Goal: Task Accomplishment & Management: Use online tool/utility

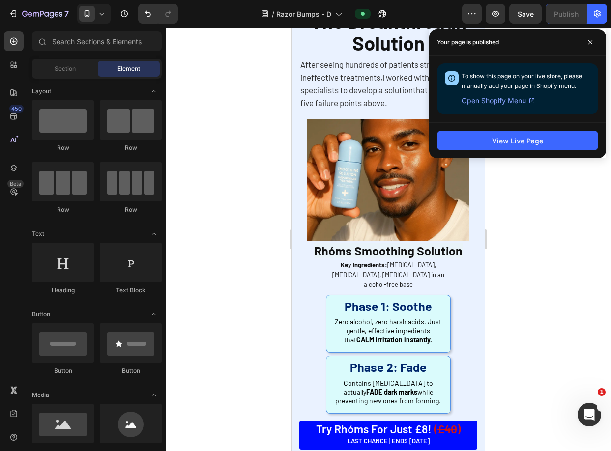
scroll to position [2221, 0]
click at [588, 40] on icon at bounding box center [590, 42] width 5 height 5
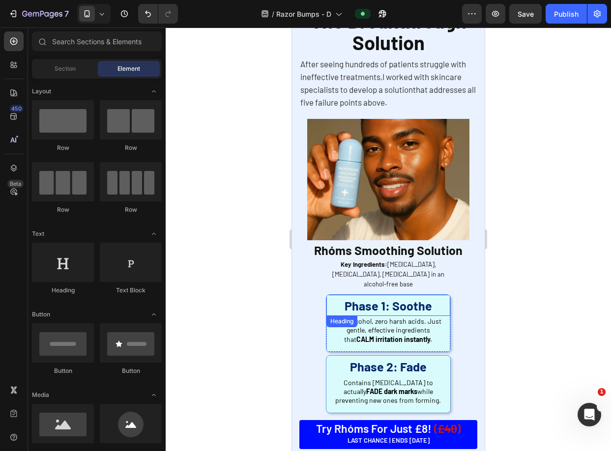
click at [424, 298] on strong "Phase 1: Soothe" at bounding box center [389, 305] width 88 height 15
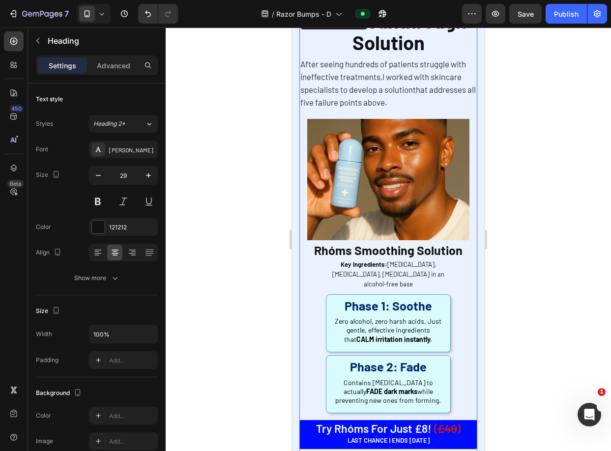
click at [449, 300] on div "The Breakthrough Solution Heading After seeing hundreds of patients struggle wi…" at bounding box center [388, 214] width 178 height 404
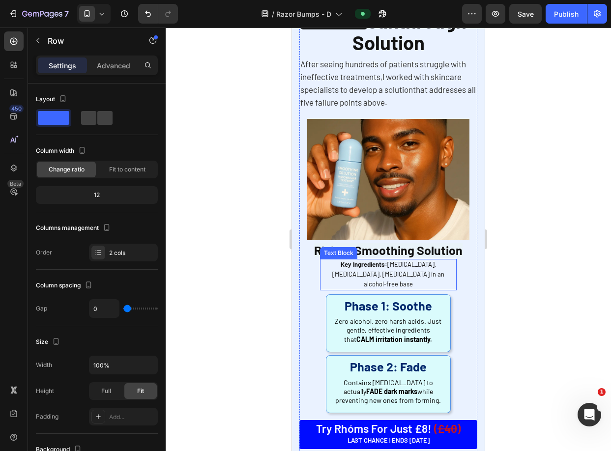
click at [419, 263] on p "Key Ingredients: Salicylic Acid, Niacinamide, Glycolic Acid in an alcohol-free …" at bounding box center [388, 274] width 135 height 29
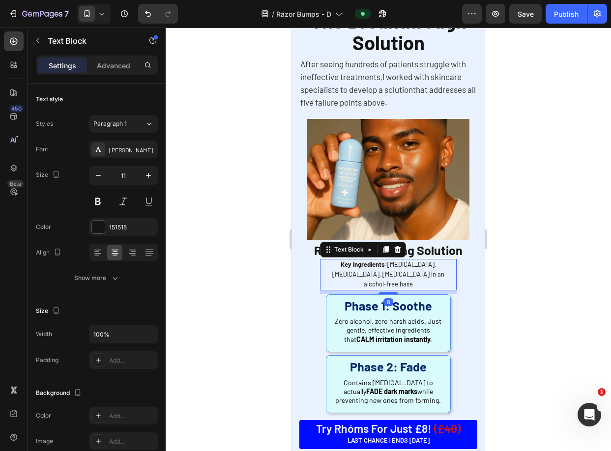
click at [506, 212] on div at bounding box center [388, 240] width 445 height 424
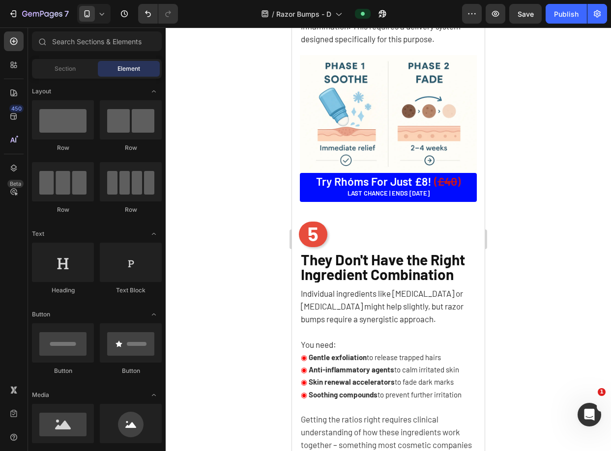
scroll to position [1727, 0]
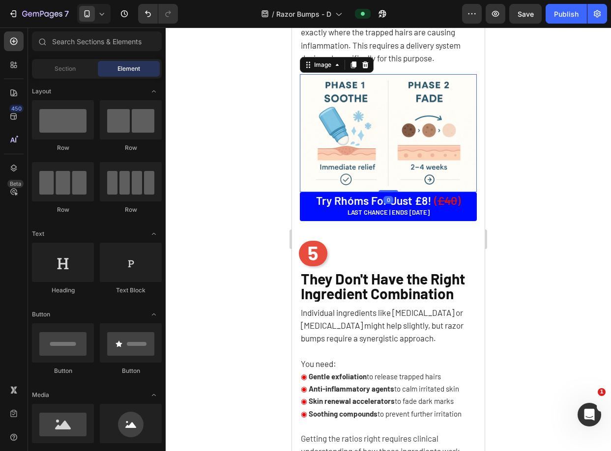
click at [421, 138] on img at bounding box center [388, 133] width 177 height 118
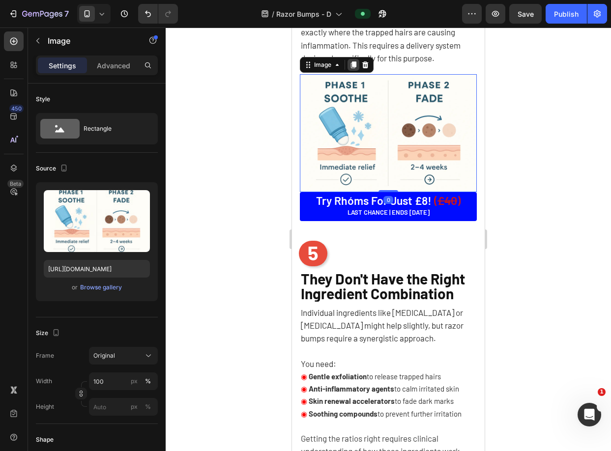
click at [352, 65] on icon at bounding box center [353, 64] width 5 height 7
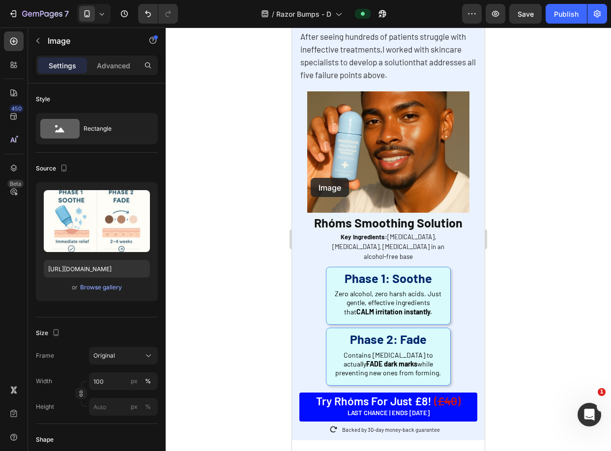
scroll to position [2450, 0]
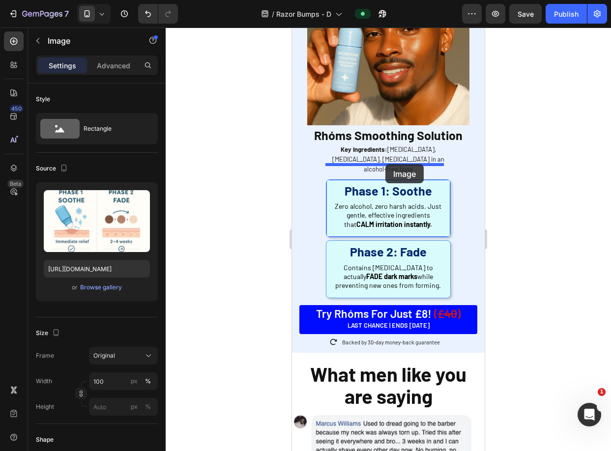
drag, startPoint x: 311, startPoint y: 178, endPoint x: 385, endPoint y: 164, distance: 76.0
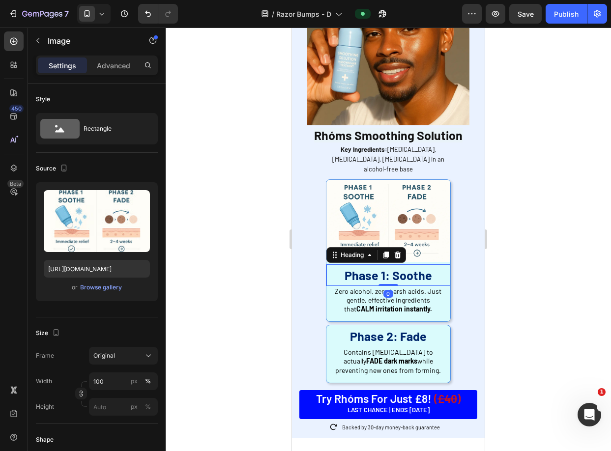
click at [404, 268] on strong "Phase 1: Soothe" at bounding box center [389, 275] width 88 height 15
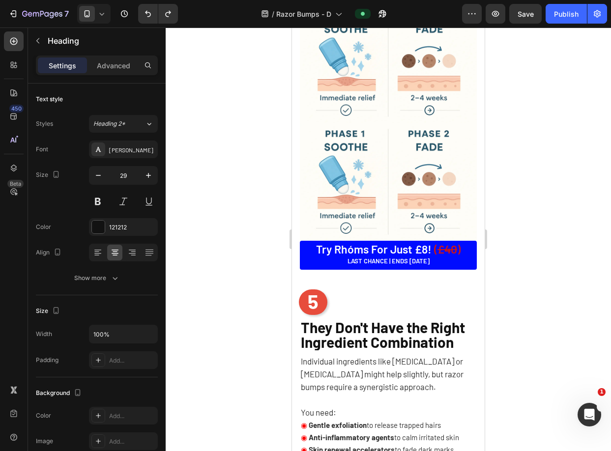
scroll to position [1757, 0]
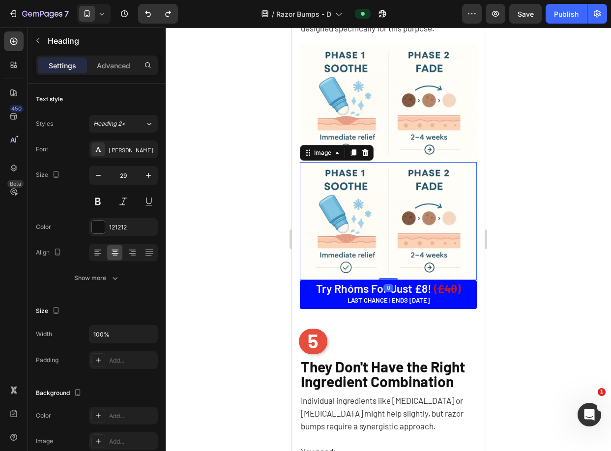
click at [379, 189] on img at bounding box center [388, 221] width 177 height 118
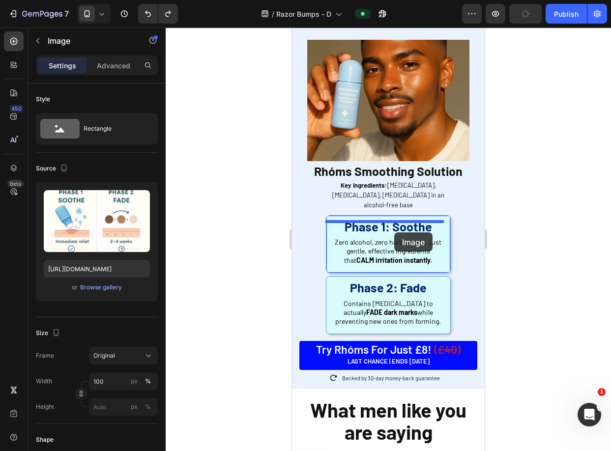
scroll to position [2415, 0]
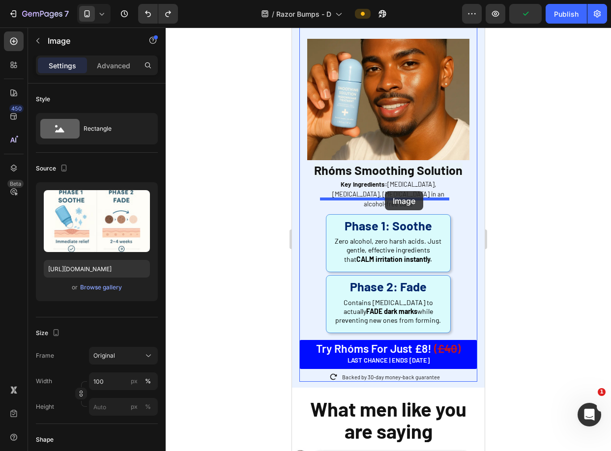
drag, startPoint x: 308, startPoint y: 149, endPoint x: 385, endPoint y: 191, distance: 88.0
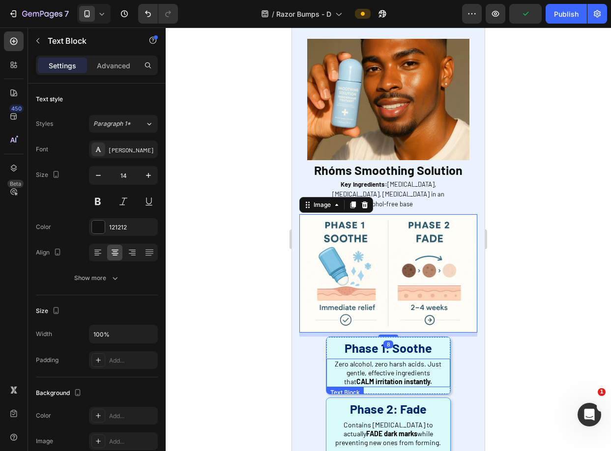
click at [408, 378] on strong "CALM irritation instantly." at bounding box center [394, 382] width 76 height 8
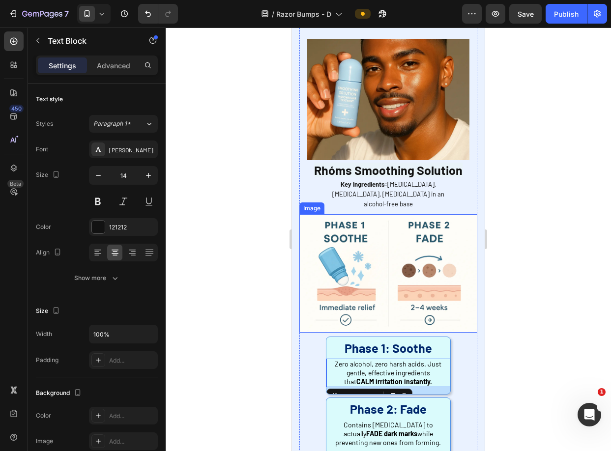
click at [438, 257] on img at bounding box center [388, 273] width 178 height 118
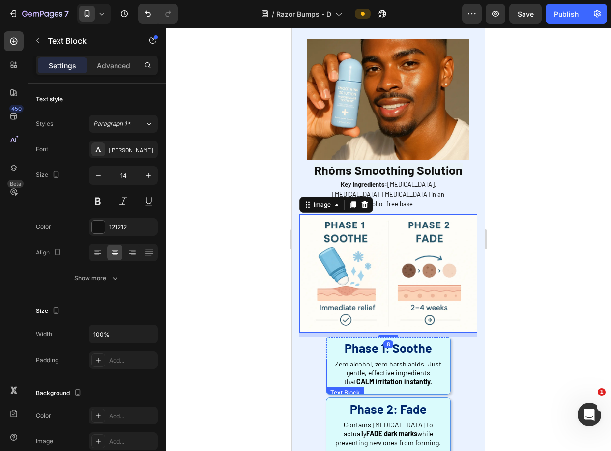
click at [382, 360] on span "Zero alcohol, zero harsh acids. Just gentle, effective ingredients that CALM ir…" at bounding box center [388, 373] width 107 height 26
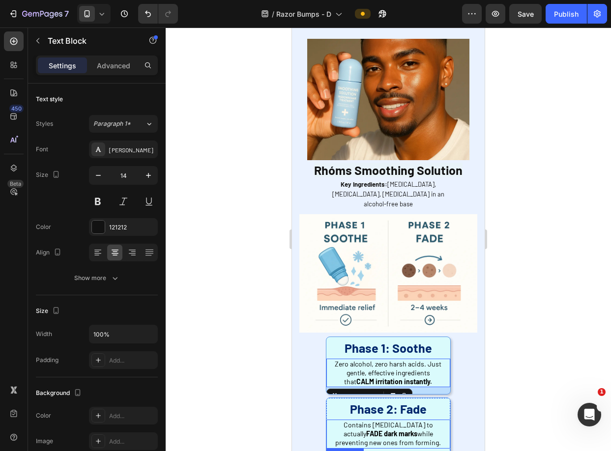
click at [438, 421] on p "Contains [MEDICAL_DATA] to actually FADE dark marks while preventing new ones f…" at bounding box center [388, 434] width 112 height 27
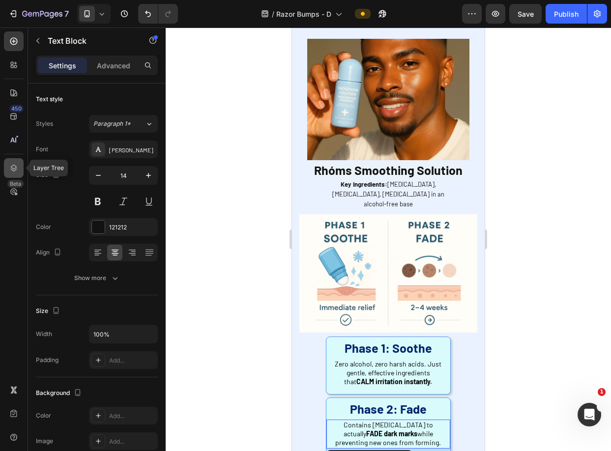
click at [10, 160] on div at bounding box center [14, 168] width 20 height 20
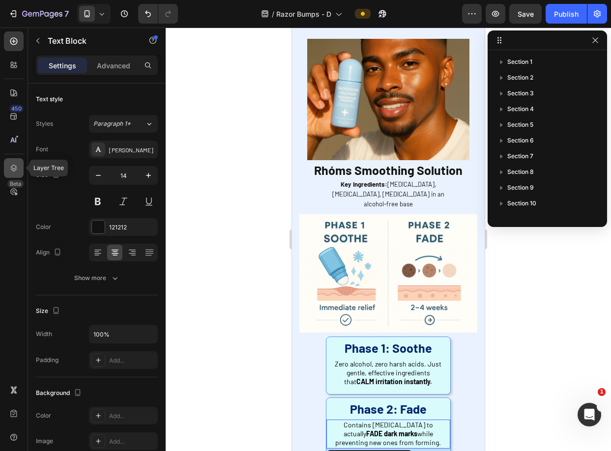
scroll to position [312, 0]
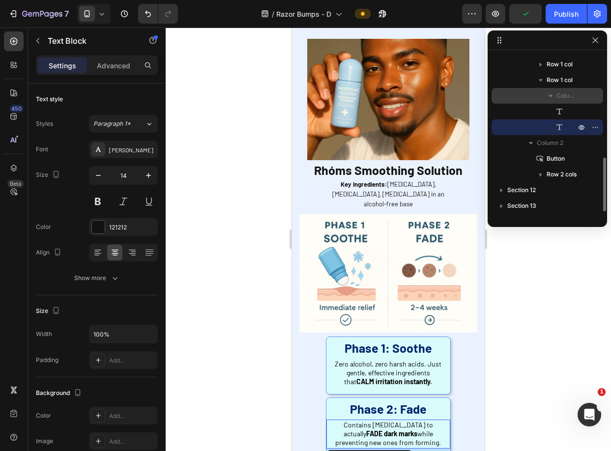
click at [564, 95] on span "Column" at bounding box center [567, 96] width 21 height 10
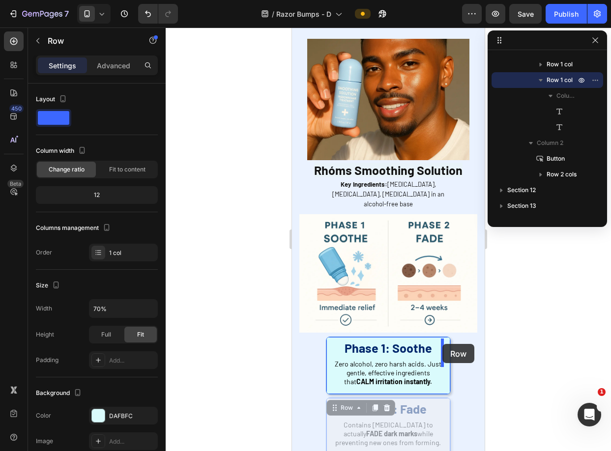
drag, startPoint x: 334, startPoint y: 387, endPoint x: 443, endPoint y: 344, distance: 117.0
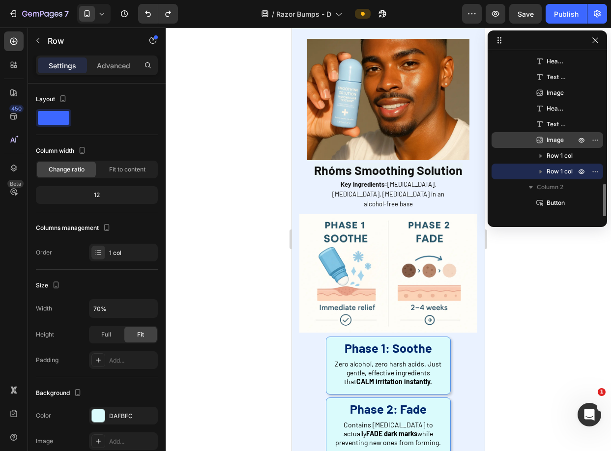
scroll to position [207, 0]
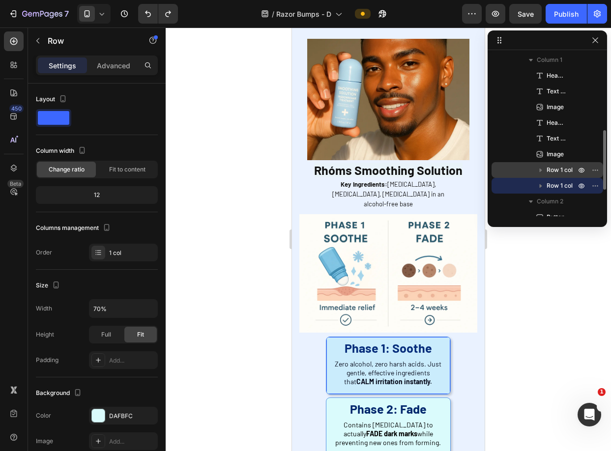
click at [550, 168] on span "Row 1 col" at bounding box center [560, 170] width 26 height 10
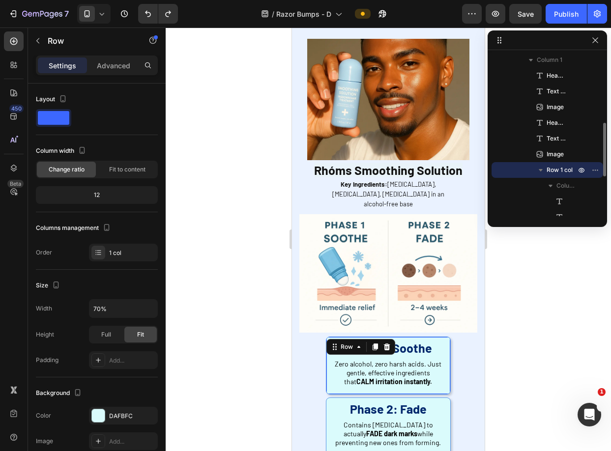
click at [542, 170] on icon "button" at bounding box center [541, 170] width 10 height 10
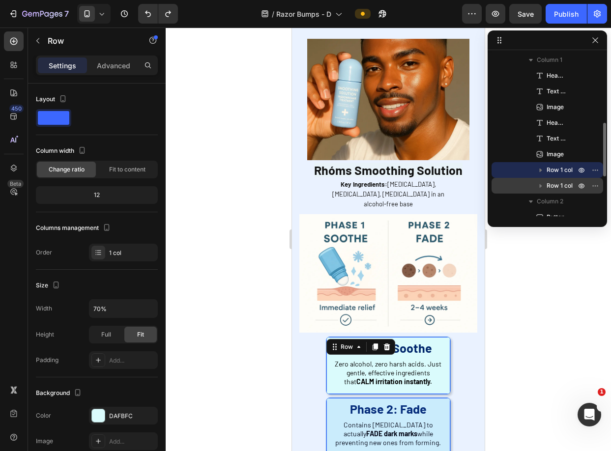
click at [551, 188] on span "Row 1 col" at bounding box center [560, 186] width 26 height 10
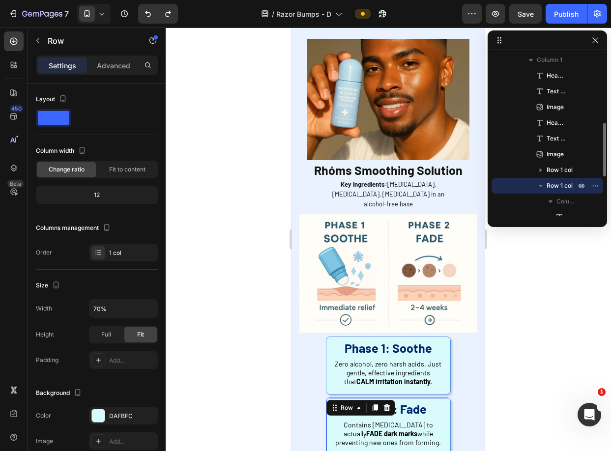
click at [555, 185] on span "Row 1 col" at bounding box center [560, 186] width 26 height 10
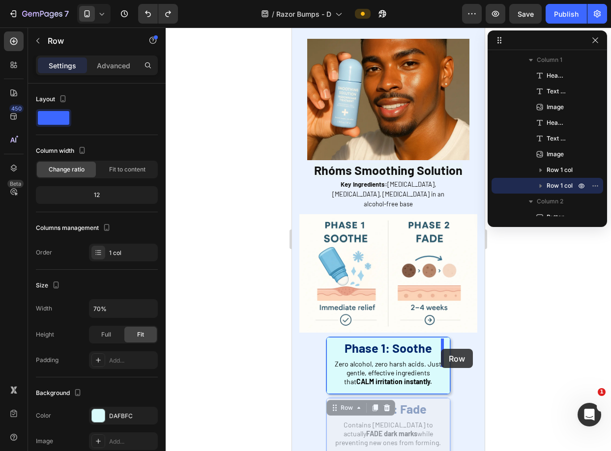
drag, startPoint x: 329, startPoint y: 390, endPoint x: 441, endPoint y: 349, distance: 119.3
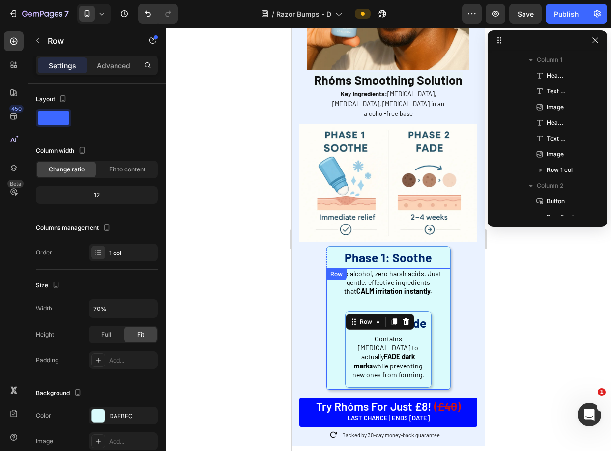
scroll to position [2518, 0]
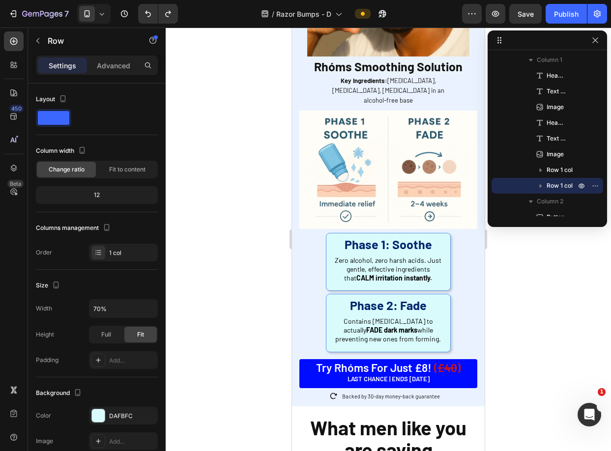
click at [533, 266] on div at bounding box center [388, 240] width 445 height 424
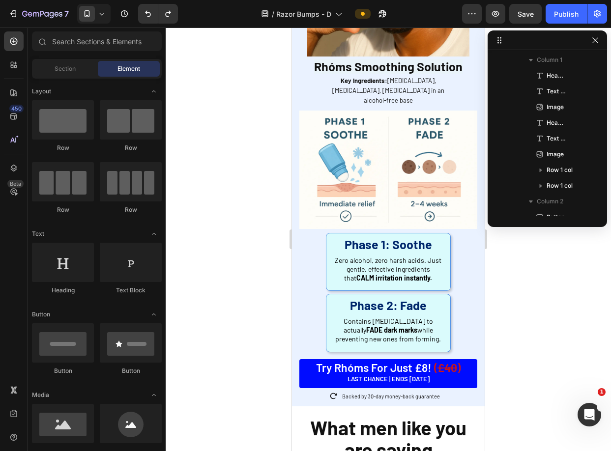
click at [534, 250] on div at bounding box center [388, 240] width 445 height 424
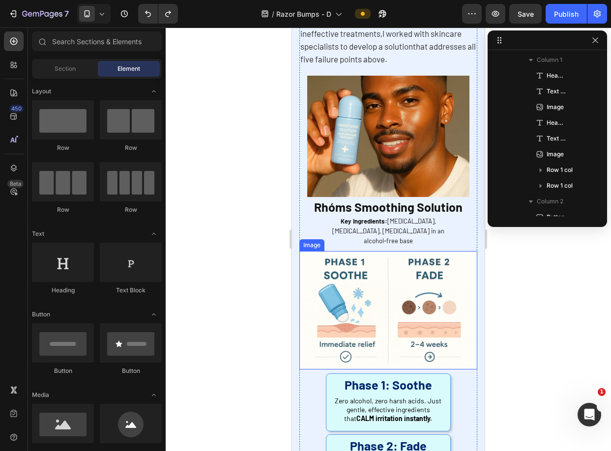
scroll to position [2388, 0]
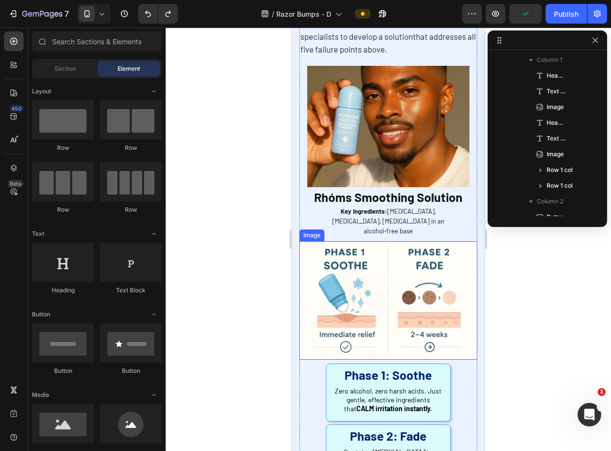
click at [406, 338] on img at bounding box center [388, 300] width 178 height 118
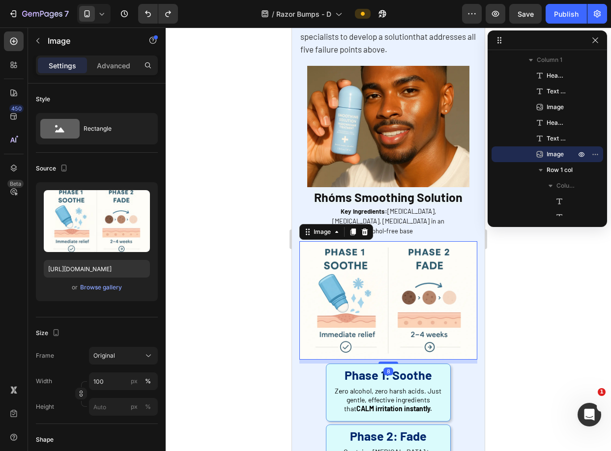
scroll to position [2398, 0]
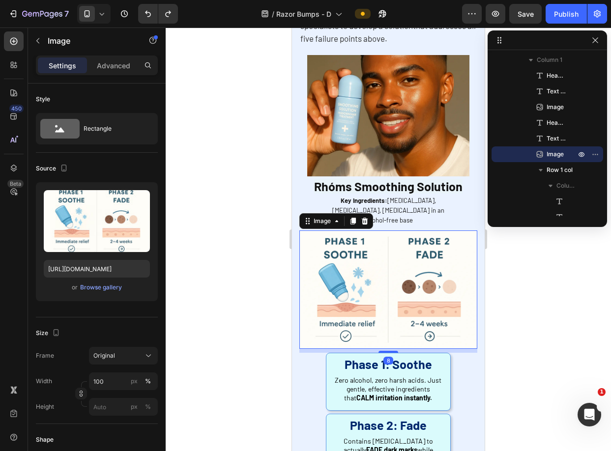
click at [544, 281] on div at bounding box center [388, 240] width 445 height 424
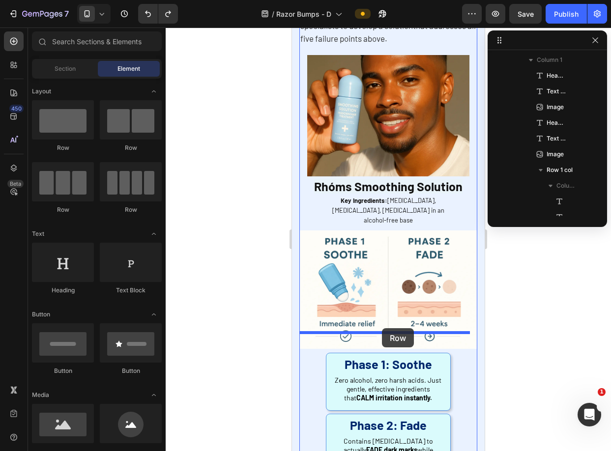
drag, startPoint x: 410, startPoint y: 158, endPoint x: 382, endPoint y: 328, distance: 172.8
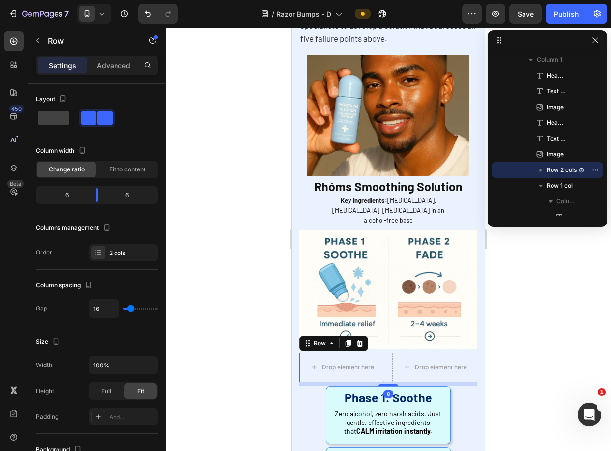
click at [534, 337] on div at bounding box center [388, 240] width 445 height 424
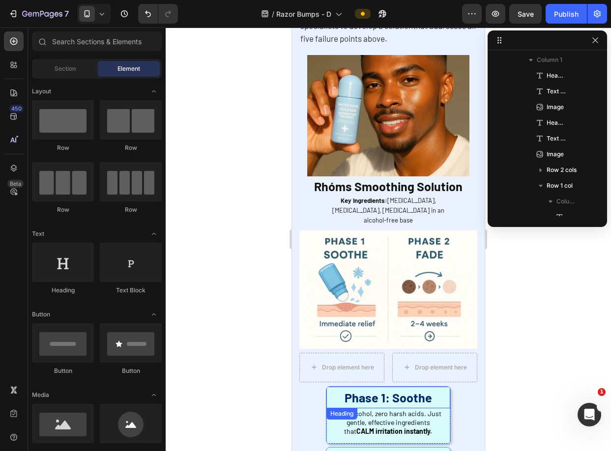
click at [424, 390] on strong "Phase 1: Soothe" at bounding box center [389, 397] width 88 height 15
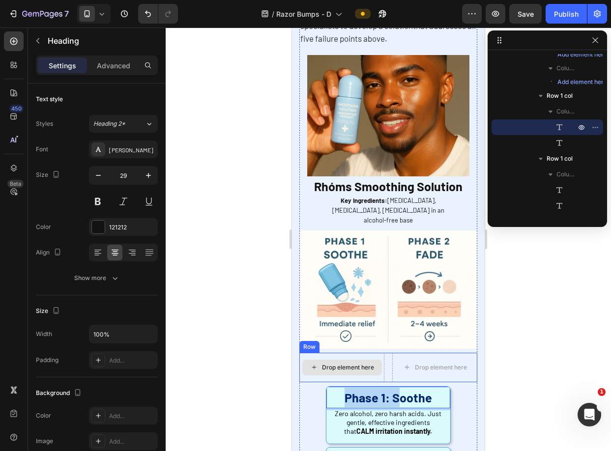
drag, startPoint x: 394, startPoint y: 379, endPoint x: 327, endPoint y: 351, distance: 72.3
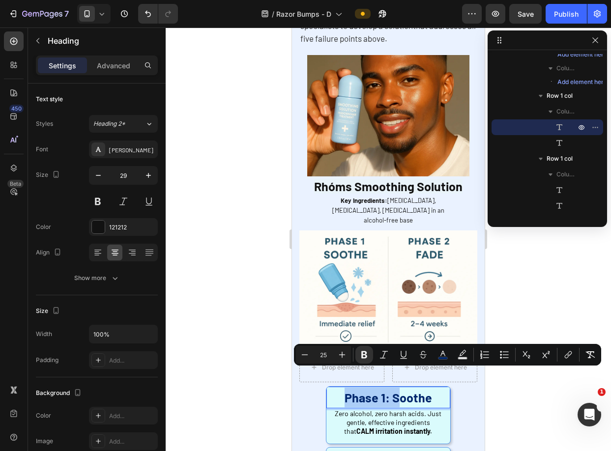
click at [521, 374] on div at bounding box center [388, 240] width 445 height 424
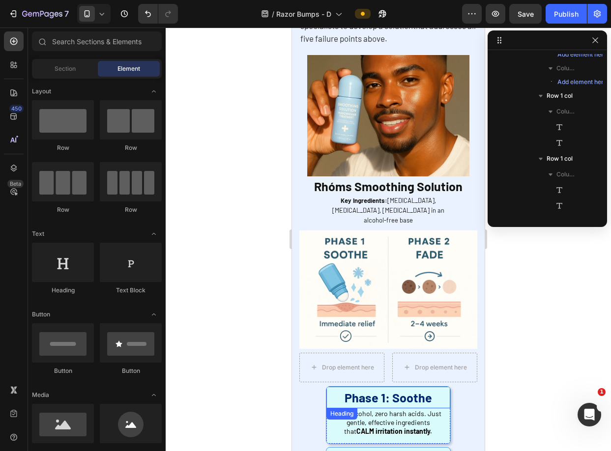
click at [338, 388] on p "⁠⁠⁠⁠⁠⁠⁠ Phase 1: Soothe" at bounding box center [387, 398] width 121 height 20
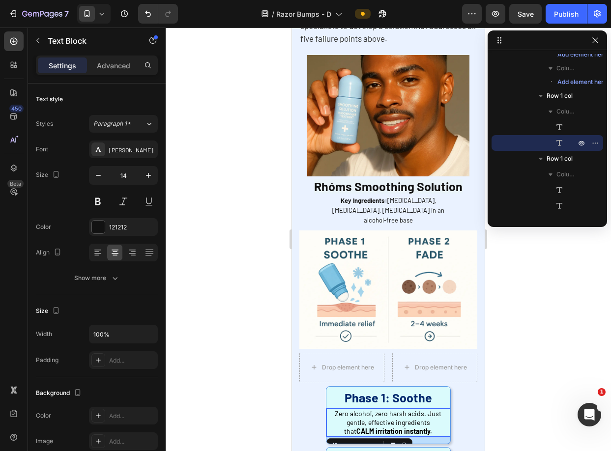
click at [331, 410] on p "Zero alcohol, zero harsh acids. Just gentle, effective ingredients that CALM ir…" at bounding box center [388, 423] width 114 height 27
click at [436, 437] on div "14" at bounding box center [387, 440] width 123 height 7
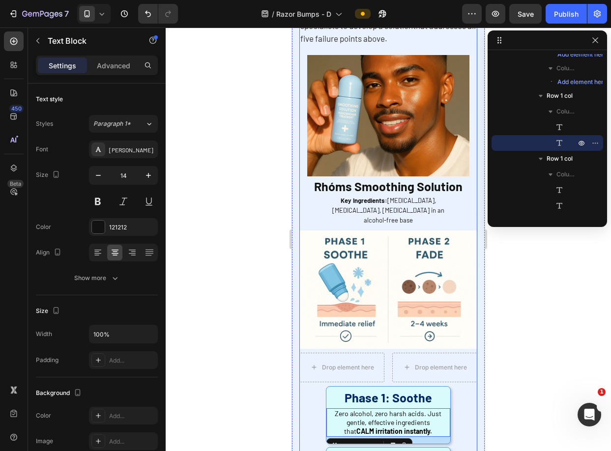
click at [529, 391] on div at bounding box center [388, 240] width 445 height 424
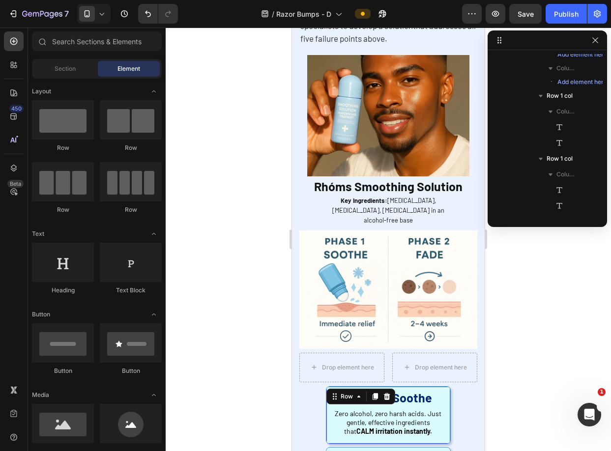
click at [436, 419] on div "⁠⁠⁠⁠⁠⁠⁠ Phase 1: Soothe Heading Zero alcohol, zero harsh acids. Just gentle, ef…" at bounding box center [387, 415] width 123 height 57
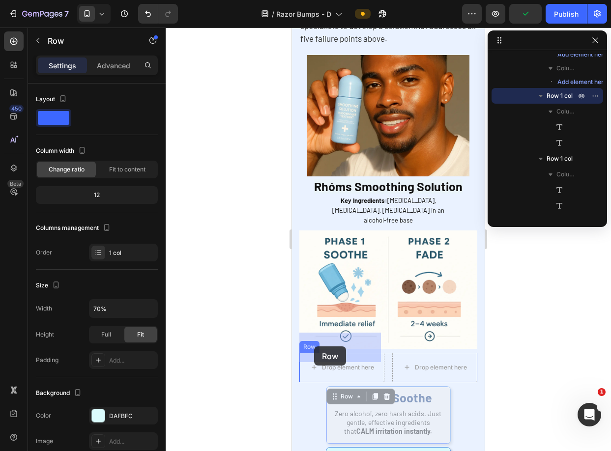
drag, startPoint x: 331, startPoint y: 377, endPoint x: 314, endPoint y: 347, distance: 35.0
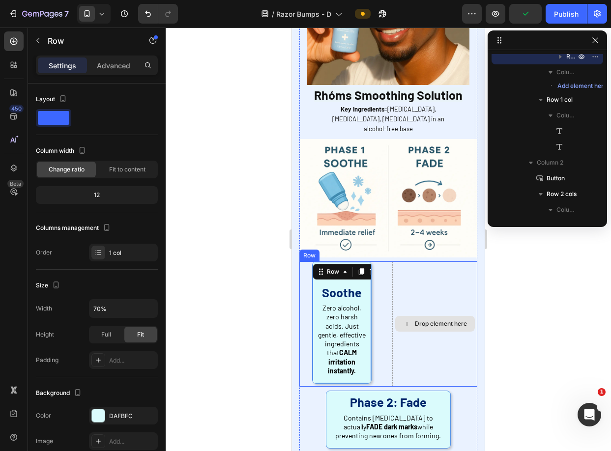
scroll to position [2520, 0]
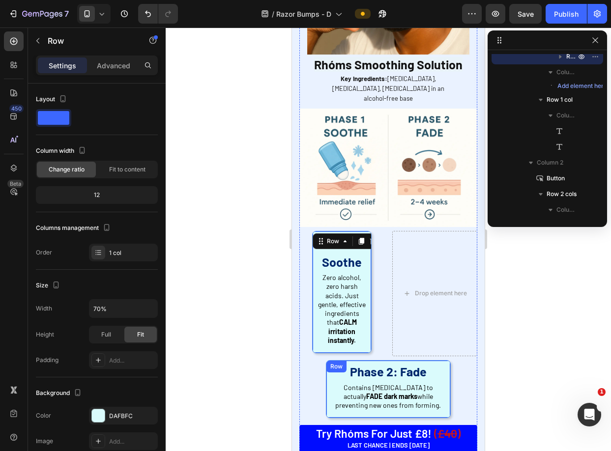
click at [429, 403] on div "Phase 2: Fade Heading Contains Niacinamide to actually FADE dark marks while pr…" at bounding box center [387, 389] width 123 height 57
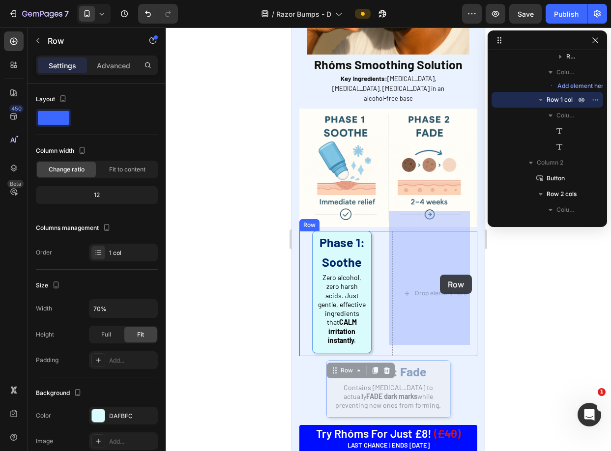
drag, startPoint x: 335, startPoint y: 357, endPoint x: 433, endPoint y: 275, distance: 127.4
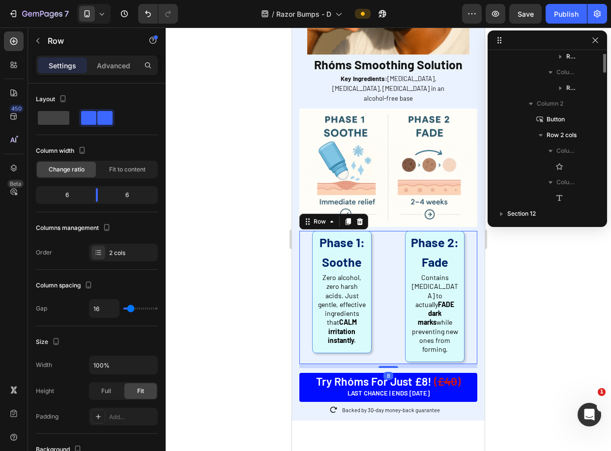
click at [386, 251] on div "Phase 1: Soothe Heading Zero alcohol, zero harsh acids. Just gentle, effective …" at bounding box center [388, 297] width 178 height 133
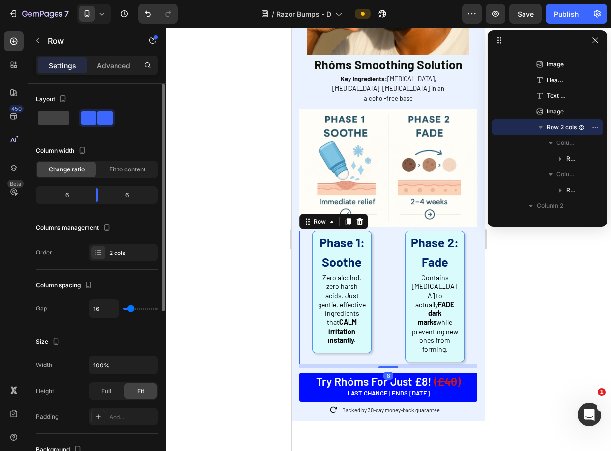
type input "10"
type input "0"
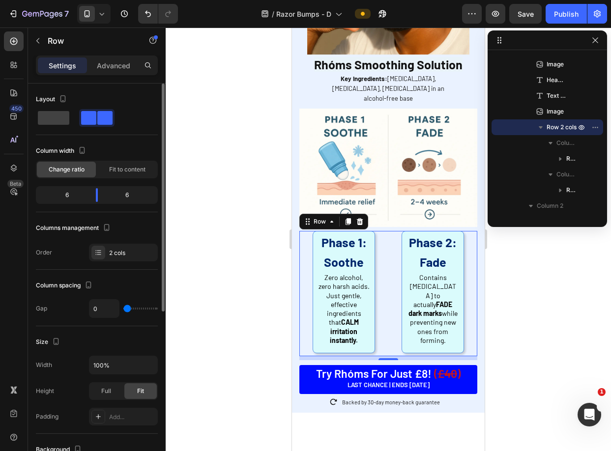
drag, startPoint x: 132, startPoint y: 307, endPoint x: 102, endPoint y: 304, distance: 30.1
type input "0"
click at [123, 308] on input "range" at bounding box center [140, 309] width 34 height 2
click at [121, 63] on p "Advanced" at bounding box center [113, 65] width 33 height 10
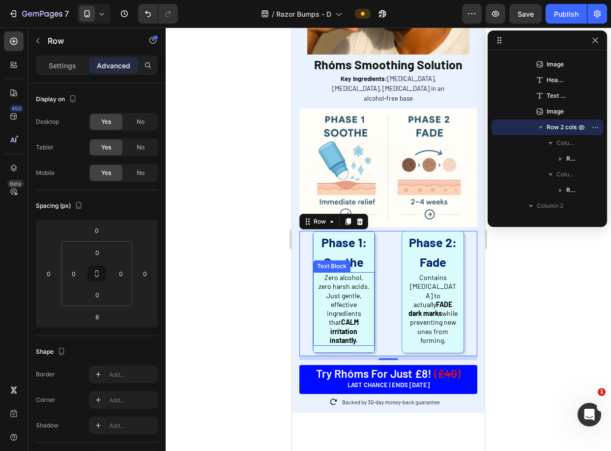
click at [335, 288] on span "Zero alcohol, zero harsh acids. Just gentle, effective ingredients that CALM ir…" at bounding box center [344, 308] width 51 height 71
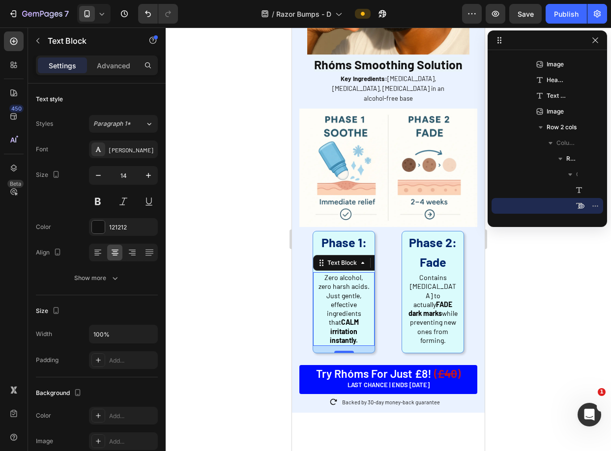
click at [321, 346] on div "14" at bounding box center [343, 349] width 61 height 7
click at [409, 328] on div "Phase 2: Fade Heading Contains Niacinamide to actually FADE dark marks while pr…" at bounding box center [432, 292] width 61 height 121
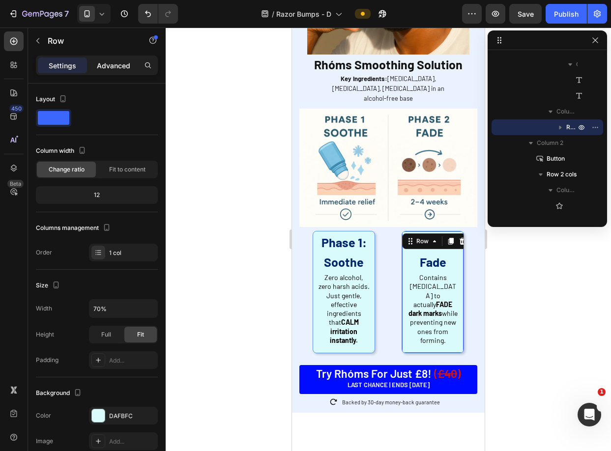
click at [115, 68] on p "Advanced" at bounding box center [113, 65] width 33 height 10
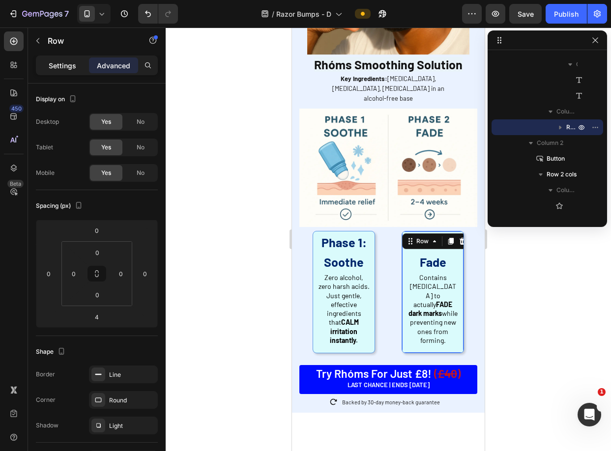
click at [74, 65] on p "Settings" at bounding box center [63, 65] width 28 height 10
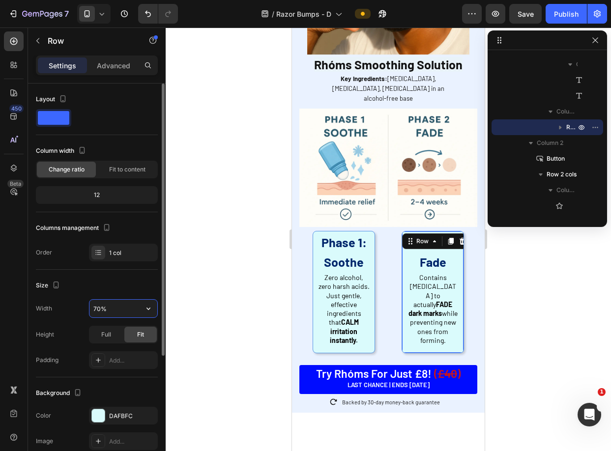
click at [132, 305] on input "70%" at bounding box center [123, 309] width 68 height 18
click at [141, 307] on button "button" at bounding box center [149, 309] width 18 height 18
click at [107, 273] on div "Size Width 70% Height Full Fit Padding Add..." at bounding box center [97, 324] width 122 height 108
click at [104, 330] on span "Full" at bounding box center [106, 334] width 10 height 9
click at [144, 310] on icon "button" at bounding box center [149, 309] width 10 height 10
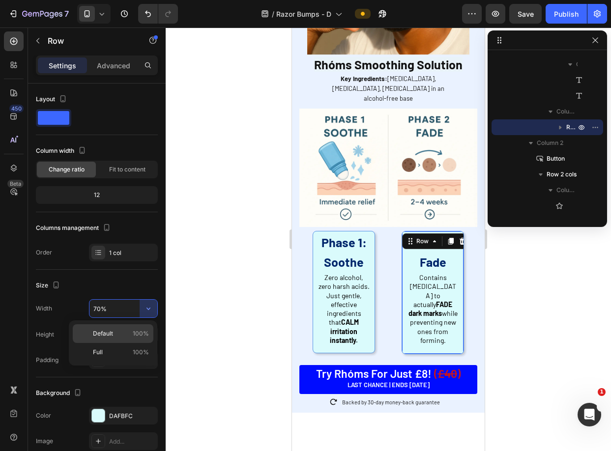
click at [122, 335] on p "Default 100%" at bounding box center [121, 333] width 56 height 9
type input "100%"
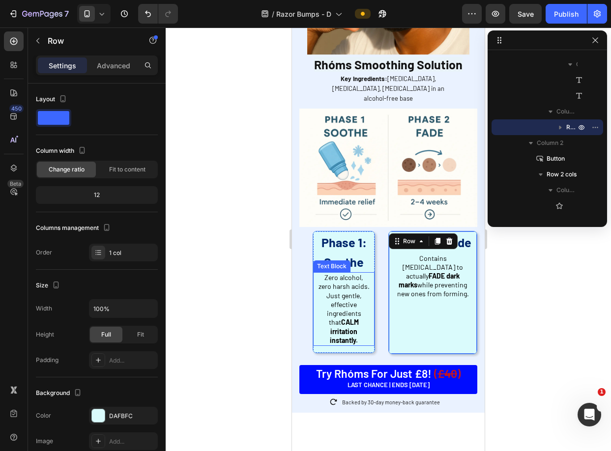
click at [313, 280] on div "Zero alcohol, zero harsh acids. Just gentle, effective ingredients that CALM ir…" at bounding box center [343, 309] width 61 height 74
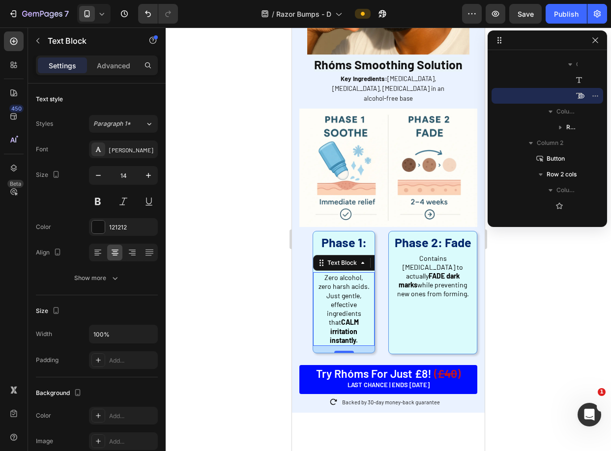
click at [328, 346] on div "14" at bounding box center [343, 349] width 61 height 7
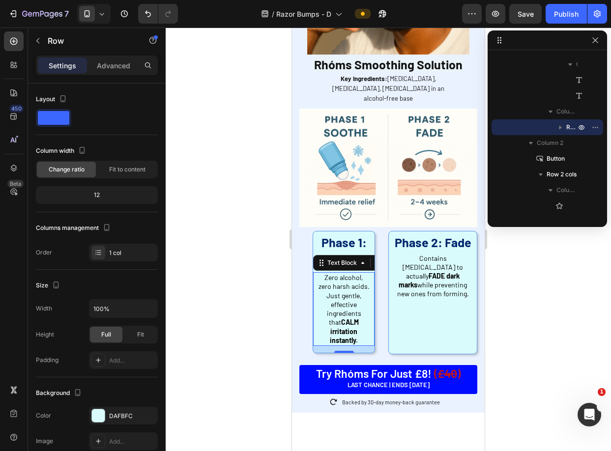
click at [422, 316] on div "Phase 2: Fade Heading Contains Niacinamide to actually FADE dark marks while pr…" at bounding box center [433, 293] width 88 height 122
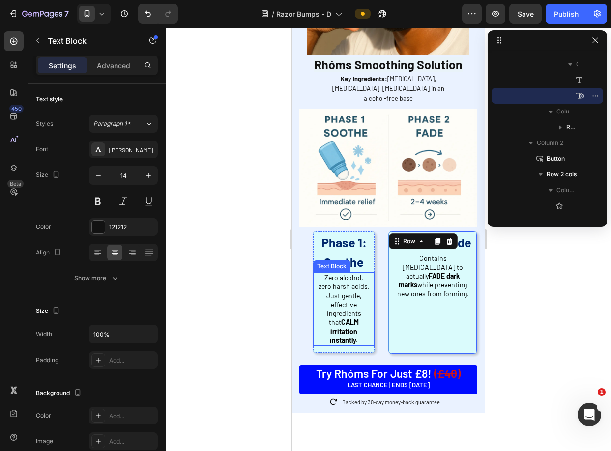
click at [349, 317] on div "Zero alcohol, zero harsh acids. Just gentle, effective ingredients that CALM ir…" at bounding box center [343, 309] width 61 height 74
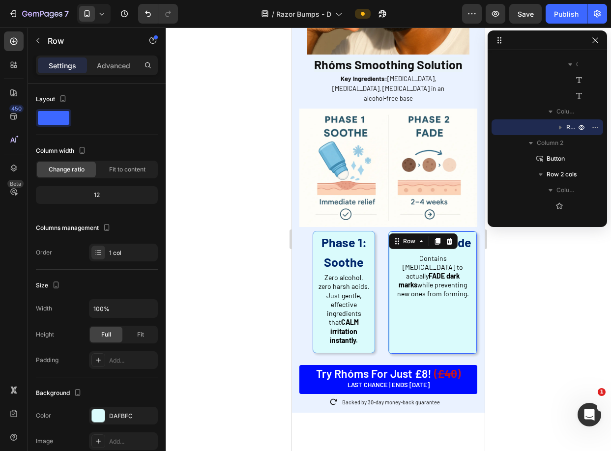
click at [397, 314] on div "Phase 2: Fade Heading Contains Niacinamide to actually FADE dark marks while pr…" at bounding box center [433, 293] width 88 height 122
click at [364, 318] on div "Phase 1: Soothe Heading Zero alcohol, zero harsh acids. Just gentle, effective …" at bounding box center [343, 292] width 61 height 121
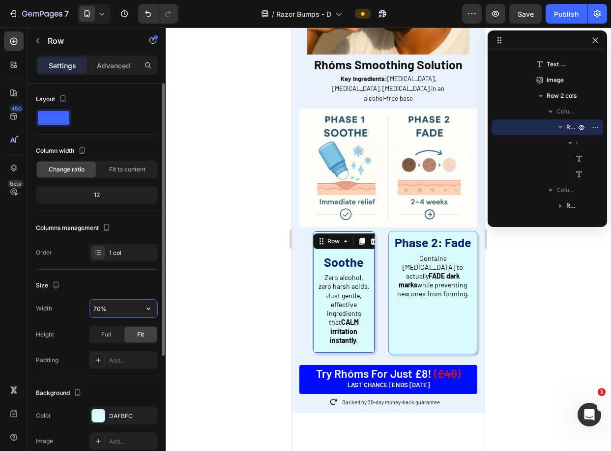
click at [118, 301] on input "70%" at bounding box center [123, 309] width 68 height 18
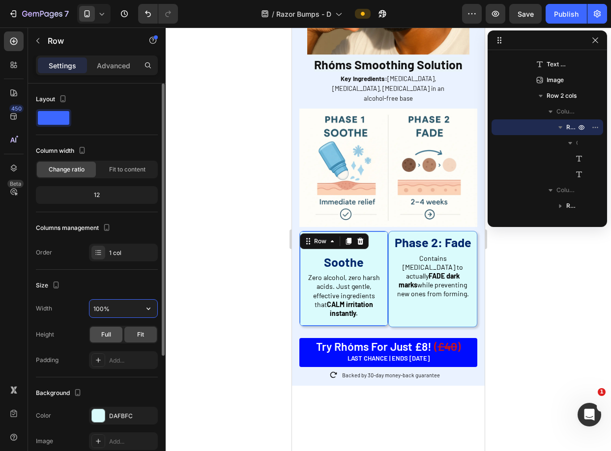
type input "100%"
click at [110, 335] on span "Full" at bounding box center [106, 334] width 10 height 9
click at [250, 271] on div at bounding box center [388, 240] width 445 height 424
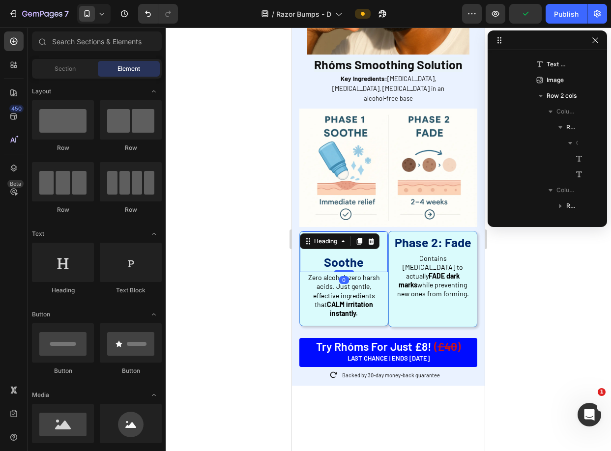
click at [345, 232] on h2 "Phase 1: Soothe" at bounding box center [344, 252] width 88 height 41
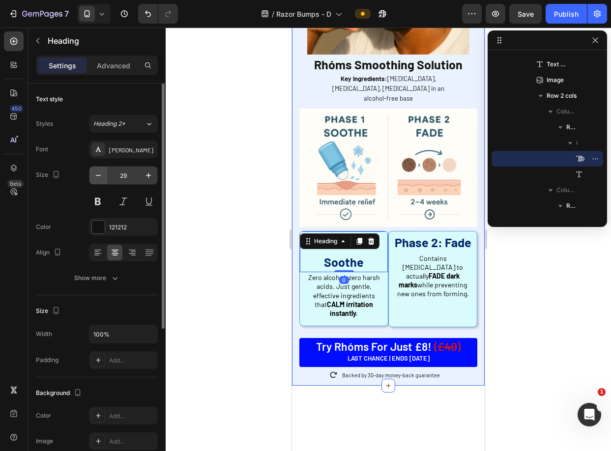
click at [96, 176] on icon "button" at bounding box center [98, 176] width 10 height 10
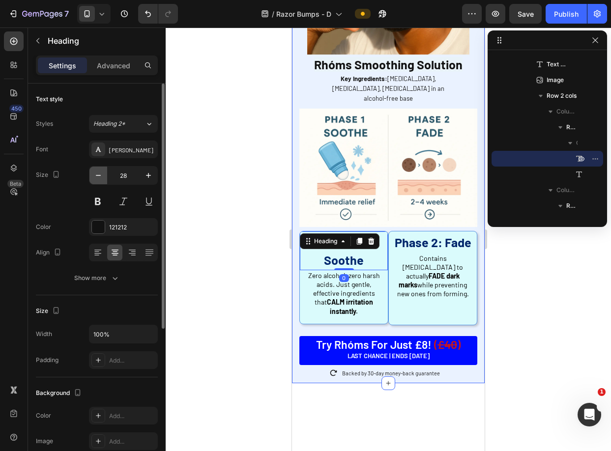
click at [97, 177] on icon "button" at bounding box center [98, 176] width 10 height 10
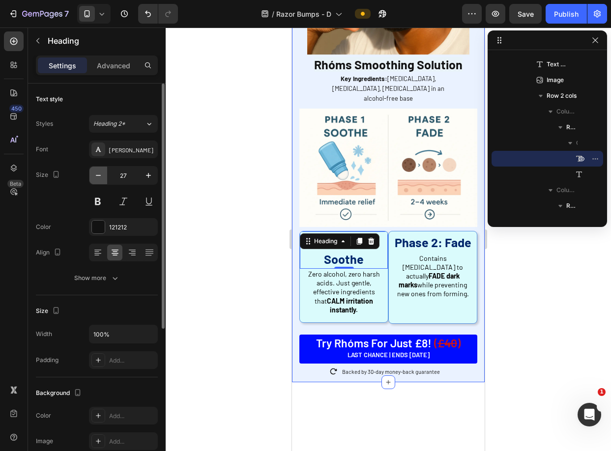
click at [97, 177] on icon "button" at bounding box center [98, 176] width 10 height 10
type input "26"
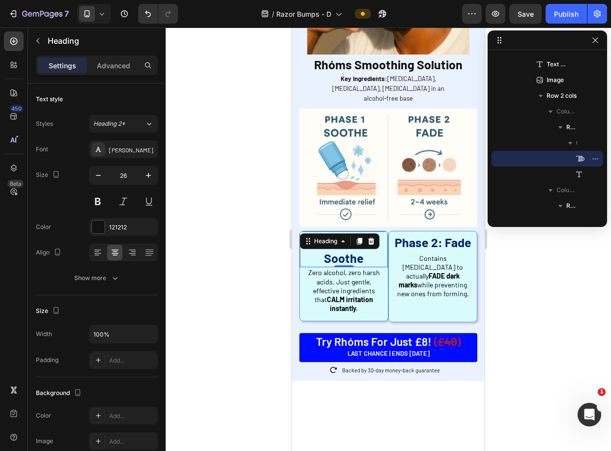
click at [316, 237] on h2 "Phase 1: Soothe" at bounding box center [344, 250] width 88 height 36
click at [316, 237] on p "Phase 1: Soothe" at bounding box center [344, 250] width 86 height 34
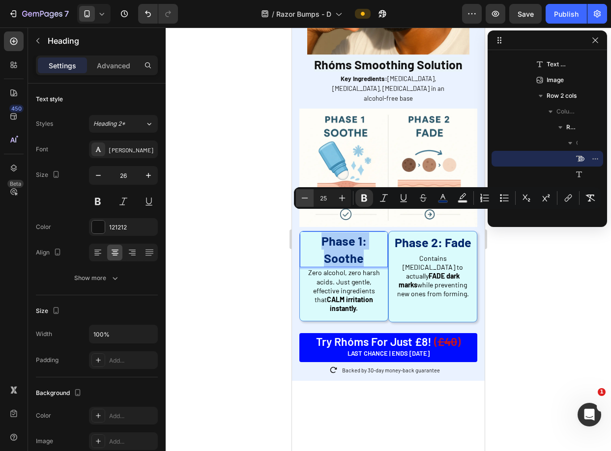
click at [302, 198] on icon "Editor contextual toolbar" at bounding box center [305, 198] width 6 height 0
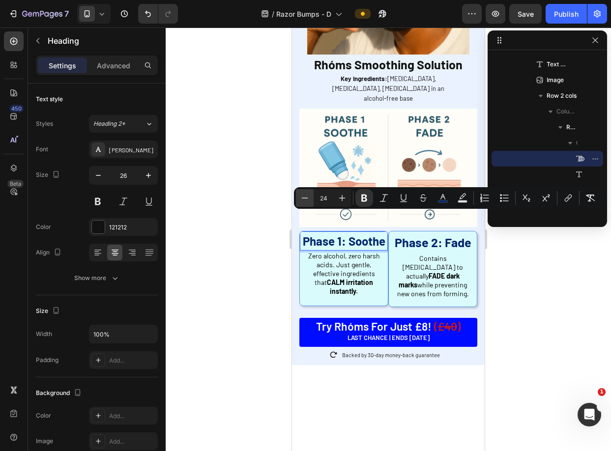
click at [302, 198] on icon "Editor contextual toolbar" at bounding box center [305, 198] width 6 height 0
type input "23"
click at [420, 235] on strong "Phase 2: Fade" at bounding box center [433, 242] width 77 height 15
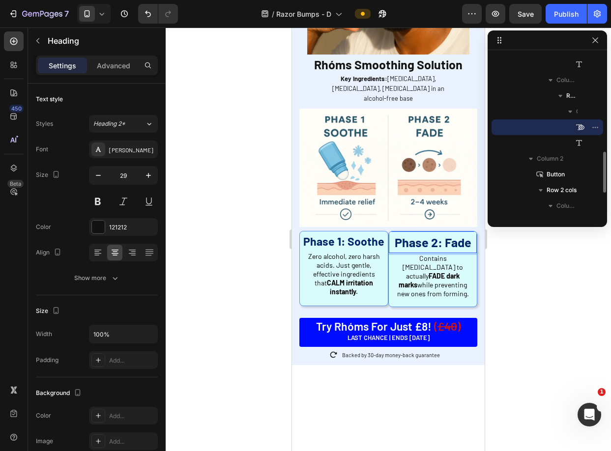
click at [406, 235] on strong "Phase 2: Fade" at bounding box center [433, 242] width 77 height 15
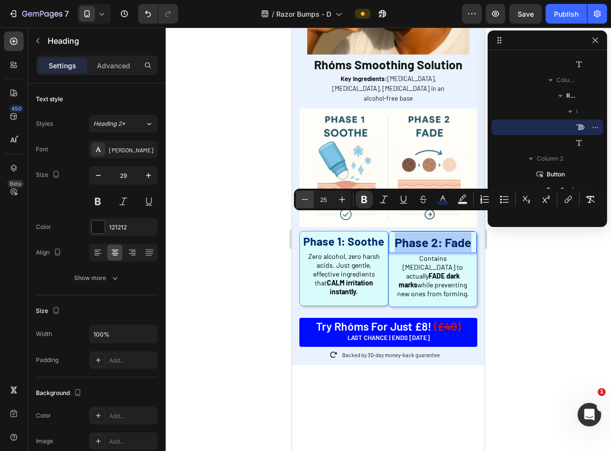
click at [304, 196] on icon "Editor contextual toolbar" at bounding box center [305, 200] width 10 height 10
type input "23"
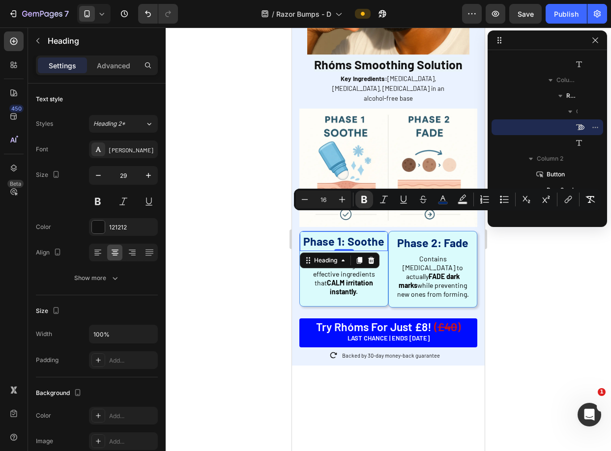
click at [319, 235] on strong "Phase 1: Soothe" at bounding box center [343, 242] width 81 height 14
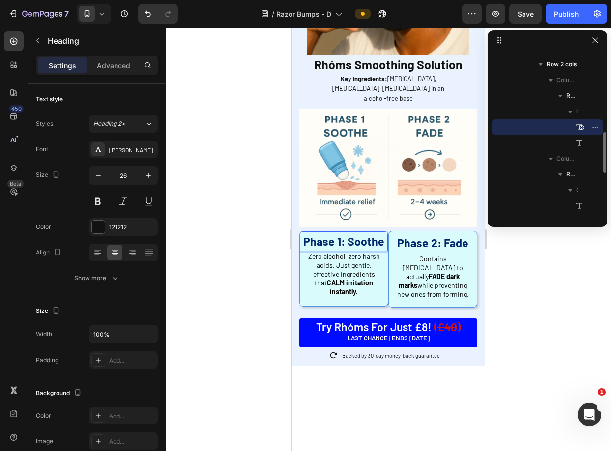
click at [327, 235] on strong "Phase 1: Soothe" at bounding box center [343, 242] width 81 height 14
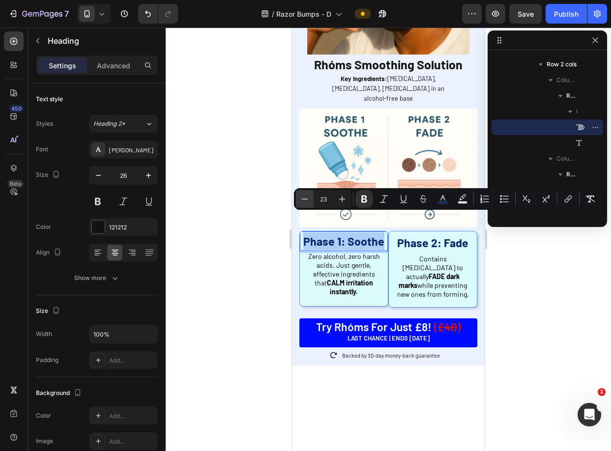
click at [300, 199] on icon "Editor contextual toolbar" at bounding box center [305, 199] width 10 height 10
type input "22"
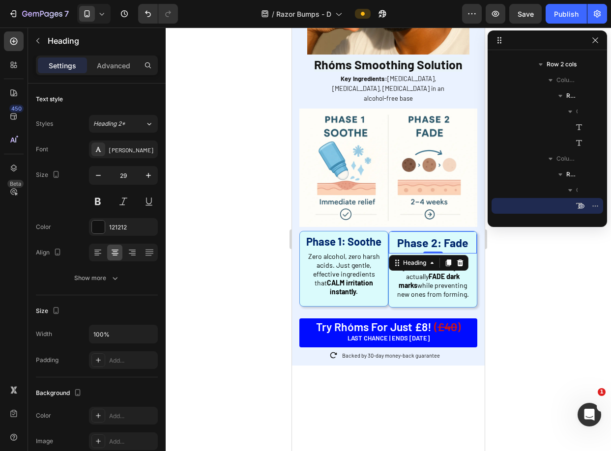
click at [439, 236] on strong "Phase 2: Fade" at bounding box center [432, 243] width 71 height 14
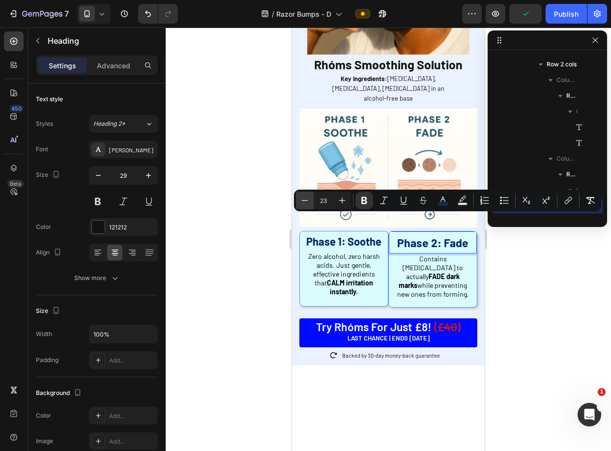
click at [306, 199] on icon "Editor contextual toolbar" at bounding box center [305, 201] width 10 height 10
type input "22"
click at [456, 254] on div "Contains Niacinamide to actually FADE dark marks while preventing new ones from…" at bounding box center [433, 277] width 88 height 47
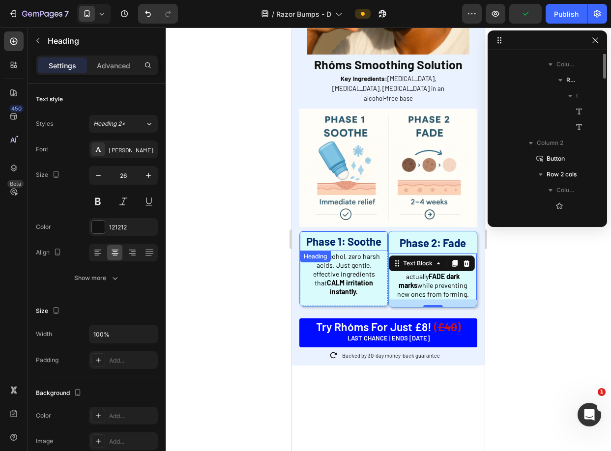
click at [356, 235] on strong "Phase 1: Soothe" at bounding box center [343, 241] width 75 height 13
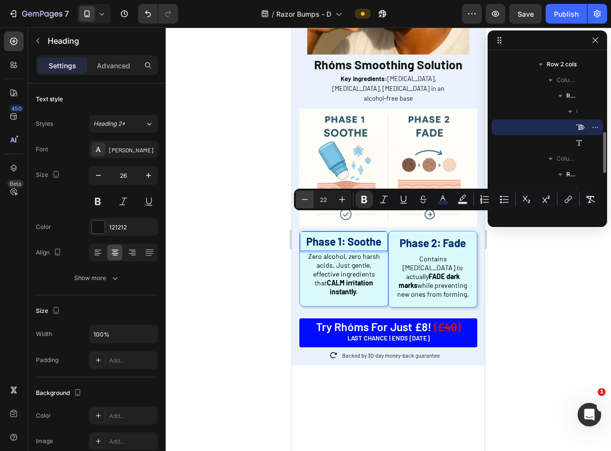
click at [299, 200] on button "Minus" at bounding box center [305, 200] width 18 height 18
type input "21"
click at [327, 279] on strong "CALM irritation instantly." at bounding box center [350, 287] width 46 height 17
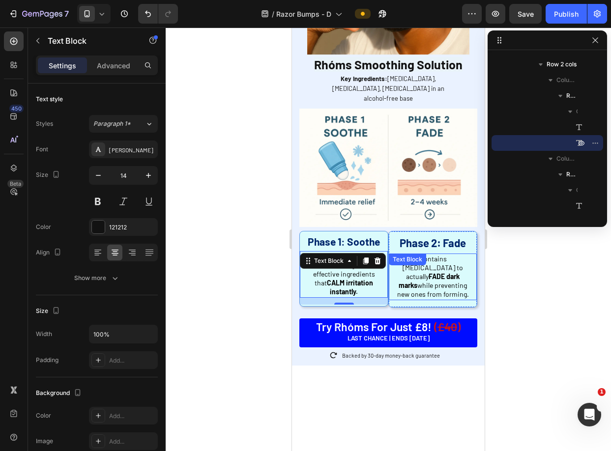
click at [443, 256] on span "Contains [MEDICAL_DATA] to actually FADE dark marks while preventing new ones f…" at bounding box center [433, 277] width 72 height 44
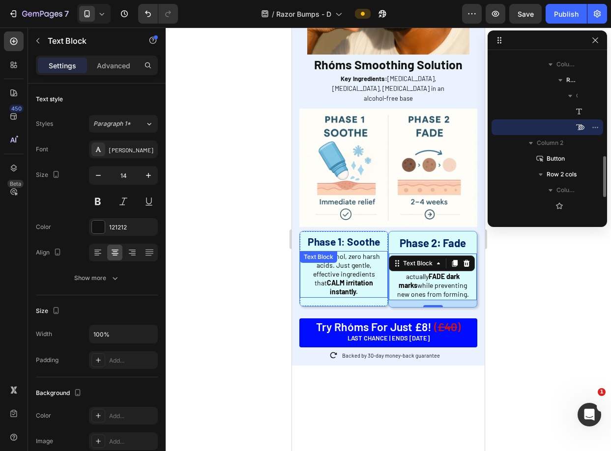
click at [355, 279] on strong "CALM irritation instantly." at bounding box center [350, 287] width 46 height 17
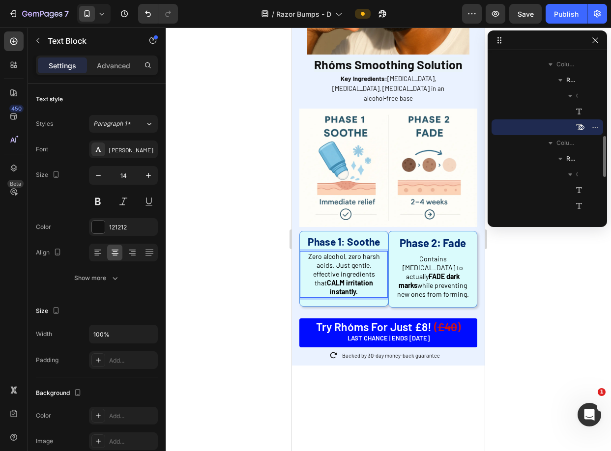
click at [327, 258] on p "Zero alcohol, zero harsh acids. Just gentle, effective ingredients that CALM ir…" at bounding box center [344, 274] width 78 height 45
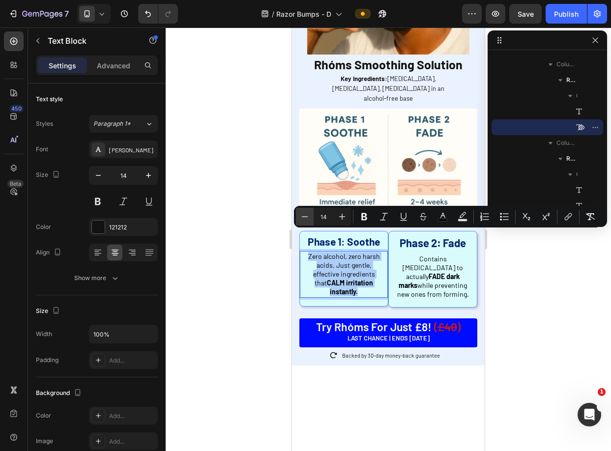
click at [304, 216] on icon "Editor contextual toolbar" at bounding box center [305, 217] width 10 height 10
type input "13"
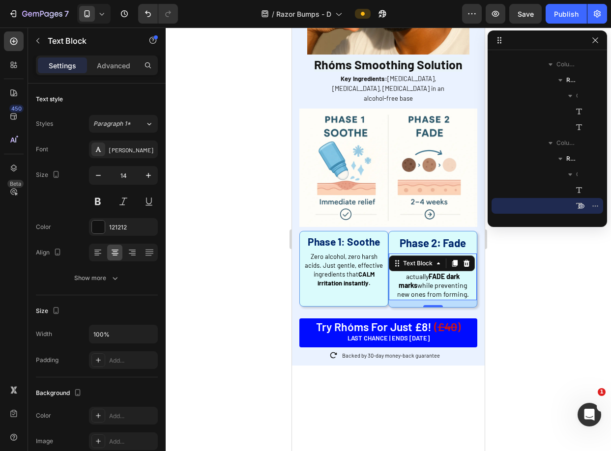
click at [417, 260] on span "Contains [MEDICAL_DATA] to actually FADE dark marks while preventing new ones f…" at bounding box center [433, 277] width 72 height 44
click at [550, 282] on div at bounding box center [388, 240] width 445 height 424
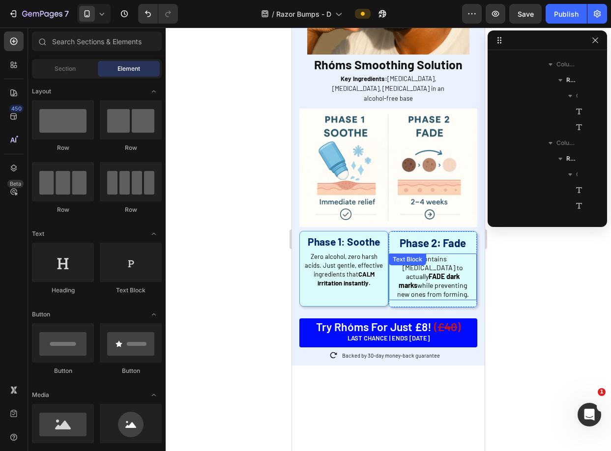
click at [457, 259] on span "Contains [MEDICAL_DATA] to actually FADE dark marks while preventing new ones f…" at bounding box center [433, 277] width 72 height 44
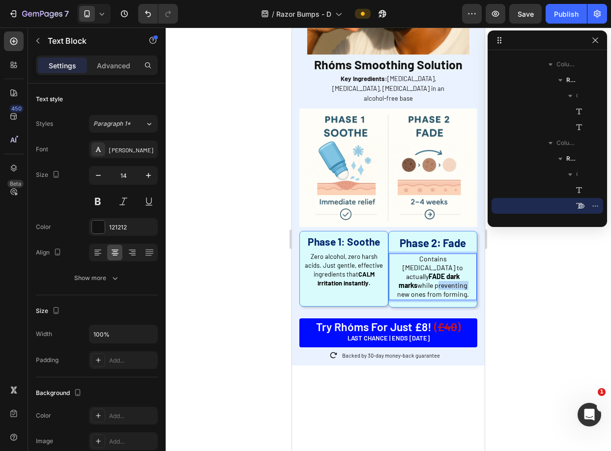
click at [457, 259] on span "Contains [MEDICAL_DATA] to actually FADE dark marks while preventing new ones f…" at bounding box center [433, 277] width 72 height 44
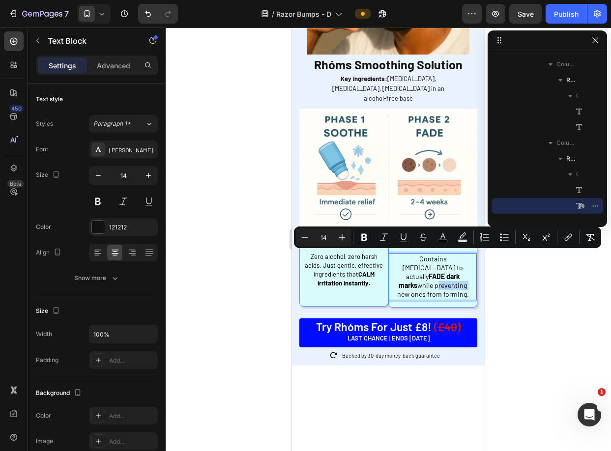
click at [457, 259] on span "Contains [MEDICAL_DATA] to actually FADE dark marks while preventing new ones f…" at bounding box center [433, 277] width 72 height 44
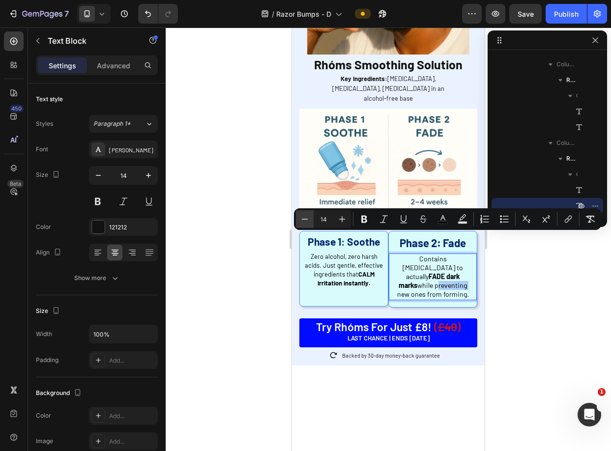
click at [307, 216] on icon "Editor contextual toolbar" at bounding box center [305, 219] width 10 height 10
type input "13"
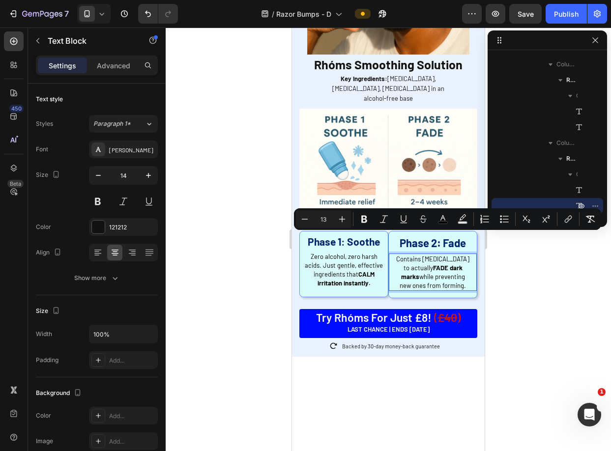
click at [558, 282] on div at bounding box center [388, 240] width 445 height 424
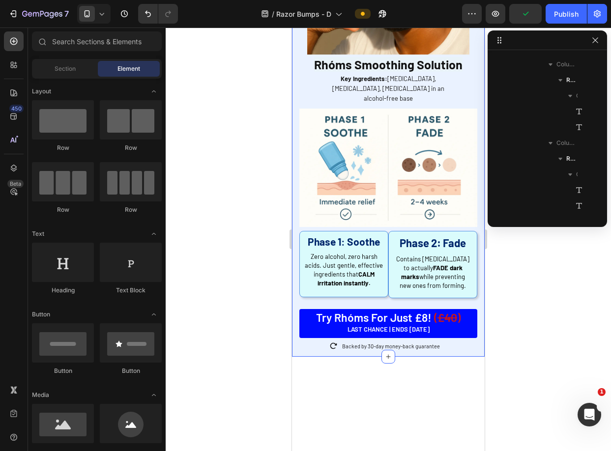
click at [472, 228] on div "The Breakthrough Solution Heading After seeing hundreds of patients struggle wi…" at bounding box center [388, 87] width 193 height 539
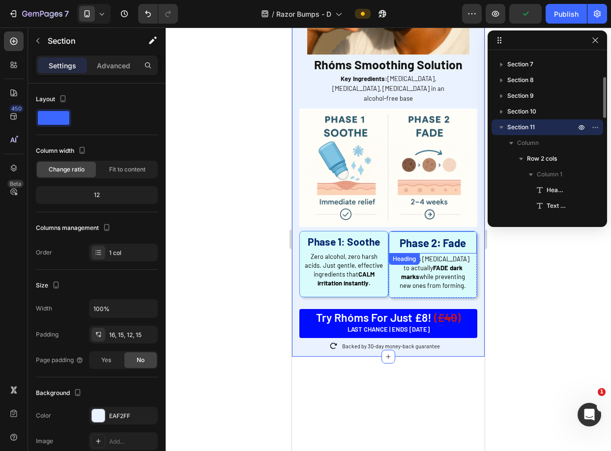
click at [460, 237] on strong "Phase 2: Fade" at bounding box center [433, 243] width 66 height 13
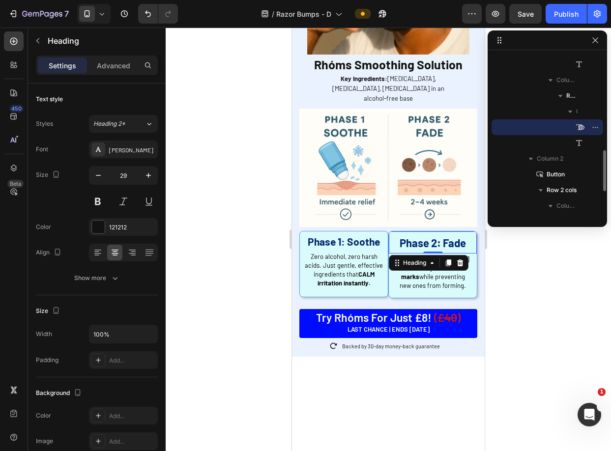
scroll to position [338, 0]
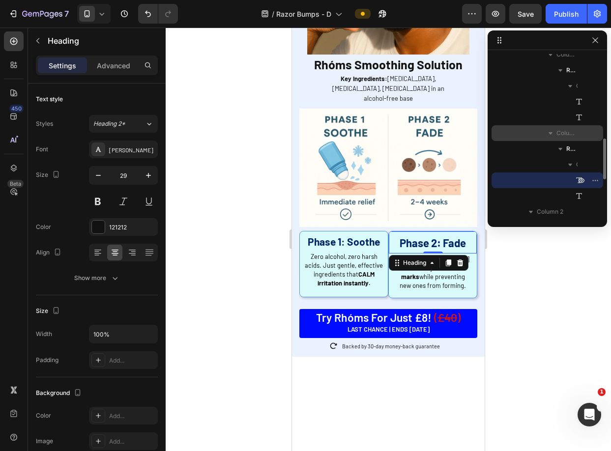
click at [563, 133] on span "Column 2" at bounding box center [567, 133] width 21 height 10
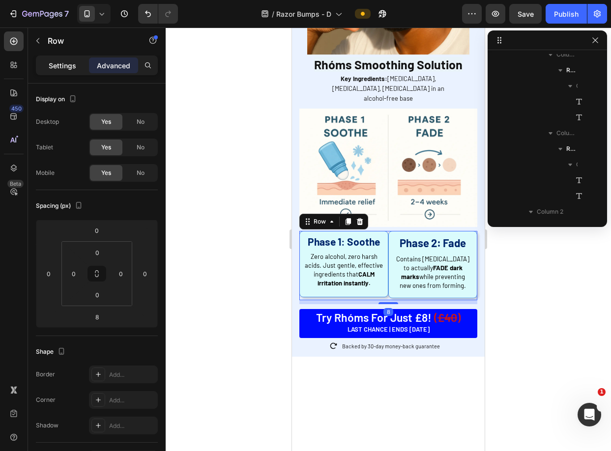
click at [72, 66] on p "Settings" at bounding box center [63, 65] width 28 height 10
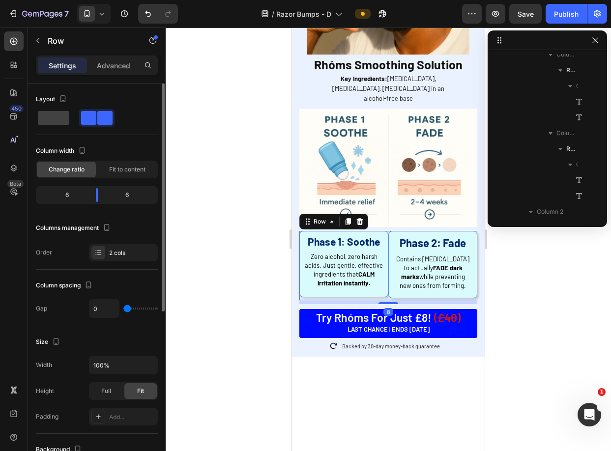
type input "7"
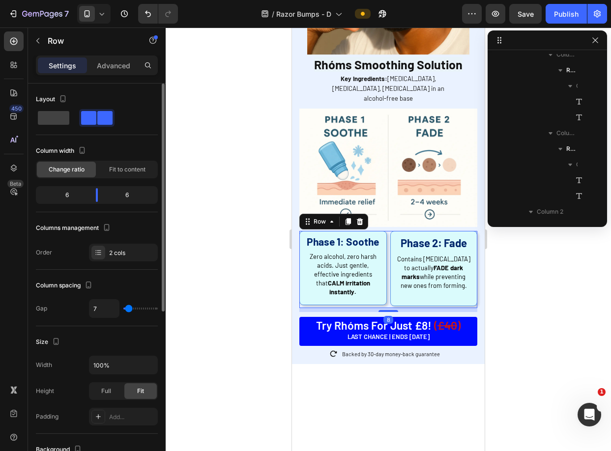
type input "8"
type input "9"
type input "10"
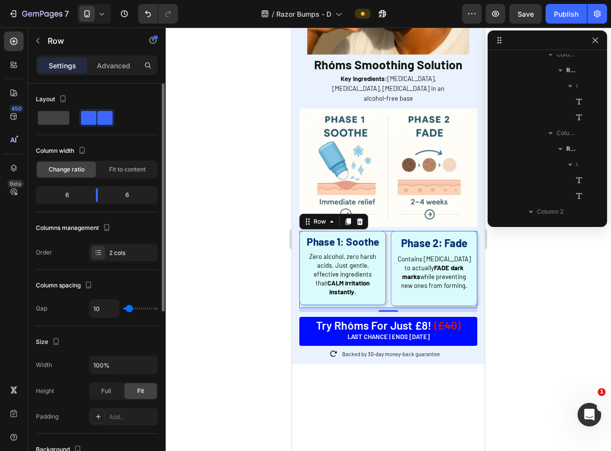
type input "10"
click at [129, 308] on input "range" at bounding box center [140, 309] width 34 height 2
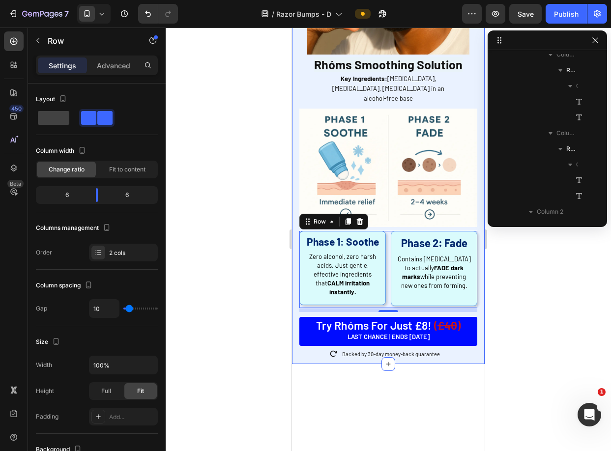
click at [537, 280] on div at bounding box center [388, 240] width 445 height 424
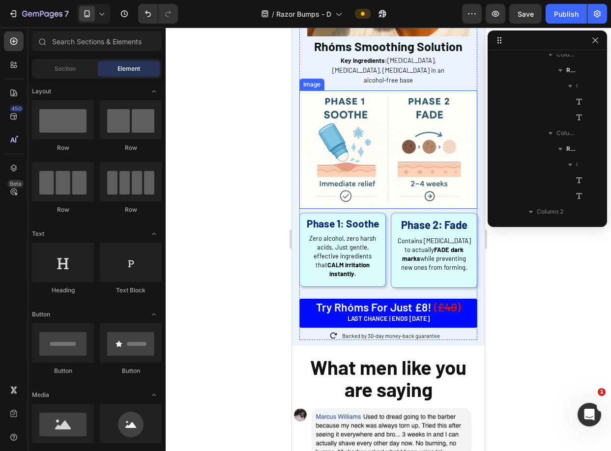
scroll to position [2540, 0]
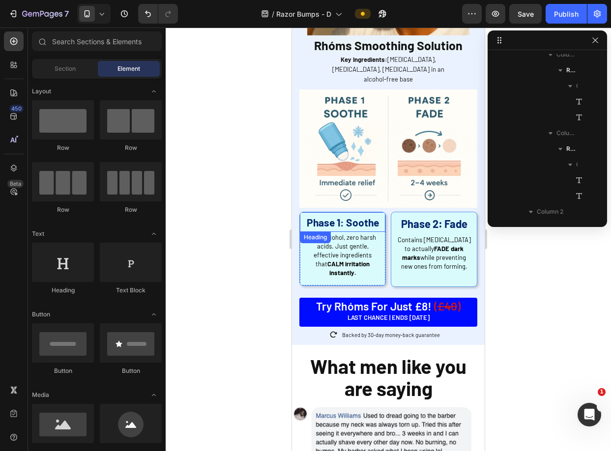
click at [353, 216] on strong "Phase 1: Soothe" at bounding box center [343, 222] width 72 height 12
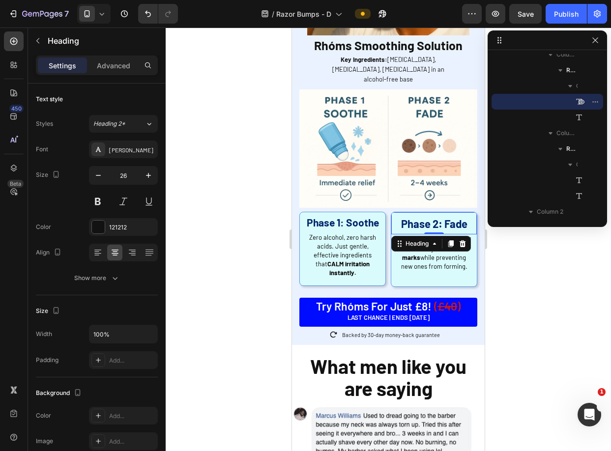
click at [419, 213] on div "⁠⁠⁠⁠⁠⁠⁠ Phase 2: Fade Heading 0" at bounding box center [434, 223] width 86 height 22
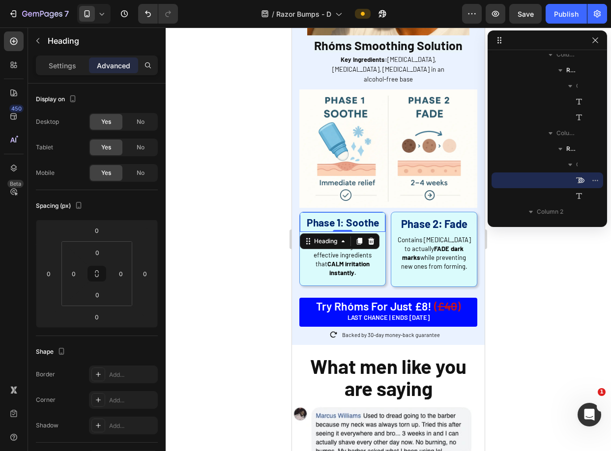
click at [362, 216] on strong "Phase 1: Soothe" at bounding box center [343, 222] width 72 height 12
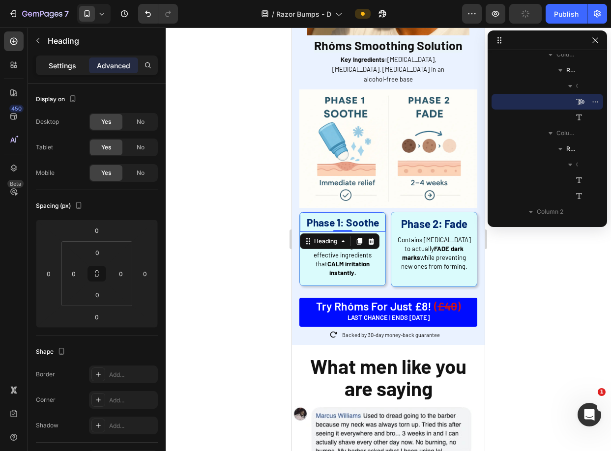
click at [72, 66] on p "Settings" at bounding box center [63, 65] width 28 height 10
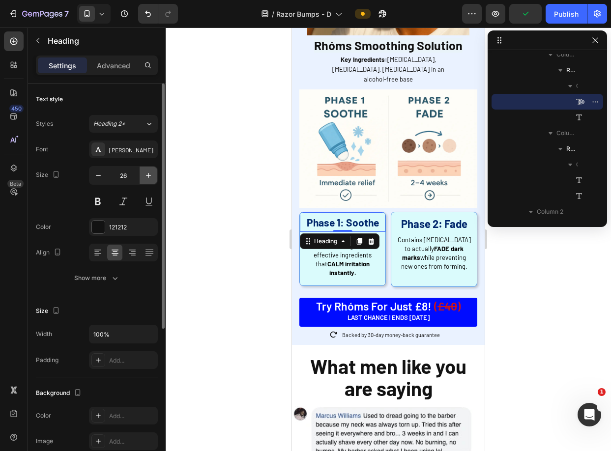
click at [145, 175] on icon "button" at bounding box center [149, 176] width 10 height 10
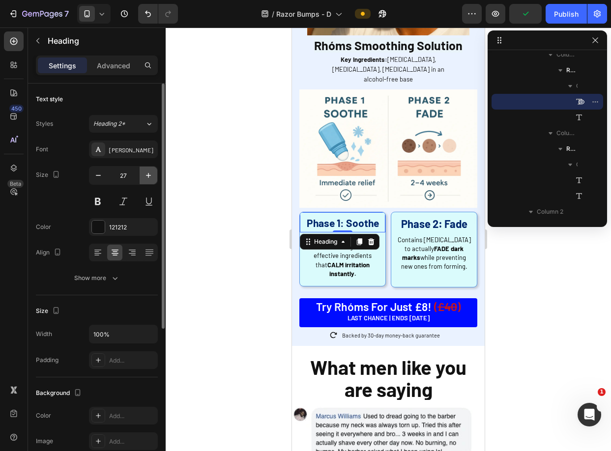
click at [145, 175] on icon "button" at bounding box center [149, 176] width 10 height 10
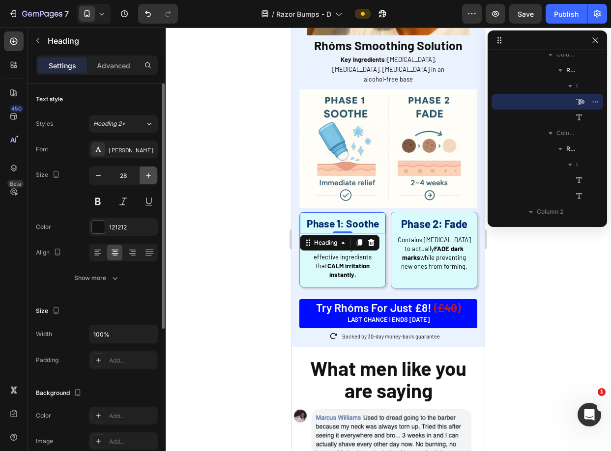
click at [145, 175] on icon "button" at bounding box center [149, 176] width 10 height 10
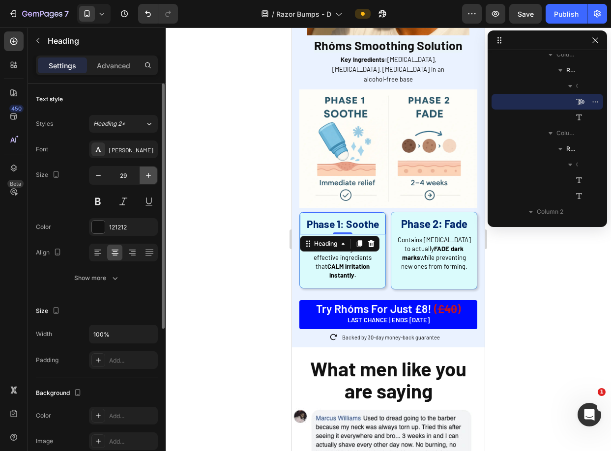
click at [153, 177] on icon "button" at bounding box center [149, 176] width 10 height 10
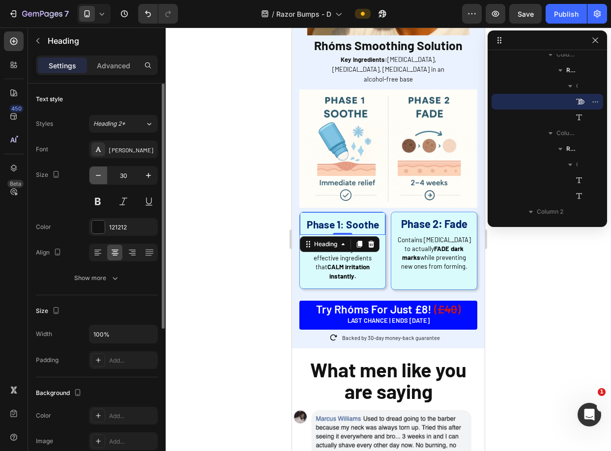
click at [99, 172] on icon "button" at bounding box center [98, 176] width 10 height 10
type input "29"
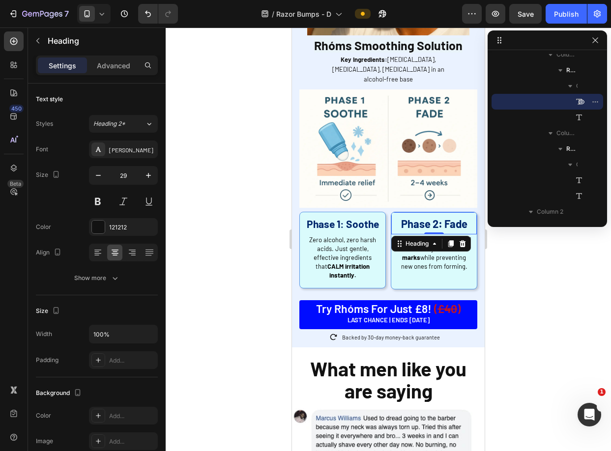
click at [432, 217] on strong "Phase 2: Fade" at bounding box center [434, 223] width 66 height 13
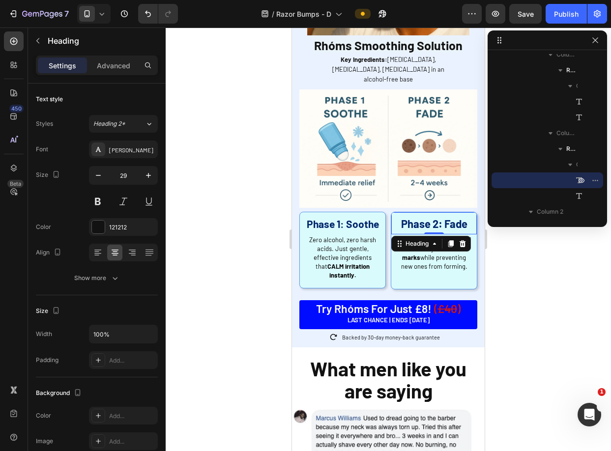
click at [543, 262] on div at bounding box center [388, 240] width 445 height 424
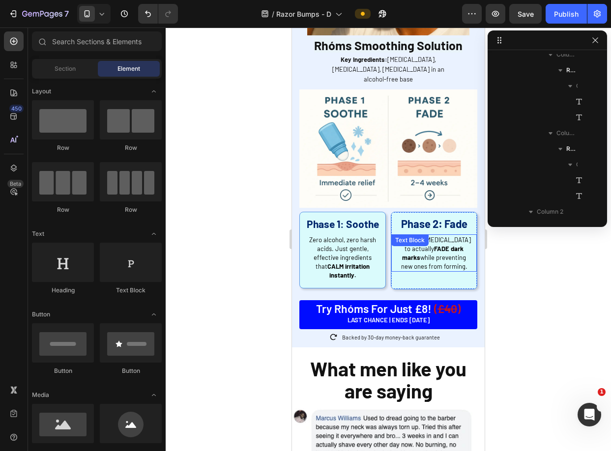
click at [448, 235] on div "Contains Niacinamide to actually FADE dark marks while preventing new ones from…" at bounding box center [434, 254] width 86 height 38
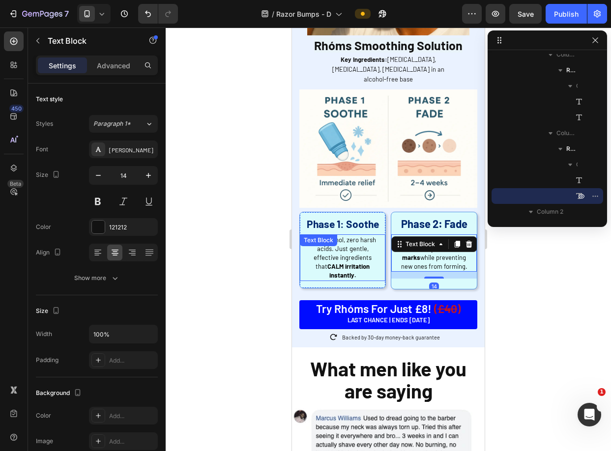
click at [337, 235] on div "Zero alcohol, zero harsh acids. Just gentle, effective ingredients that CALM ir…" at bounding box center [343, 258] width 86 height 47
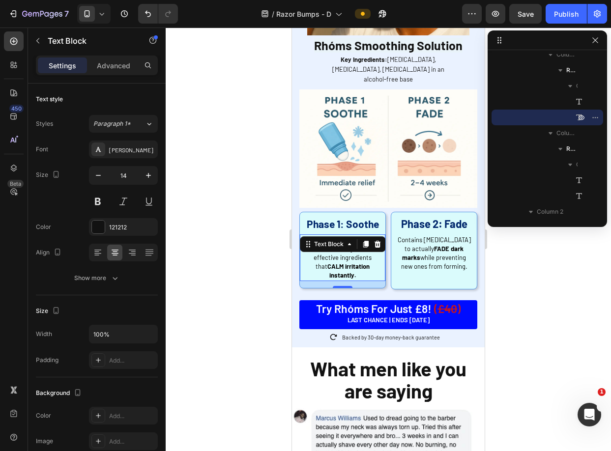
click at [556, 239] on div at bounding box center [388, 240] width 445 height 424
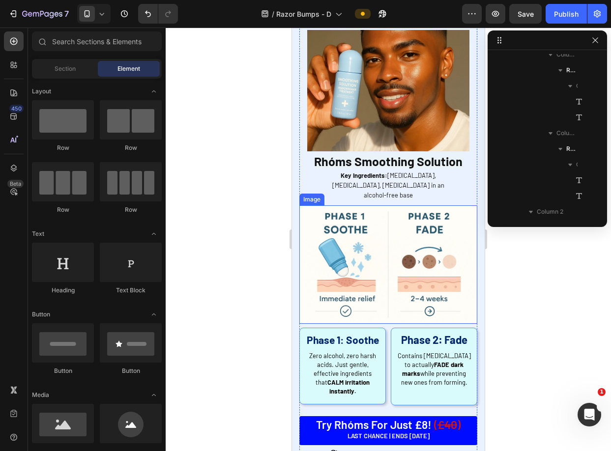
scroll to position [2392, 0]
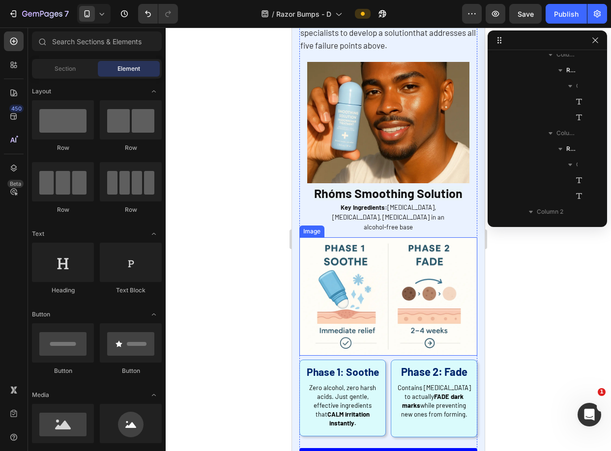
click at [406, 237] on img at bounding box center [388, 296] width 178 height 118
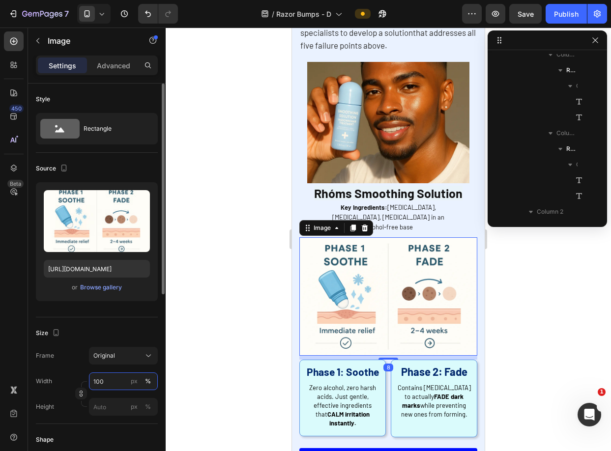
click at [103, 379] on input "100" at bounding box center [123, 382] width 69 height 18
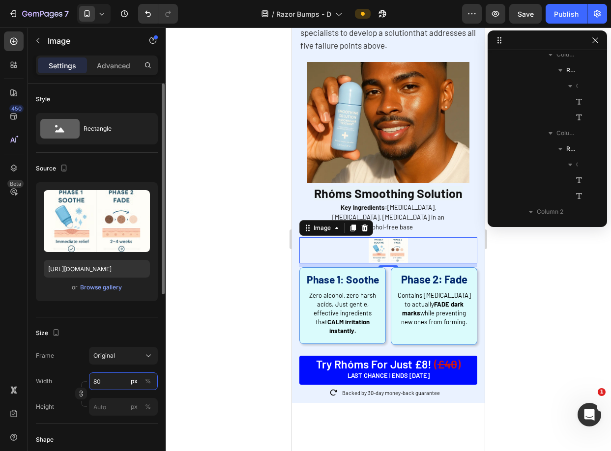
type input "8"
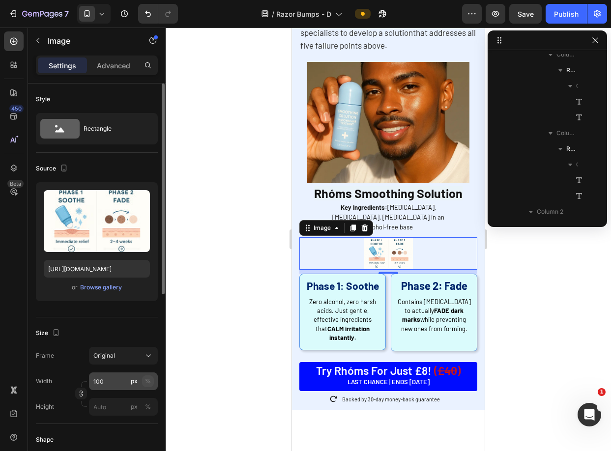
click at [144, 377] on button "%" at bounding box center [148, 382] width 12 height 12
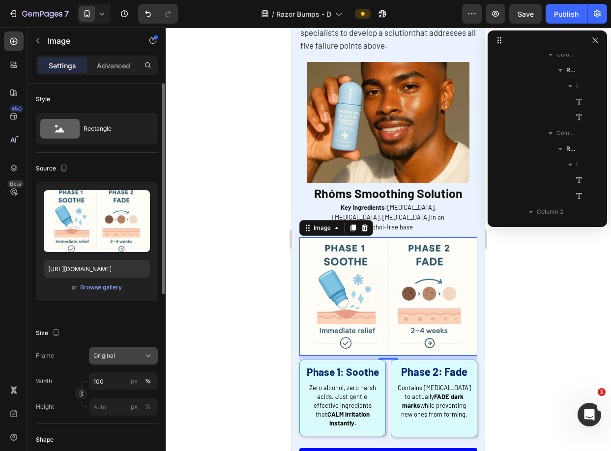
click at [137, 357] on div "Original" at bounding box center [117, 356] width 48 height 9
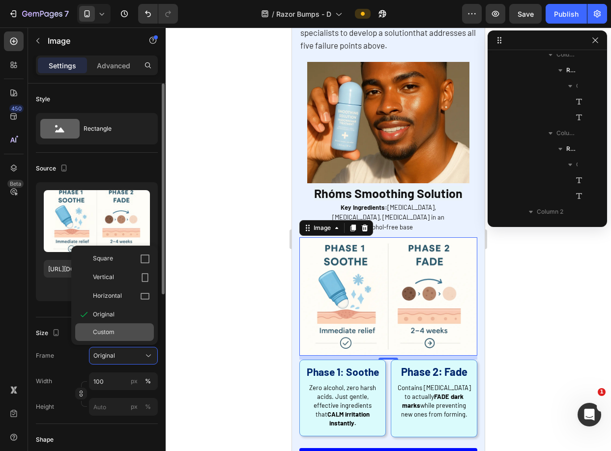
click at [90, 328] on div "Custom" at bounding box center [114, 333] width 79 height 18
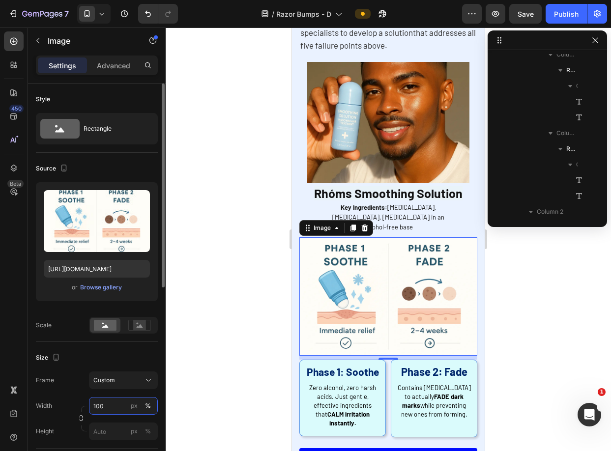
click at [95, 409] on input "100" at bounding box center [123, 406] width 69 height 18
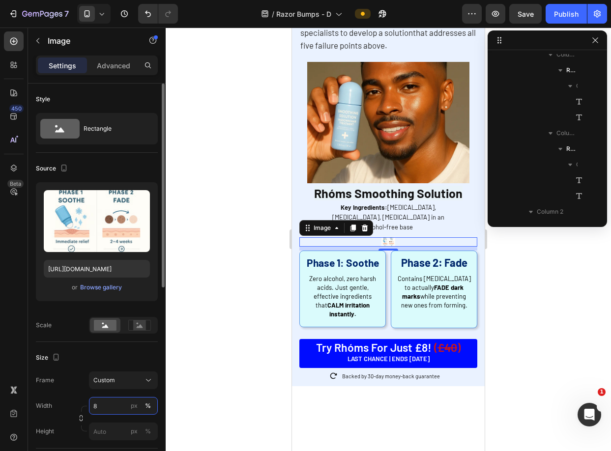
type input "8"
click at [149, 406] on div "%" at bounding box center [148, 406] width 6 height 9
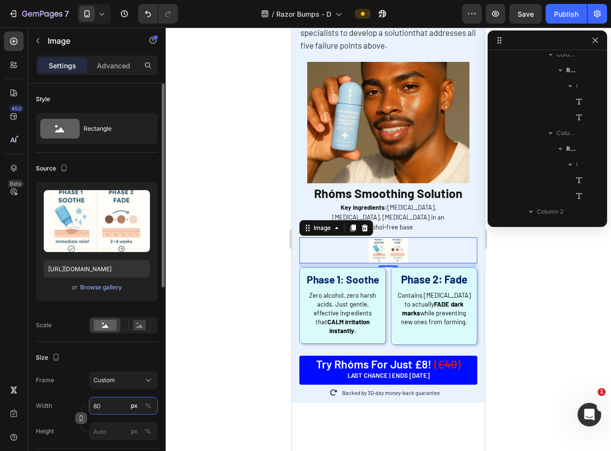
type input "80"
click at [82, 420] on icon "button" at bounding box center [81, 418] width 7 height 7
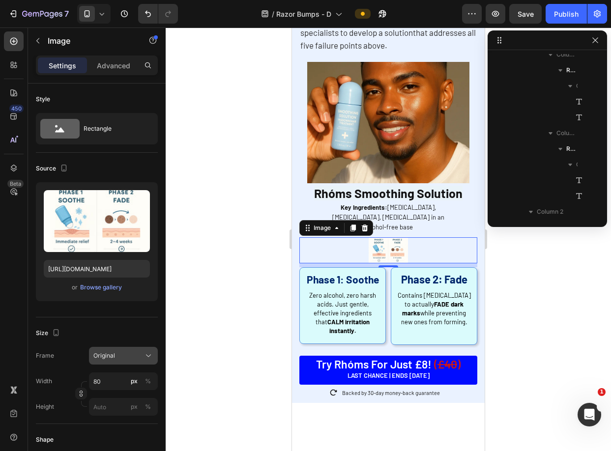
click at [122, 358] on div "Original" at bounding box center [117, 356] width 48 height 9
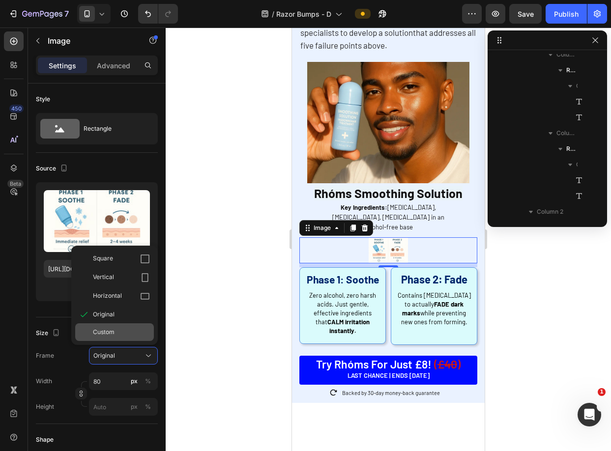
click at [118, 338] on div "Custom" at bounding box center [114, 333] width 79 height 18
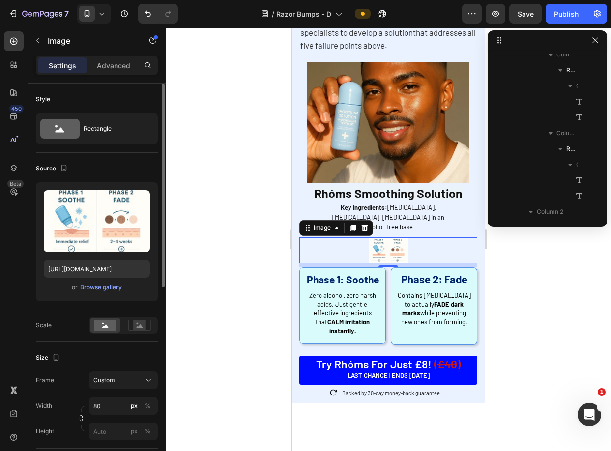
click at [82, 418] on icon "button" at bounding box center [81, 418] width 7 height 7
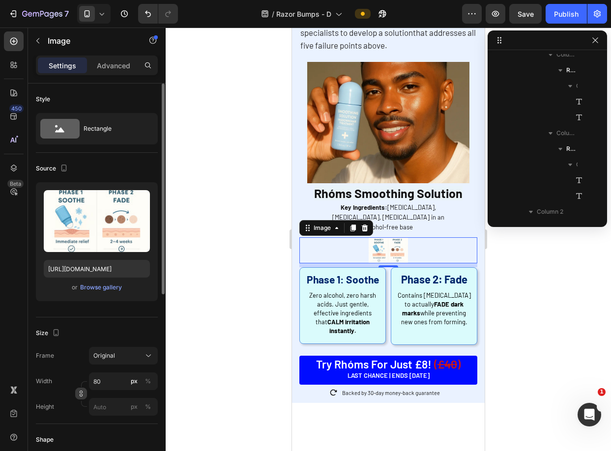
click at [82, 395] on icon "button" at bounding box center [81, 393] width 7 height 7
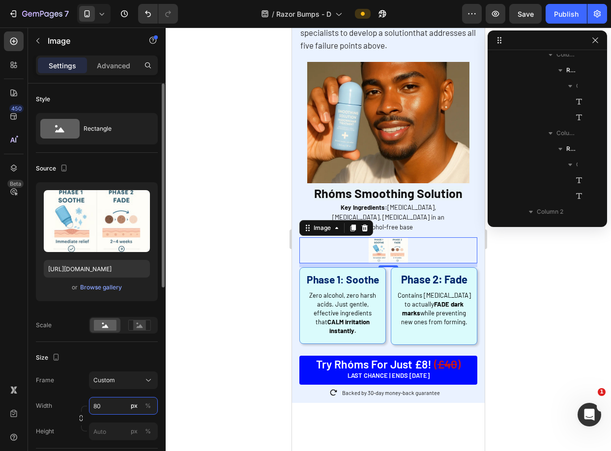
click at [108, 404] on input "80" at bounding box center [123, 406] width 69 height 18
click at [145, 410] on div "%" at bounding box center [148, 406] width 6 height 9
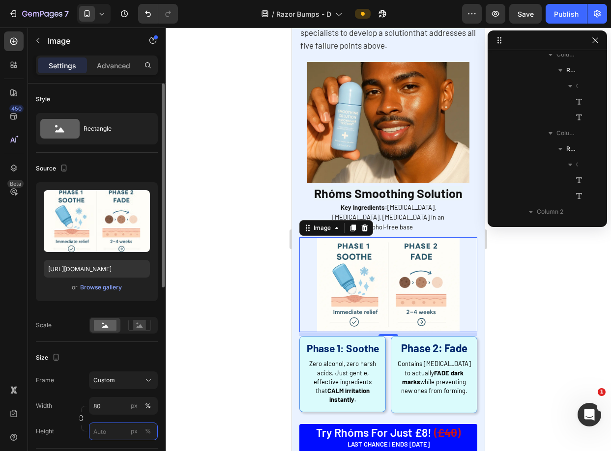
click at [105, 429] on input "px %" at bounding box center [123, 432] width 69 height 18
type input "4"
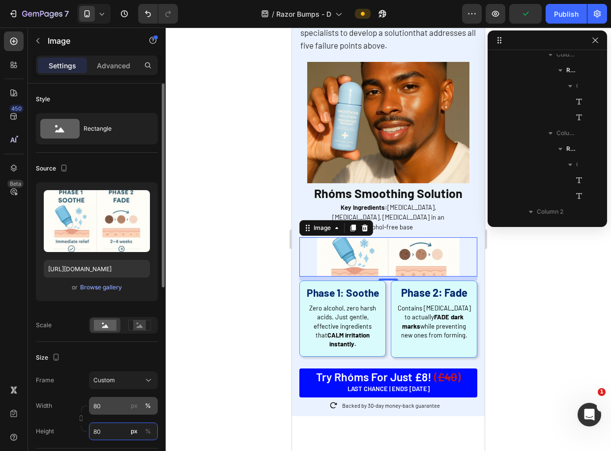
type input "80"
drag, startPoint x: 105, startPoint y: 411, endPoint x: 101, endPoint y: 405, distance: 6.8
click at [101, 405] on input "80" at bounding box center [123, 406] width 69 height 18
click at [100, 405] on input "80" at bounding box center [123, 406] width 69 height 18
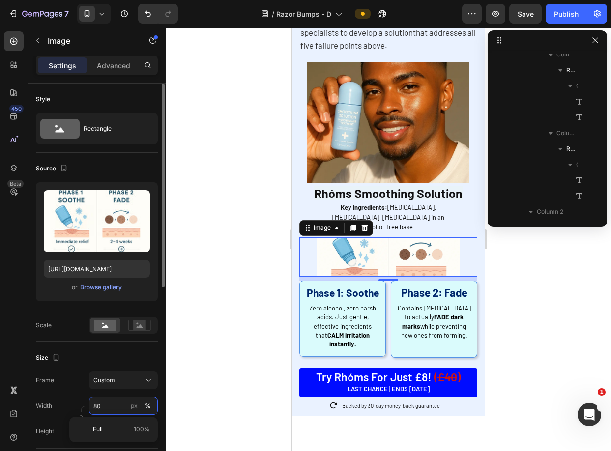
click at [95, 405] on input "80" at bounding box center [123, 406] width 69 height 18
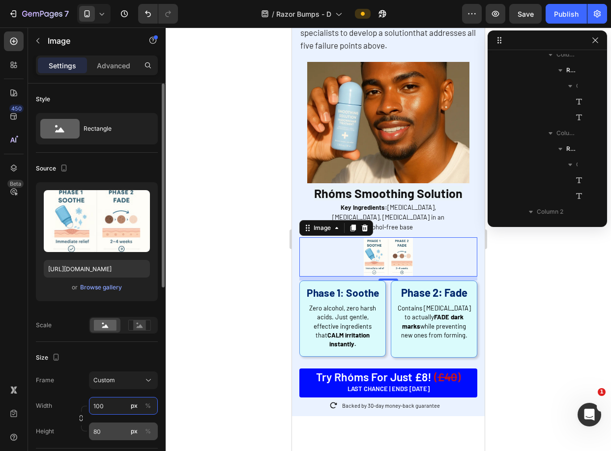
type input "100"
click at [101, 428] on input "80" at bounding box center [123, 432] width 69 height 18
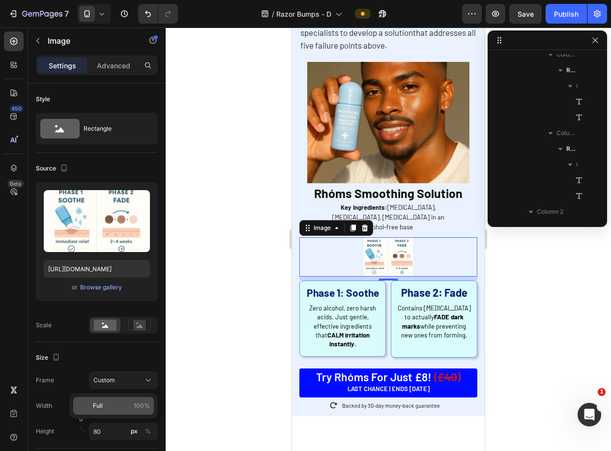
click at [107, 406] on p "Full 100%" at bounding box center [121, 406] width 57 height 9
type input "100"
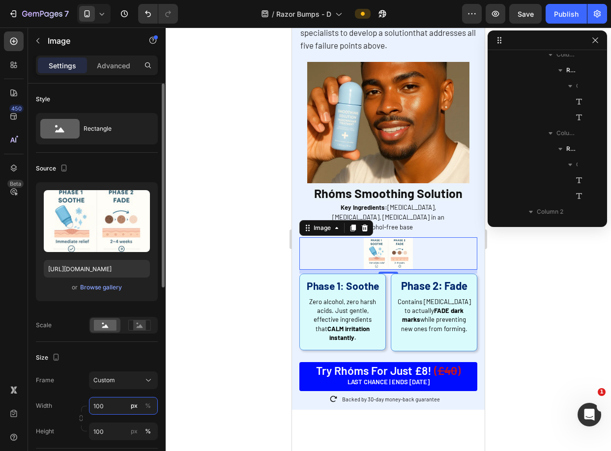
drag, startPoint x: 81, startPoint y: 407, endPoint x: 71, endPoint y: 405, distance: 9.5
click at [71, 405] on div "Width 100 px %" at bounding box center [97, 406] width 122 height 18
click at [94, 406] on input "100" at bounding box center [123, 406] width 69 height 18
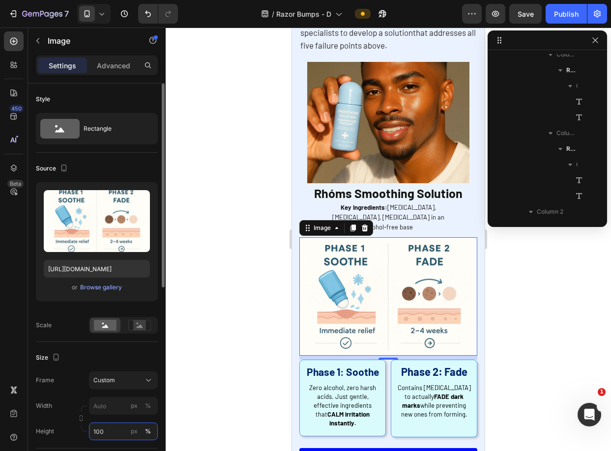
click at [100, 430] on div "Style Rectangle Source Upload Image https://cdn.shopify.com/s/files/1/0721/1640…" at bounding box center [97, 434] width 122 height 700
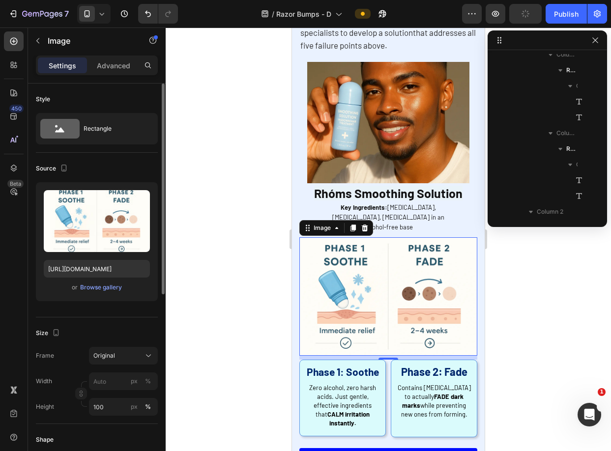
click at [120, 359] on div "Original" at bounding box center [117, 356] width 48 height 9
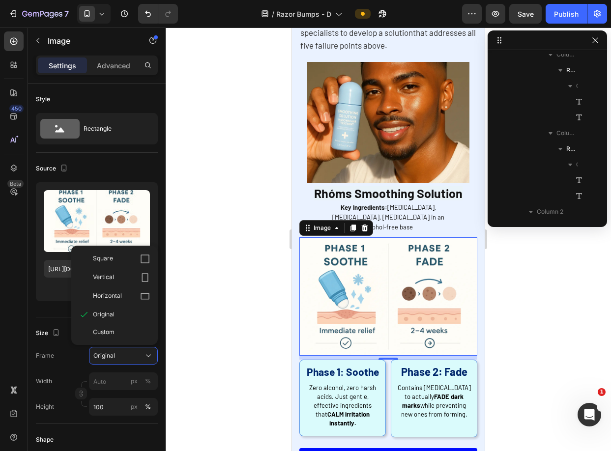
click at [122, 339] on div "Custom" at bounding box center [114, 333] width 79 height 18
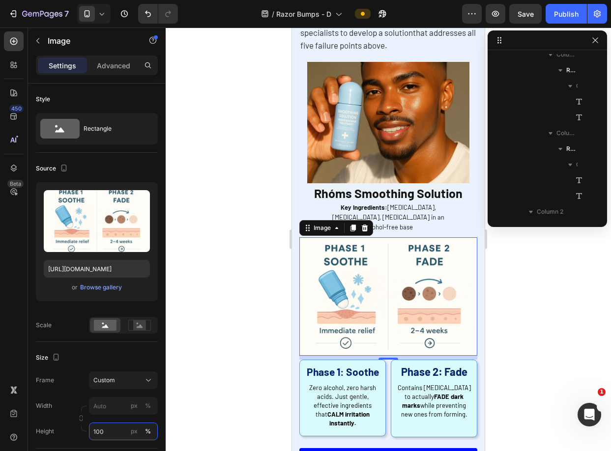
click at [97, 431] on input "100" at bounding box center [123, 432] width 69 height 18
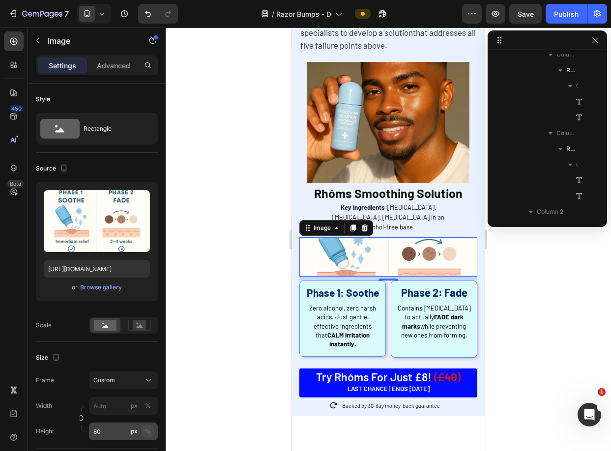
click at [146, 433] on div "%" at bounding box center [148, 431] width 6 height 9
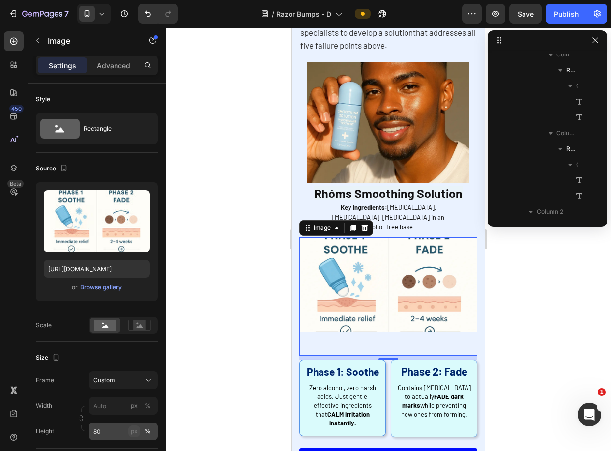
click at [135, 432] on div "px" at bounding box center [134, 431] width 7 height 9
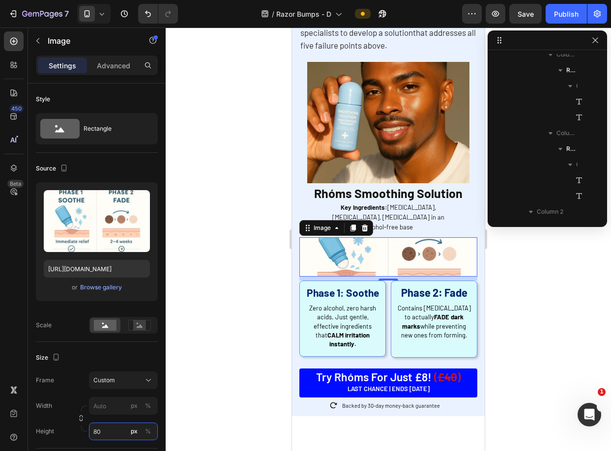
click at [109, 433] on input "80" at bounding box center [123, 432] width 69 height 18
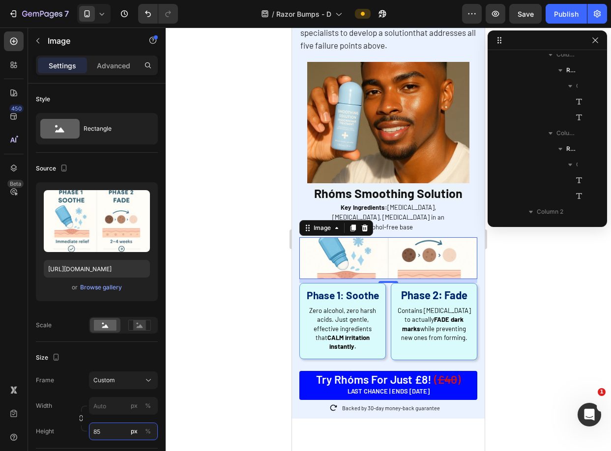
type input "8"
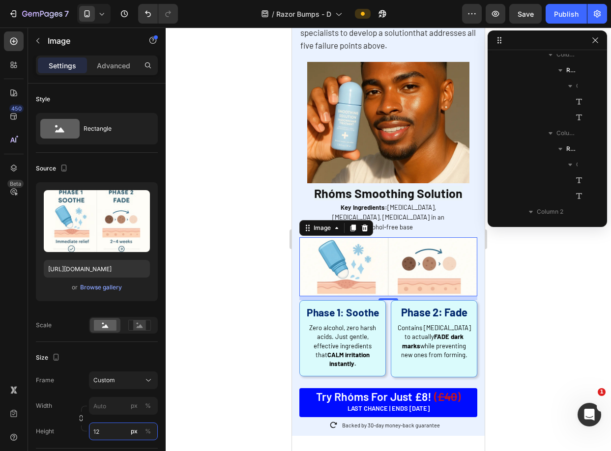
type input "1"
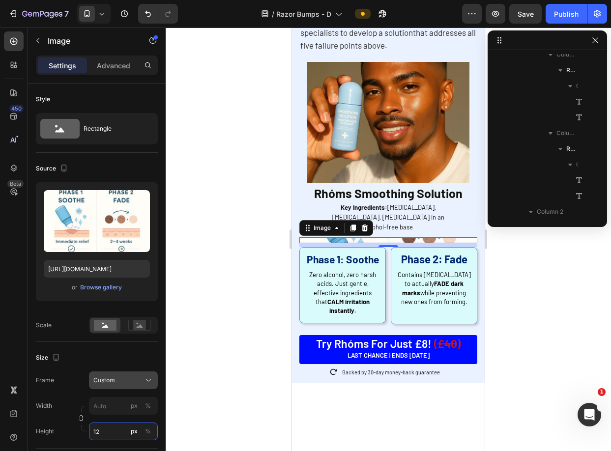
type input "12"
click at [115, 385] on div "Custom" at bounding box center [123, 381] width 60 height 10
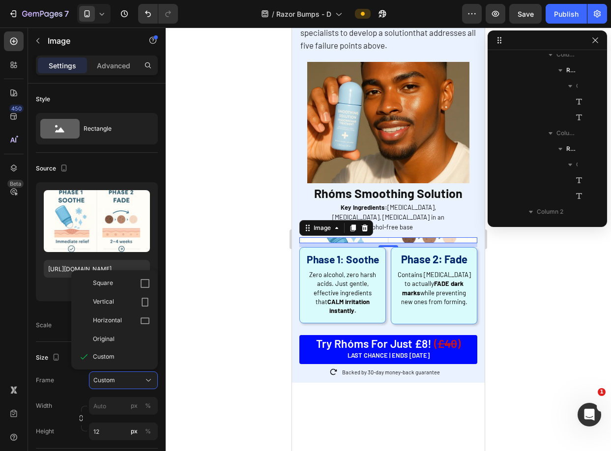
click at [122, 343] on div "Original" at bounding box center [121, 339] width 57 height 9
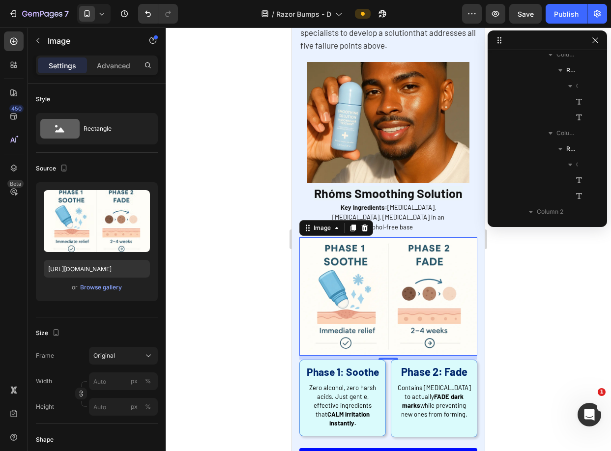
click at [548, 300] on div at bounding box center [388, 240] width 445 height 424
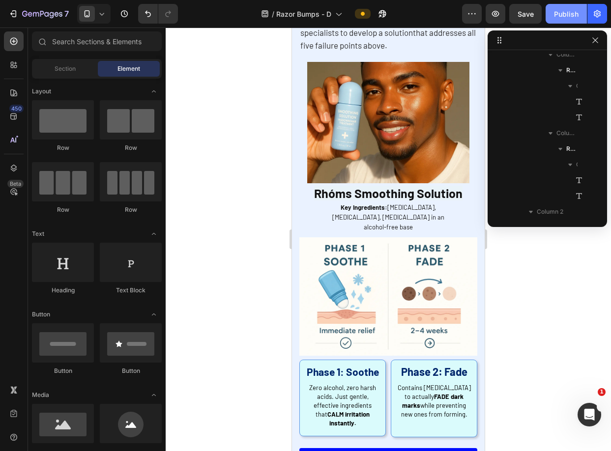
click at [552, 12] on button "Publish" at bounding box center [566, 14] width 41 height 20
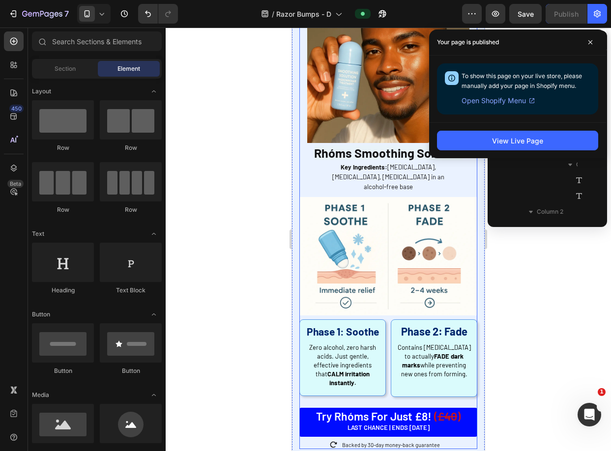
scroll to position [2430, 0]
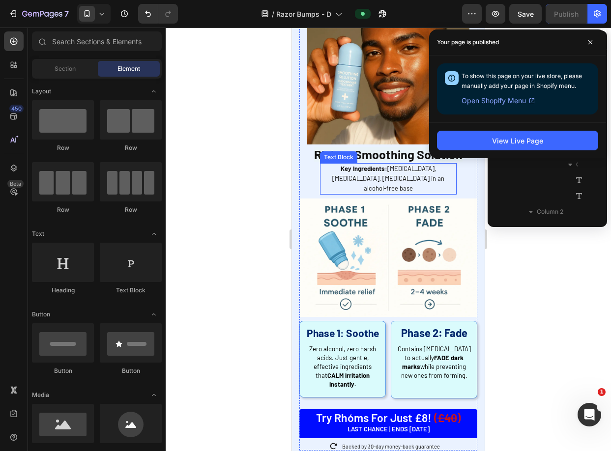
click at [385, 168] on p "Key Ingredients: Salicylic Acid, Niacinamide, Glycolic Acid in an alcohol-free …" at bounding box center [388, 178] width 135 height 29
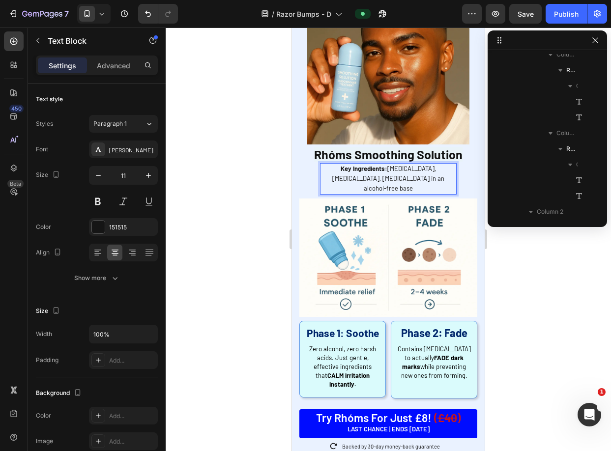
click at [413, 170] on span "Key Ingredients: Salicylic Acid, Niacinamide, Glycolic Acid in an alcohol-free …" at bounding box center [388, 179] width 112 height 28
click at [423, 174] on span "Key Ingredients: Salicylic Acid, Niacinamide, Glycolic Acid in an alcohol-free …" at bounding box center [388, 179] width 112 height 28
drag, startPoint x: 370, startPoint y: 173, endPoint x: 434, endPoint y: 176, distance: 64.5
click at [434, 176] on p "Key Ingredients: Salicylic Acid, Niacinamide, Glycolic Acid in an alcohol-free …" at bounding box center [388, 178] width 135 height 29
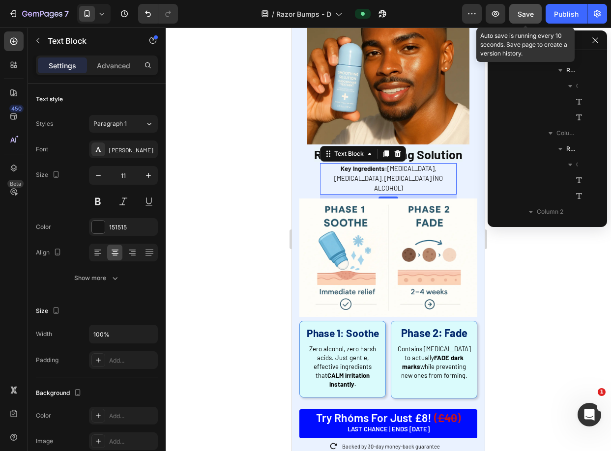
click at [528, 13] on span "Save" at bounding box center [526, 14] width 16 height 8
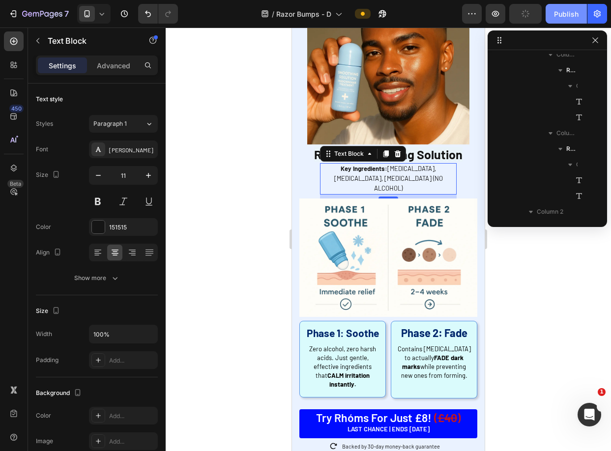
click at [554, 12] on div "Publish" at bounding box center [566, 14] width 25 height 10
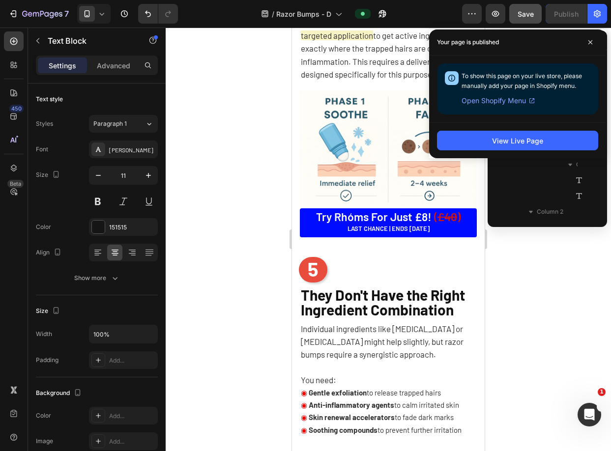
scroll to position [1700, 0]
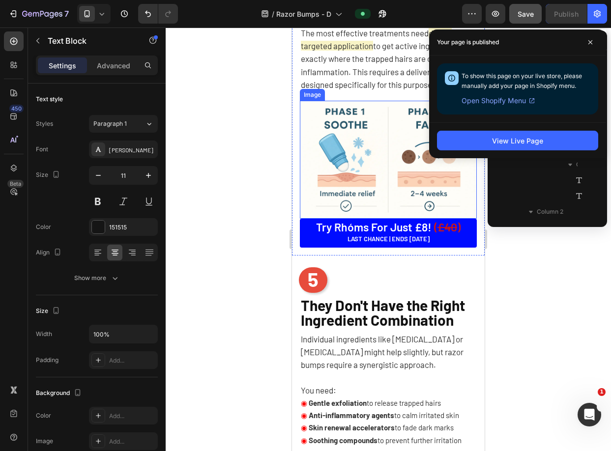
click at [345, 211] on img at bounding box center [388, 160] width 177 height 118
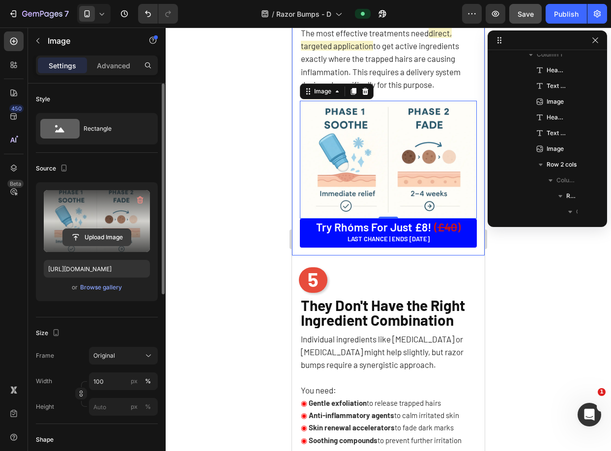
click at [105, 234] on input "file" at bounding box center [97, 237] width 68 height 17
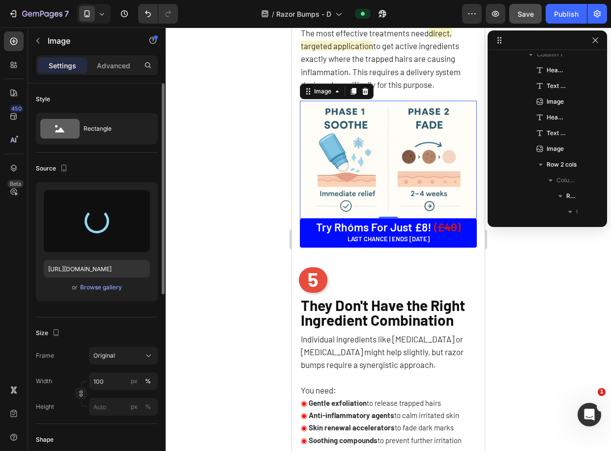
click at [527, 264] on div at bounding box center [388, 240] width 445 height 424
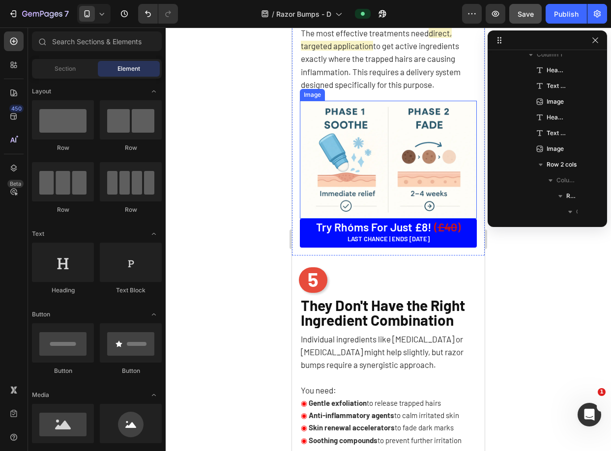
click at [417, 177] on img at bounding box center [388, 160] width 177 height 118
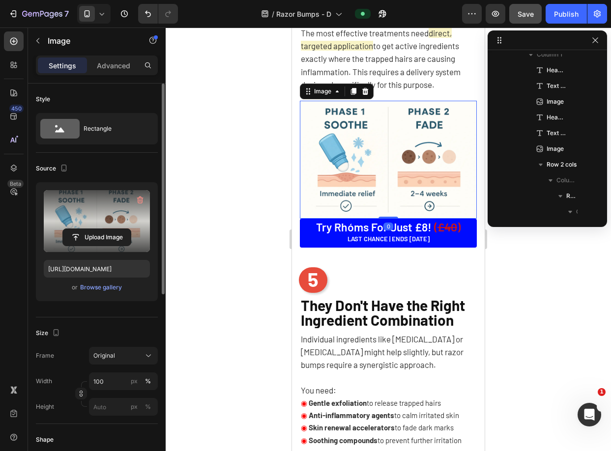
click at [111, 216] on label at bounding box center [97, 221] width 106 height 62
click at [111, 229] on input "file" at bounding box center [97, 237] width 68 height 17
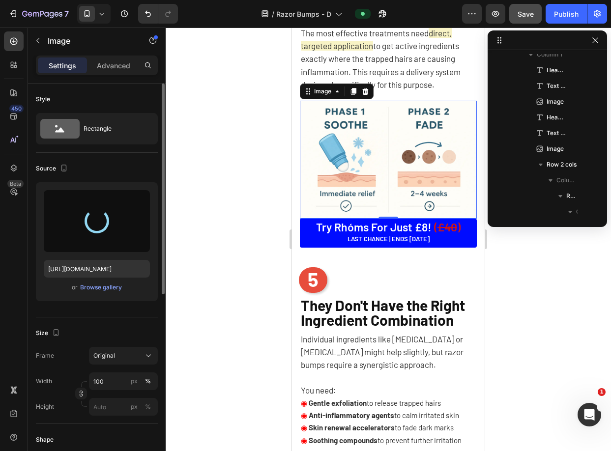
type input "https://cdn.shopify.com/s/files/1/0721/1640/4373/files/gempages_569436627630294…"
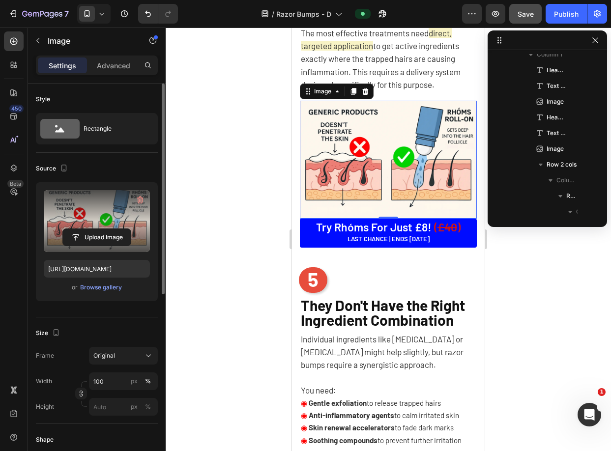
click at [572, 282] on div at bounding box center [388, 240] width 445 height 424
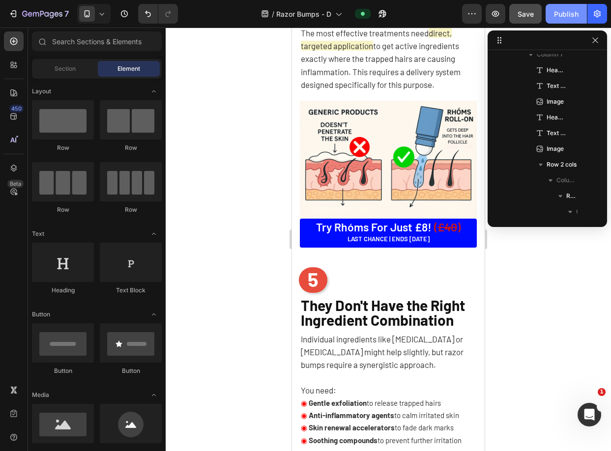
click at [562, 14] on div "Publish" at bounding box center [566, 14] width 25 height 10
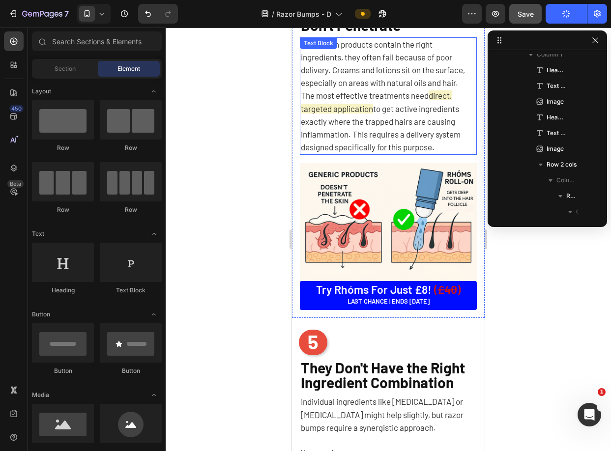
scroll to position [1544, 0]
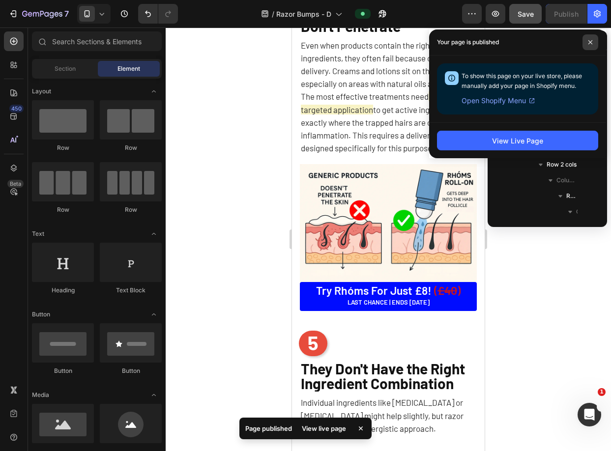
click at [587, 43] on span at bounding box center [591, 42] width 16 height 16
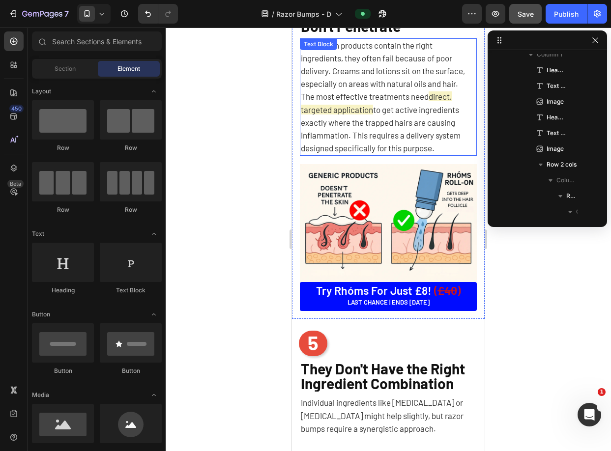
click at [456, 86] on span "Even when products contain the right ingredients, they often fail because of po…" at bounding box center [383, 64] width 164 height 49
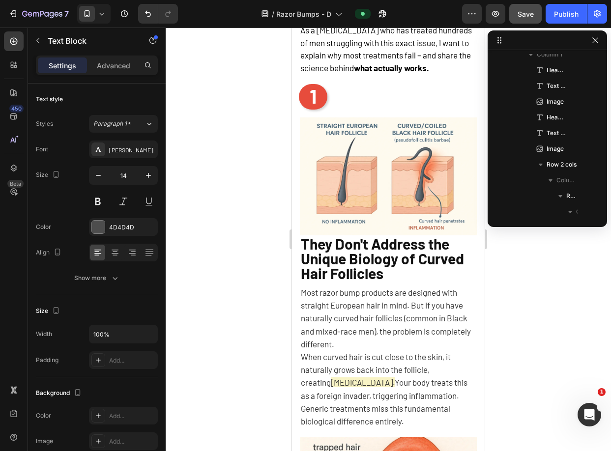
scroll to position [401, 0]
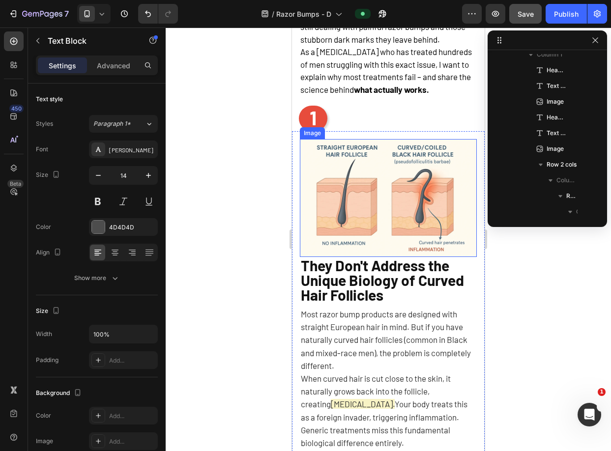
click at [392, 180] on img at bounding box center [388, 198] width 177 height 118
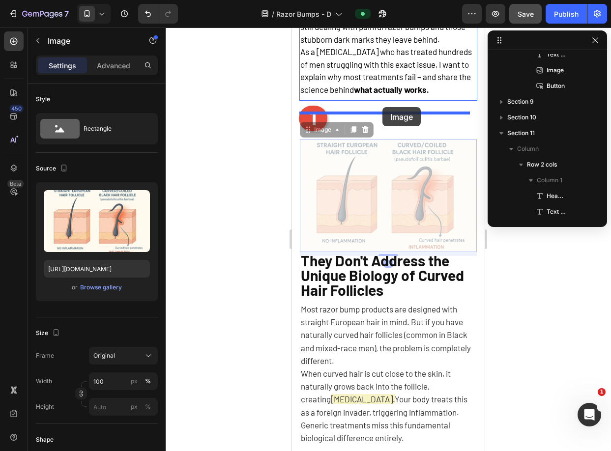
drag, startPoint x: 373, startPoint y: 193, endPoint x: 383, endPoint y: 107, distance: 86.6
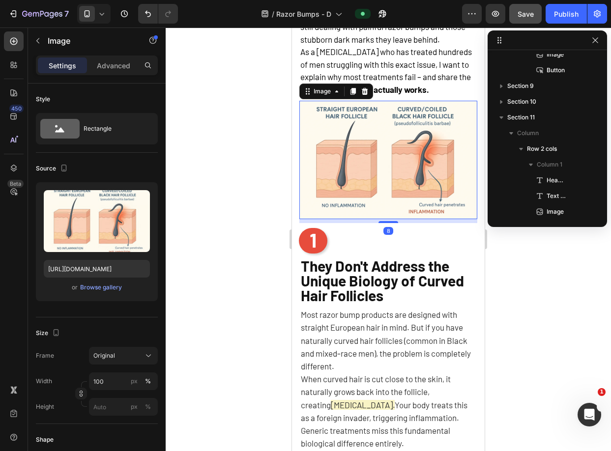
click at [502, 262] on div at bounding box center [388, 240] width 445 height 424
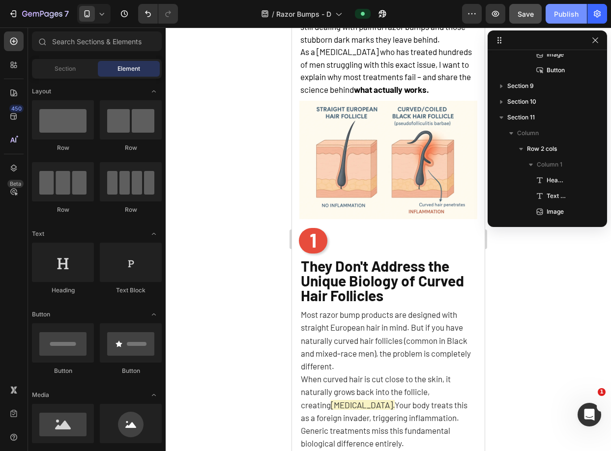
click at [559, 13] on div "Publish" at bounding box center [566, 14] width 25 height 10
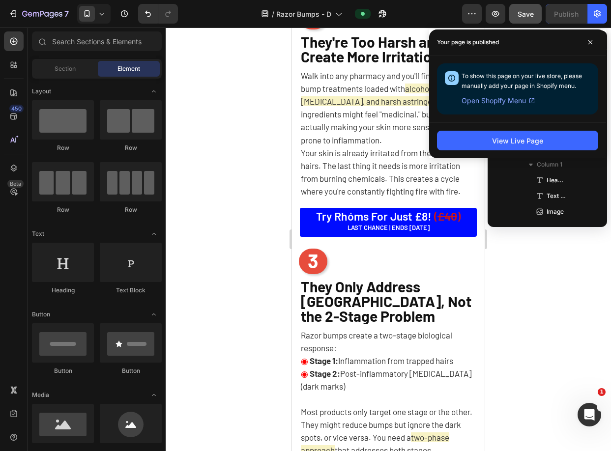
scroll to position [1005, 0]
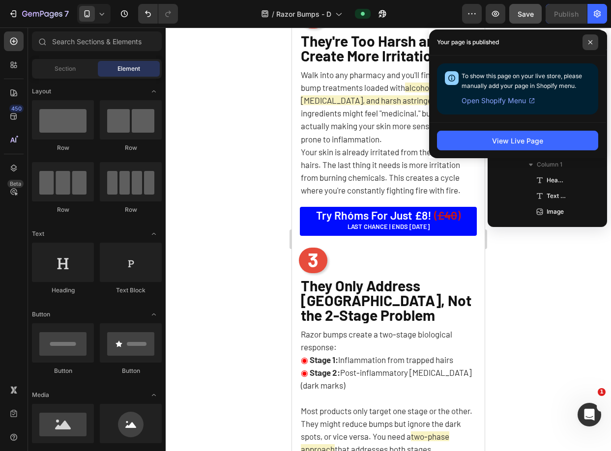
click at [591, 42] on icon at bounding box center [591, 42] width 4 height 4
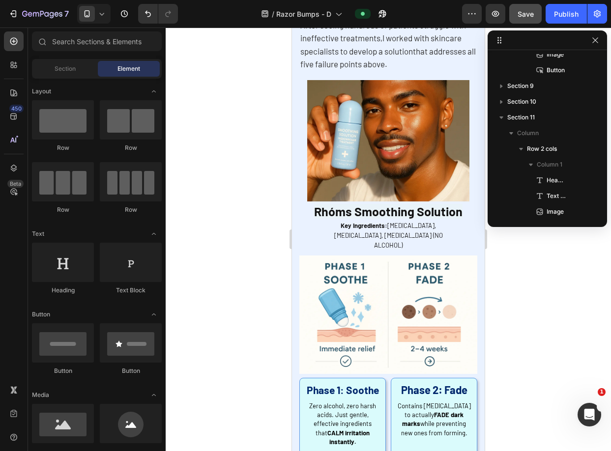
scroll to position [2302, 0]
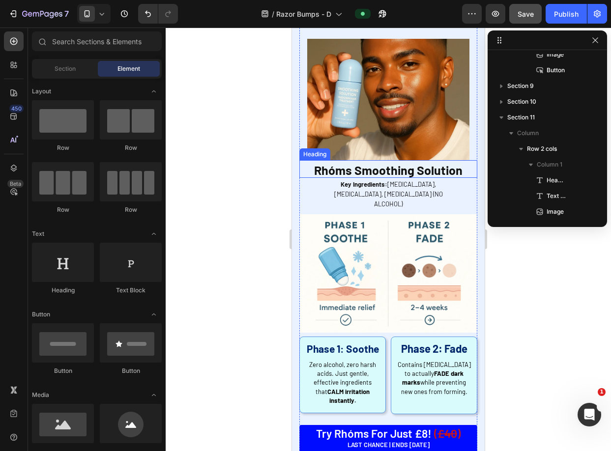
click at [386, 171] on span "Rhóms Smoothing Solution" at bounding box center [388, 170] width 148 height 15
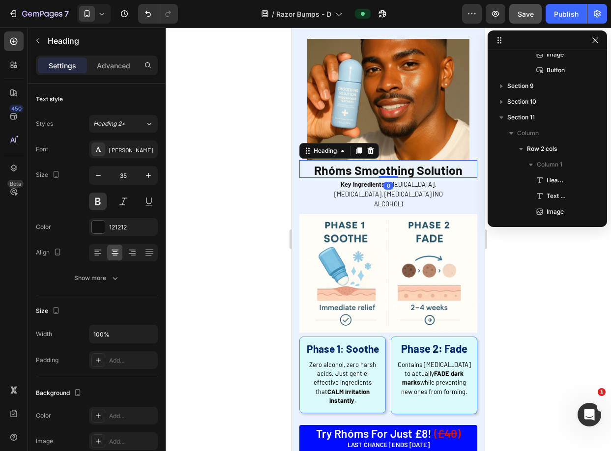
click at [386, 176] on div at bounding box center [389, 177] width 20 height 2
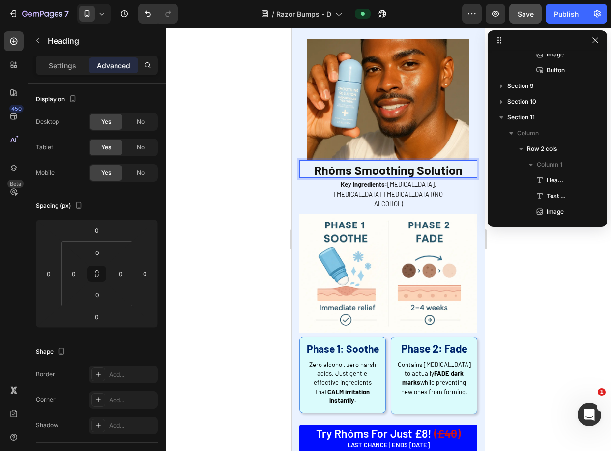
drag, startPoint x: 353, startPoint y: 164, endPoint x: 458, endPoint y: 165, distance: 104.7
click at [458, 165] on span "Rhóms Smoothing Solution" at bounding box center [388, 170] width 148 height 15
click at [533, 248] on div at bounding box center [388, 240] width 445 height 424
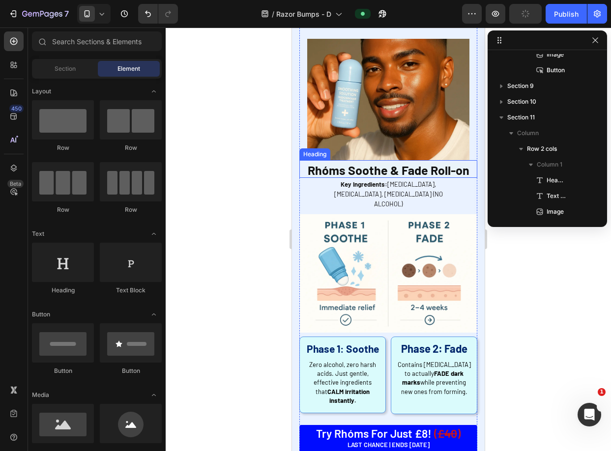
click at [389, 167] on span "Rhóms Soothe & Fade Roll-on" at bounding box center [389, 170] width 162 height 15
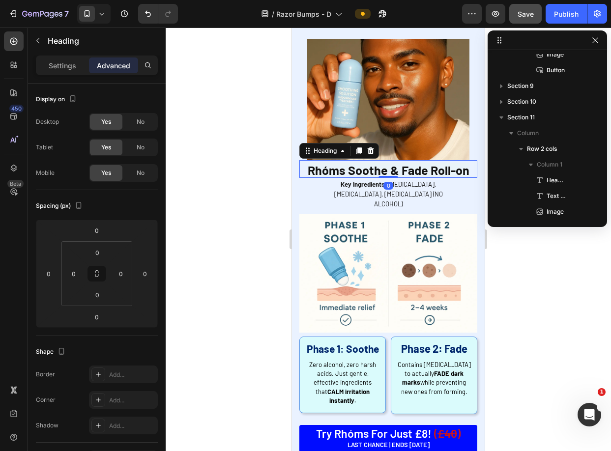
click at [590, 301] on div at bounding box center [388, 240] width 445 height 424
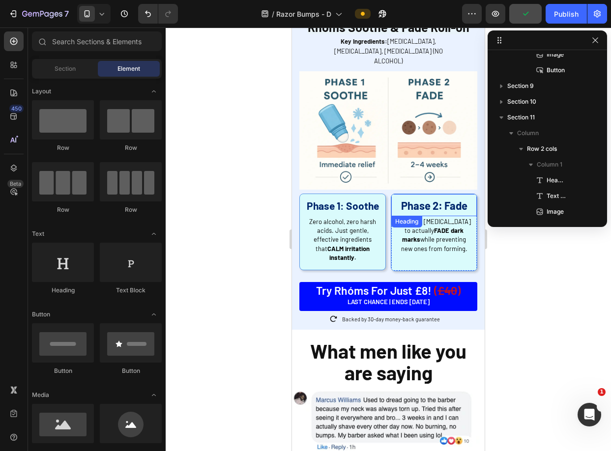
scroll to position [2171, 0]
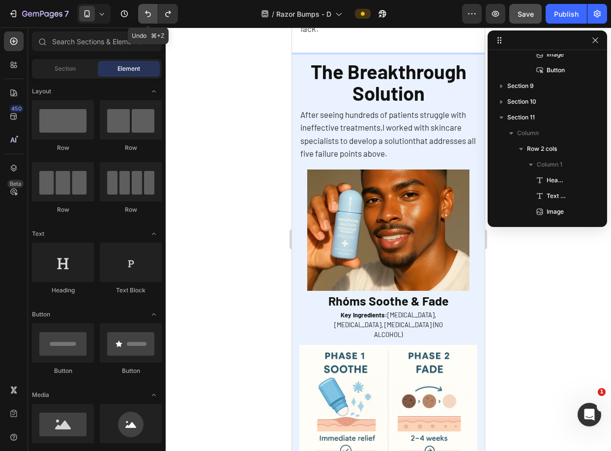
click at [150, 16] on icon "Undo/Redo" at bounding box center [148, 14] width 10 height 10
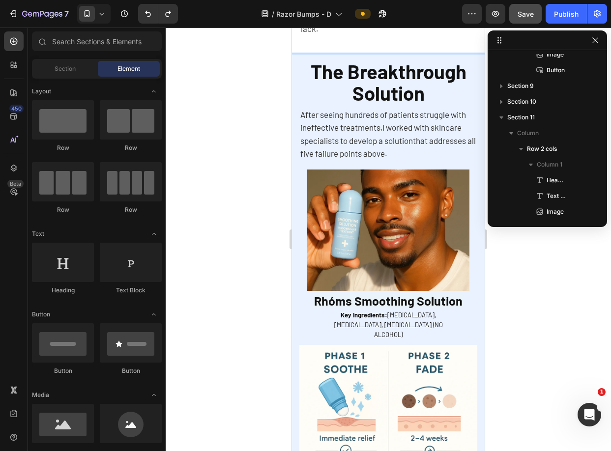
click at [260, 113] on div at bounding box center [388, 240] width 445 height 424
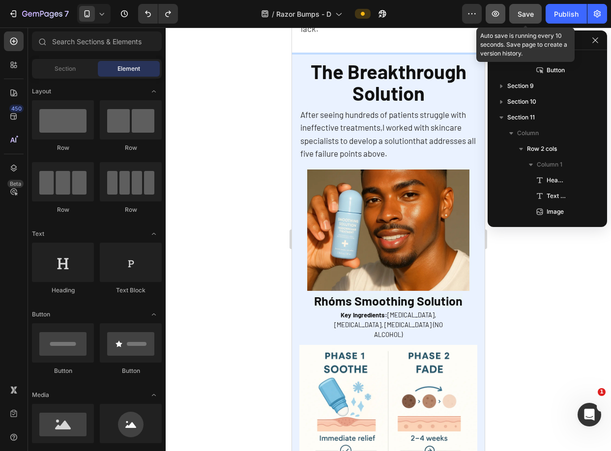
click at [503, 23] on button "button" at bounding box center [496, 14] width 20 height 20
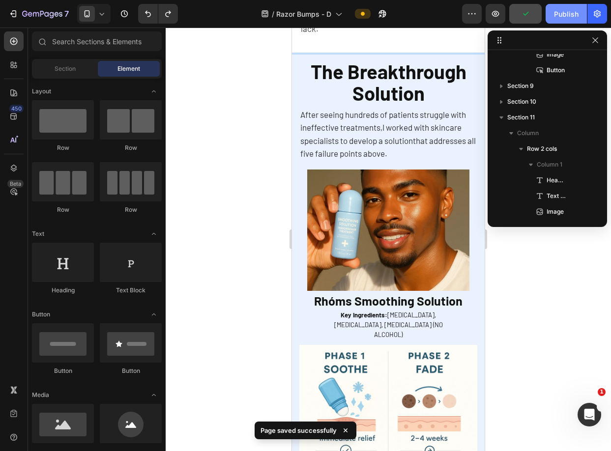
click at [556, 12] on div "Publish" at bounding box center [566, 14] width 25 height 10
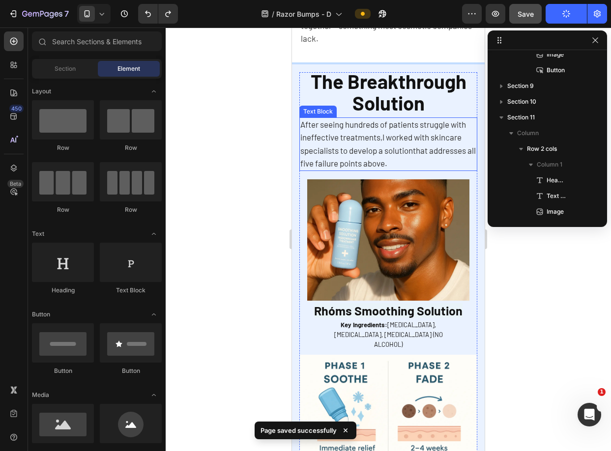
scroll to position [2162, 0]
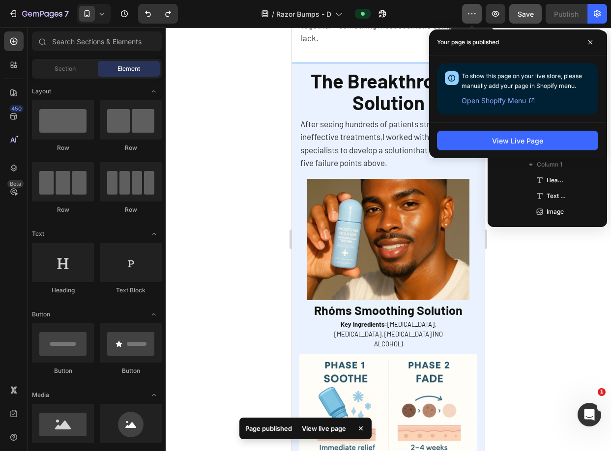
click at [475, 12] on icon "button" at bounding box center [472, 14] width 10 height 10
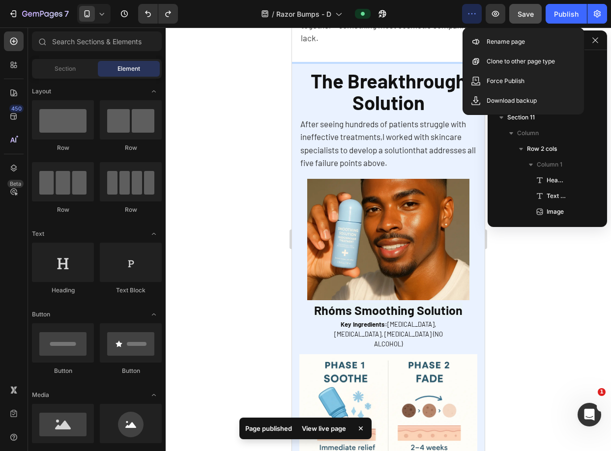
click at [475, 12] on icon "button" at bounding box center [472, 14] width 10 height 10
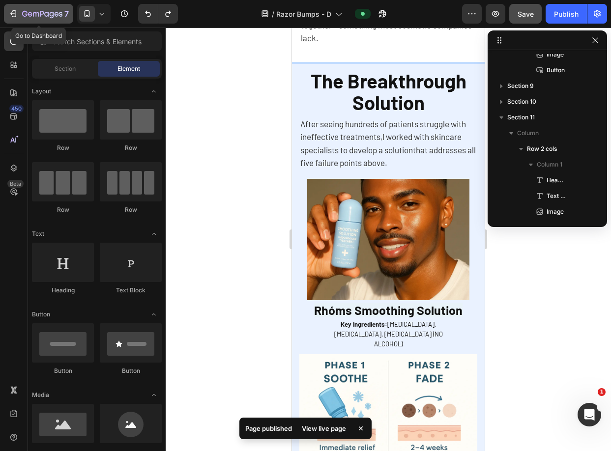
click at [28, 9] on div "7" at bounding box center [45, 14] width 47 height 12
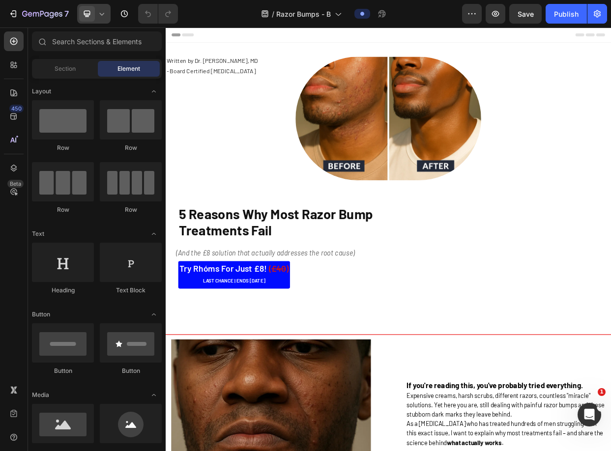
click at [103, 17] on icon at bounding box center [102, 14] width 10 height 10
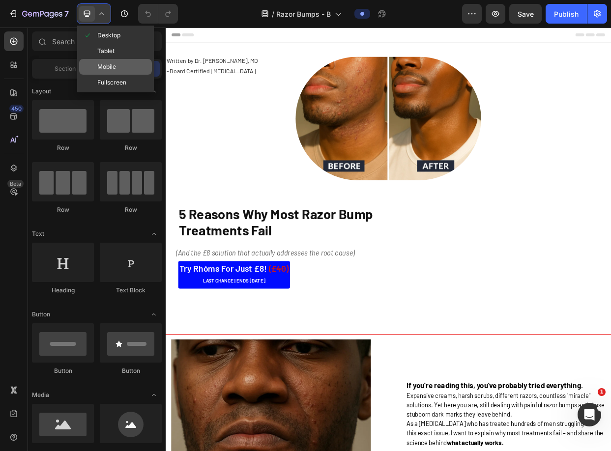
click at [109, 62] on span "Mobile" at bounding box center [106, 67] width 19 height 10
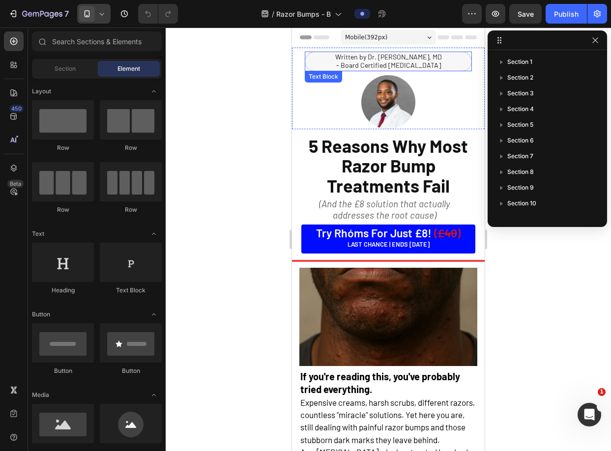
click at [403, 65] on span "- Board Certified [MEDICAL_DATA]" at bounding box center [388, 65] width 105 height 8
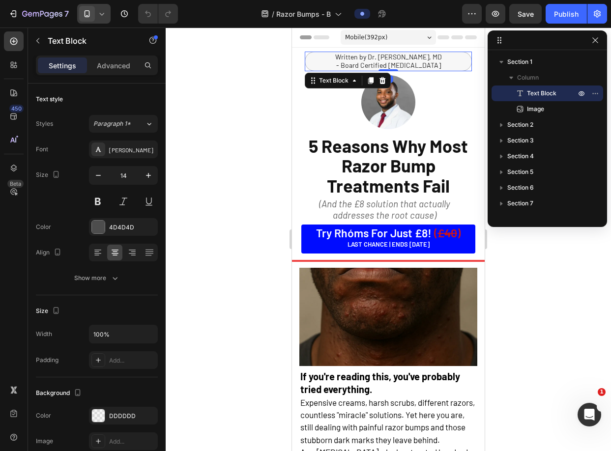
click at [404, 61] on span "- Board Certified [MEDICAL_DATA]" at bounding box center [388, 65] width 105 height 8
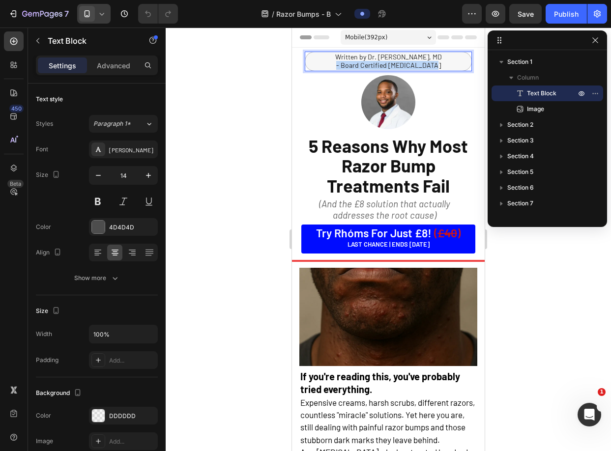
click at [404, 61] on span "- Board Certified [MEDICAL_DATA]" at bounding box center [388, 65] width 105 height 8
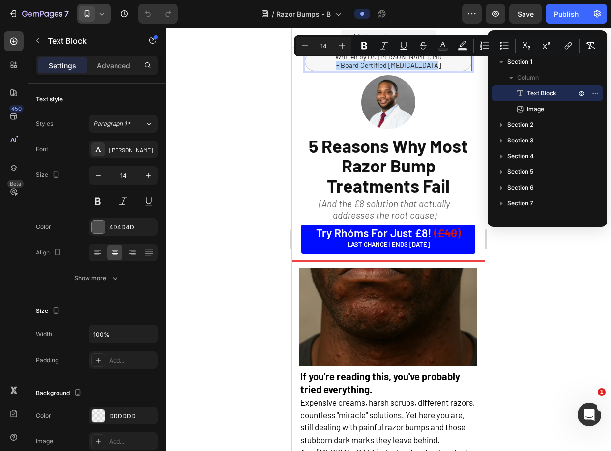
click at [411, 64] on span "- Board Certified [MEDICAL_DATA]" at bounding box center [388, 65] width 105 height 8
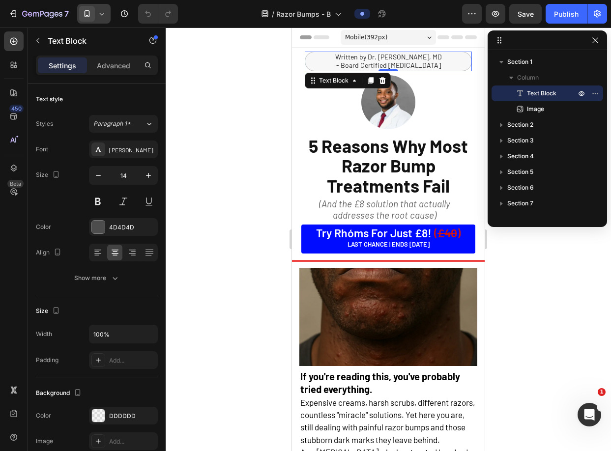
click at [399, 58] on span "Written by Dr. [PERSON_NAME], MD" at bounding box center [388, 57] width 107 height 8
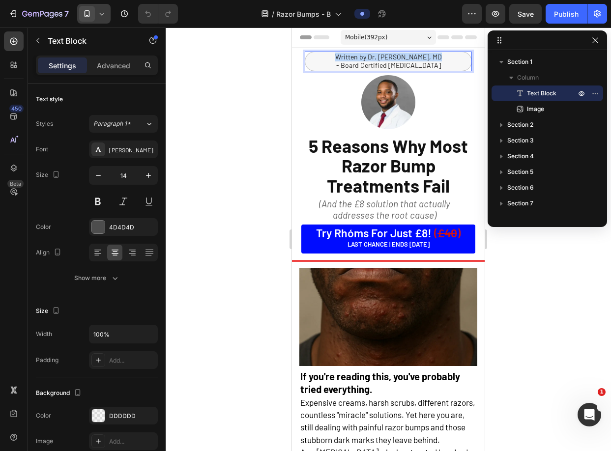
click at [399, 58] on span "Written by Dr. [PERSON_NAME], MD" at bounding box center [388, 57] width 107 height 8
click at [414, 57] on span "Written by [PERSON_NAME] "[PERSON_NAME]" [PERSON_NAME] - Master [PERSON_NAME]" at bounding box center [389, 61] width 140 height 17
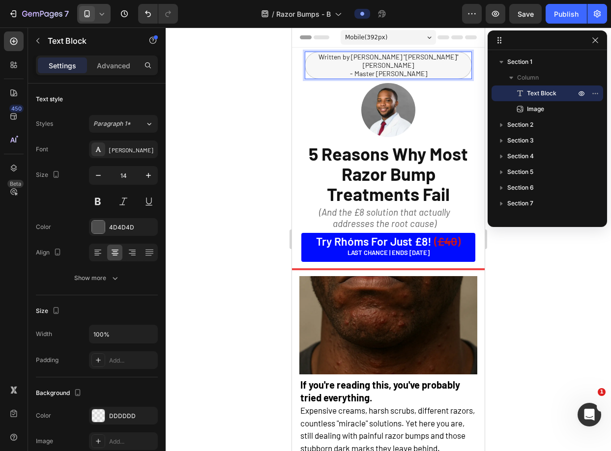
click at [419, 70] on p "- Master [PERSON_NAME]" at bounding box center [388, 74] width 164 height 8
click at [237, 111] on div at bounding box center [388, 240] width 445 height 424
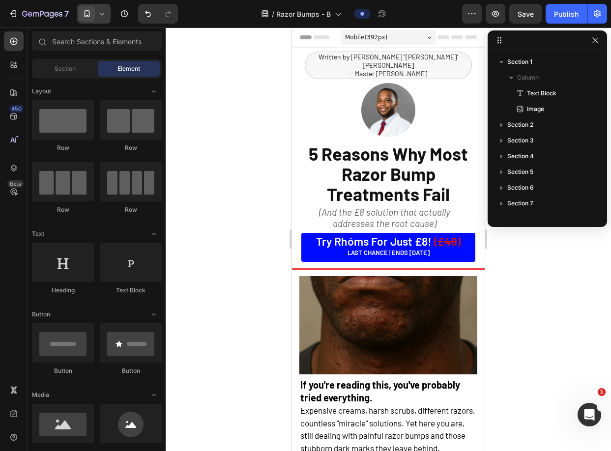
click at [572, 277] on div at bounding box center [388, 240] width 445 height 424
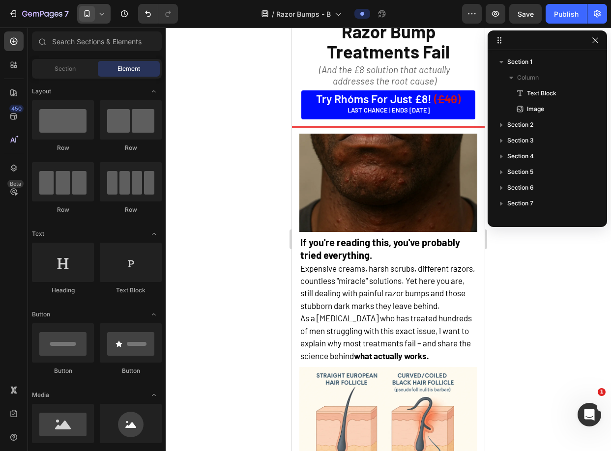
scroll to position [141, 0]
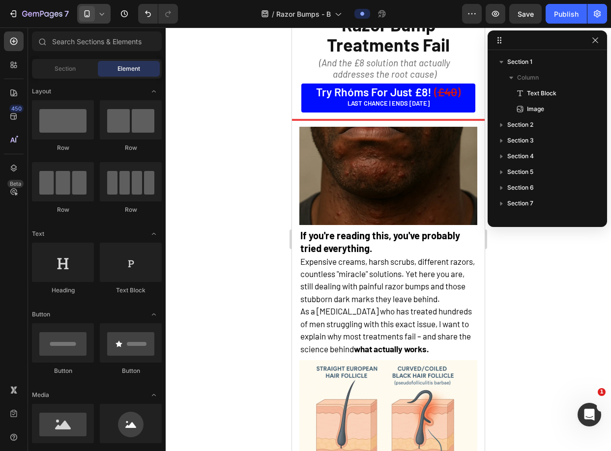
click at [343, 261] on span "Expensive creams, harsh scrubs, different razors, countless "miracle" solutions…" at bounding box center [387, 280] width 175 height 47
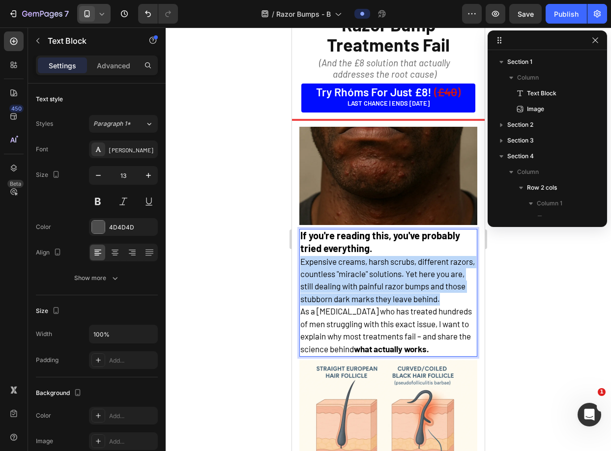
scroll to position [123, 0]
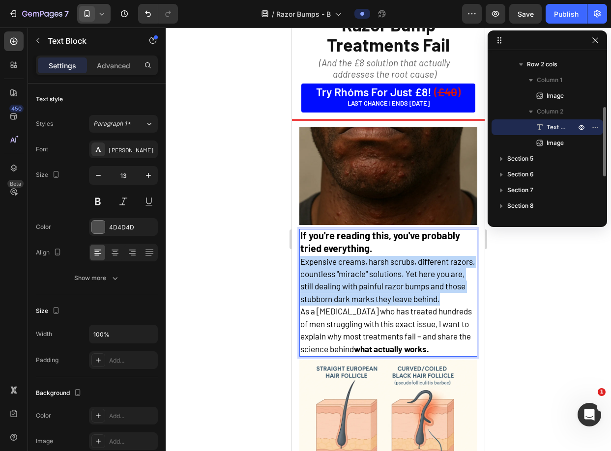
click at [343, 261] on span "Expensive creams, harsh scrubs, different razors, countless "miracle" solutions…" at bounding box center [387, 280] width 175 height 47
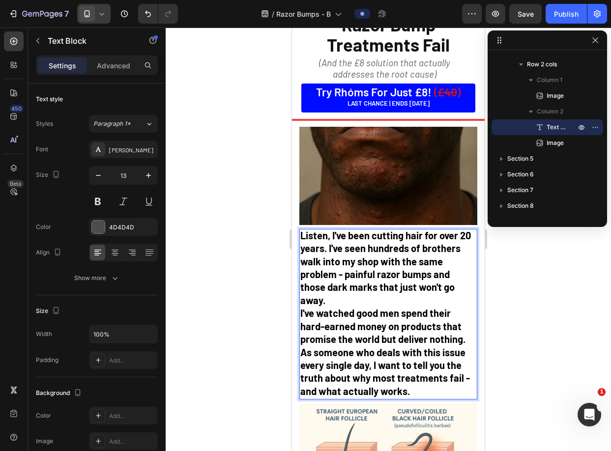
click at [369, 254] on strong "Listen, I've been cutting hair for over 20 years. I've seen hundreds of brother…" at bounding box center [385, 268] width 171 height 77
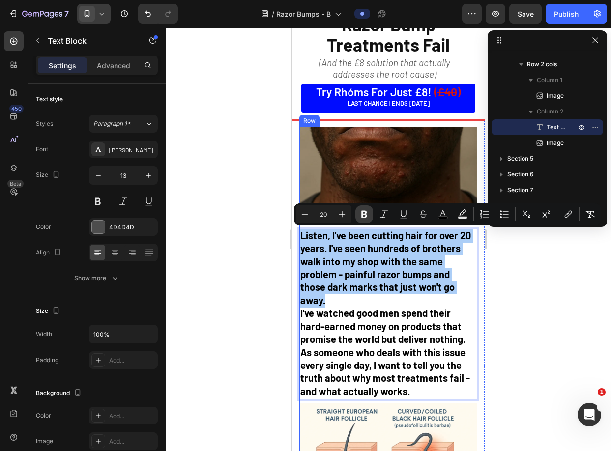
click at [361, 214] on icon "Editor contextual toolbar" at bounding box center [364, 214] width 10 height 10
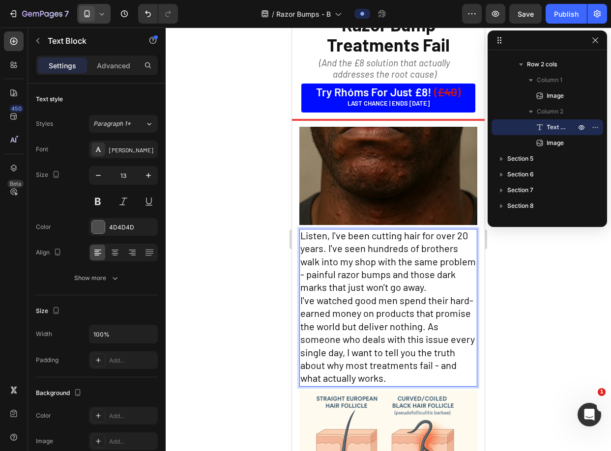
click at [377, 252] on span "Listen, I've been cutting hair for over 20 years. I've seen hundreds of brother…" at bounding box center [388, 262] width 176 height 64
click at [384, 271] on span "Listen, I've been cutting hair for over 20 years. I've seen hundreds of brother…" at bounding box center [388, 262] width 176 height 64
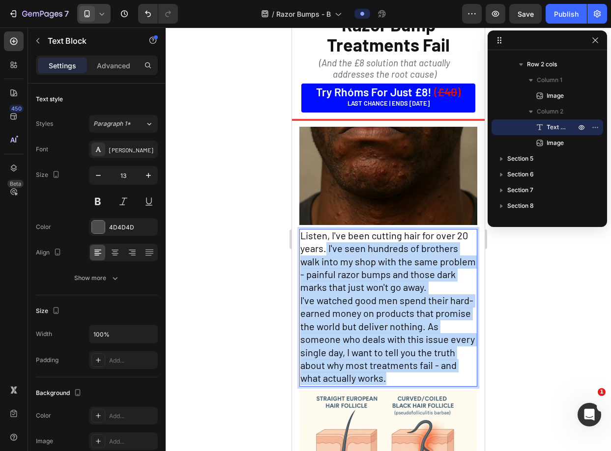
drag, startPoint x: 423, startPoint y: 377, endPoint x: 325, endPoint y: 251, distance: 159.8
click at [325, 251] on div "Listen, I've been cutting hair for over 20 years. I've seen hundreds of brother…" at bounding box center [388, 308] width 178 height 158
click at [328, 250] on span "Listen, I've been cutting hair for over 20 years. I've seen hundreds of brother…" at bounding box center [388, 262] width 176 height 64
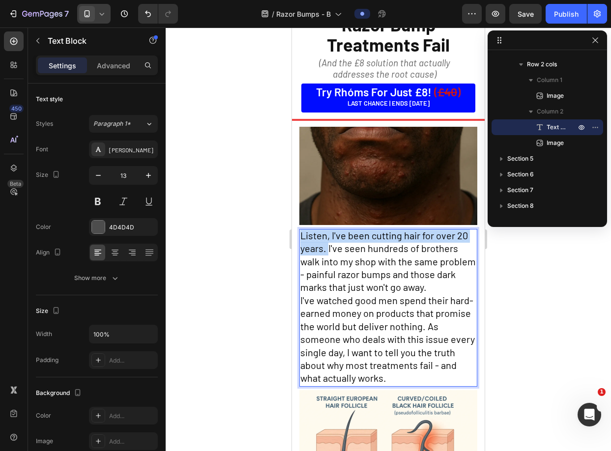
drag, startPoint x: 328, startPoint y: 250, endPoint x: 301, endPoint y: 234, distance: 31.5
click at [301, 234] on span "Listen, I've been cutting hair for over 20 years. I've seen hundreds of brother…" at bounding box center [388, 262] width 176 height 64
click at [337, 256] on span "Listen, I've been cutting hair for over 20 years. I've seen hundreds of brother…" at bounding box center [388, 262] width 176 height 64
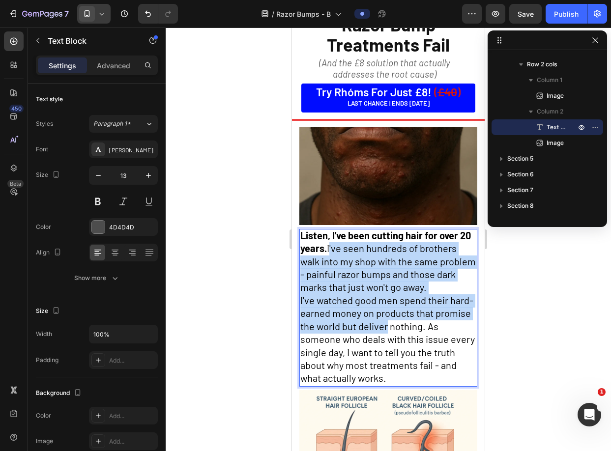
drag, startPoint x: 343, startPoint y: 245, endPoint x: 423, endPoint y: 344, distance: 126.9
click at [423, 344] on div "Listen, I've been cutting hair for over 20 years. I've seen hundreds of brother…" at bounding box center [388, 308] width 178 height 158
click at [423, 344] on span "I've watched good men spend their hard-earned money on products that promise th…" at bounding box center [387, 339] width 175 height 89
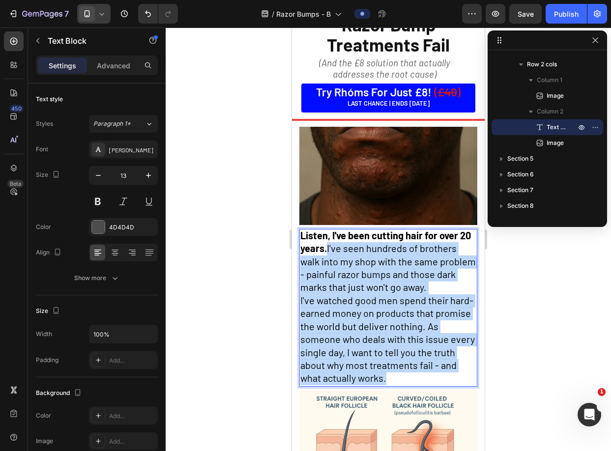
drag, startPoint x: 415, startPoint y: 390, endPoint x: 341, endPoint y: 245, distance: 162.5
click at [341, 245] on div "Listen, I've been cutting hair for over 20 years. I've seen hundreds of brother…" at bounding box center [388, 308] width 178 height 158
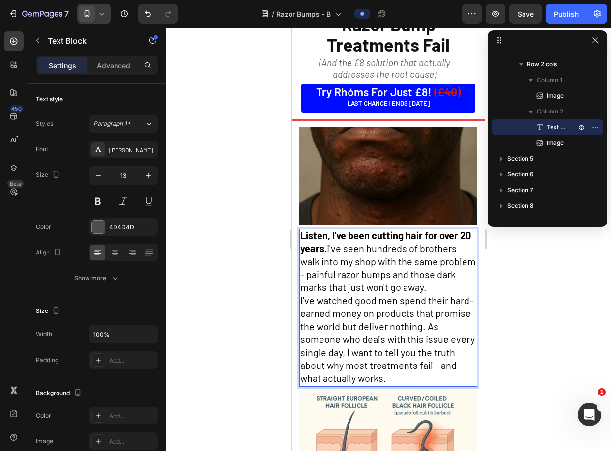
click at [331, 247] on strong "Listen, I've been cutting hair for over 20 years." at bounding box center [385, 242] width 171 height 25
click at [377, 273] on span "Listen, I've been cutting hair for over 20 years. I've seen hundreds of brother…" at bounding box center [388, 262] width 176 height 64
click at [538, 273] on div at bounding box center [388, 240] width 445 height 424
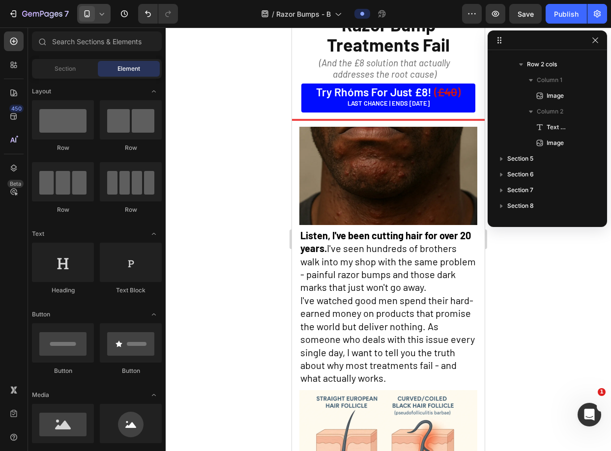
click at [390, 273] on span "Listen, I've been cutting hair for over 20 years. I've seen hundreds of brother…" at bounding box center [388, 262] width 176 height 64
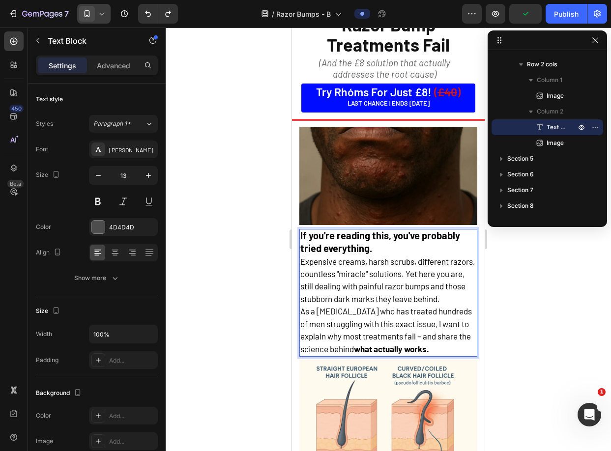
click at [408, 243] on p "If you're reading this, you've probably tried everything." at bounding box center [388, 243] width 176 height 26
click at [452, 306] on p "Expensive creams, harsh scrubs, different razors, countless "miracle" solutions…" at bounding box center [388, 281] width 176 height 50
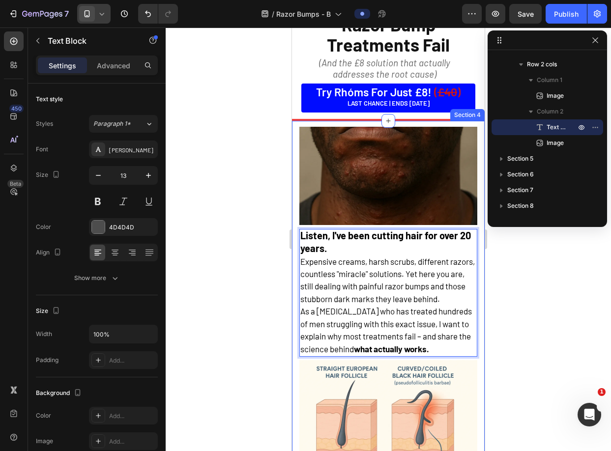
click at [573, 340] on div at bounding box center [388, 240] width 445 height 424
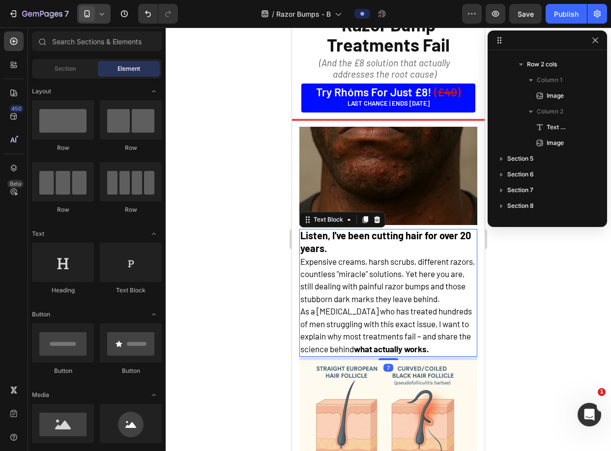
click at [448, 344] on span "As a [MEDICAL_DATA] who has treated hundreds of men struggling with this exact …" at bounding box center [386, 329] width 172 height 47
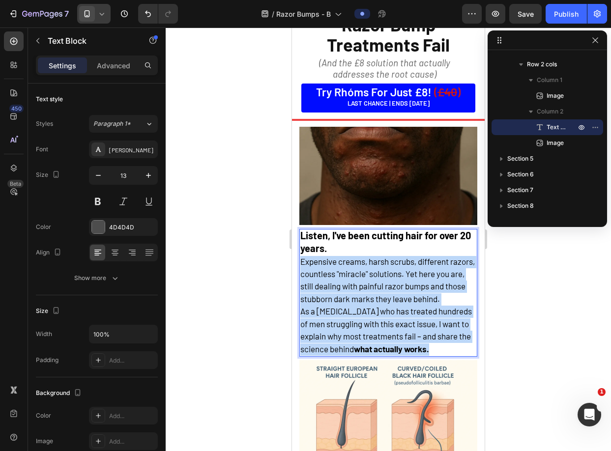
drag, startPoint x: 451, startPoint y: 363, endPoint x: 300, endPoint y: 265, distance: 180.2
click at [300, 265] on div "Listen, I've been cutting hair for over 20 years. Expensive creams, harsh scrub…" at bounding box center [388, 293] width 178 height 128
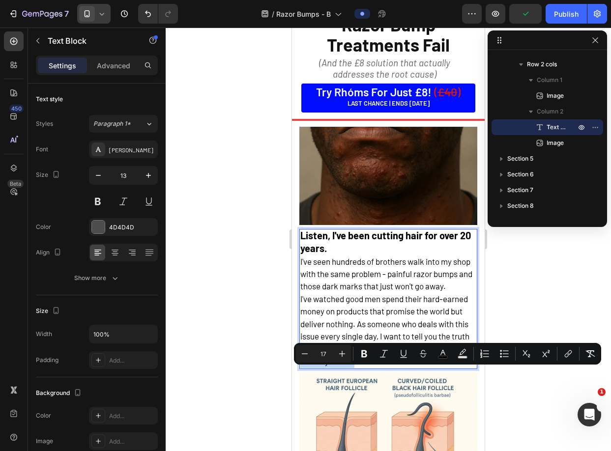
drag, startPoint x: 418, startPoint y: 374, endPoint x: 314, endPoint y: 373, distance: 103.8
click at [314, 368] on p "I've watched good men spend their hard-earned money on products that promise th…" at bounding box center [388, 331] width 176 height 75
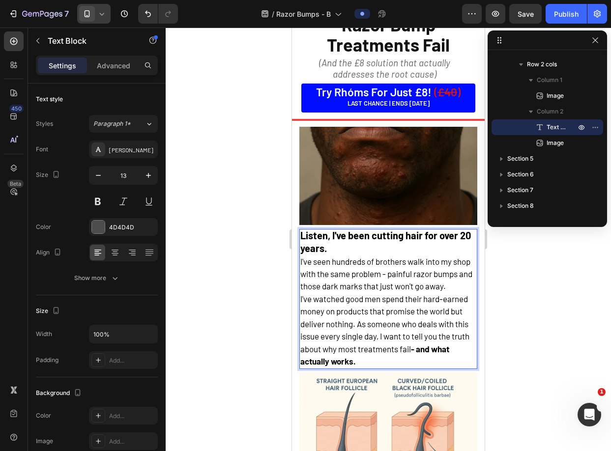
click at [367, 294] on p "I've seen hundreds of brothers walk into my shop with the same problem - painfu…" at bounding box center [388, 274] width 176 height 37
click at [539, 286] on div at bounding box center [388, 240] width 445 height 424
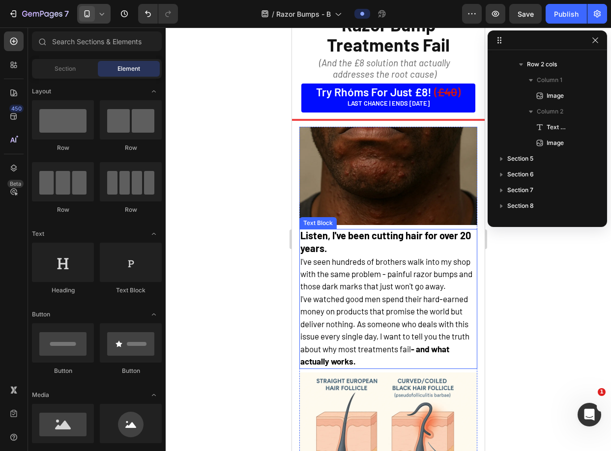
scroll to position [153, 0]
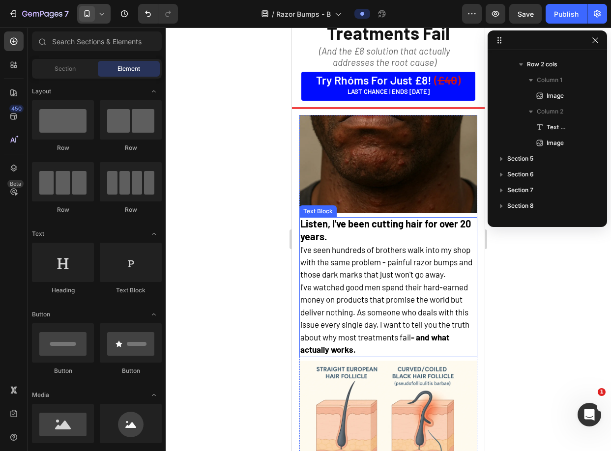
click at [303, 252] on span "I've seen hundreds of brothers walk into my shop with the same problem - painfu…" at bounding box center [386, 262] width 172 height 35
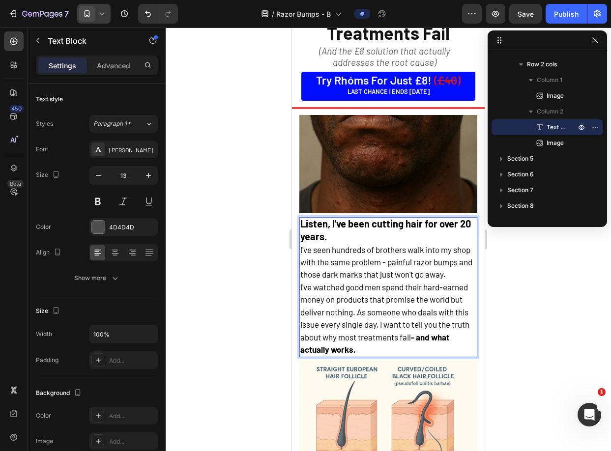
click at [302, 250] on span "I've seen hundreds of brothers walk into my shop with the same problem - painfu…" at bounding box center [386, 262] width 172 height 35
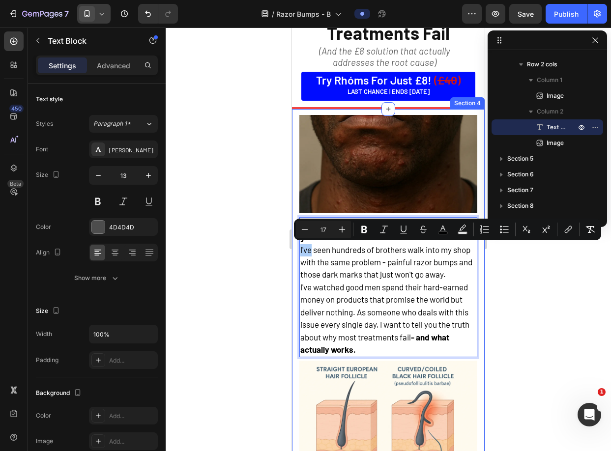
click at [536, 281] on div at bounding box center [388, 240] width 445 height 424
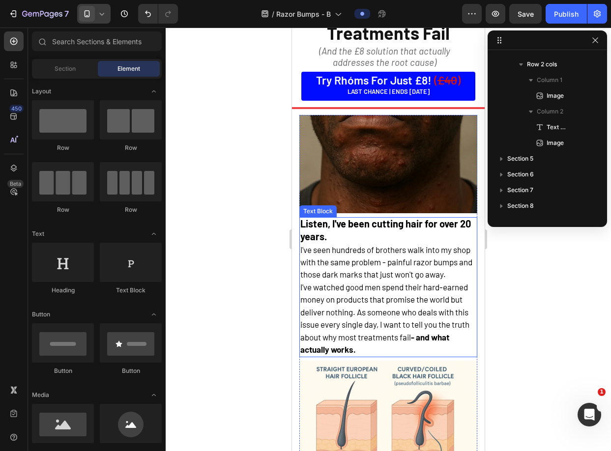
click at [422, 281] on p "I've seen hundreds of brothers walk into my shop with the same problem - painfu…" at bounding box center [388, 262] width 176 height 37
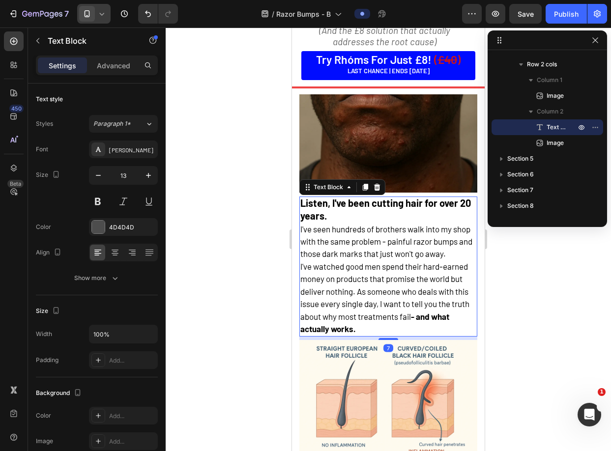
scroll to position [177, 0]
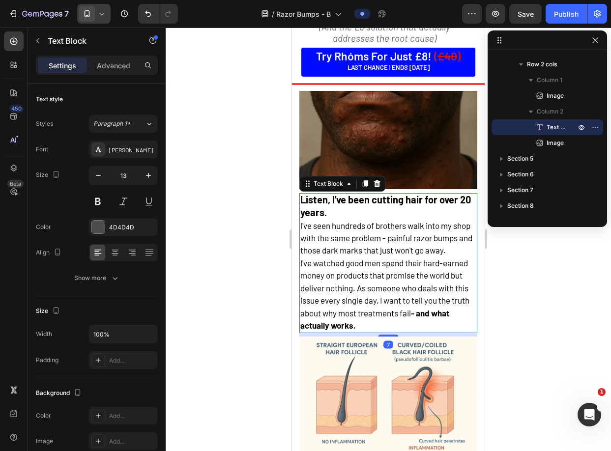
click at [552, 277] on div at bounding box center [388, 240] width 445 height 424
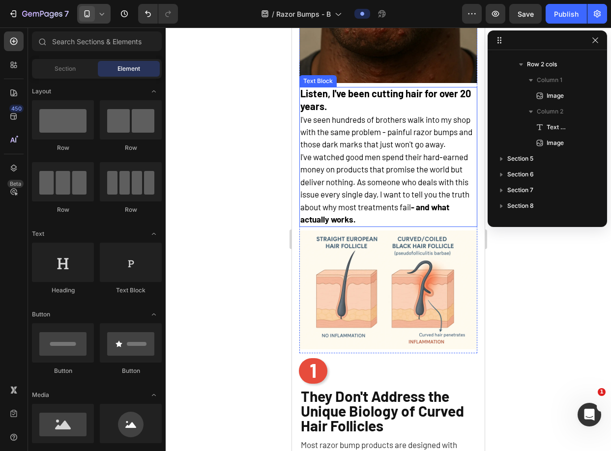
scroll to position [302, 0]
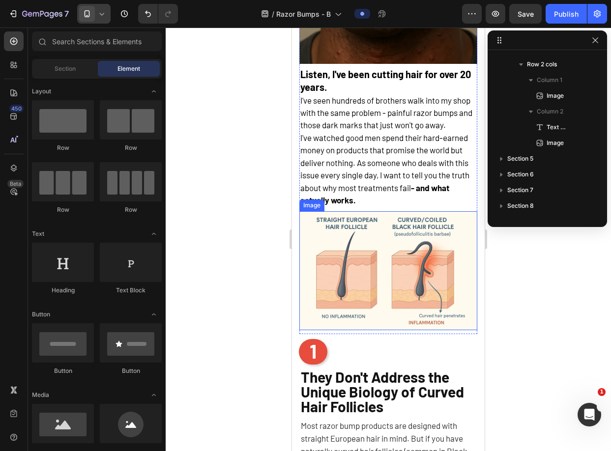
click at [372, 279] on img at bounding box center [388, 270] width 178 height 118
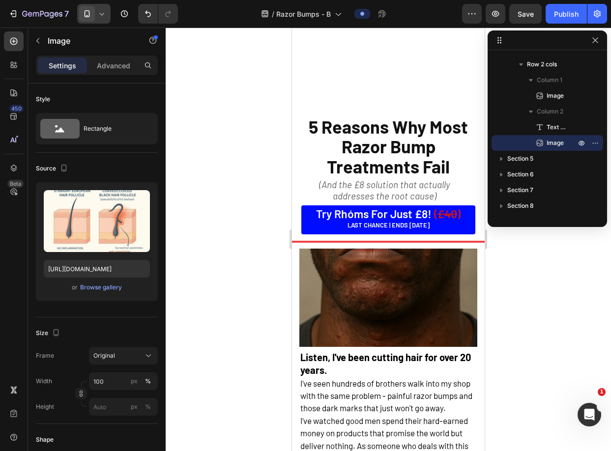
scroll to position [0, 0]
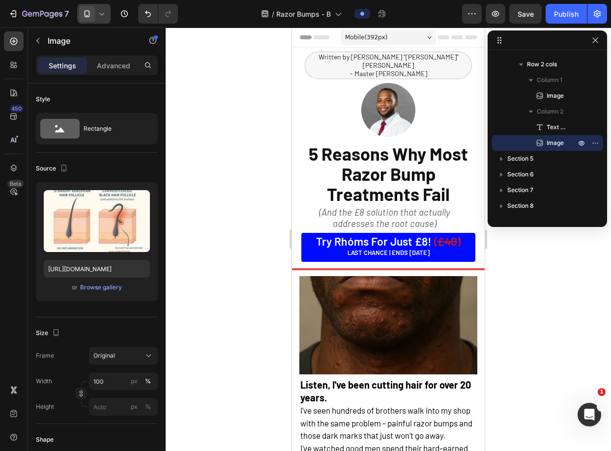
click at [382, 108] on img at bounding box center [388, 110] width 54 height 54
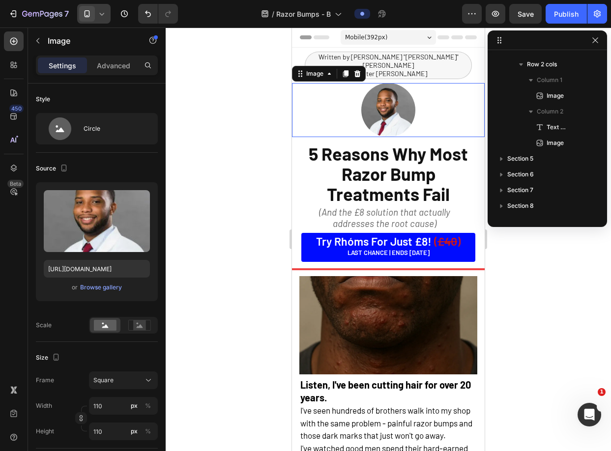
click at [368, 91] on img at bounding box center [388, 110] width 54 height 54
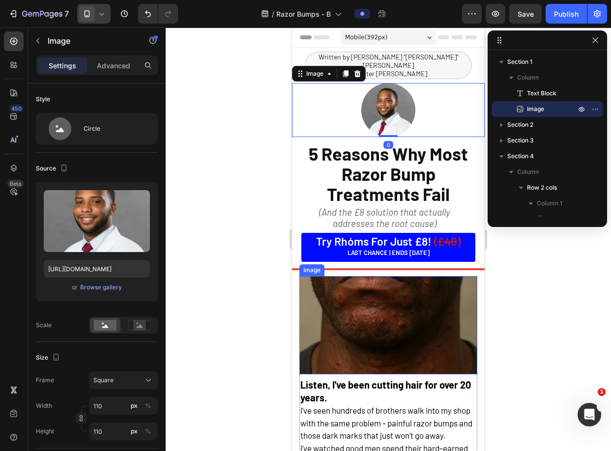
click at [373, 305] on img at bounding box center [388, 325] width 178 height 98
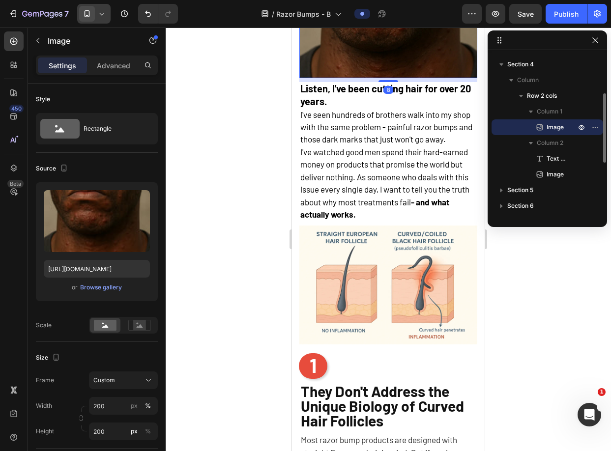
scroll to position [301, 0]
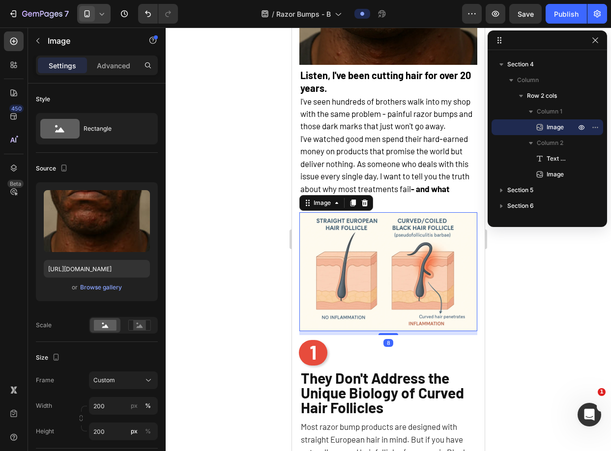
click at [381, 288] on img at bounding box center [388, 271] width 178 height 118
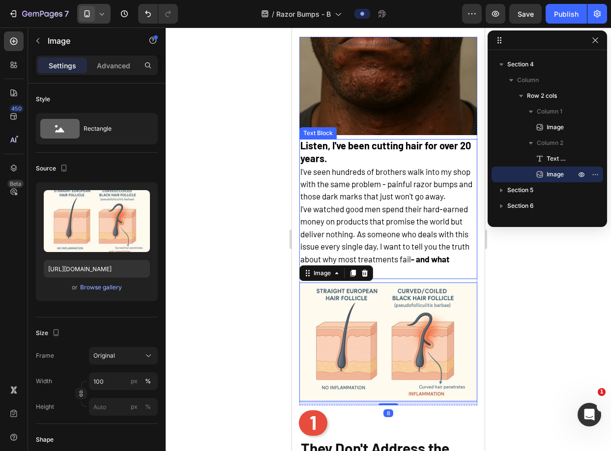
scroll to position [224, 0]
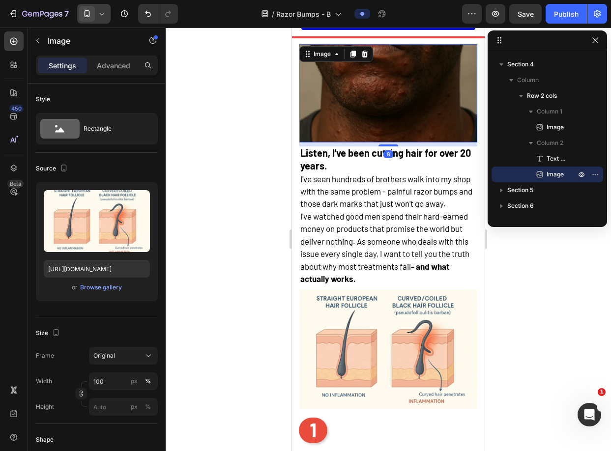
click at [392, 113] on img at bounding box center [388, 93] width 178 height 98
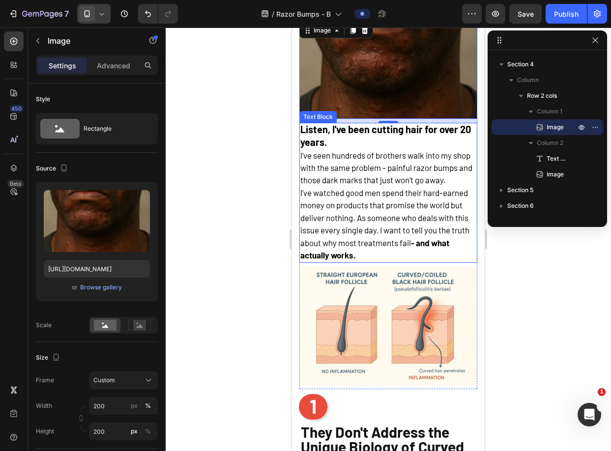
scroll to position [248, 0]
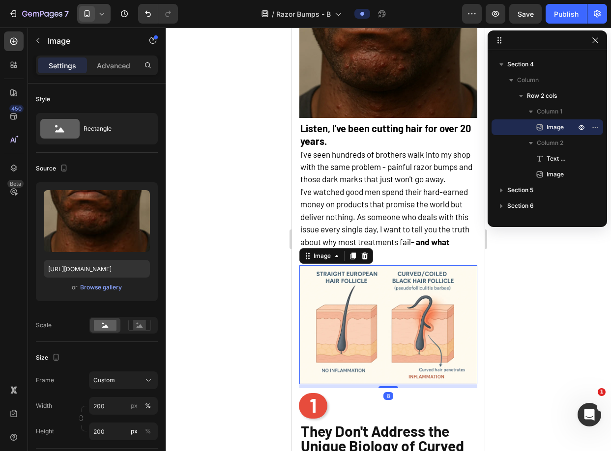
click at [377, 336] on img at bounding box center [388, 325] width 178 height 118
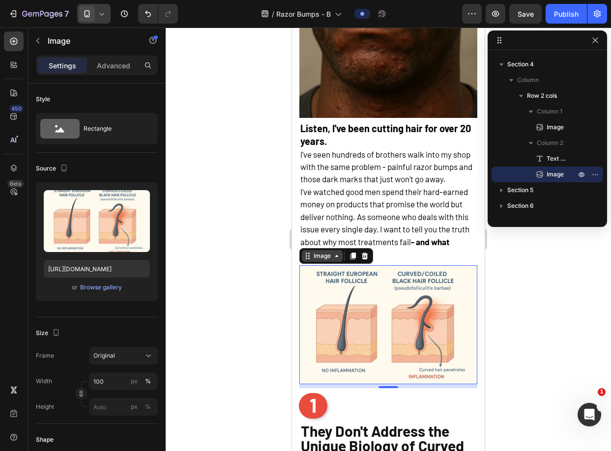
click at [328, 261] on div "Image" at bounding box center [322, 256] width 21 height 9
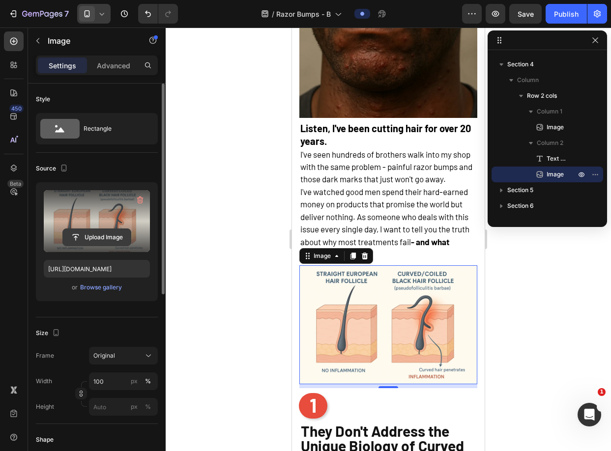
click at [82, 234] on input "file" at bounding box center [97, 237] width 68 height 17
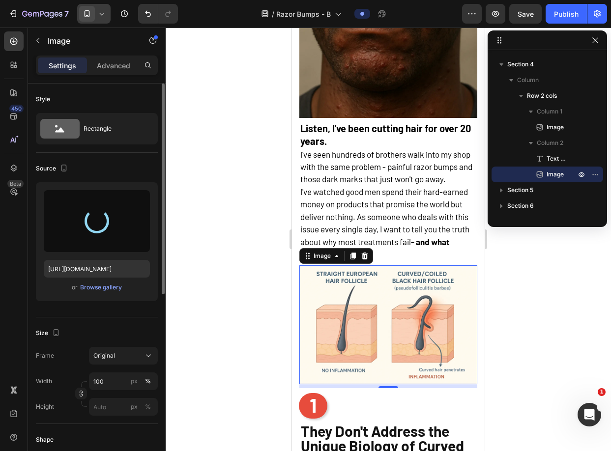
type input "[URL][DOMAIN_NAME]"
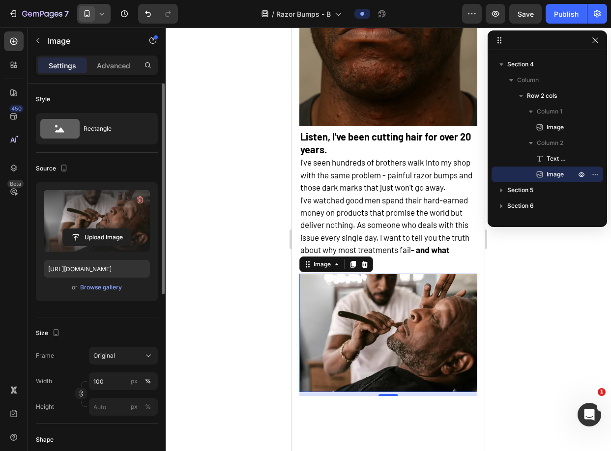
scroll to position [0, 0]
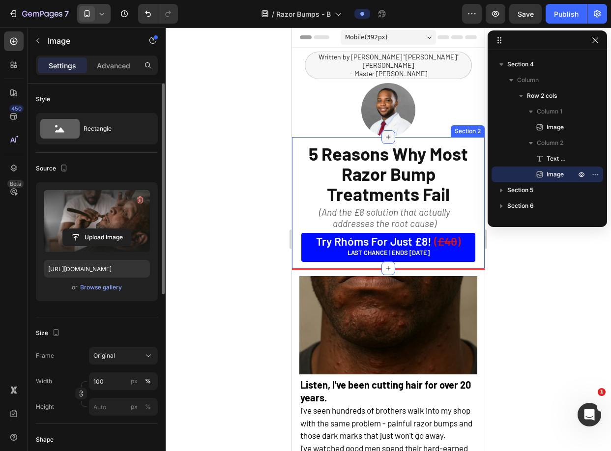
click at [389, 130] on div at bounding box center [389, 137] width 14 height 14
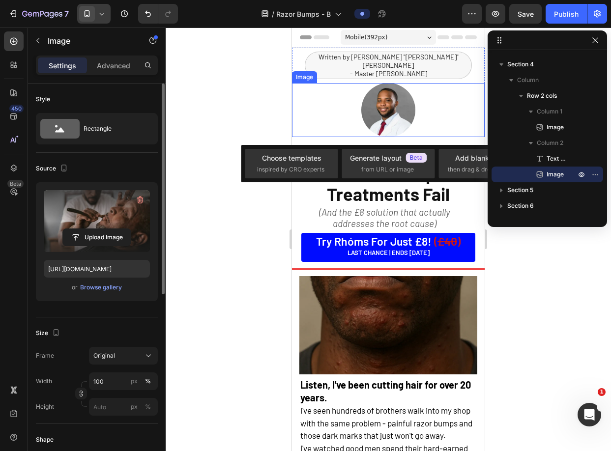
click at [388, 99] on img at bounding box center [388, 110] width 54 height 54
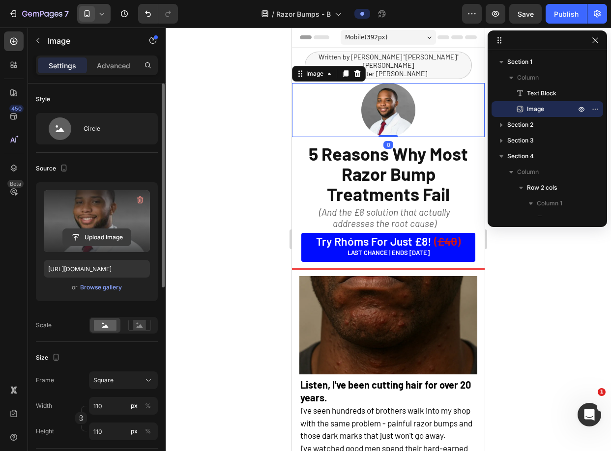
click at [89, 237] on input "file" at bounding box center [97, 237] width 68 height 17
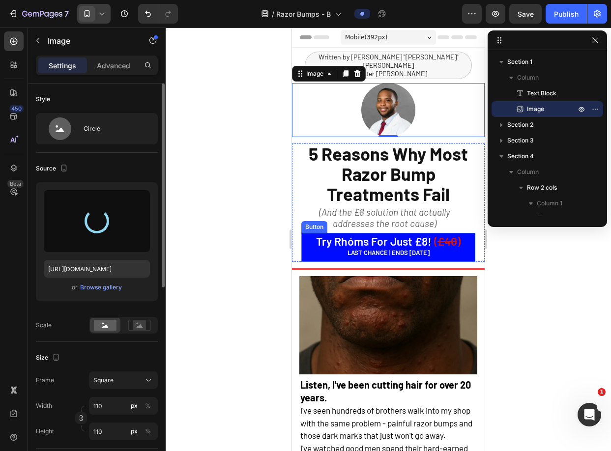
type input "[URL][DOMAIN_NAME]"
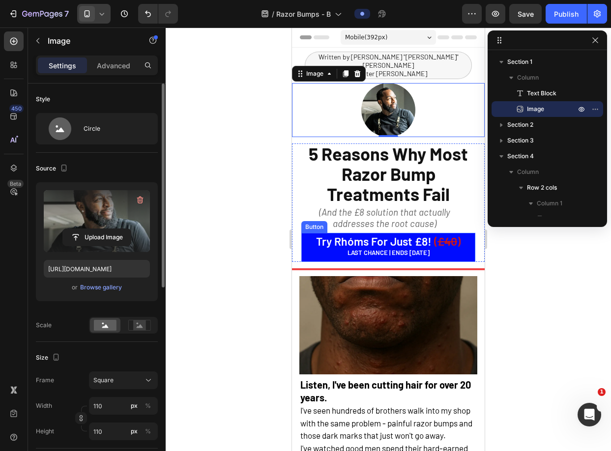
click at [545, 304] on div at bounding box center [388, 240] width 445 height 424
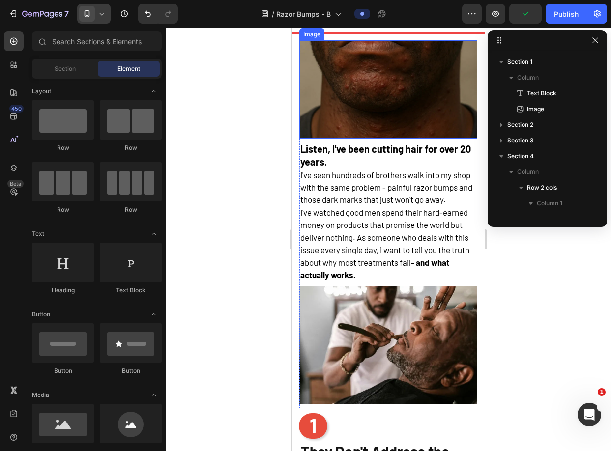
scroll to position [227, 0]
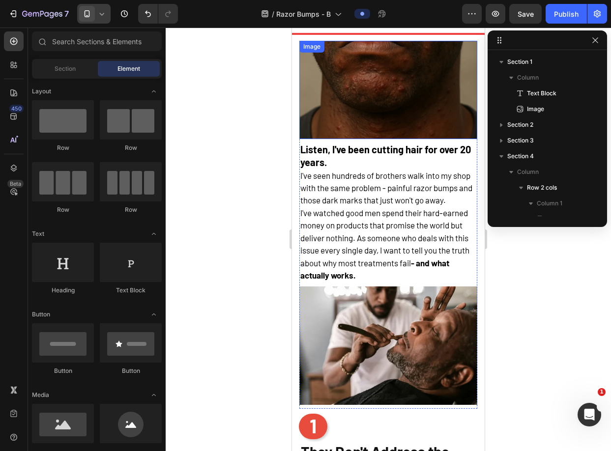
click at [398, 92] on img at bounding box center [388, 90] width 178 height 98
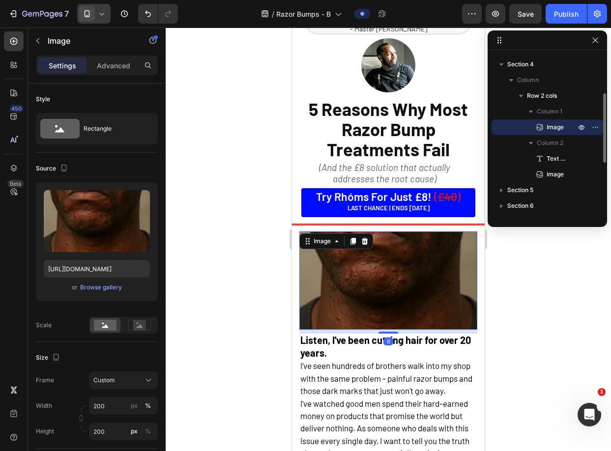
scroll to position [4, 0]
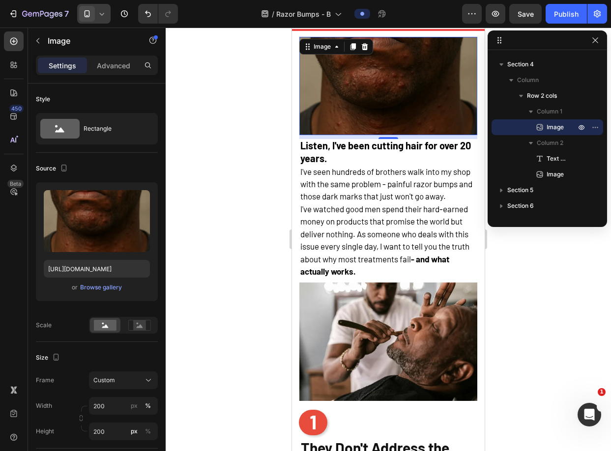
click at [507, 254] on div at bounding box center [388, 240] width 445 height 424
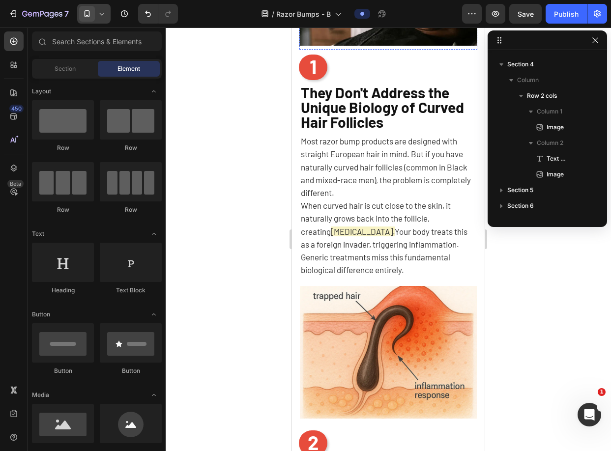
scroll to position [587, 0]
click at [394, 113] on span "They Don't Address the Unique Biology of Curved Hair Follicles" at bounding box center [382, 106] width 163 height 47
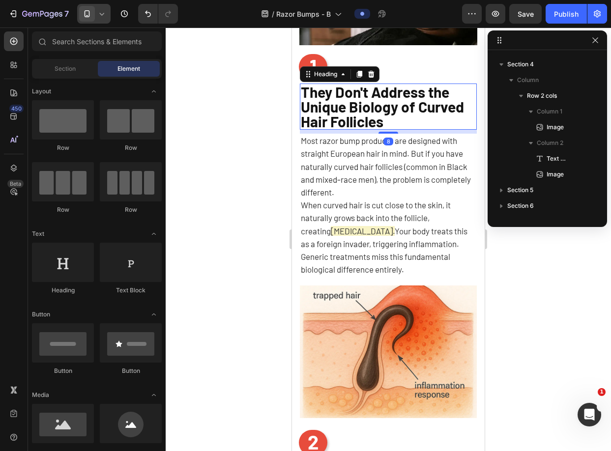
scroll to position [234, 0]
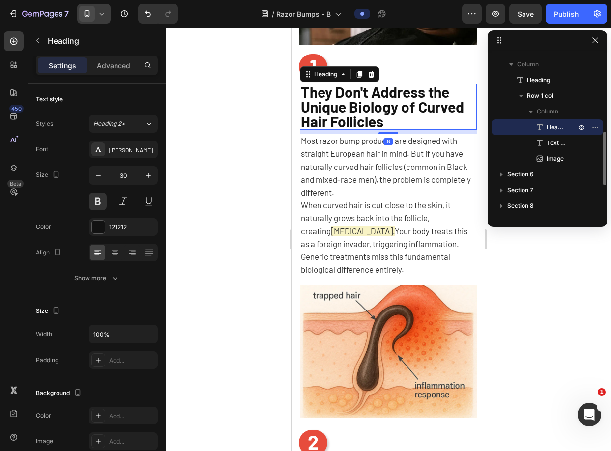
click at [394, 114] on span "They Don't Address the Unique Biology of Curved Hair Follicles" at bounding box center [382, 106] width 163 height 47
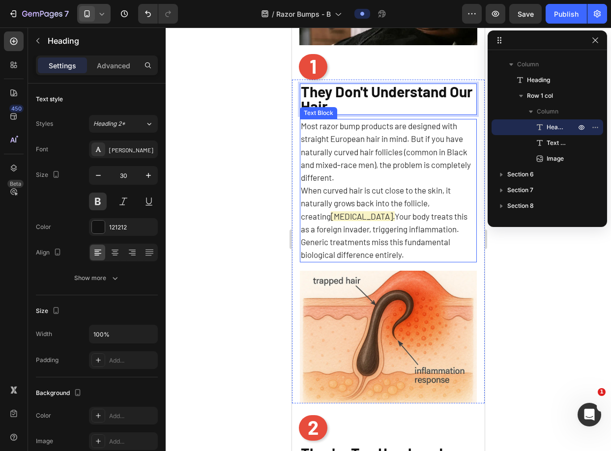
click at [440, 193] on span "When curved hair is cut close to the skin, it naturally grows back into the fol…" at bounding box center [376, 202] width 150 height 35
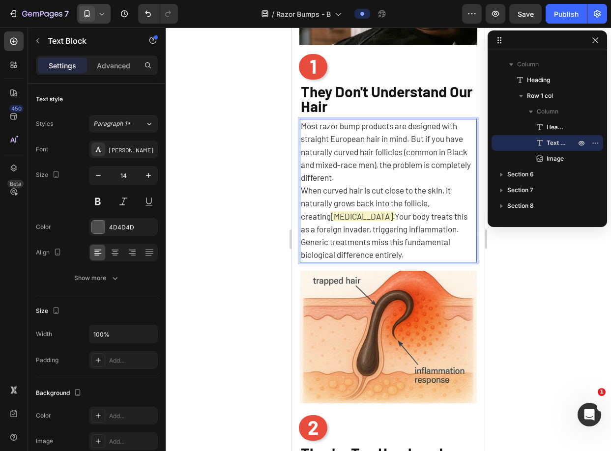
click at [451, 215] on span "When curved hair is cut close to the skin, it naturally grows back into the fol…" at bounding box center [376, 202] width 150 height 35
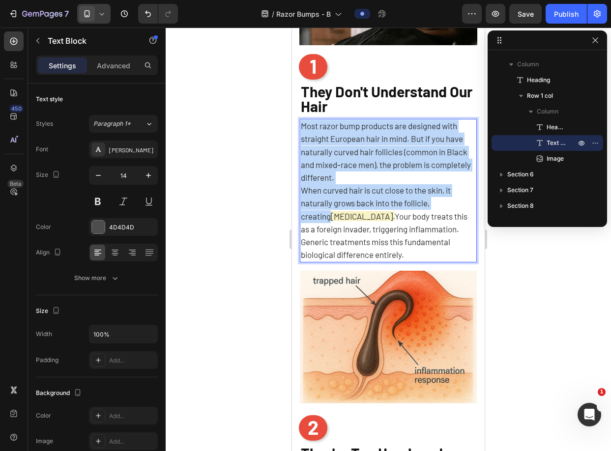
drag, startPoint x: 449, startPoint y: 205, endPoint x: 302, endPoint y: 136, distance: 162.5
click at [302, 136] on div "Most razor bump products are designed with straight European hair in mind. But …" at bounding box center [388, 191] width 177 height 144
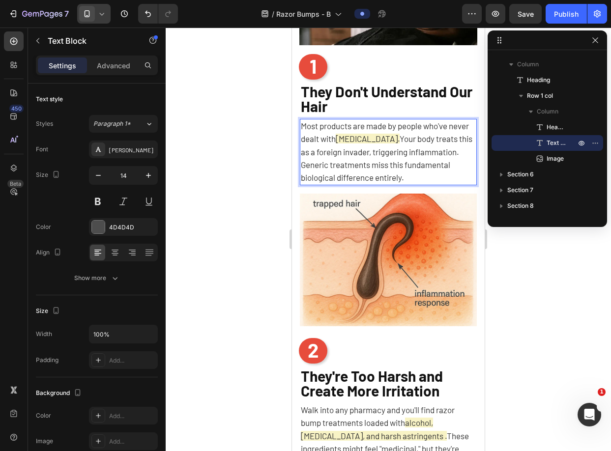
click at [354, 143] on span "Most products are made by people who've never dealt with" at bounding box center [385, 132] width 168 height 23
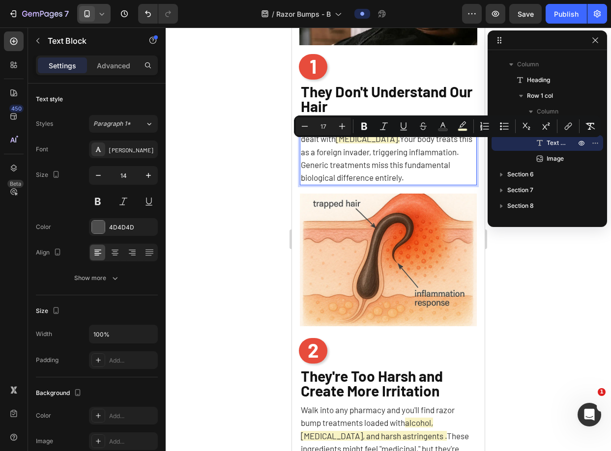
drag, startPoint x: 361, startPoint y: 147, endPoint x: 451, endPoint y: 151, distance: 89.6
click at [451, 151] on p "Most products are made by people who've never dealt with [MEDICAL_DATA]. Your b…" at bounding box center [388, 152] width 175 height 64
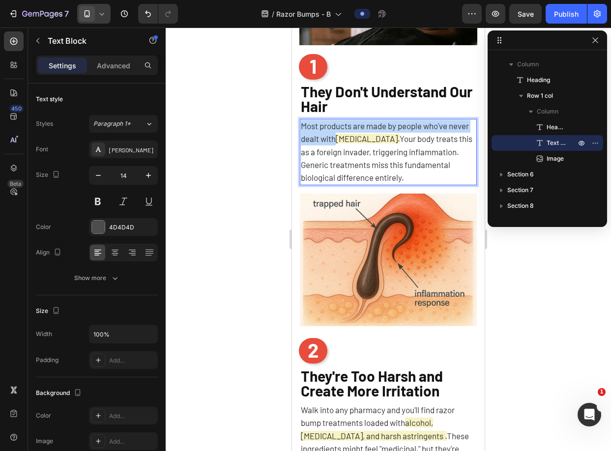
click at [452, 153] on p "Most products are made by people who've never dealt with [MEDICAL_DATA]. Your b…" at bounding box center [388, 152] width 175 height 64
drag, startPoint x: 447, startPoint y: 150, endPoint x: 363, endPoint y: 146, distance: 84.2
click at [363, 144] on span "[MEDICAL_DATA]." at bounding box center [368, 139] width 64 height 10
click at [366, 144] on span "pcoarse, curly hair." at bounding box center [369, 139] width 67 height 10
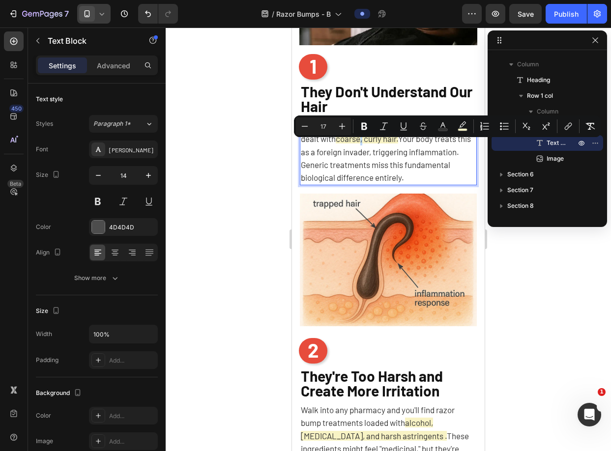
click at [387, 144] on span "coarse, curly hair." at bounding box center [367, 139] width 62 height 10
click at [388, 144] on span "coarse, curly hair." at bounding box center [367, 139] width 62 height 10
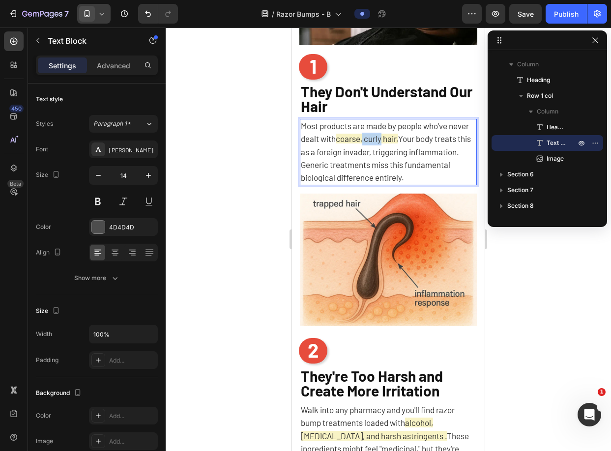
click at [387, 144] on span "coarse, curly hair." at bounding box center [367, 139] width 62 height 10
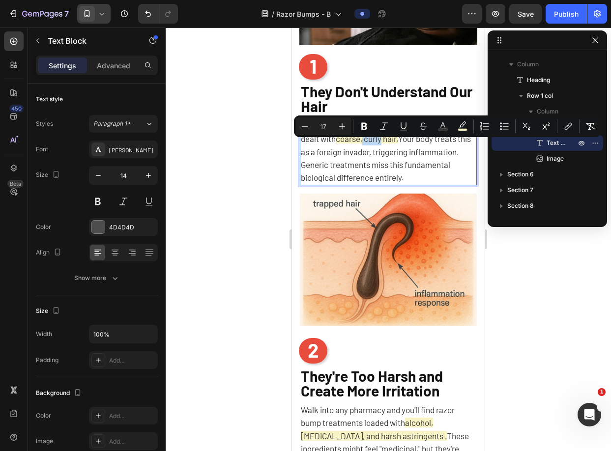
click at [387, 144] on span "coarse, curly hair." at bounding box center [367, 139] width 62 height 10
click at [362, 144] on span "coarse, curly hair." at bounding box center [367, 139] width 62 height 10
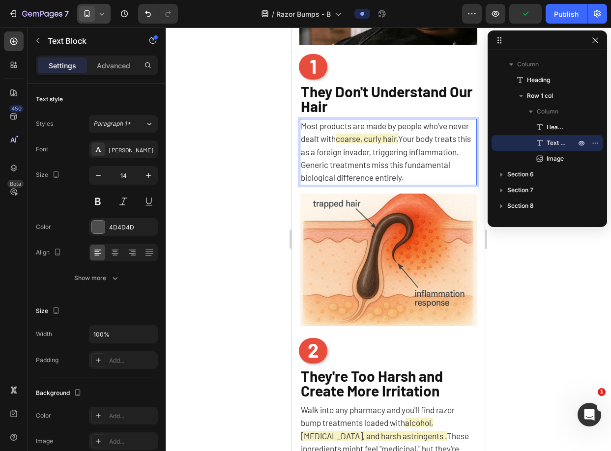
click at [361, 144] on span "coarse, curly hair." at bounding box center [367, 139] width 62 height 10
click at [424, 151] on p "Most products are made by people who've never dealt with coarse, curly hair. Yo…" at bounding box center [388, 152] width 175 height 64
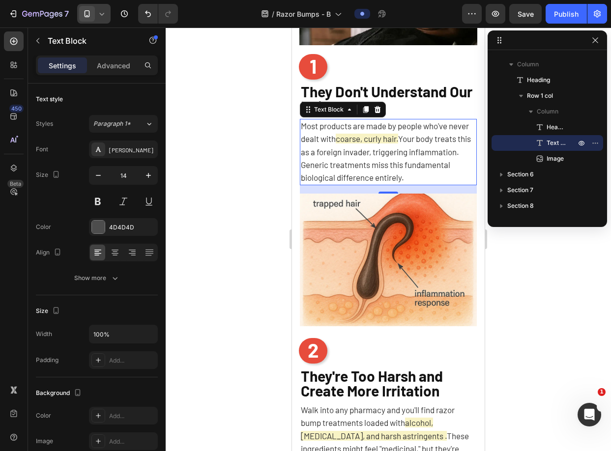
click at [425, 180] on span "Your body treats this as a foreign invader, triggering inflammation. Generic tr…" at bounding box center [386, 158] width 170 height 49
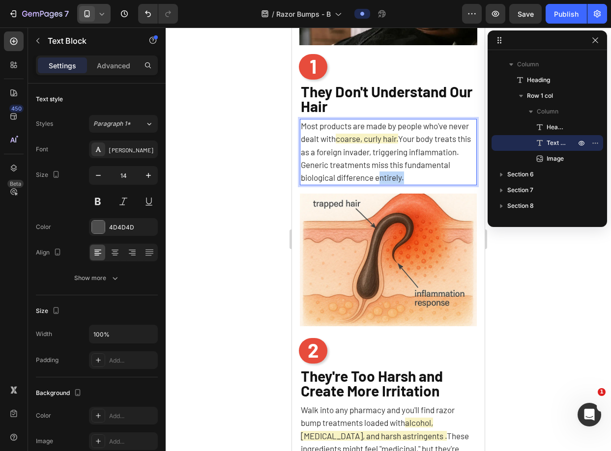
click at [425, 180] on span "Your body treats this as a foreign invader, triggering inflammation. Generic tr…" at bounding box center [386, 158] width 170 height 49
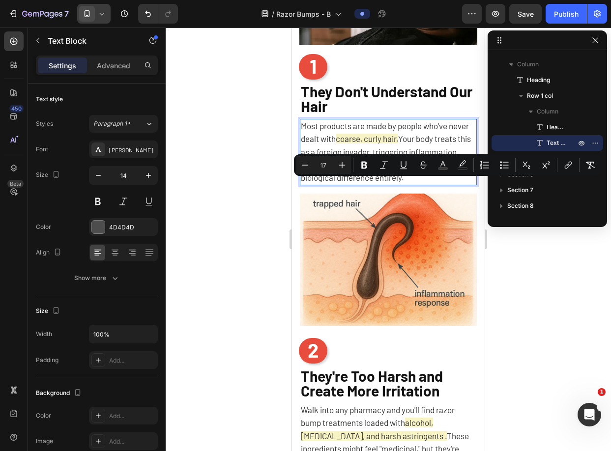
click at [430, 141] on span "Your body treats this as a foreign invader, triggering inflammation. Generic tr…" at bounding box center [386, 158] width 170 height 49
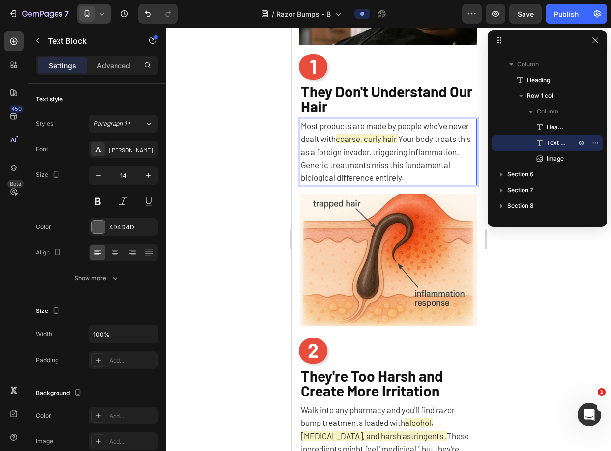
drag, startPoint x: 429, startPoint y: 145, endPoint x: 447, endPoint y: 172, distance: 32.6
click at [448, 174] on span "Your body treats this as a foreign invader, triggering inflammation. Generic tr…" at bounding box center [386, 158] width 170 height 49
drag, startPoint x: 455, startPoint y: 184, endPoint x: 428, endPoint y: 148, distance: 44.9
click at [428, 148] on p "Most products are made by people who've never dealt with coarse, curly hair. Yo…" at bounding box center [388, 152] width 175 height 64
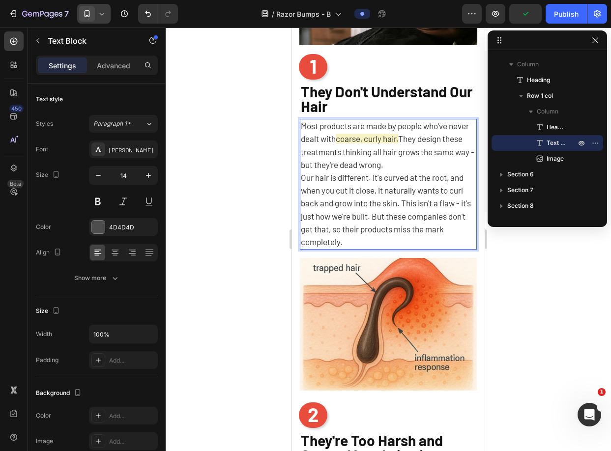
click at [470, 175] on div "⁠⁠⁠⁠⁠⁠⁠ They Don't Understand Our Hair Heading Most products are made by people…" at bounding box center [388, 235] width 193 height 311
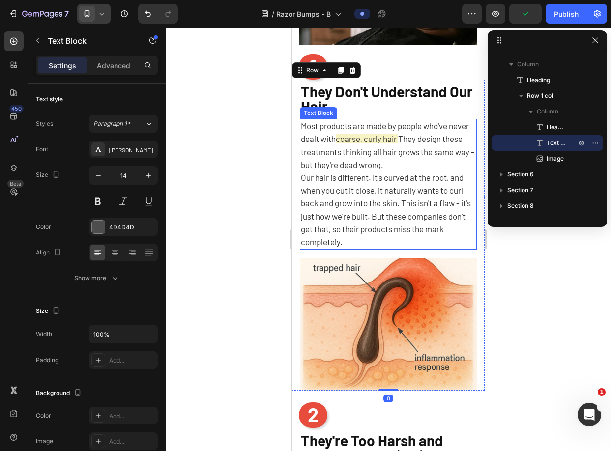
click at [465, 172] on p "Most products are made by people who've never dealt with coarse, curly hair. Th…" at bounding box center [388, 146] width 175 height 52
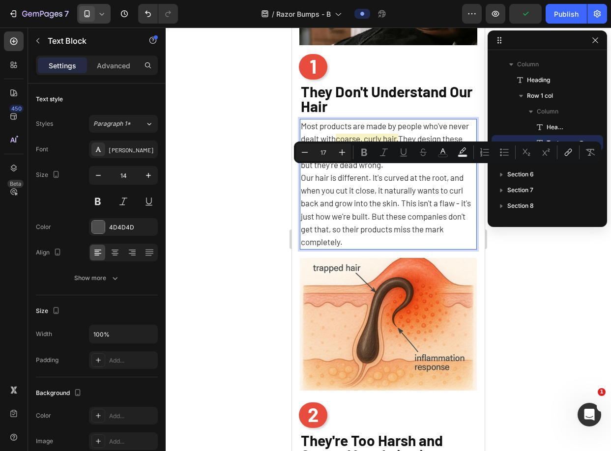
click at [463, 169] on span "They design these treatments thinking all hair grows the same way - but they're…" at bounding box center [388, 151] width 174 height 35
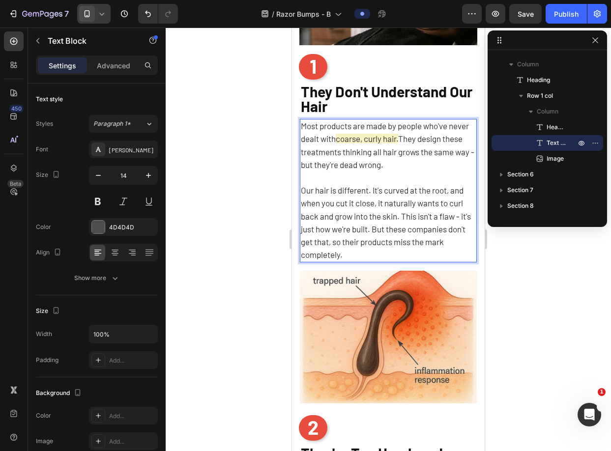
click at [544, 287] on div at bounding box center [388, 240] width 445 height 424
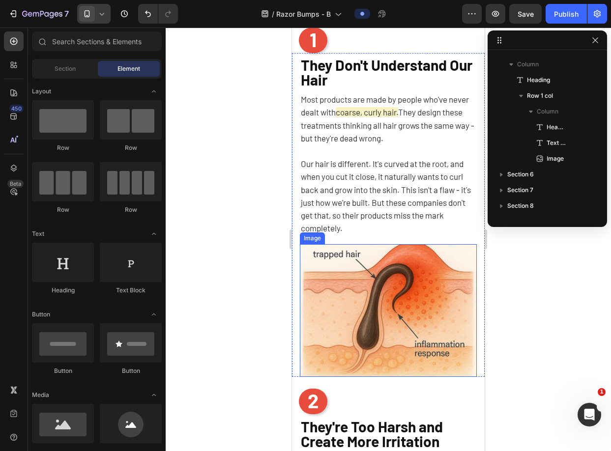
scroll to position [612, 0]
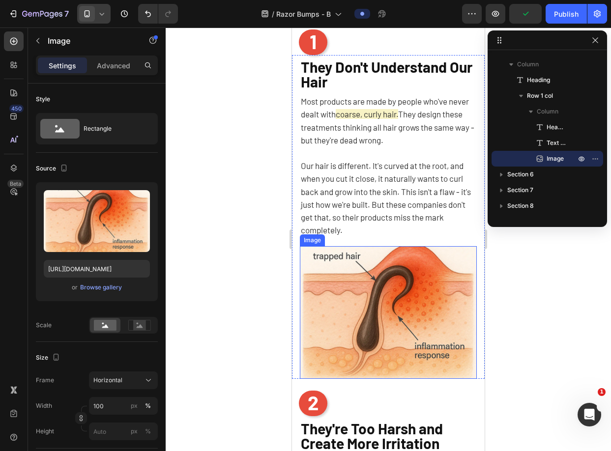
click at [389, 277] on img at bounding box center [388, 312] width 177 height 133
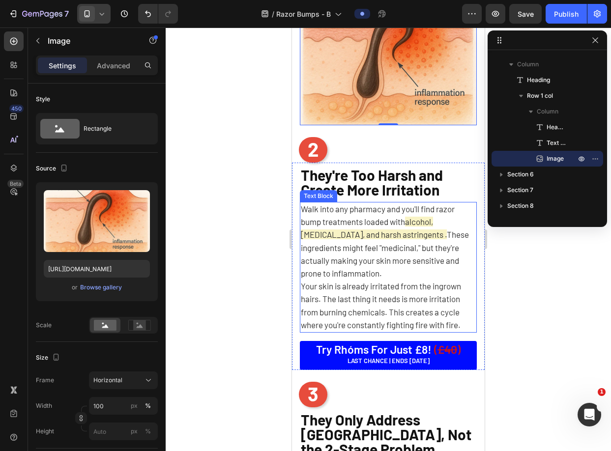
scroll to position [815, 0]
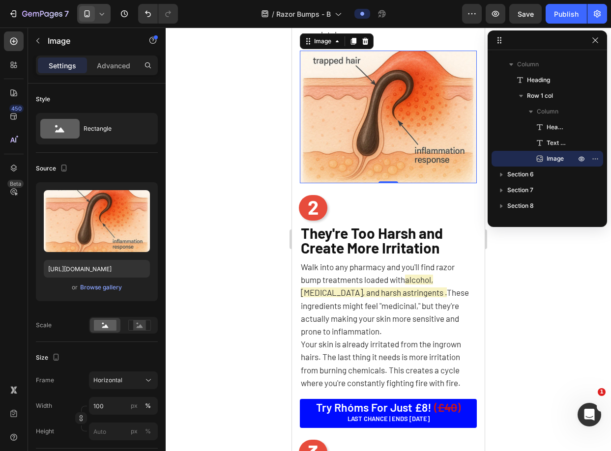
click at [351, 45] on icon at bounding box center [354, 41] width 8 height 8
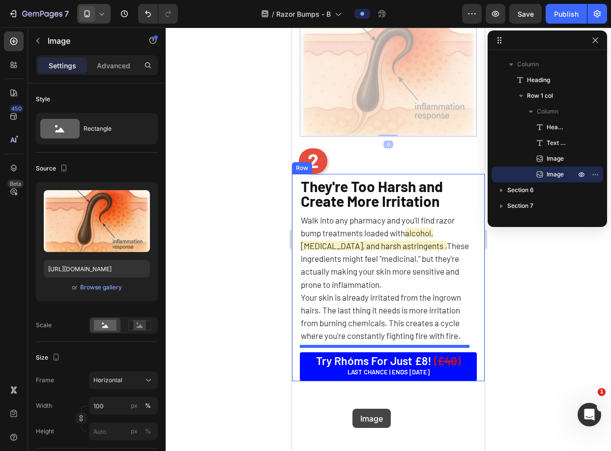
scroll to position [1026, 0]
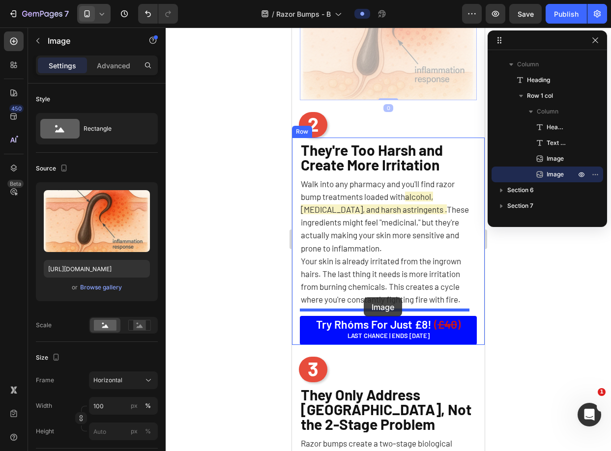
drag, startPoint x: 312, startPoint y: 172, endPoint x: 364, endPoint y: 297, distance: 136.2
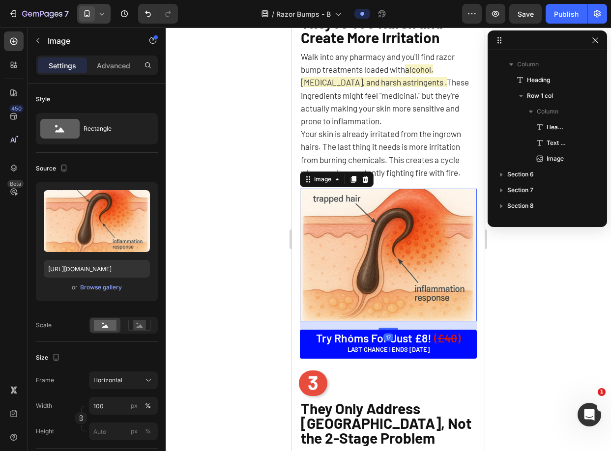
click at [562, 289] on div at bounding box center [388, 240] width 445 height 424
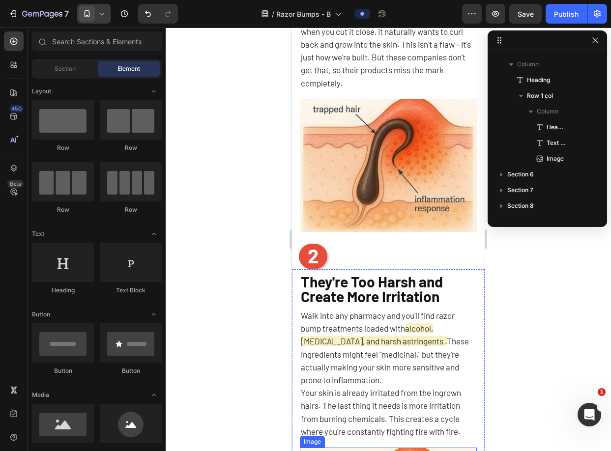
scroll to position [760, 0]
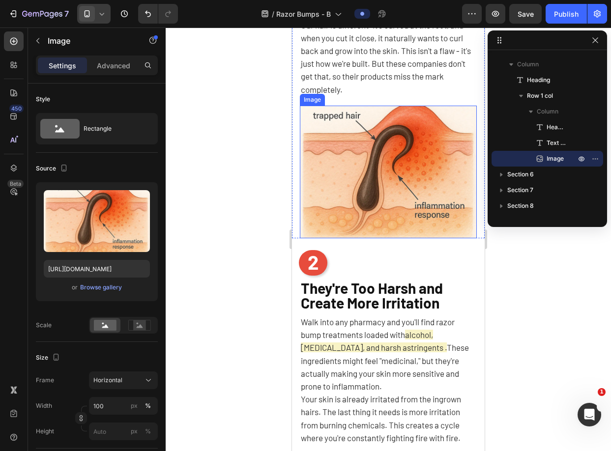
click at [378, 182] on img at bounding box center [388, 172] width 177 height 133
click at [328, 94] on div "Image" at bounding box center [322, 96] width 21 height 9
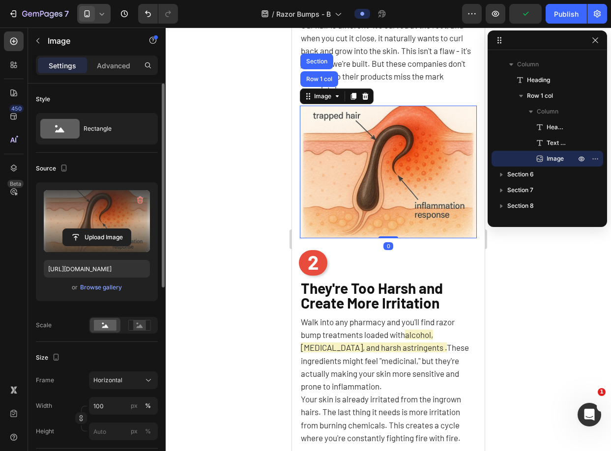
click at [115, 196] on label at bounding box center [97, 221] width 106 height 62
click at [115, 229] on input "file" at bounding box center [97, 237] width 68 height 17
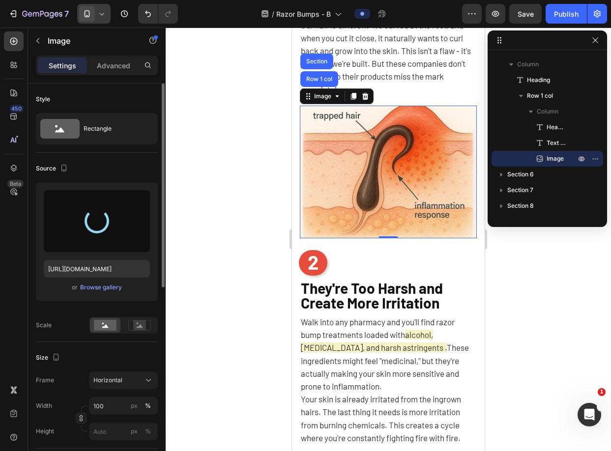
type input "[URL][DOMAIN_NAME]"
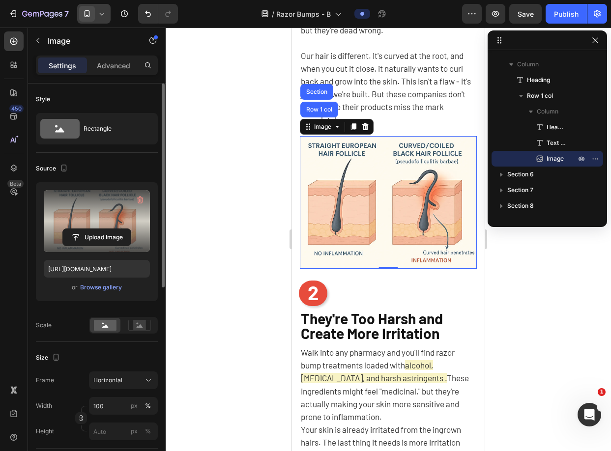
click at [491, 265] on div at bounding box center [388, 240] width 445 height 424
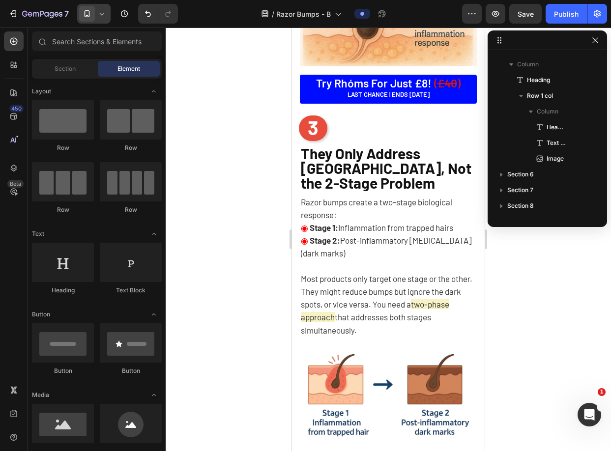
scroll to position [1288, 0]
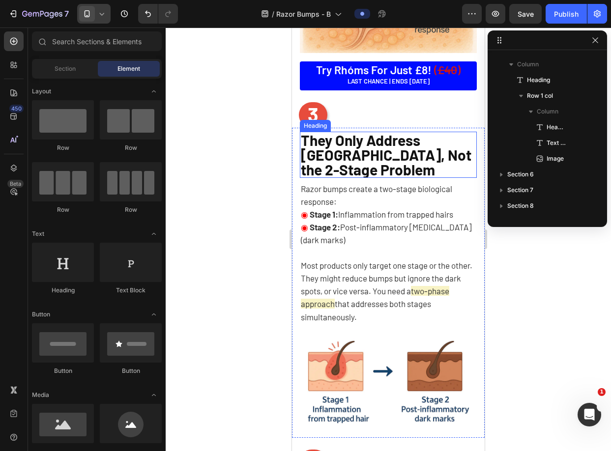
click at [389, 155] on span "They Only Address [GEOGRAPHIC_DATA], Not the 2-Stage Problem" at bounding box center [386, 154] width 171 height 47
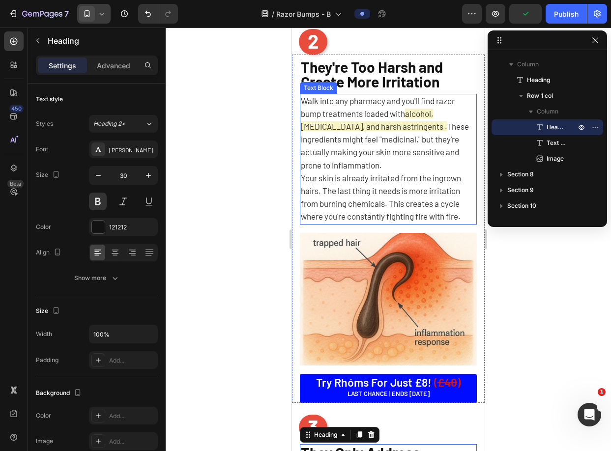
scroll to position [958, 0]
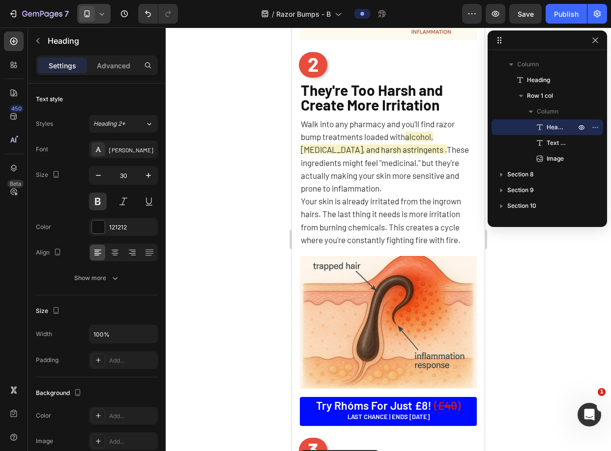
click at [309, 92] on span "They're Too Harsh and Create More Irritation" at bounding box center [372, 97] width 142 height 32
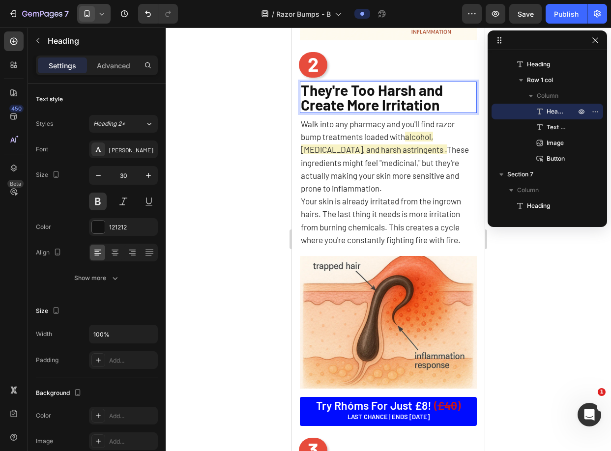
click at [309, 92] on span "They're Too Harsh and Create More Irritation" at bounding box center [372, 97] width 142 height 32
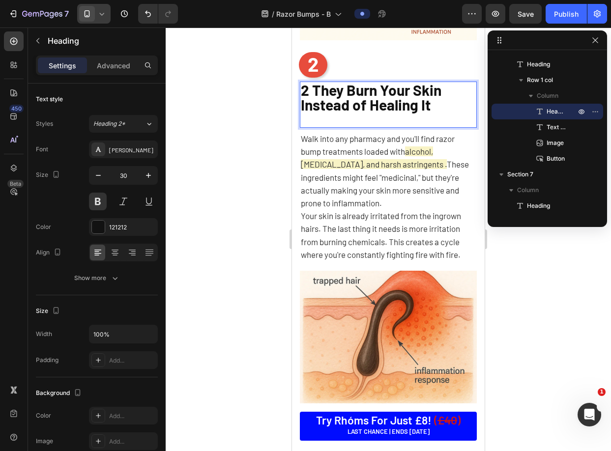
click at [309, 81] on span "2 They Burn Your Skin Instead of Healing It" at bounding box center [371, 97] width 141 height 32
click at [313, 82] on span "2 They Burn Your Skin Instead of Healing It" at bounding box center [371, 97] width 141 height 32
click at [317, 114] on p "They Burn Your Skin Instead of Healing It" at bounding box center [388, 105] width 175 height 44
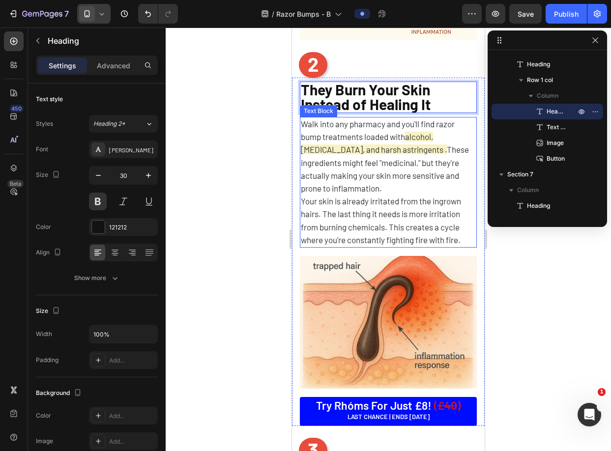
click at [384, 140] on span "alcohol, [MEDICAL_DATA], and harsh astringents ." at bounding box center [374, 143] width 146 height 23
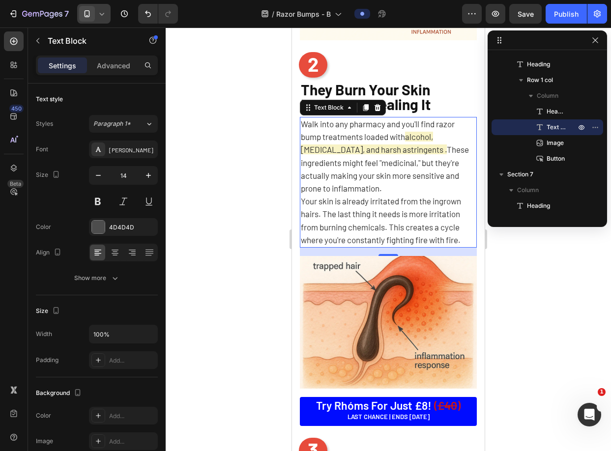
click at [403, 128] on span "Walk into any pharmacy and you'll find razor bump treatments loaded with" at bounding box center [378, 130] width 154 height 23
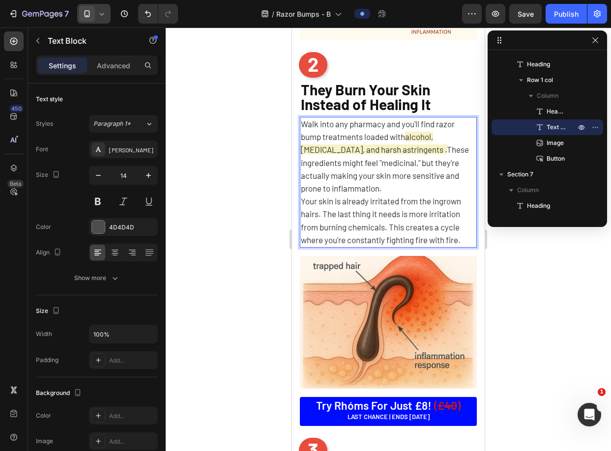
drag, startPoint x: 408, startPoint y: 130, endPoint x: 376, endPoint y: 127, distance: 32.6
click at [376, 127] on p "Walk into any pharmacy and you'll find razor bump treatments loaded with alcoho…" at bounding box center [388, 156] width 175 height 77
click at [376, 127] on span "Walk into any pharmacy and you'll find razor bump treatments loaded with" at bounding box center [378, 130] width 154 height 23
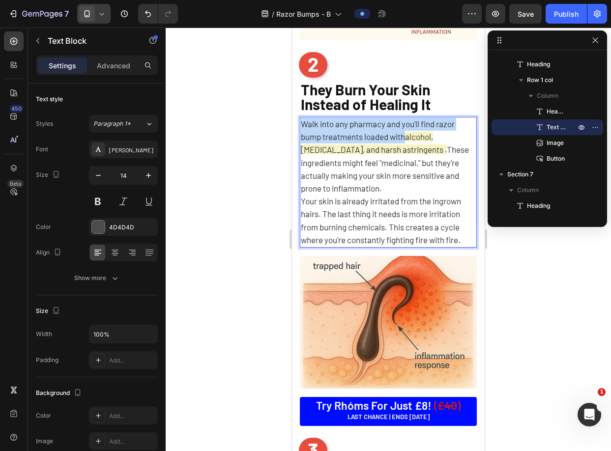
drag, startPoint x: 406, startPoint y: 133, endPoint x: 299, endPoint y: 123, distance: 107.6
click at [299, 123] on div "⁠⁠⁠⁠⁠⁠⁠ They Burn Your Skin Instead of Healing It Heading Walk into any pharmac…" at bounding box center [388, 252] width 193 height 349
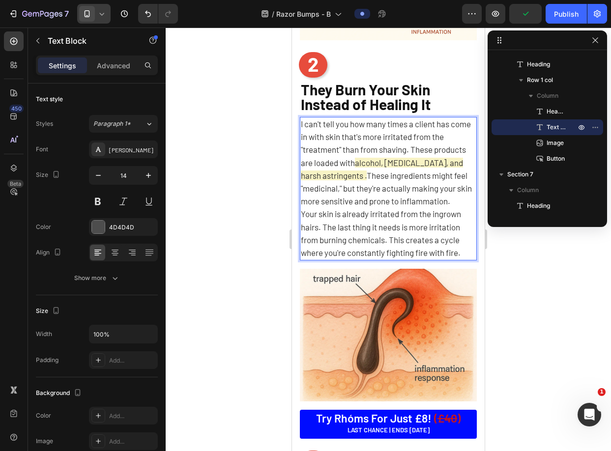
click at [400, 176] on p "I can't tell you how many times a client has come in with skin that's more irri…" at bounding box center [388, 163] width 175 height 90
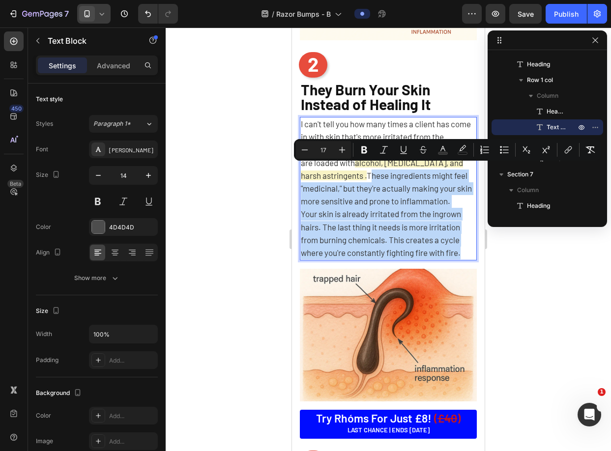
drag, startPoint x: 385, startPoint y: 169, endPoint x: 469, endPoint y: 263, distance: 125.7
click at [469, 261] on div "I can't tell you how many times a client has come in with skin that's more irri…" at bounding box center [388, 189] width 177 height 144
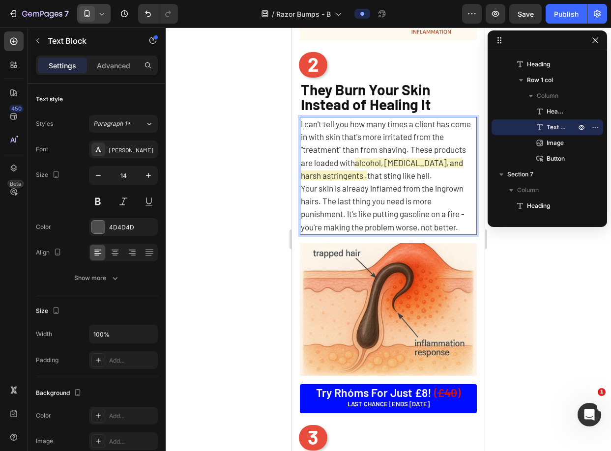
click at [383, 171] on span "that sting like hell." at bounding box center [399, 176] width 65 height 10
click at [508, 244] on div at bounding box center [388, 240] width 445 height 424
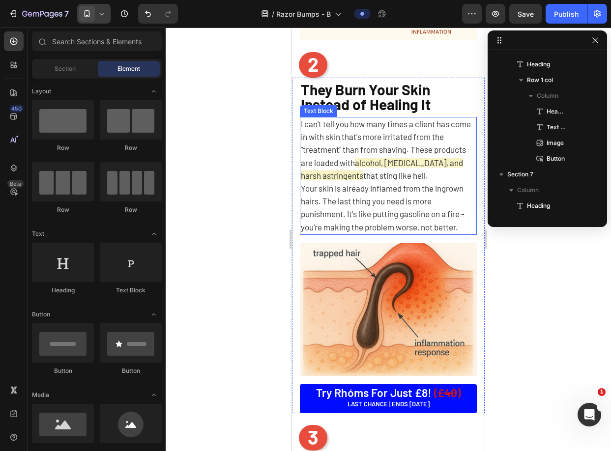
click at [434, 176] on p "I can't tell you how many times a client has come in with skin that's more irri…" at bounding box center [388, 150] width 175 height 64
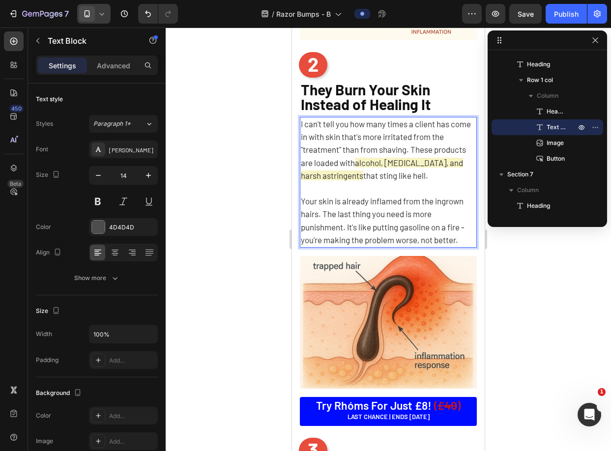
click at [519, 271] on div at bounding box center [388, 240] width 445 height 424
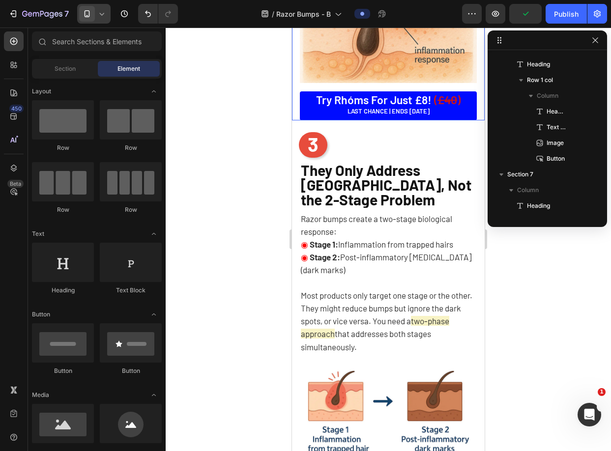
scroll to position [1266, 0]
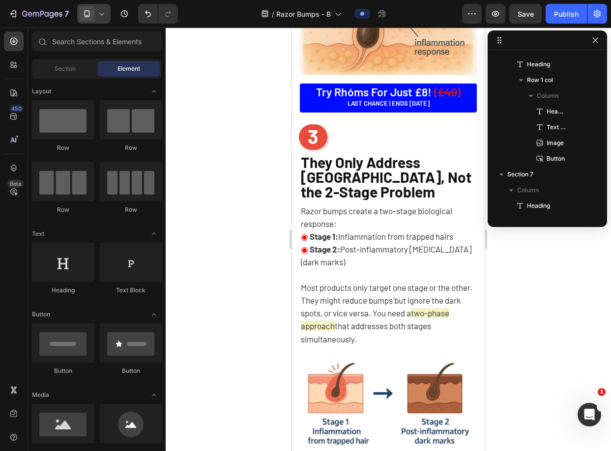
click at [329, 165] on span "They Only Address [GEOGRAPHIC_DATA], Not the 2-Stage Problem" at bounding box center [386, 176] width 171 height 47
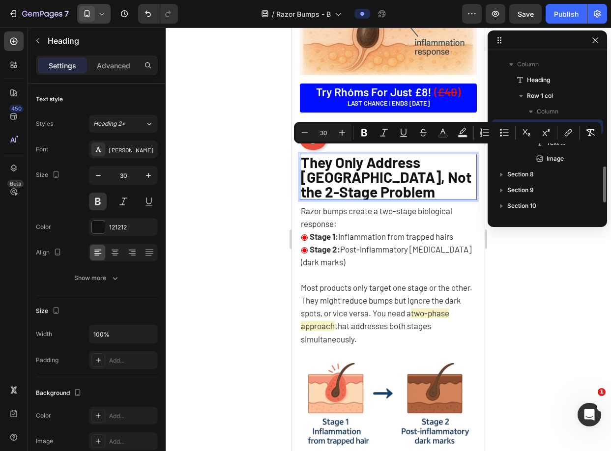
scroll to position [0, 0]
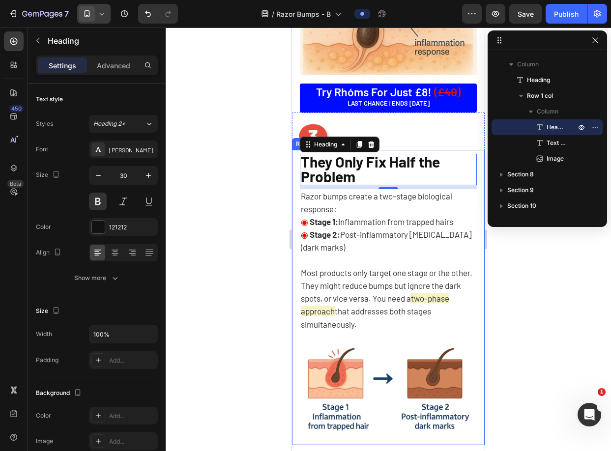
click at [364, 195] on p "Razor bumps create a two-stage biological response:" at bounding box center [388, 203] width 175 height 26
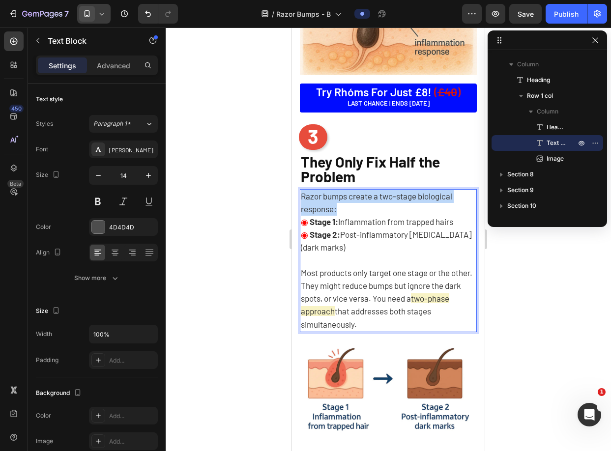
click at [364, 195] on p "Razor bumps create a two-stage biological response:" at bounding box center [388, 203] width 175 height 26
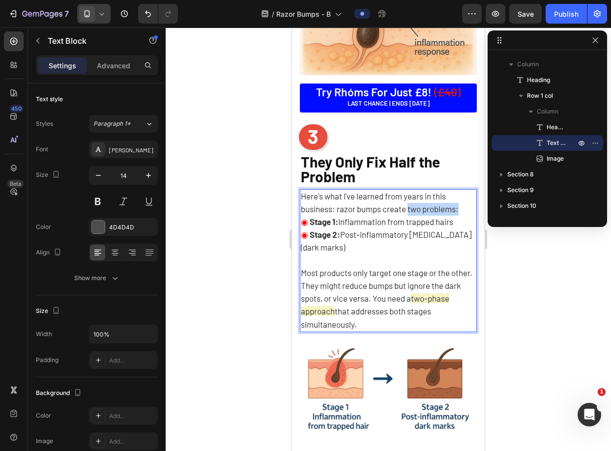
drag, startPoint x: 414, startPoint y: 205, endPoint x: 461, endPoint y: 203, distance: 46.8
click at [459, 203] on span "Here's what I've learned from years in this business: razor bumps create two pr…" at bounding box center [380, 202] width 158 height 23
click at [442, 217] on span "Stage 1: Inflammation from trapped hairs" at bounding box center [380, 222] width 145 height 10
click at [408, 217] on span "Stage 1: Inflammation from trapped hairs" at bounding box center [380, 222] width 145 height 10
click at [339, 204] on span "Here's what I've learned from years in this business: razor bumps create two pr…" at bounding box center [380, 202] width 158 height 23
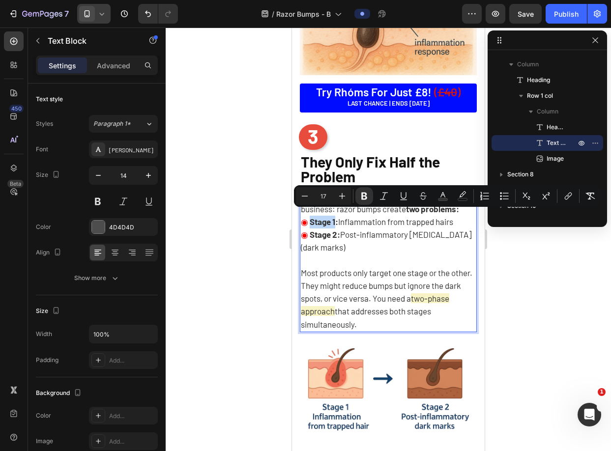
drag, startPoint x: 338, startPoint y: 217, endPoint x: 313, endPoint y: 216, distance: 24.6
click at [313, 217] on strong "Stage 1:" at bounding box center [324, 222] width 29 height 10
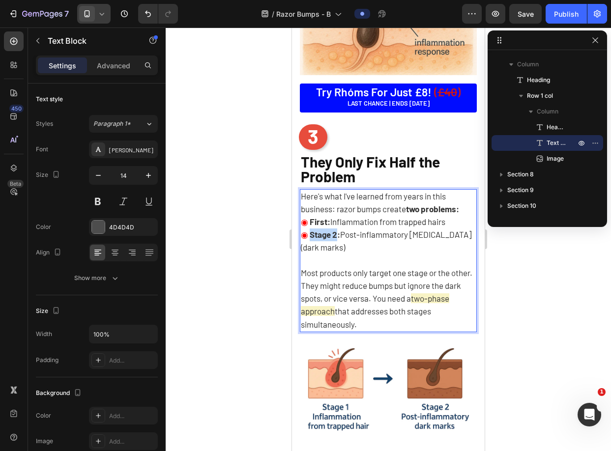
drag, startPoint x: 338, startPoint y: 230, endPoint x: 311, endPoint y: 227, distance: 27.7
click at [311, 230] on strong "Stage 2:" at bounding box center [325, 235] width 30 height 10
click at [374, 236] on p "◉ Second: Post-inflammatory [MEDICAL_DATA] (dark marks)" at bounding box center [388, 242] width 175 height 26
drag, startPoint x: 358, startPoint y: 214, endPoint x: 460, endPoint y: 211, distance: 101.8
click at [460, 216] on p "◉ First: Inflammation from trapped hairs" at bounding box center [388, 222] width 175 height 13
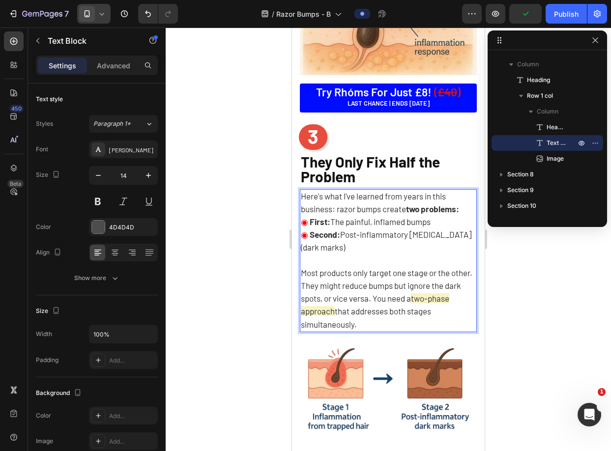
click at [427, 247] on p "◉ Second: Post-inflammatory [MEDICAL_DATA] (dark marks)" at bounding box center [388, 242] width 175 height 26
drag, startPoint x: 418, startPoint y: 245, endPoint x: 351, endPoint y: 232, distance: 68.8
click at [351, 232] on p "◉ Second: Post-inflammatory [MEDICAL_DATA] (dark marks)" at bounding box center [388, 242] width 175 height 26
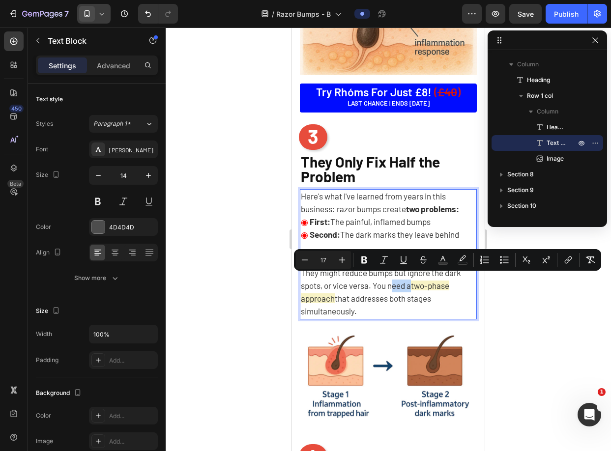
drag, startPoint x: 436, startPoint y: 281, endPoint x: 424, endPoint y: 279, distance: 12.1
click at [425, 279] on span "Most products only target one stage or the other. They might reduce bumps but i…" at bounding box center [387, 272] width 172 height 35
click at [444, 285] on p "Most products only target one stage or the other. They might reduce bumps but i…" at bounding box center [388, 279] width 175 height 77
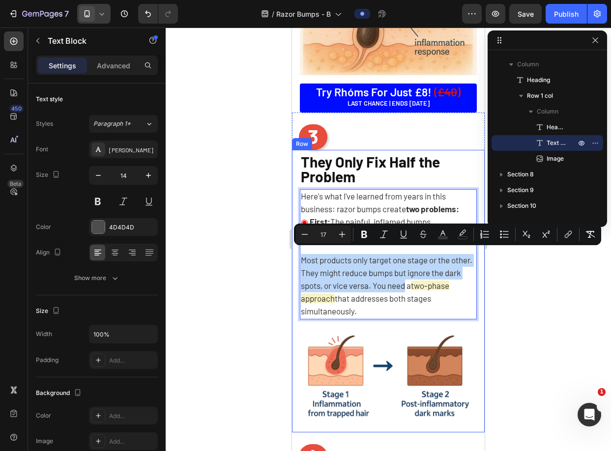
drag, startPoint x: 439, startPoint y: 281, endPoint x: 298, endPoint y: 253, distance: 143.9
click at [298, 253] on div "⁠⁠⁠⁠⁠⁠⁠ They Only Fix Half the Problem Heading Here's what I've learned from ye…" at bounding box center [388, 291] width 193 height 283
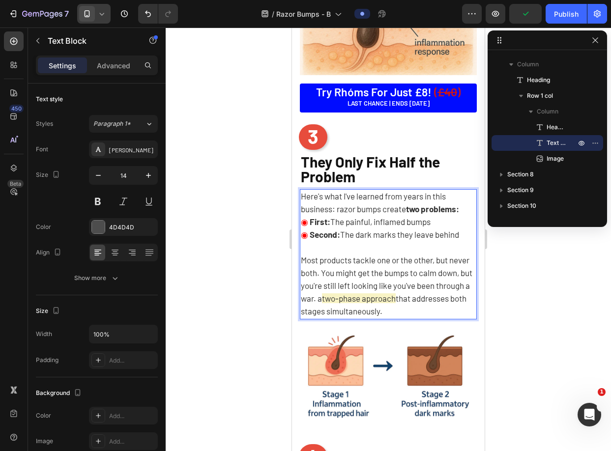
click at [377, 295] on span "Most products tackle one or the other, but never both. You might get the bumps …" at bounding box center [387, 279] width 172 height 49
drag, startPoint x: 378, startPoint y: 295, endPoint x: 392, endPoint y: 292, distance: 14.6
click at [390, 294] on span "two-phase approach" at bounding box center [353, 299] width 74 height 10
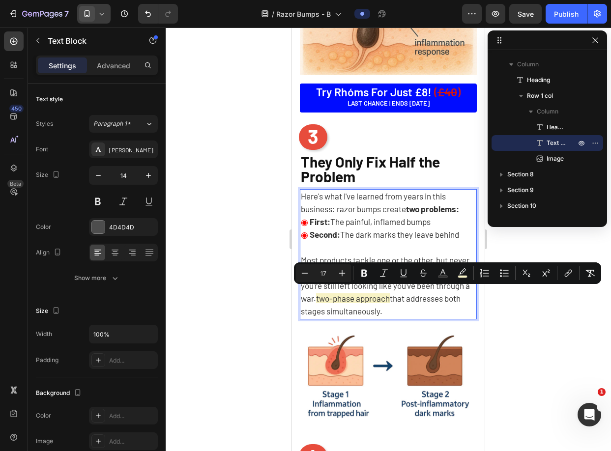
drag, startPoint x: 447, startPoint y: 295, endPoint x: 376, endPoint y: 295, distance: 71.3
click at [376, 295] on span "two-phase approach" at bounding box center [353, 299] width 74 height 10
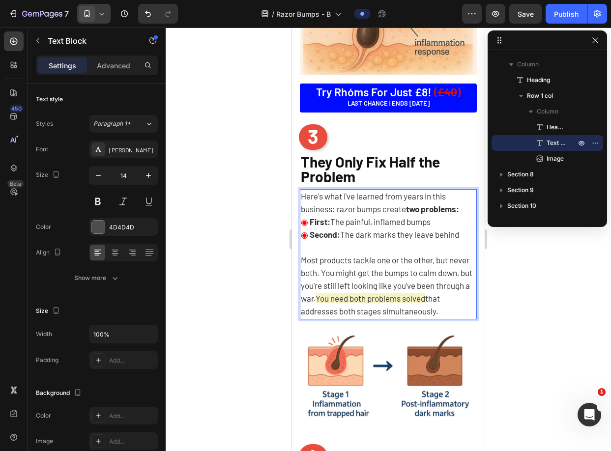
drag, startPoint x: 368, startPoint y: 322, endPoint x: 324, endPoint y: 306, distance: 46.8
click at [324, 306] on p "Most products tackle one or the other, but never both. You might get the bumps …" at bounding box center [388, 279] width 175 height 77
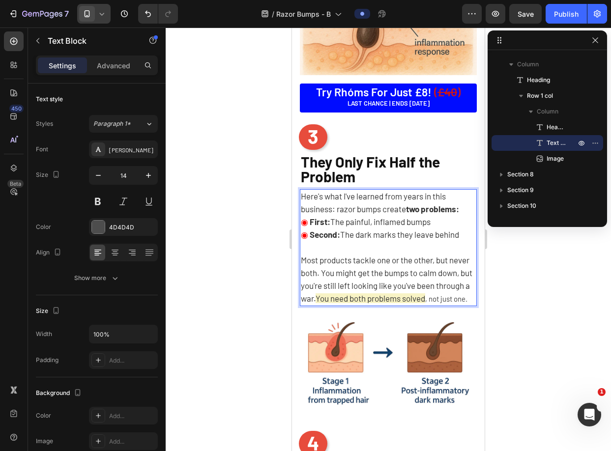
click at [557, 286] on div at bounding box center [388, 240] width 445 height 424
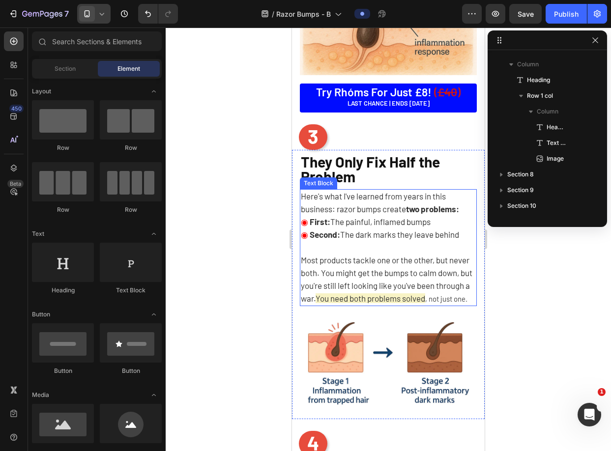
click at [425, 303] on span ", not just one." at bounding box center [446, 299] width 42 height 9
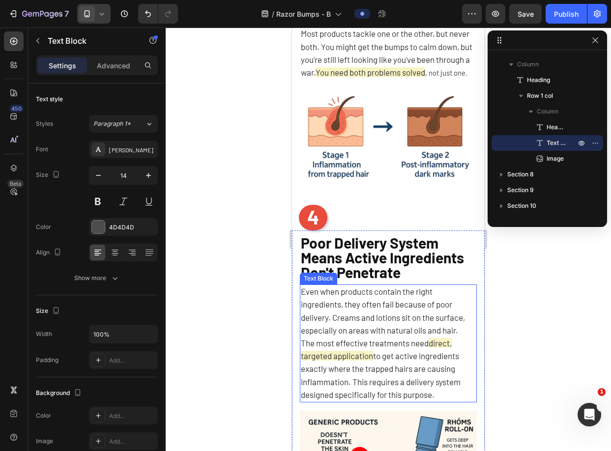
scroll to position [1484, 0]
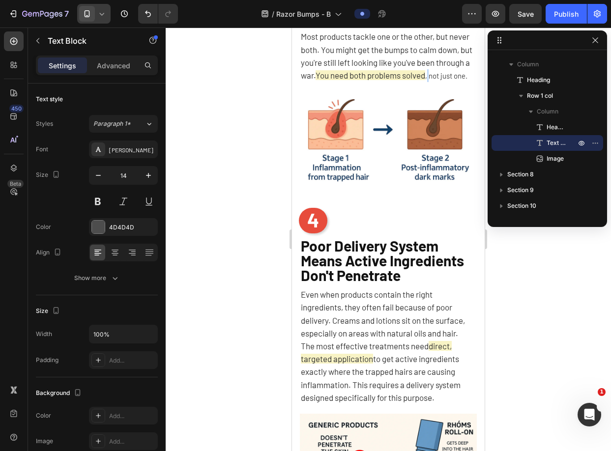
click at [425, 80] on span ", not just one." at bounding box center [446, 75] width 42 height 9
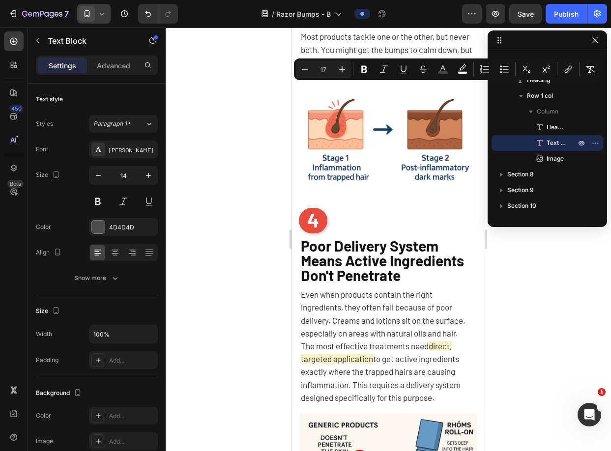
click at [323, 80] on span "You need both problems solved" at bounding box center [371, 75] width 110 height 10
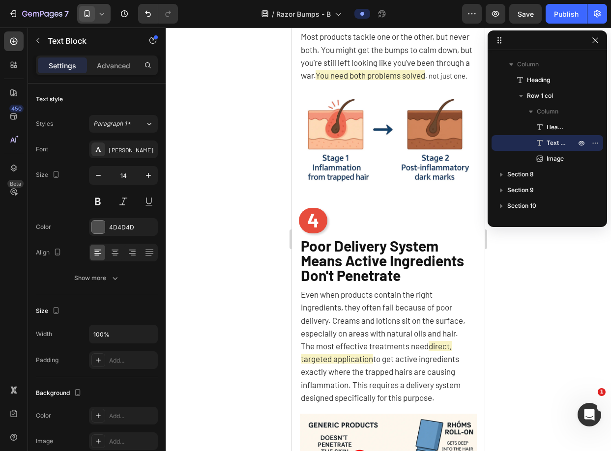
click at [265, 171] on div at bounding box center [388, 240] width 445 height 424
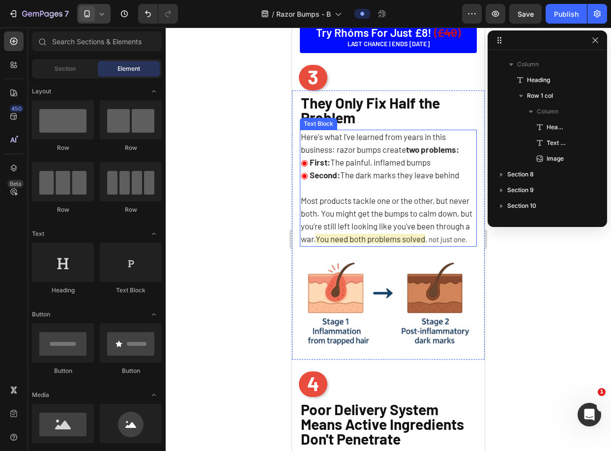
scroll to position [1310, 0]
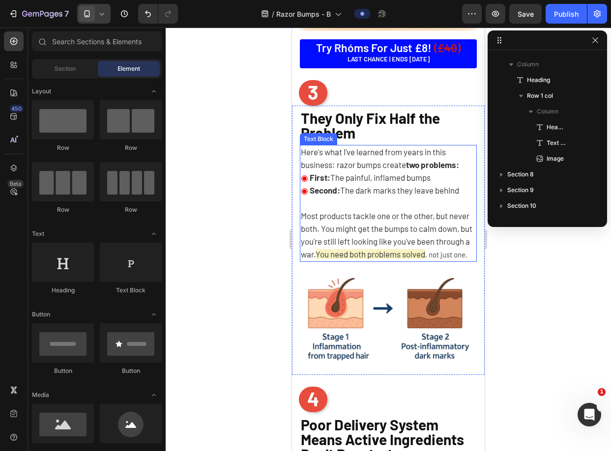
click at [373, 256] on p "Most products tackle one or the other, but never both. You might get the bumps …" at bounding box center [388, 229] width 175 height 64
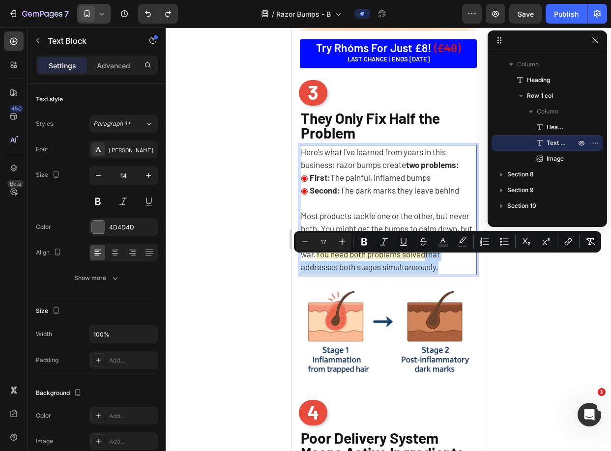
drag, startPoint x: 377, startPoint y: 273, endPoint x: 326, endPoint y: 266, distance: 50.8
click at [326, 266] on p "Most products tackle one or the other, but never both. You might get the bumps …" at bounding box center [388, 235] width 175 height 77
click at [362, 269] on p "Most products tackle one or the other, but never both. You might get the bumps …" at bounding box center [388, 235] width 175 height 77
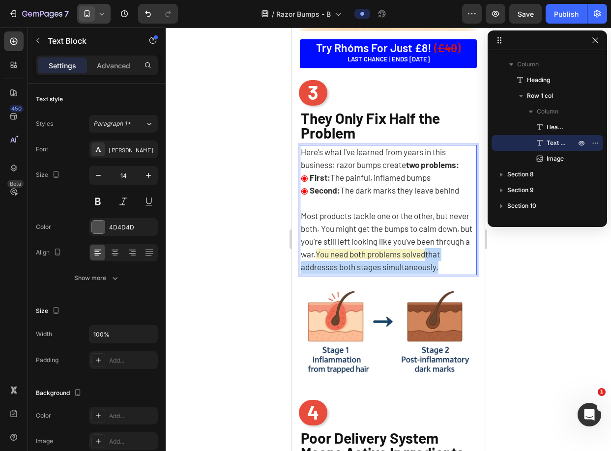
drag, startPoint x: 333, startPoint y: 266, endPoint x: 326, endPoint y: 264, distance: 7.8
click at [326, 264] on p "Most products tackle one or the other, but never both. You might get the bumps …" at bounding box center [388, 235] width 175 height 77
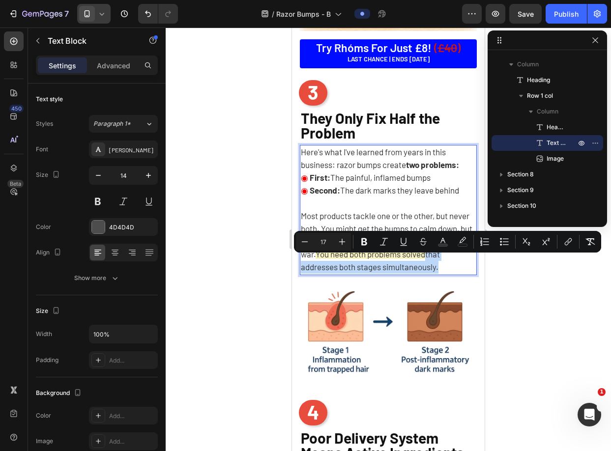
click at [326, 264] on span "that addresses both stages simultaneously." at bounding box center [370, 260] width 139 height 23
drag, startPoint x: 356, startPoint y: 274, endPoint x: 328, endPoint y: 265, distance: 30.2
click at [328, 265] on span "that addresses both stages simultaneously." at bounding box center [370, 260] width 139 height 23
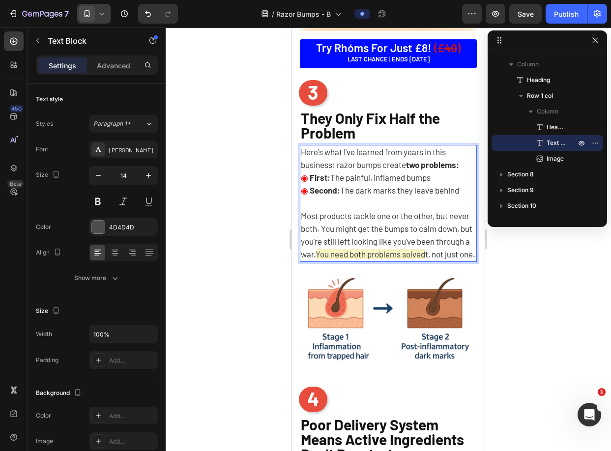
click at [425, 259] on span "t, not just one." at bounding box center [450, 254] width 50 height 10
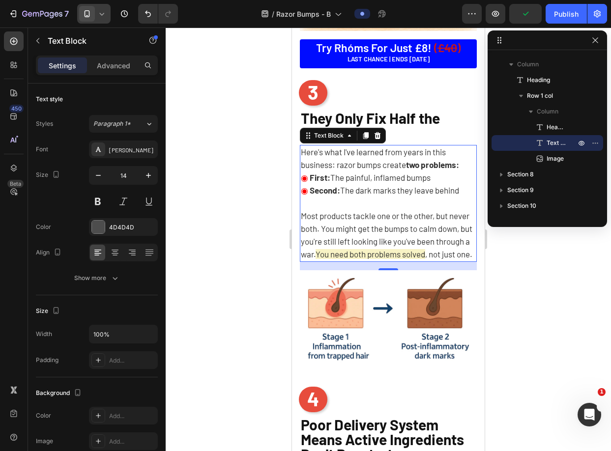
click at [510, 258] on div at bounding box center [388, 240] width 445 height 424
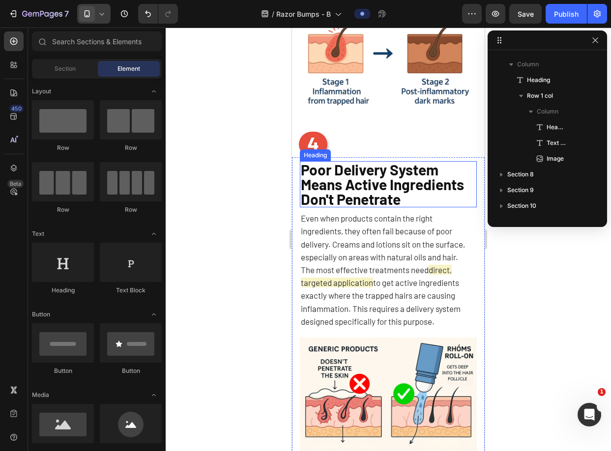
scroll to position [1573, 0]
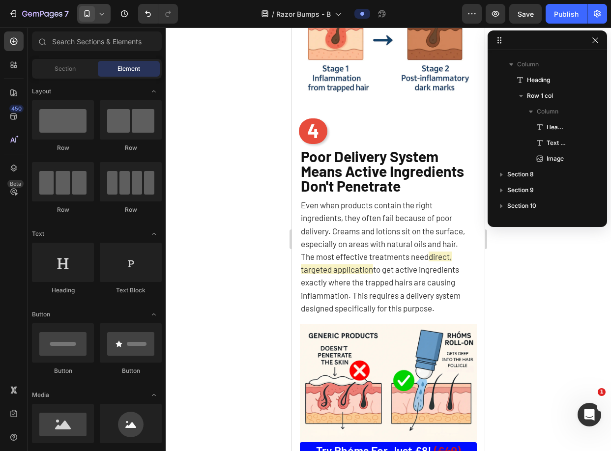
click at [327, 164] on span "Poor Delivery System Means Active Ingredients Don't Penetrate" at bounding box center [382, 171] width 163 height 47
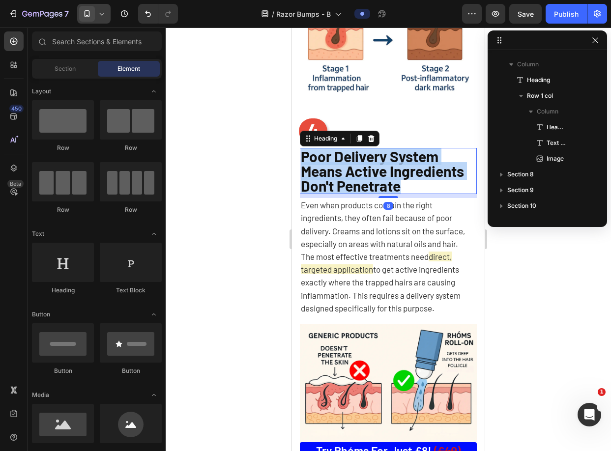
scroll to position [627, 0]
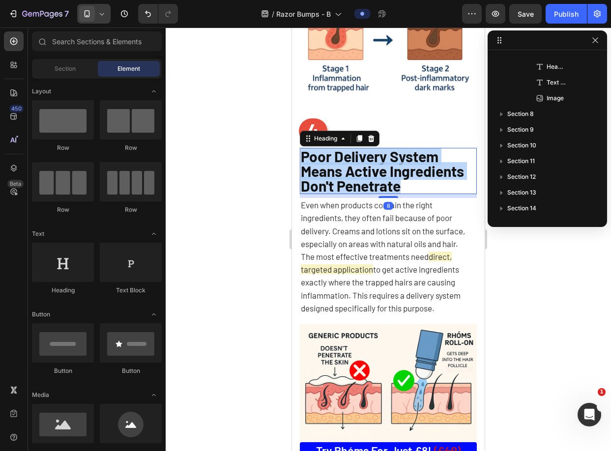
click at [327, 164] on span "Poor Delivery System Means Active Ingredients Don't Penetrate" at bounding box center [382, 171] width 163 height 47
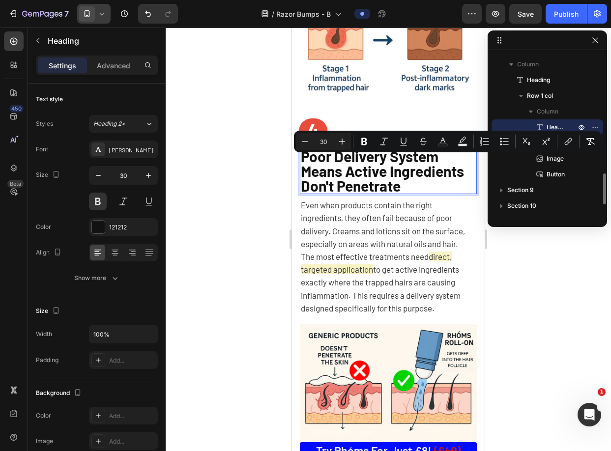
scroll to position [0, 0]
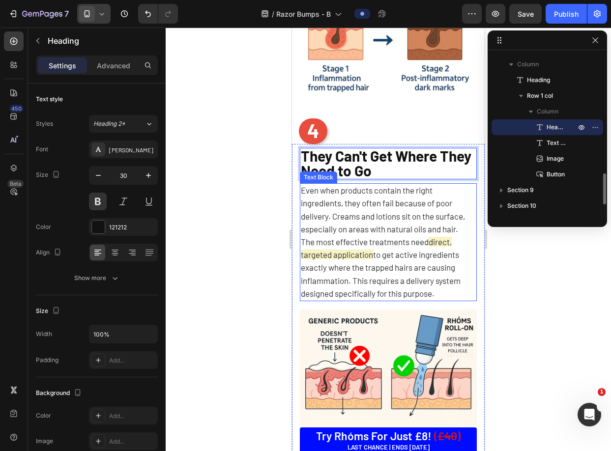
click at [355, 212] on span "Even when products contain the right ingredients, they often fail because of po…" at bounding box center [383, 209] width 164 height 49
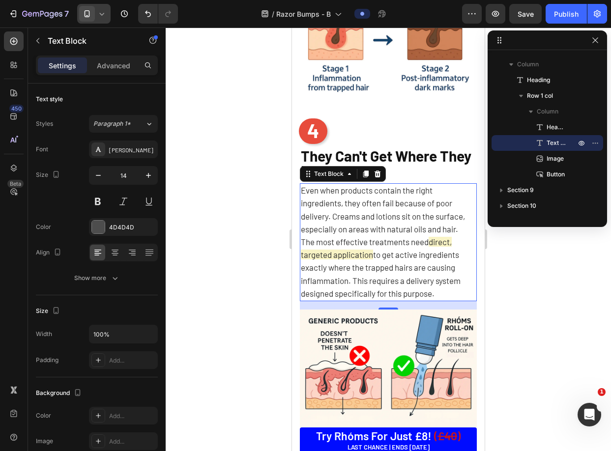
click at [427, 234] on span "Even when products contain the right ingredients, they often fail because of po…" at bounding box center [383, 209] width 164 height 49
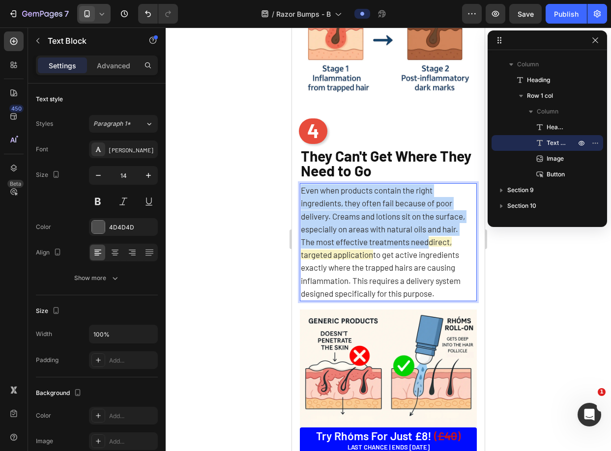
drag, startPoint x: 426, startPoint y: 249, endPoint x: 300, endPoint y: 199, distance: 135.3
click at [300, 199] on div "Even when products contain the right ingredients, they often fail because of po…" at bounding box center [388, 242] width 177 height 118
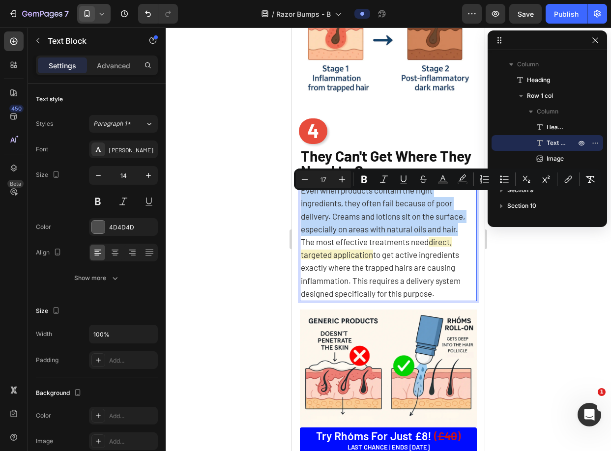
click at [430, 254] on span "direct, targeted application" at bounding box center [376, 248] width 151 height 23
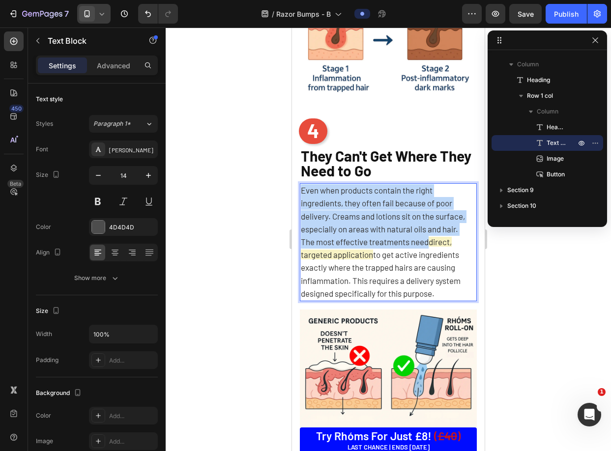
drag, startPoint x: 430, startPoint y: 253, endPoint x: 302, endPoint y: 198, distance: 139.2
click at [302, 198] on div "Even when products contain the right ingredients, they often fail because of po…" at bounding box center [388, 242] width 177 height 118
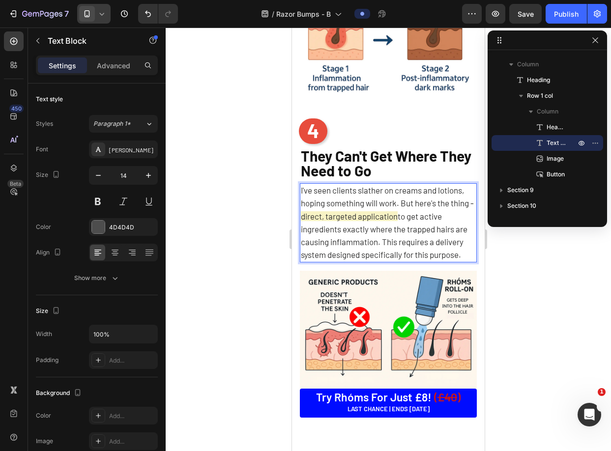
click at [433, 237] on span "to get active ingredients exactly where the trapped hairs are causing inflammat…" at bounding box center [384, 235] width 167 height 49
drag, startPoint x: 426, startPoint y: 227, endPoint x: 329, endPoint y: 228, distance: 96.9
click at [329, 221] on span "direct, targeted application" at bounding box center [349, 216] width 97 height 10
click at [303, 239] on span "to get active ingredients exactly where the trapped hairs are causing inflammat…" at bounding box center [387, 235] width 173 height 49
click at [302, 239] on span "to get active ingredients exactly where the trapped hairs are causing inflammat…" at bounding box center [387, 235] width 173 height 49
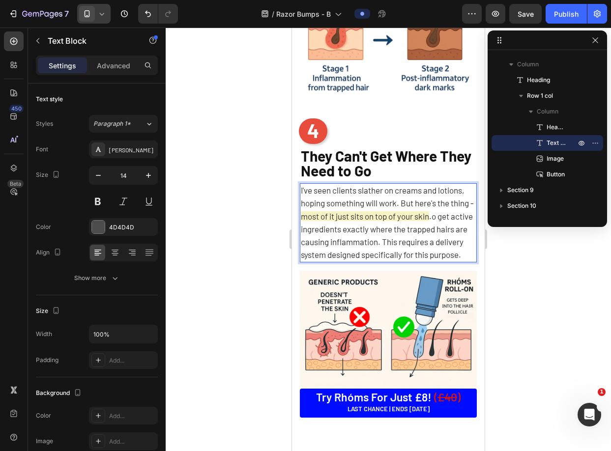
click at [412, 262] on p "I've seen clients slather on creams and lotions, hoping something will work. Bu…" at bounding box center [388, 222] width 175 height 77
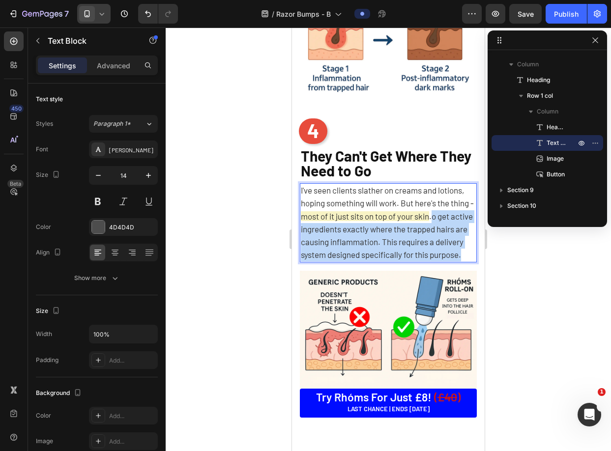
drag, startPoint x: 439, startPoint y: 259, endPoint x: 465, endPoint y: 227, distance: 41.2
click at [465, 227] on p "I've seen clients slather on creams and lotions, hoping something will work. Bu…" at bounding box center [388, 222] width 175 height 77
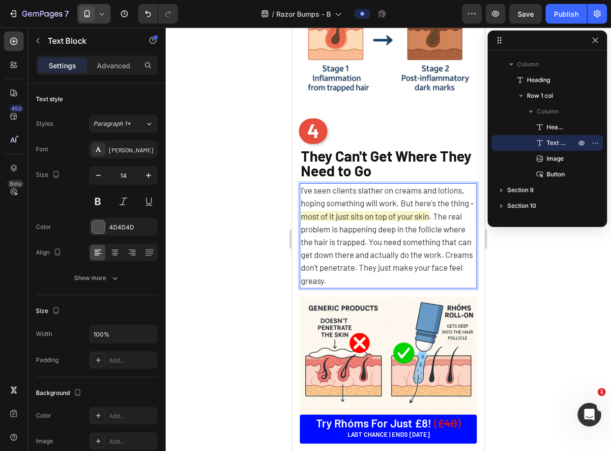
click at [302, 238] on span ". The real problem is happening deep in the follicle where the hair is trapped.…" at bounding box center [387, 248] width 172 height 74
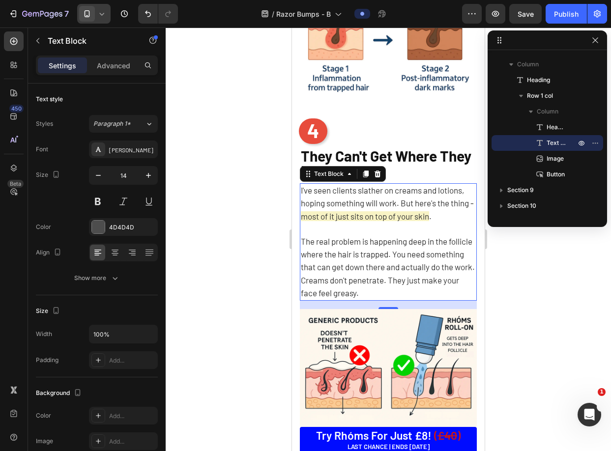
click at [558, 293] on div at bounding box center [388, 240] width 445 height 424
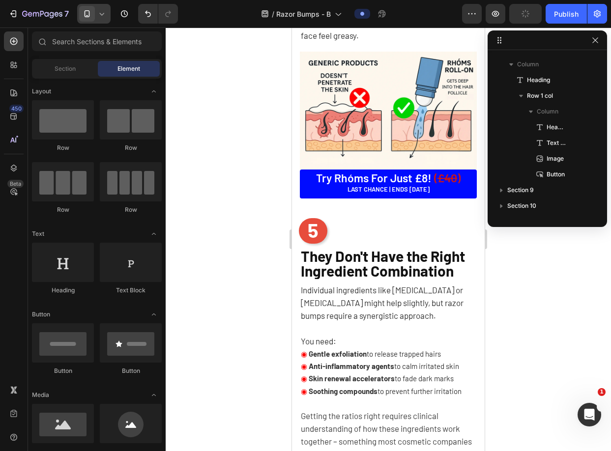
scroll to position [1922, 0]
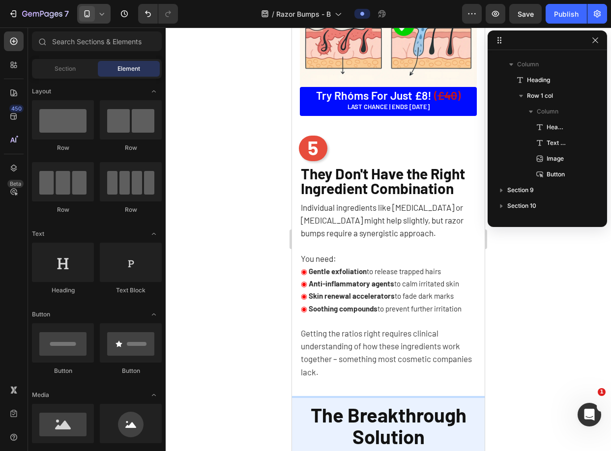
click at [363, 172] on span "They Don't Have the Right Ingredient Combination" at bounding box center [383, 181] width 164 height 32
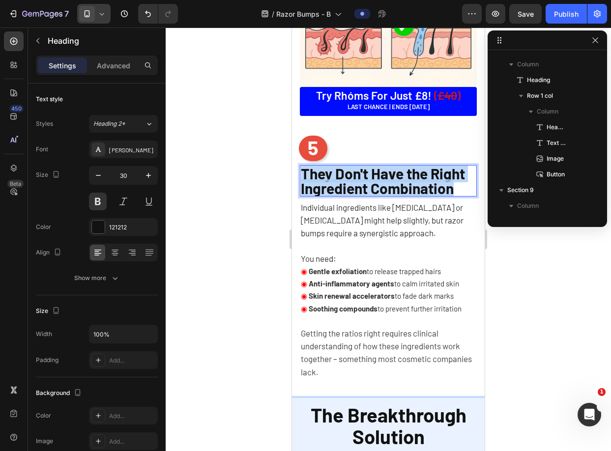
scroll to position [769, 0]
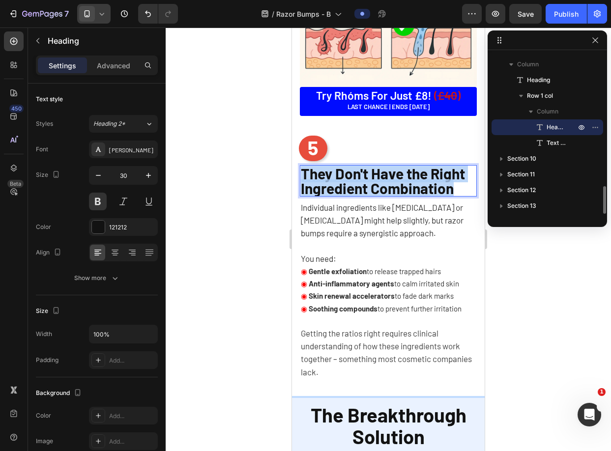
click at [363, 172] on span "They Don't Have the Right Ingredient Combination" at bounding box center [383, 181] width 164 height 32
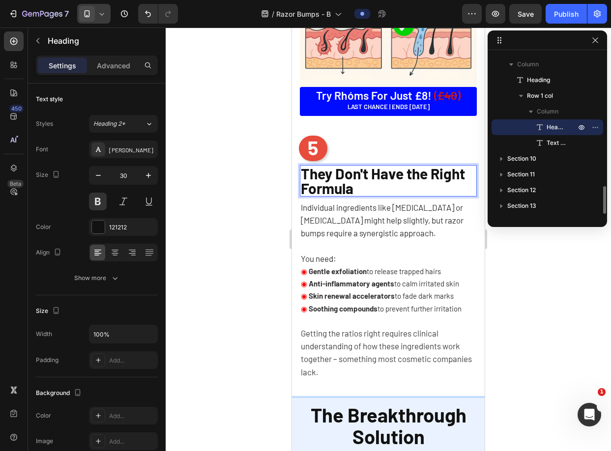
scroll to position [0, 0]
click at [388, 219] on span "Individual ingredients like [MEDICAL_DATA] or [MEDICAL_DATA] might help slightl…" at bounding box center [382, 220] width 163 height 35
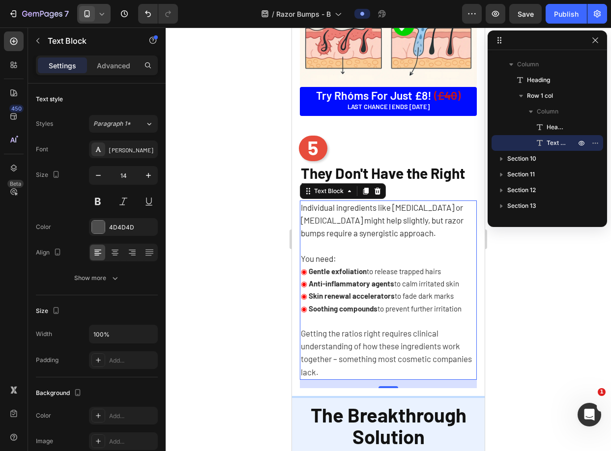
click at [388, 222] on p "Individual ingredients like [MEDICAL_DATA] or [MEDICAL_DATA] might help slightl…" at bounding box center [388, 221] width 175 height 39
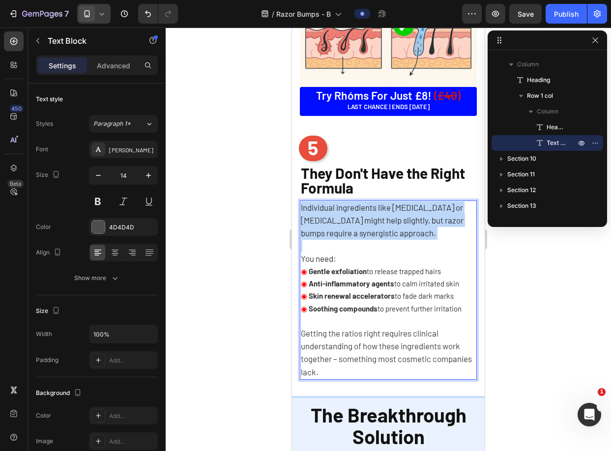
click at [388, 222] on p "Individual ingredients like [MEDICAL_DATA] or [MEDICAL_DATA] might help slightl…" at bounding box center [388, 221] width 175 height 39
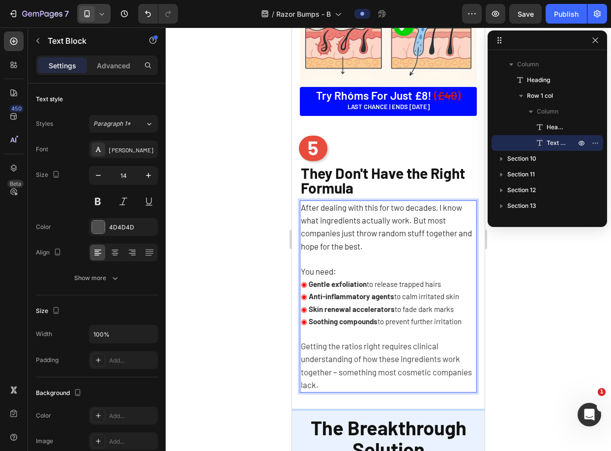
click at [362, 280] on strong "Gentle exfoliation" at bounding box center [338, 284] width 58 height 9
click at [355, 270] on p "You need:" at bounding box center [388, 272] width 175 height 13
click at [351, 280] on strong "Gentle exfoliation" at bounding box center [338, 284] width 58 height 9
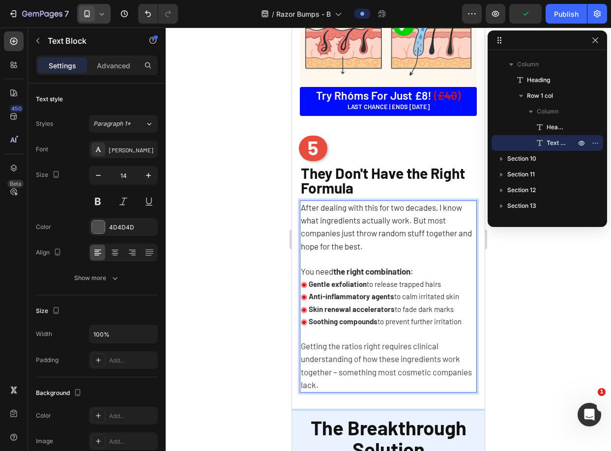
click at [394, 292] on span "Anti-inflammatory agents to calm irritated skin" at bounding box center [383, 296] width 152 height 9
drag, startPoint x: 453, startPoint y: 279, endPoint x: 311, endPoint y: 277, distance: 142.1
click at [311, 278] on p "◉ Gentle exfoliation to release trapped hairs" at bounding box center [388, 284] width 175 height 12
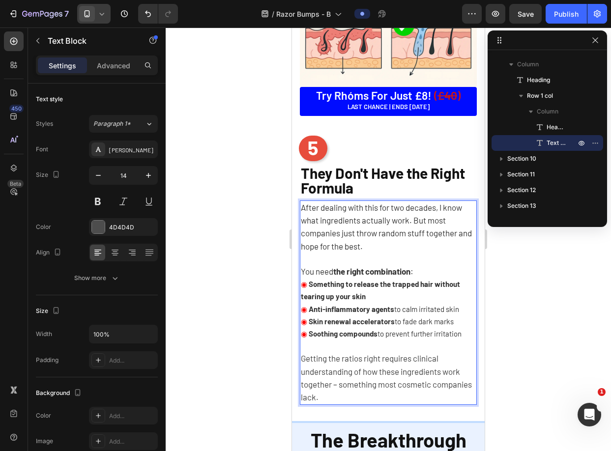
drag, startPoint x: 350, startPoint y: 312, endPoint x: 310, endPoint y: 305, distance: 39.9
click at [310, 305] on span "Anti-inflammatory agents to calm irritated skin" at bounding box center [383, 309] width 152 height 9
drag, startPoint x: 398, startPoint y: 336, endPoint x: 324, endPoint y: 331, distance: 73.9
click at [310, 328] on p "◉ Skin renewal accelerators to fade dark marks" at bounding box center [388, 322] width 175 height 12
drag, startPoint x: 465, startPoint y: 342, endPoint x: 310, endPoint y: 344, distance: 154.9
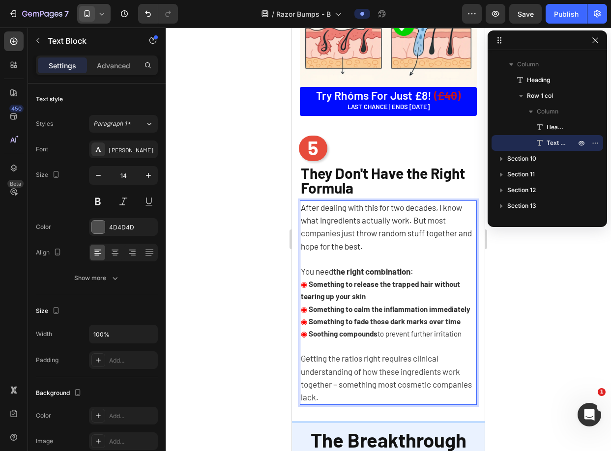
click at [310, 338] on span "Soothing compounds to prevent further irritation" at bounding box center [384, 333] width 154 height 9
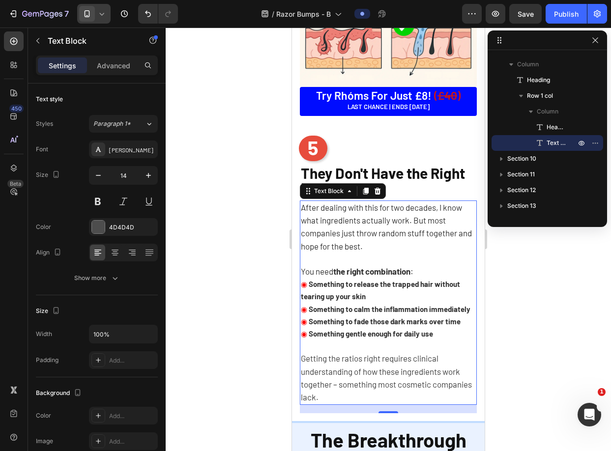
click at [339, 384] on p "Getting the ratios right requires clinical understanding of how these ingredien…" at bounding box center [388, 379] width 175 height 52
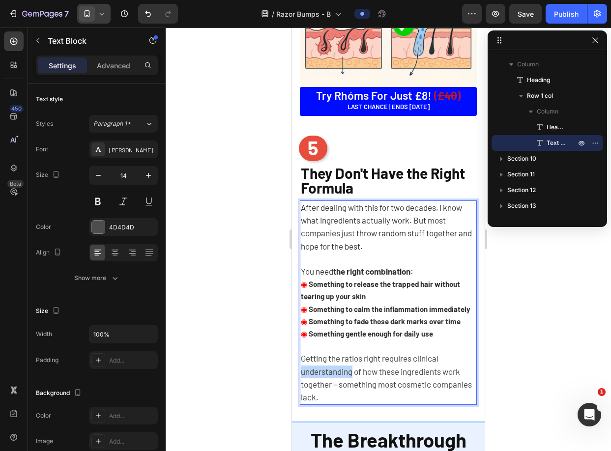
click at [339, 384] on p "Getting the ratios right requires clinical understanding of how these ingredien…" at bounding box center [388, 379] width 175 height 52
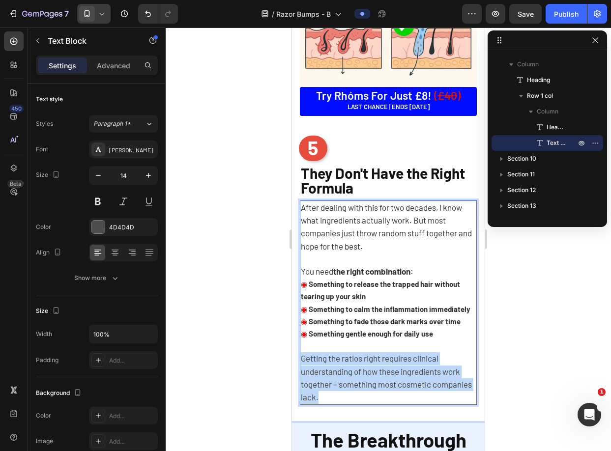
click at [339, 384] on p "Getting the ratios right requires clinical understanding of how these ingredien…" at bounding box center [388, 379] width 175 height 52
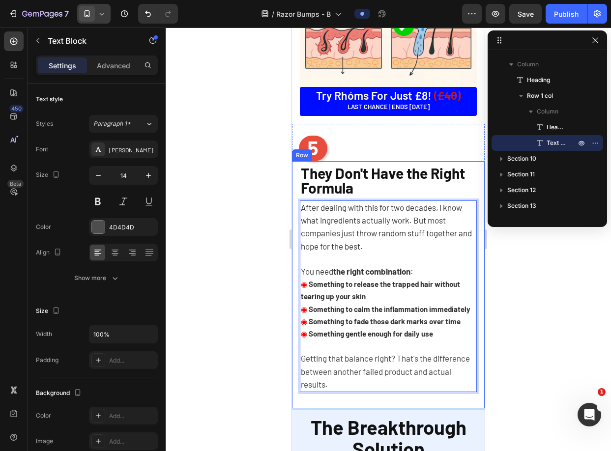
click at [521, 366] on div at bounding box center [388, 240] width 445 height 424
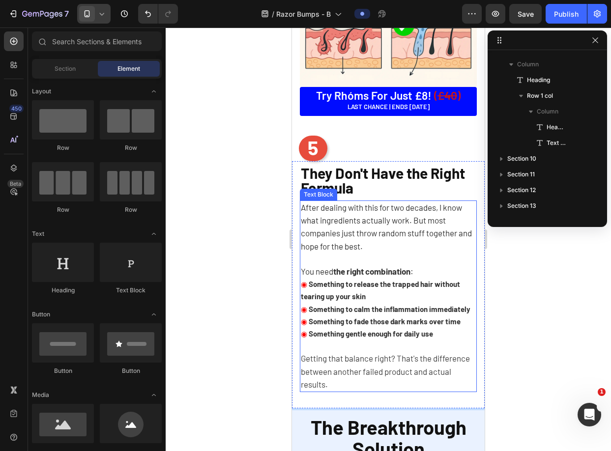
click at [398, 337] on strong "Something gentle enough for daily use" at bounding box center [371, 333] width 124 height 9
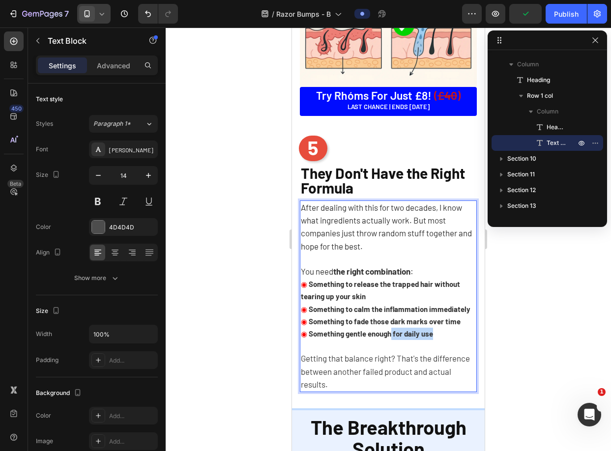
drag, startPoint x: 443, startPoint y: 342, endPoint x: 392, endPoint y: 343, distance: 50.2
click at [392, 340] on p "◉ Something gentle enough for daily use" at bounding box center [388, 334] width 175 height 12
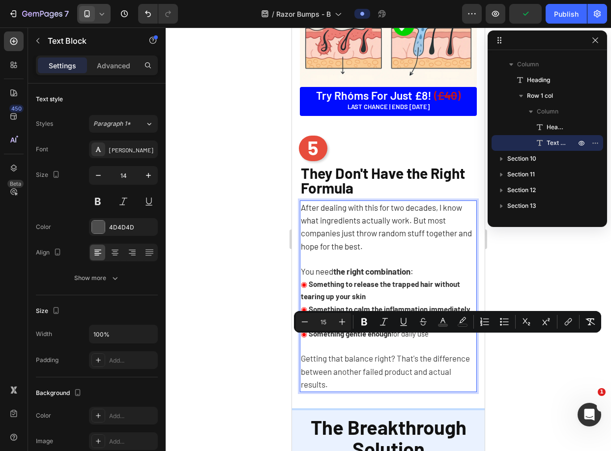
click at [417, 305] on strong "Something to calm the inflammation immediately" at bounding box center [390, 309] width 162 height 9
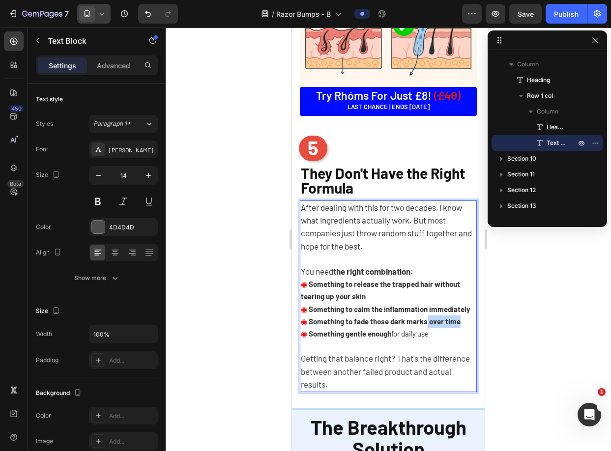
drag, startPoint x: 461, startPoint y: 328, endPoint x: 427, endPoint y: 328, distance: 33.9
click at [427, 328] on p "◉ Something to fade those dark marks over time" at bounding box center [388, 322] width 175 height 12
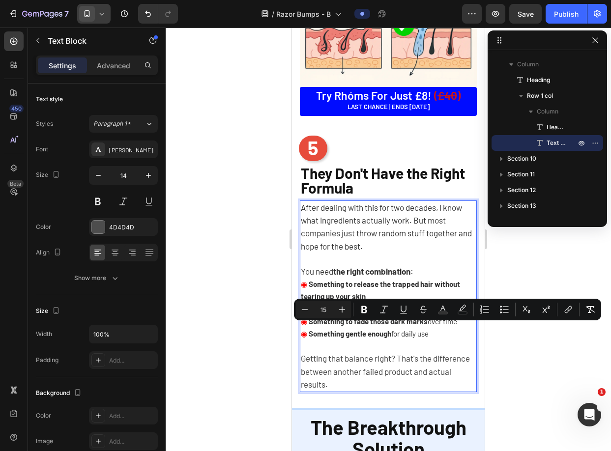
click at [373, 282] on strong "Something to release the trapped hair without tearing up your skin" at bounding box center [380, 290] width 159 height 21
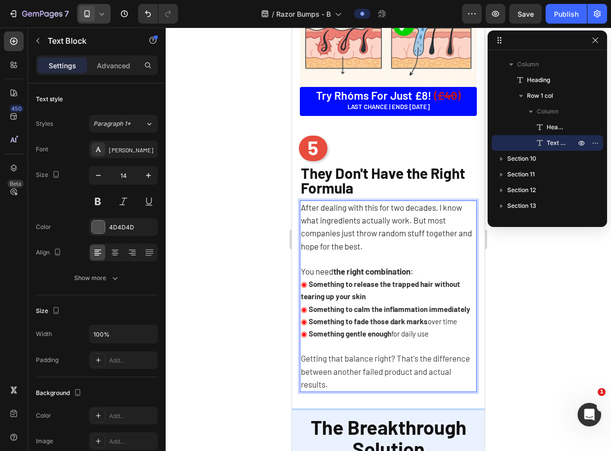
drag, startPoint x: 336, startPoint y: 315, endPoint x: 330, endPoint y: 314, distance: 5.5
click at [331, 314] on p "◉ Something to calm the inflammation immediately" at bounding box center [388, 309] width 175 height 12
click at [323, 314] on strong "Something to calm the inflammation immediately" at bounding box center [390, 309] width 162 height 9
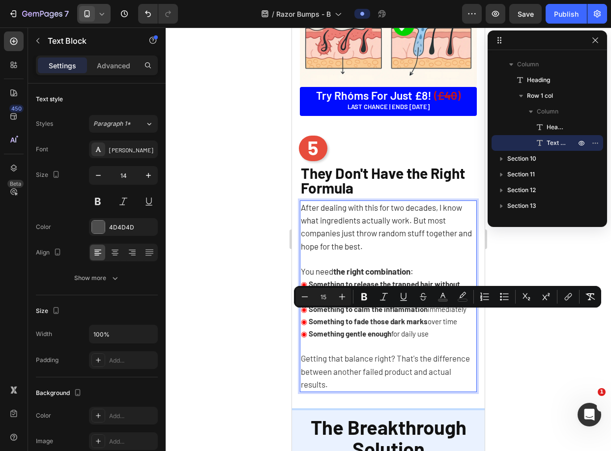
click at [359, 280] on strong "Something to release the trapped hair without tearing up your skin" at bounding box center [380, 290] width 159 height 21
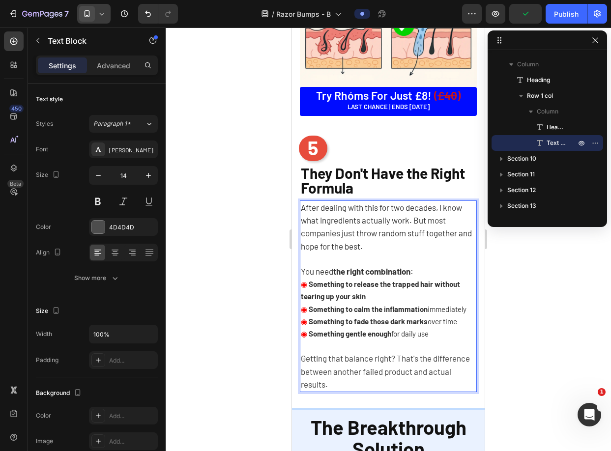
click at [410, 280] on strong "Something to release the trapped hair without tearing up your skin" at bounding box center [380, 290] width 159 height 21
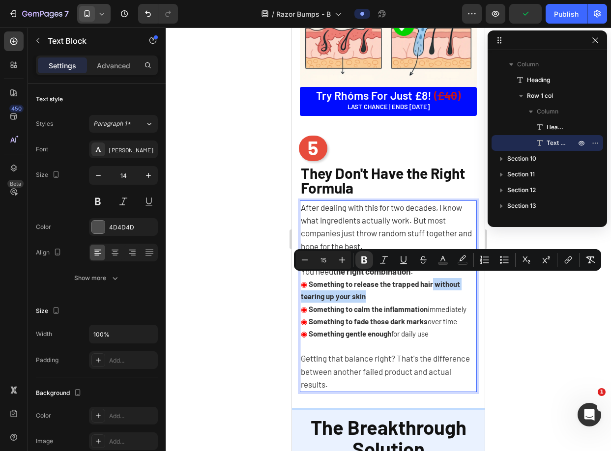
drag, startPoint x: 423, startPoint y: 290, endPoint x: 433, endPoint y: 281, distance: 13.2
click at [433, 281] on p "◉ Something to release the trapped hair without tearing up your skin" at bounding box center [388, 290] width 175 height 25
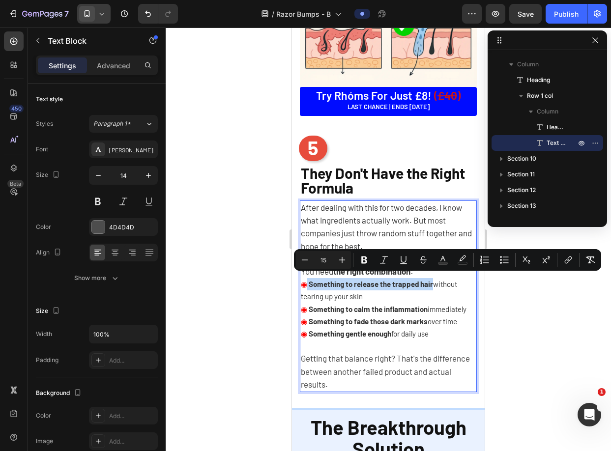
click at [398, 297] on p "◉ Something to release the trapped hair without tearing up your skin" at bounding box center [388, 290] width 175 height 25
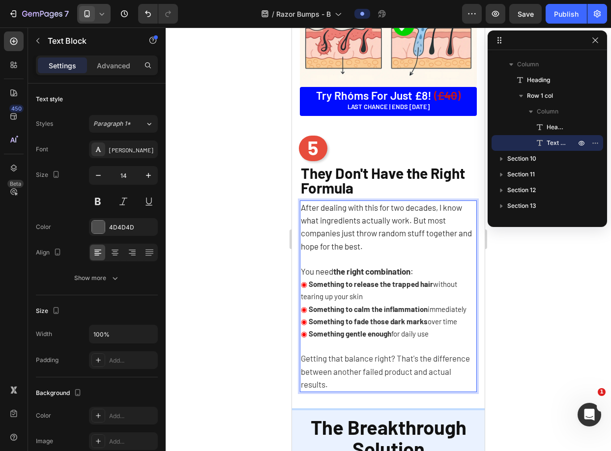
click at [521, 311] on div at bounding box center [388, 240] width 445 height 424
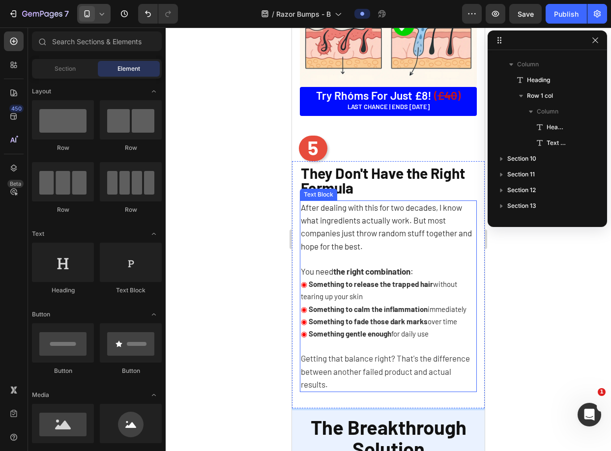
click at [435, 280] on span "Something to release the trapped hair without tearing up your skin" at bounding box center [379, 290] width 156 height 21
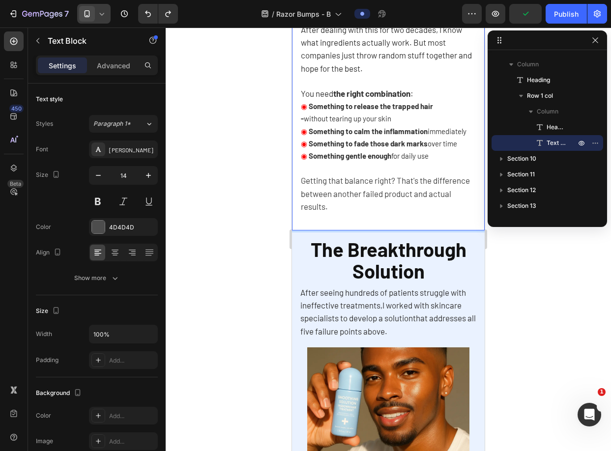
scroll to position [2092, 0]
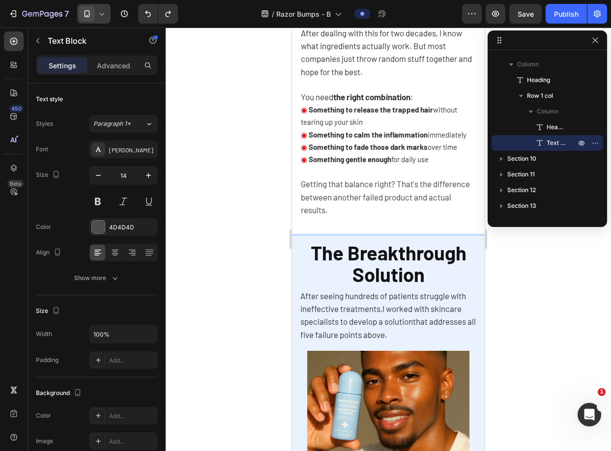
click at [575, 268] on div at bounding box center [388, 240] width 445 height 424
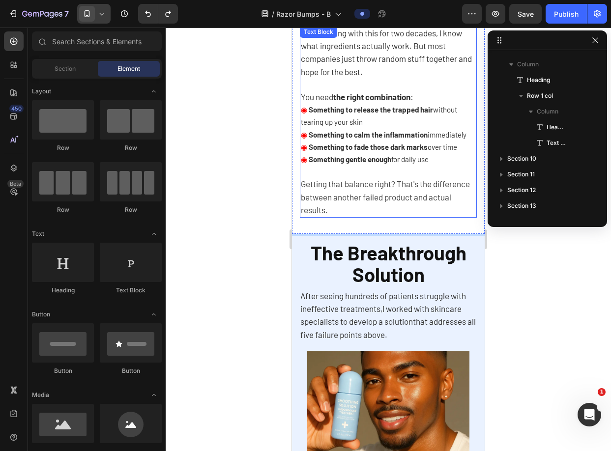
click at [388, 141] on p "◉ Something to calm the inflammation immediately" at bounding box center [388, 135] width 175 height 12
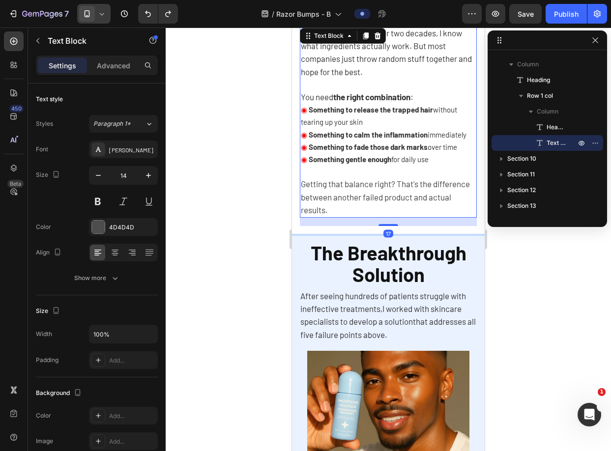
click at [438, 166] on p "◉ Something gentle enough for daily use" at bounding box center [388, 159] width 175 height 12
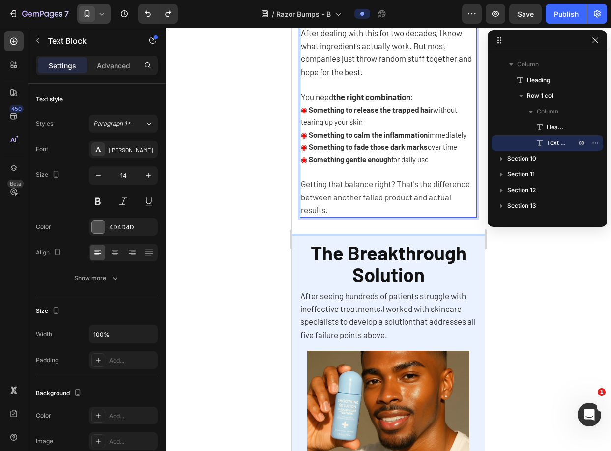
drag, startPoint x: 440, startPoint y: 170, endPoint x: 303, endPoint y: 108, distance: 150.3
click at [303, 108] on div "After dealing with this for two decades, I know what ingredients actually work.…" at bounding box center [388, 122] width 177 height 192
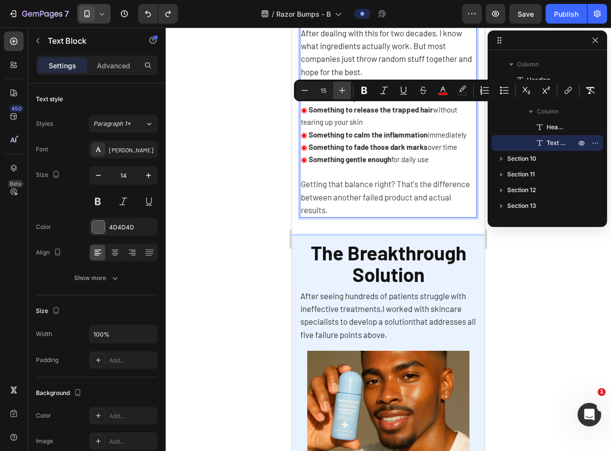
click at [339, 90] on icon "Editor contextual toolbar" at bounding box center [342, 91] width 6 height 6
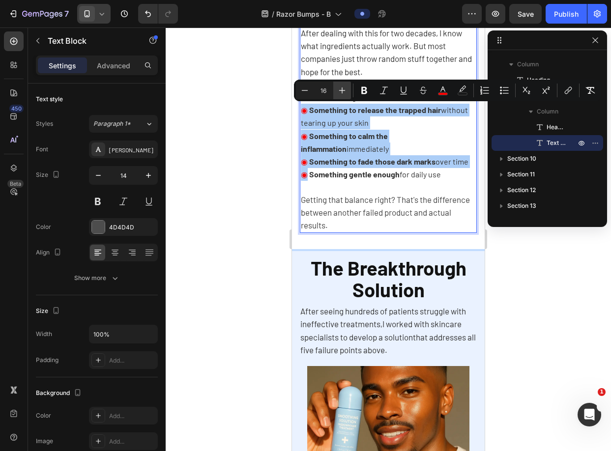
click at [339, 90] on icon "Editor contextual toolbar" at bounding box center [342, 91] width 6 height 6
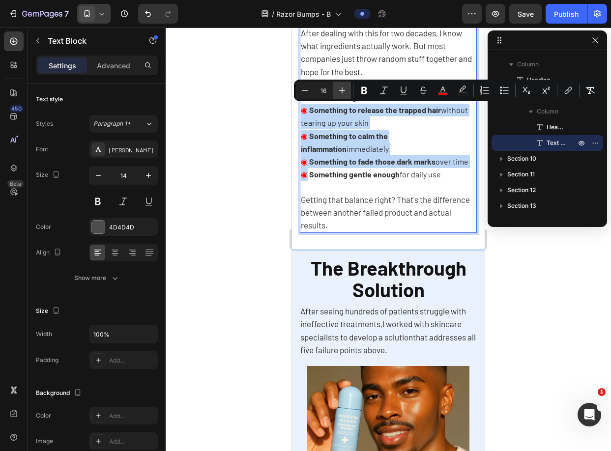
type input "17"
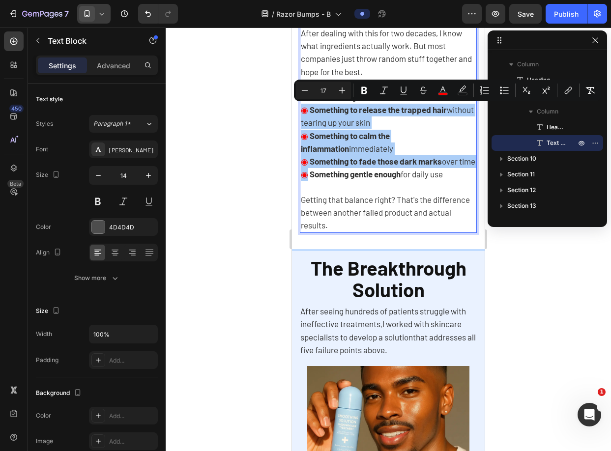
click at [525, 264] on div at bounding box center [388, 240] width 445 height 424
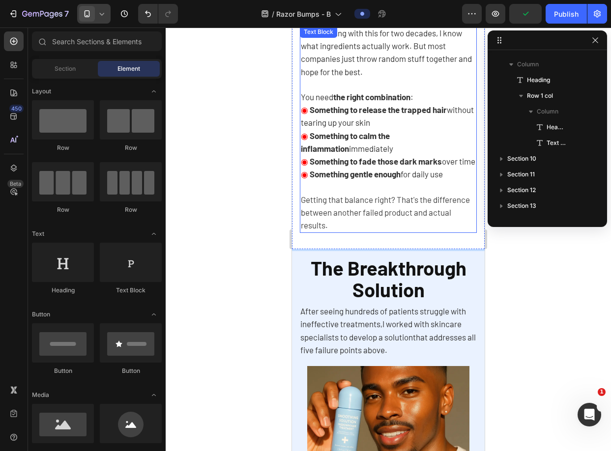
click at [409, 99] on strong "the right combination" at bounding box center [371, 97] width 77 height 10
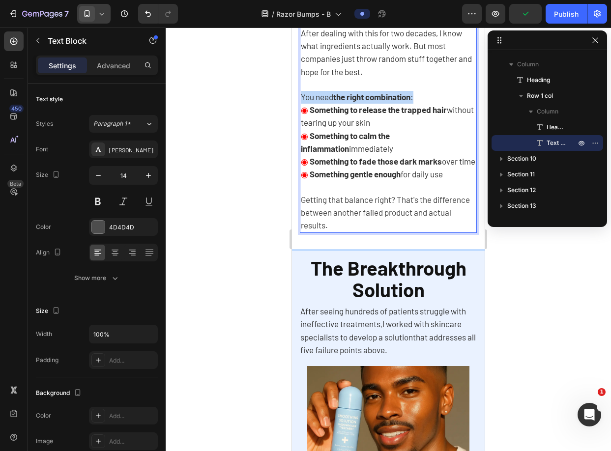
click at [409, 99] on strong "the right combination" at bounding box center [371, 97] width 77 height 10
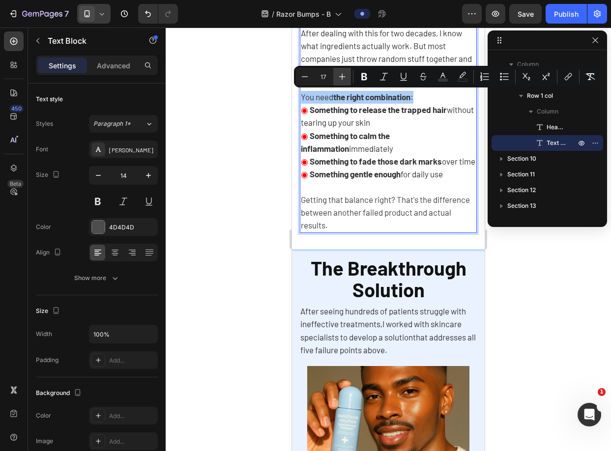
click at [334, 71] on button "Plus" at bounding box center [342, 77] width 18 height 18
click at [334, 70] on button "Plus" at bounding box center [342, 77] width 18 height 18
type input "19"
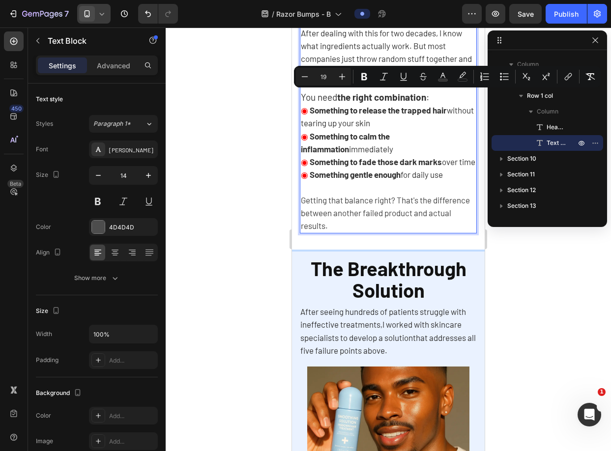
click at [542, 280] on div at bounding box center [388, 240] width 445 height 424
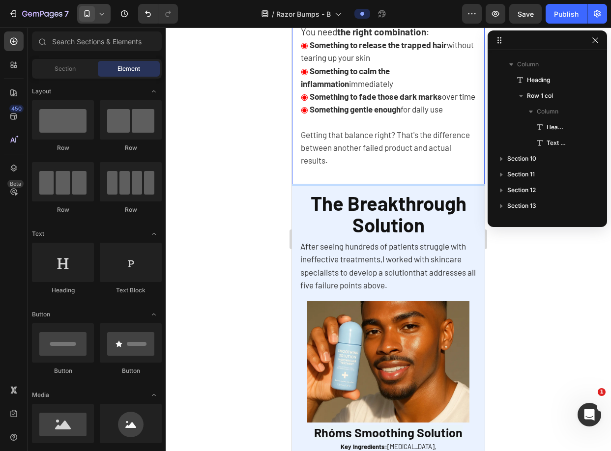
scroll to position [2158, 0]
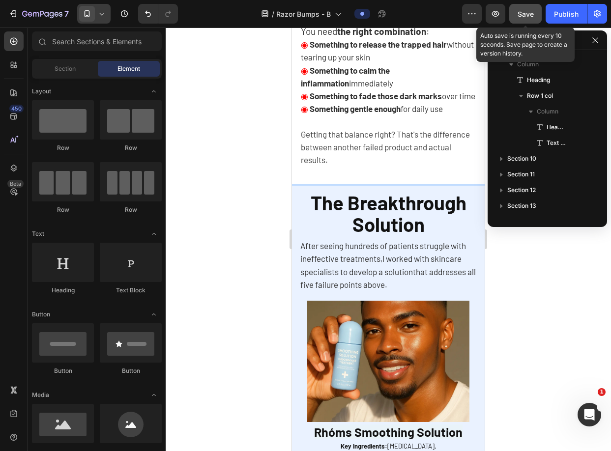
click at [530, 16] on span "Save" at bounding box center [526, 14] width 16 height 8
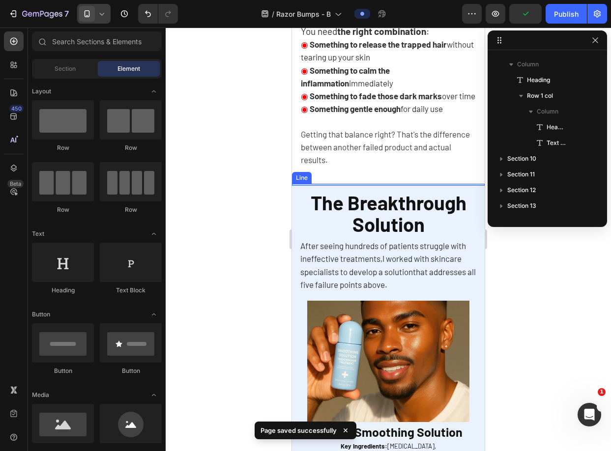
click at [381, 214] on span "The Breakthrough Solution" at bounding box center [389, 213] width 156 height 45
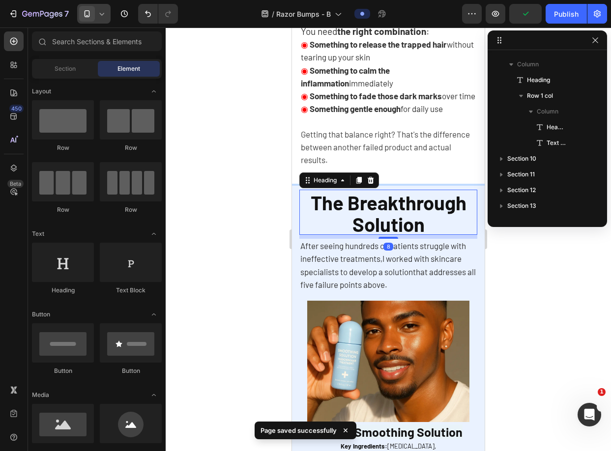
scroll to position [879, 0]
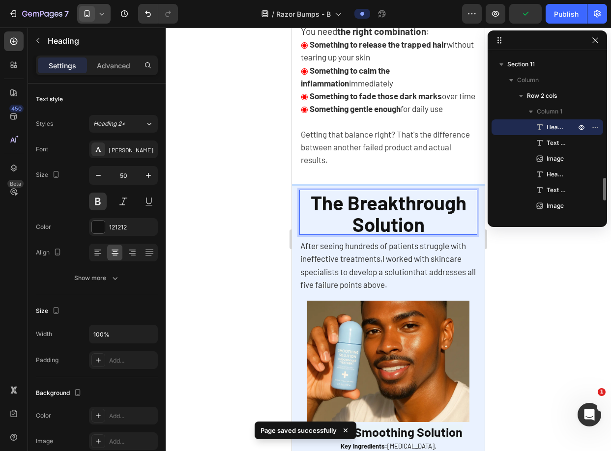
click at [381, 214] on span "The Breakthrough Solution" at bounding box center [389, 213] width 156 height 45
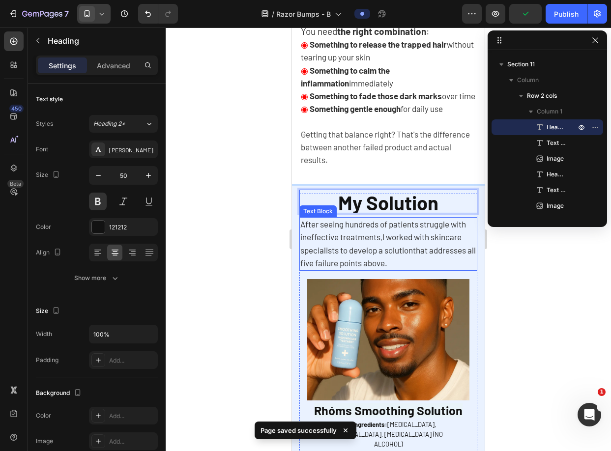
scroll to position [1, 0]
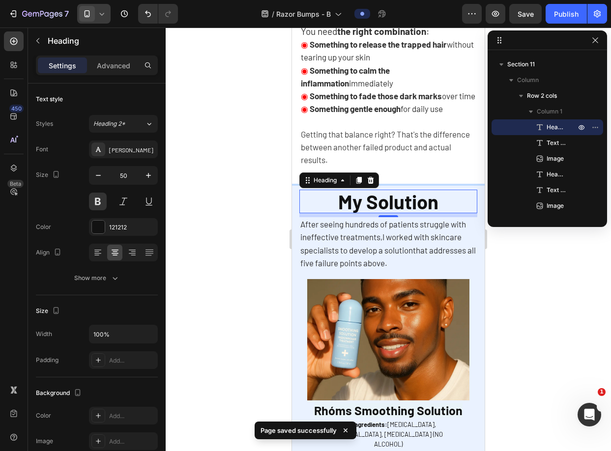
click at [415, 268] on span "that addresses all five failure points above." at bounding box center [388, 256] width 176 height 23
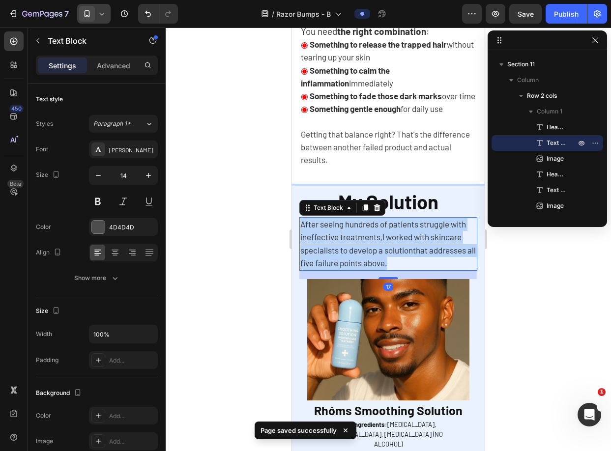
click at [415, 268] on span "that addresses all five failure points above." at bounding box center [388, 256] width 176 height 23
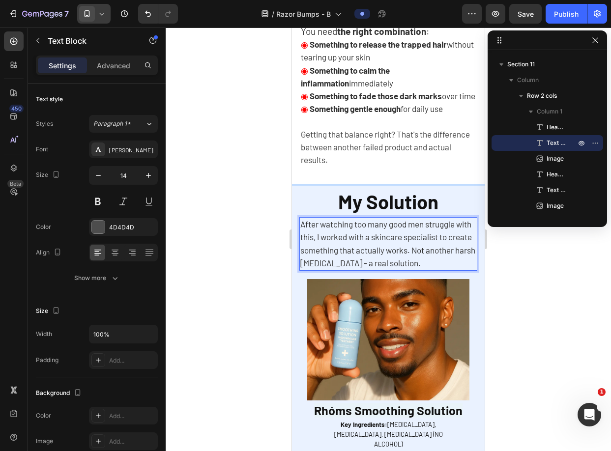
click at [430, 266] on span "After watching too many good men struggle with this, I worked with a skincare s…" at bounding box center [387, 243] width 175 height 49
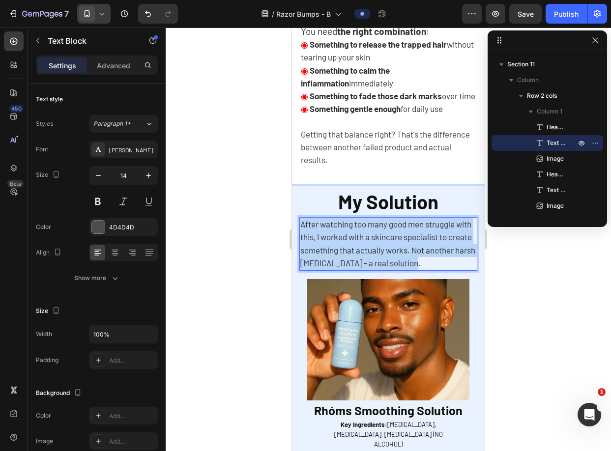
click at [430, 266] on span "After watching too many good men struggle with this, I worked with a skincare s…" at bounding box center [387, 243] width 175 height 49
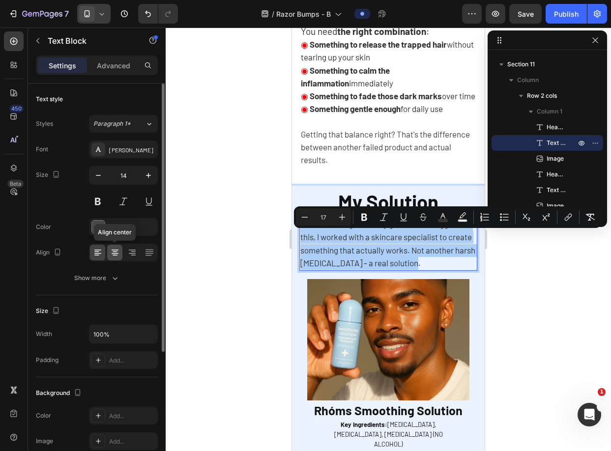
click at [115, 250] on icon at bounding box center [115, 253] width 10 height 10
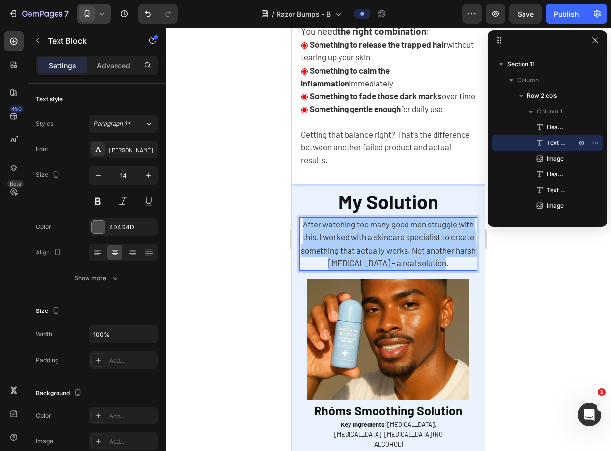
click at [240, 233] on div at bounding box center [388, 240] width 445 height 424
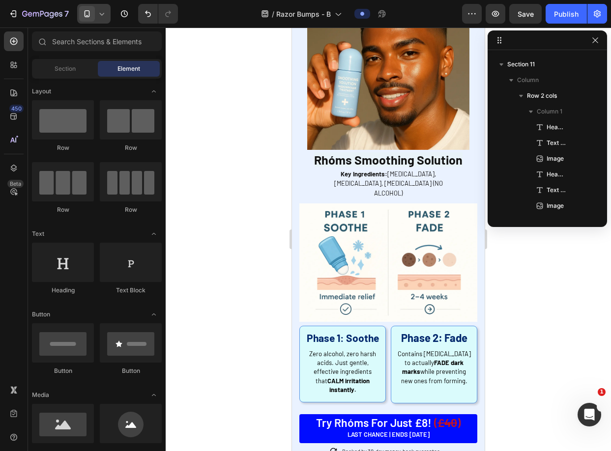
scroll to position [2422, 0]
click at [356, 350] on span "Zero alcohol, zero harsh acids. Just gentle, effective ingredients that CALM ir…" at bounding box center [342, 372] width 67 height 44
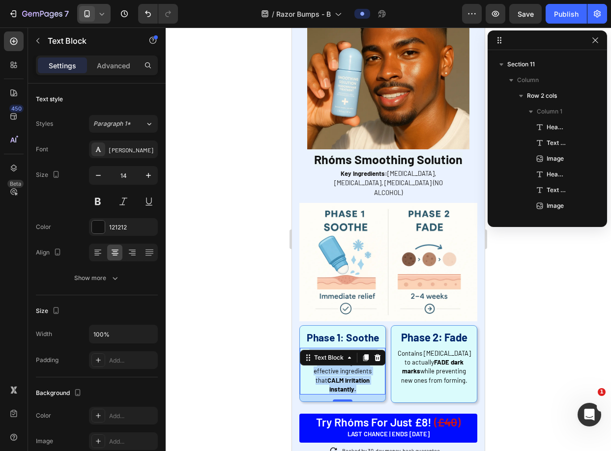
scroll to position [1052, 0]
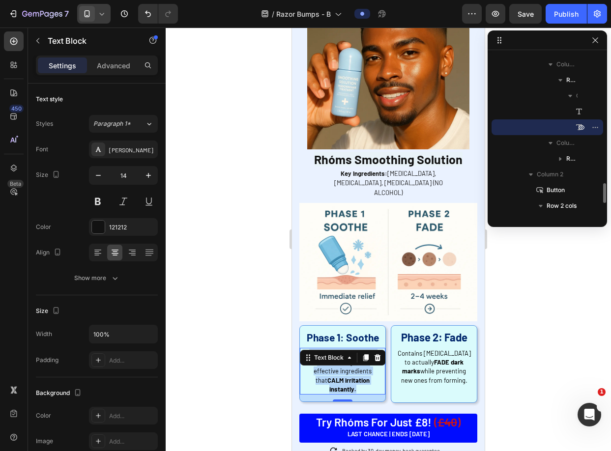
click at [356, 350] on span "Zero alcohol, zero harsh acids. Just gentle, effective ingredients that CALM ir…" at bounding box center [342, 372] width 67 height 44
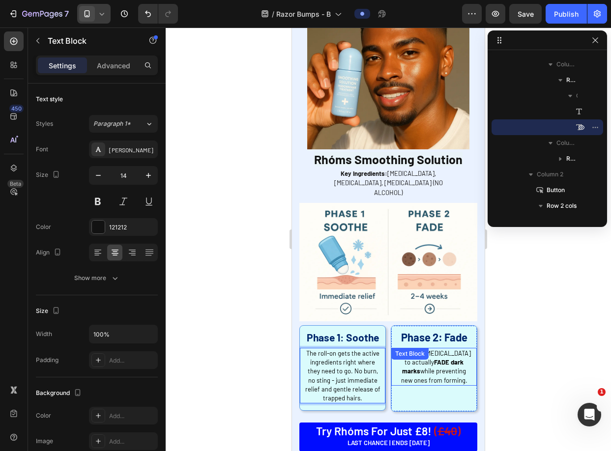
click at [422, 350] on div "Text Block" at bounding box center [409, 354] width 33 height 9
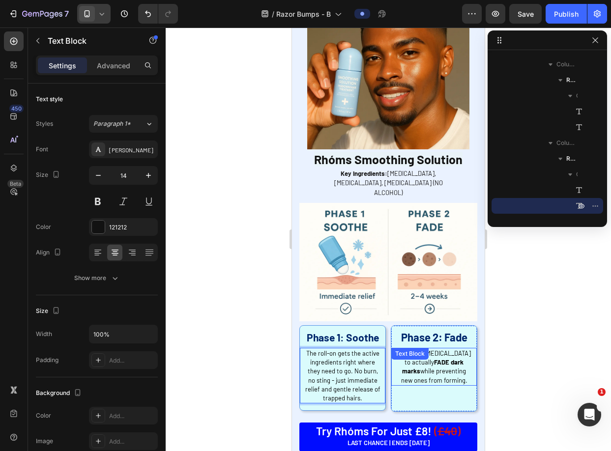
click at [422, 350] on div "Text Block" at bounding box center [409, 354] width 33 height 9
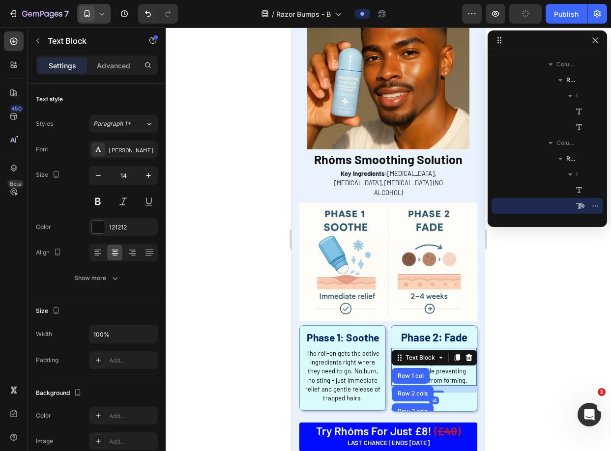
click at [431, 350] on span "Contains [MEDICAL_DATA] to actually FADE dark marks while preventing new ones f…" at bounding box center [434, 367] width 73 height 35
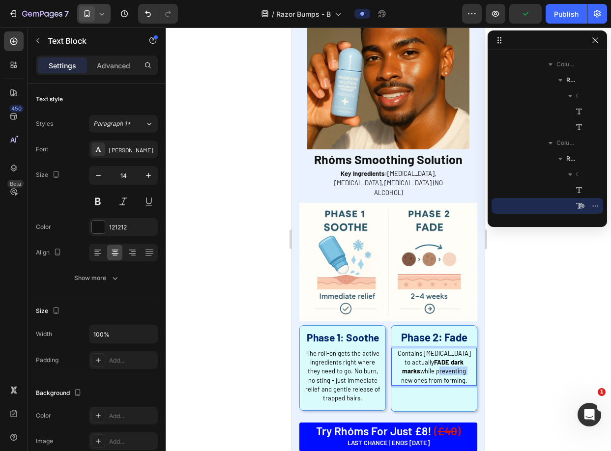
click at [431, 350] on span "Contains [MEDICAL_DATA] to actually FADE dark marks while preventing new ones f…" at bounding box center [434, 367] width 73 height 35
click at [505, 348] on div at bounding box center [388, 240] width 445 height 424
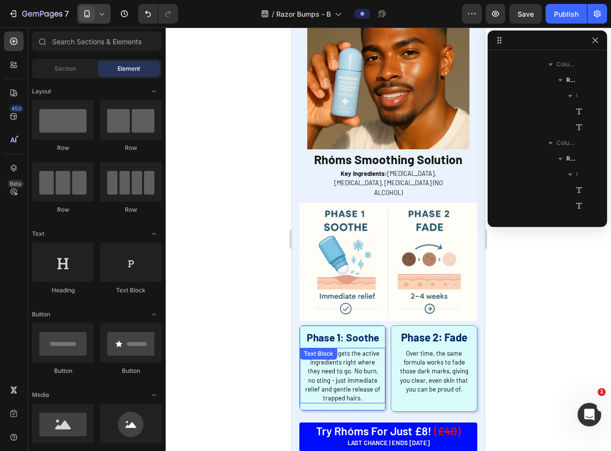
click at [361, 350] on span "The roll-on gets the active ingredients right where they need to go. No burn, n…" at bounding box center [342, 376] width 75 height 53
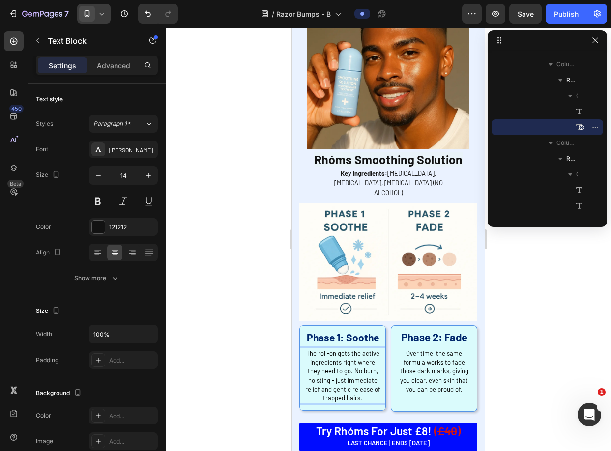
click at [351, 359] on span "The roll-on gets the active ingredients right where they need to go. No burn, n…" at bounding box center [342, 376] width 75 height 53
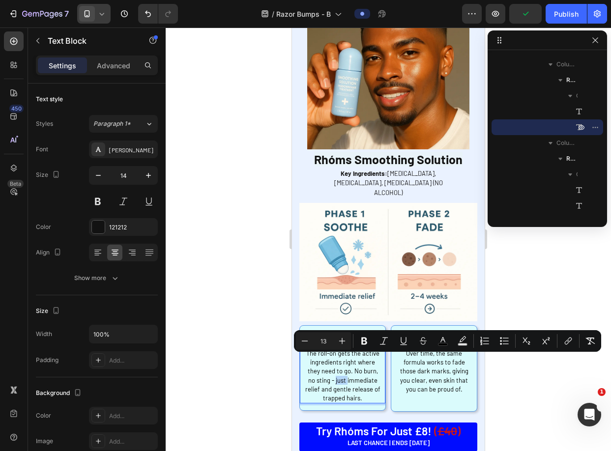
drag, startPoint x: 345, startPoint y: 362, endPoint x: 334, endPoint y: 360, distance: 11.4
click at [334, 360] on span "The roll-on gets the active ingredients right where they need to go. No burn, n…" at bounding box center [342, 376] width 75 height 53
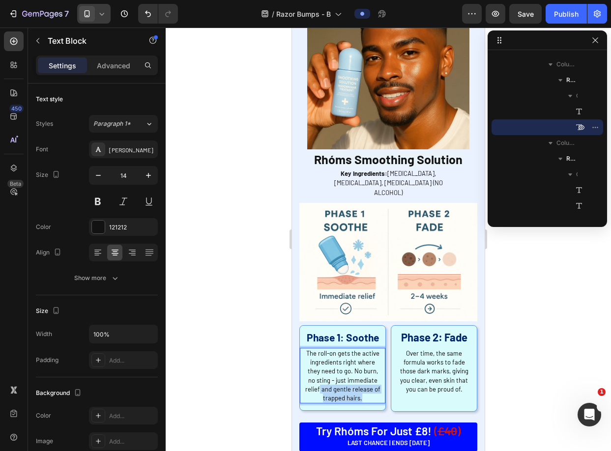
drag, startPoint x: 367, startPoint y: 379, endPoint x: 322, endPoint y: 369, distance: 45.8
click at [322, 369] on p "The roll-on gets the active ingredients right where they need to go. No burn, n…" at bounding box center [343, 376] width 76 height 54
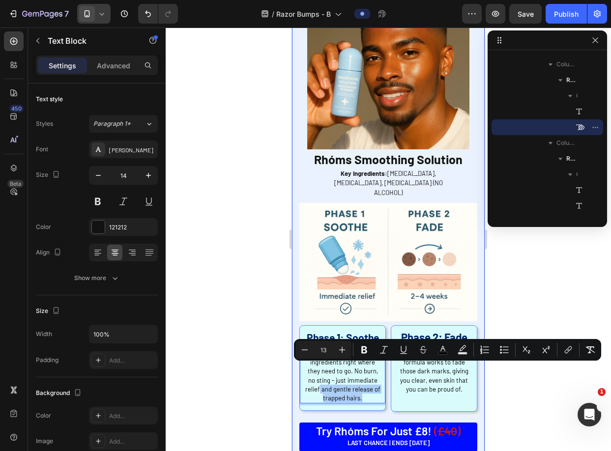
click at [253, 379] on div at bounding box center [388, 240] width 445 height 424
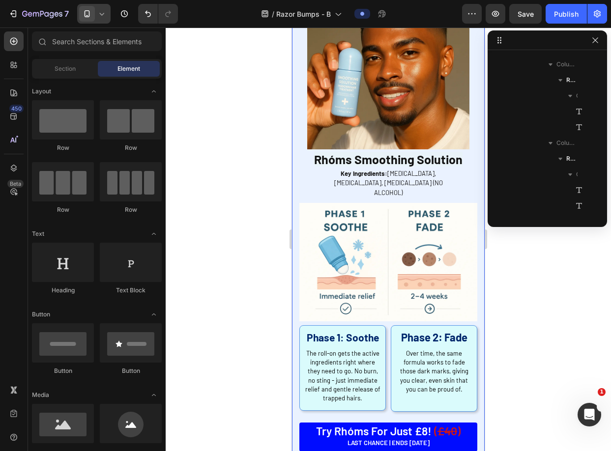
click at [590, 306] on div at bounding box center [388, 240] width 445 height 424
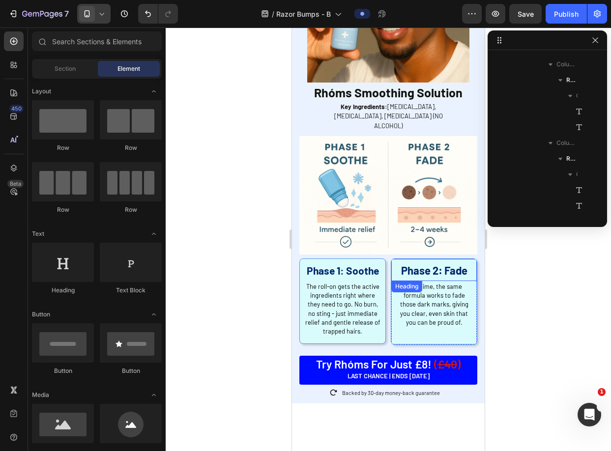
scroll to position [2492, 0]
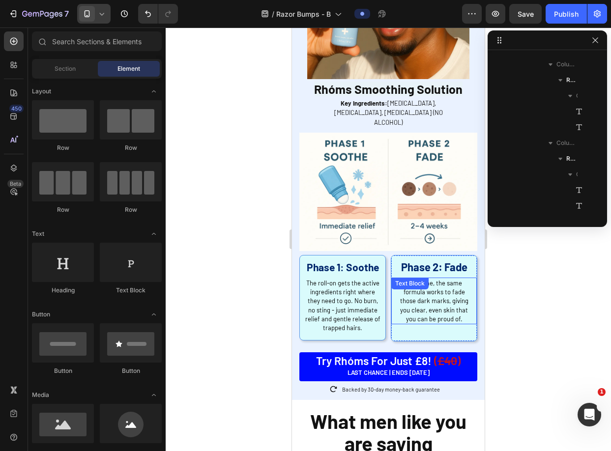
click at [435, 299] on span "Over time, the same formula works to fade those dark marks, giving you clear, e…" at bounding box center [434, 301] width 68 height 44
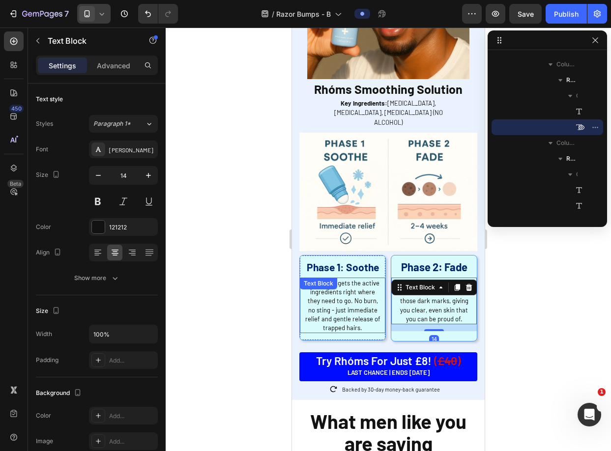
click at [337, 296] on span "The roll-on gets the active ingredients right where they need to go. No burn, n…" at bounding box center [342, 305] width 75 height 53
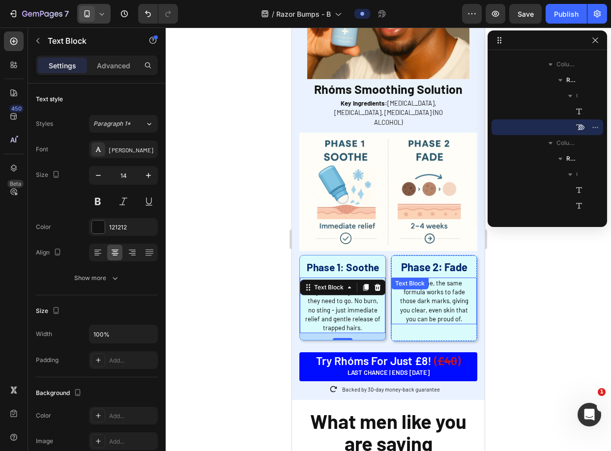
click at [409, 284] on span "Over time, the same formula works to fade those dark marks, giving you clear, e…" at bounding box center [434, 301] width 68 height 44
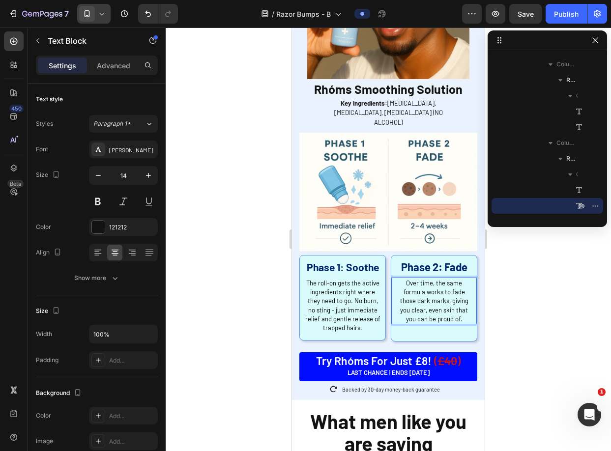
click at [437, 282] on span "Over time, the same formula works to fade those dark marks, giving you clear, e…" at bounding box center [434, 301] width 68 height 44
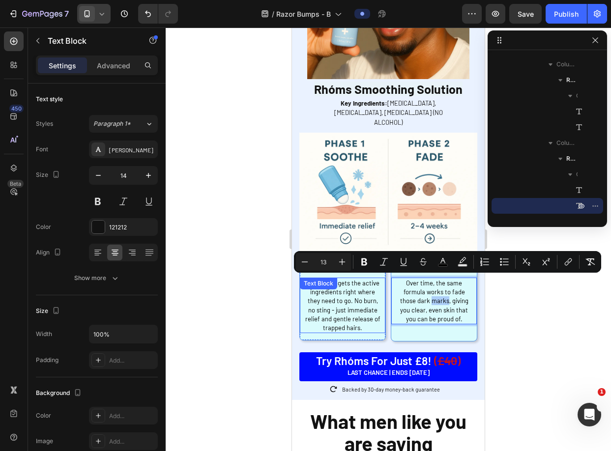
click at [372, 290] on span "The roll-on gets the active ingredients right where they need to go. No burn, n…" at bounding box center [342, 305] width 75 height 53
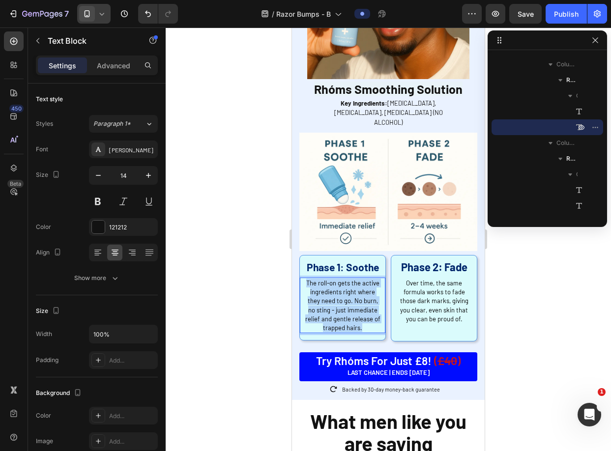
click at [372, 290] on span "The roll-on gets the active ingredients right where they need to go. No burn, n…" at bounding box center [342, 305] width 75 height 53
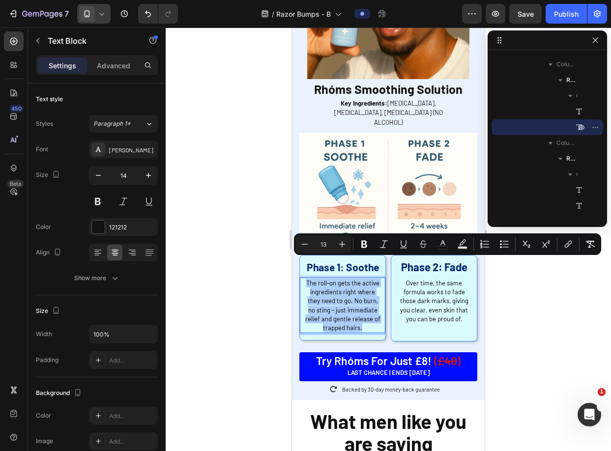
click at [495, 285] on div at bounding box center [388, 240] width 445 height 424
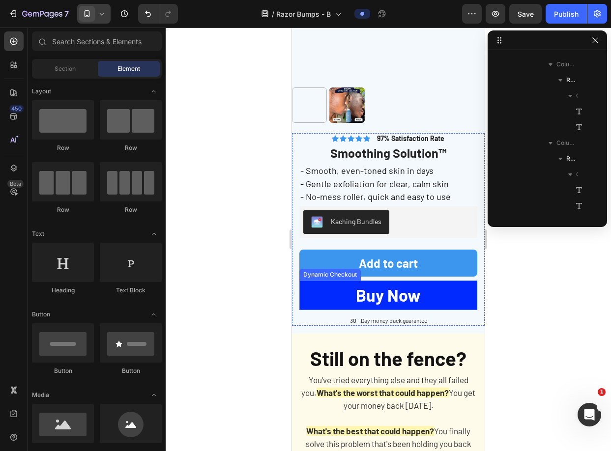
scroll to position [3701, 0]
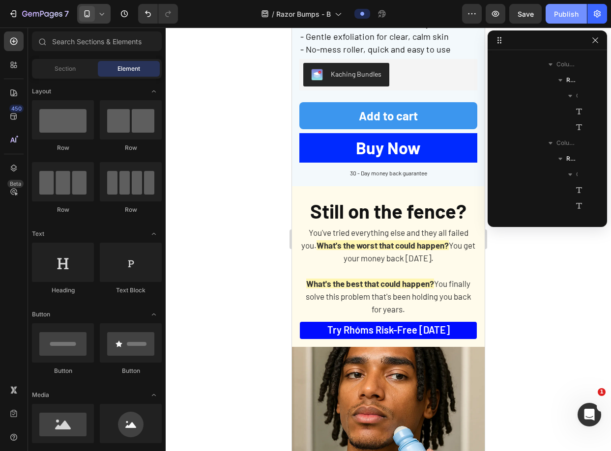
click at [559, 11] on div "Publish" at bounding box center [566, 14] width 25 height 10
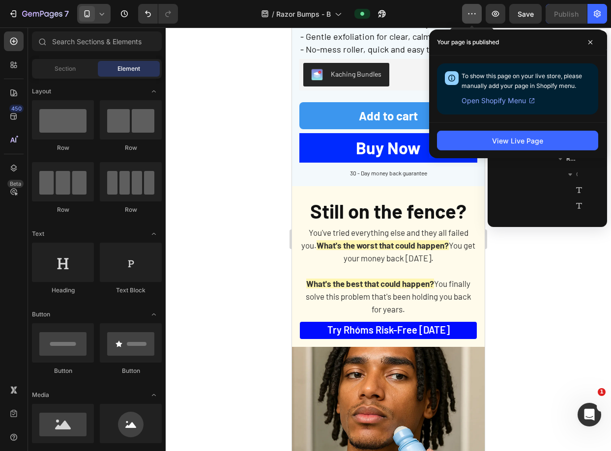
click at [472, 9] on icon "button" at bounding box center [472, 14] width 10 height 10
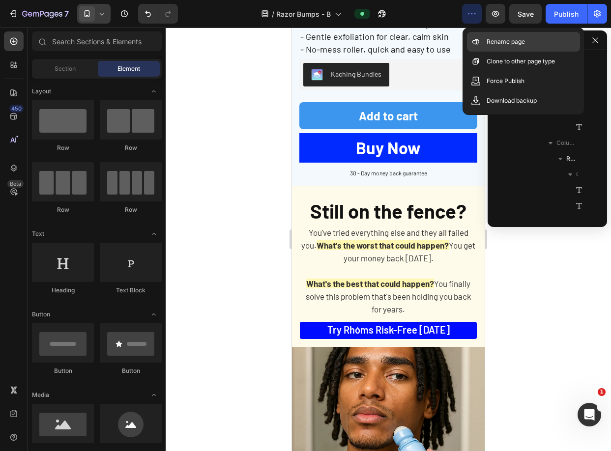
click at [493, 40] on p "Rename page" at bounding box center [506, 42] width 38 height 10
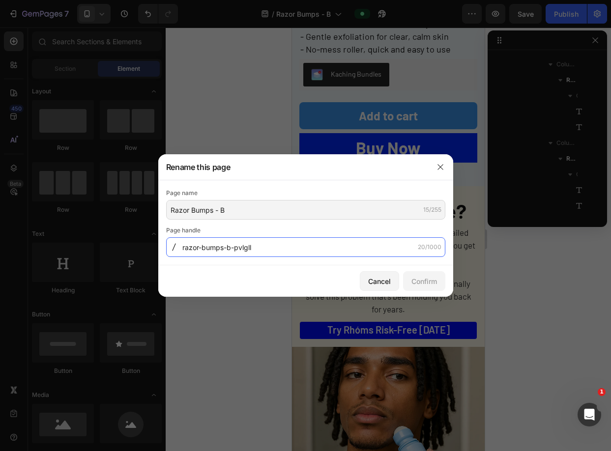
click at [324, 245] on input "razor-bumps-b-pvlgll" at bounding box center [305, 247] width 279 height 20
click at [300, 248] on input "razor-bumps-b-pvlgll" at bounding box center [305, 247] width 279 height 20
type input "razor-bumps-[PERSON_NAME]"
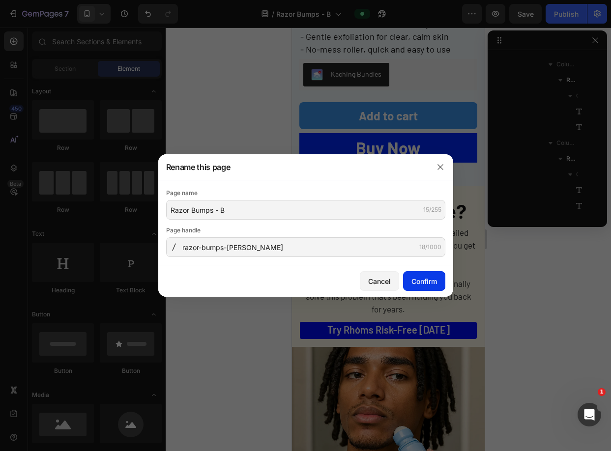
click at [406, 280] on button "Confirm" at bounding box center [424, 281] width 42 height 20
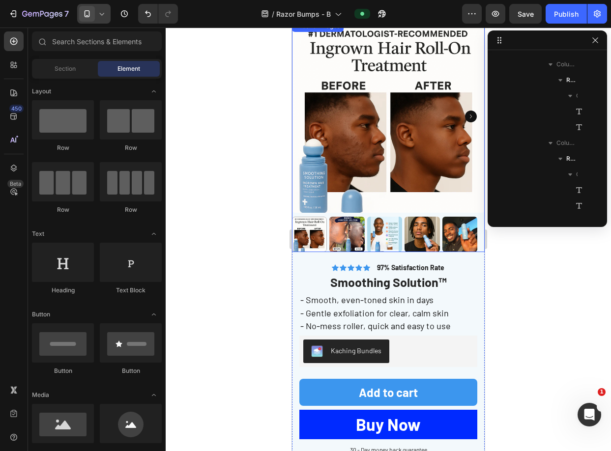
scroll to position [3421, 0]
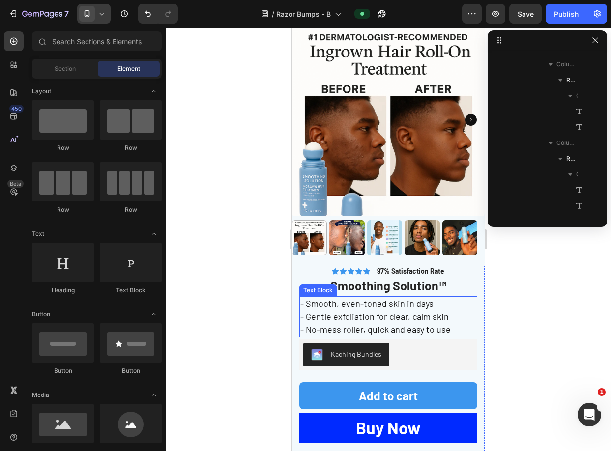
click at [333, 298] on span "- Smooth, even-toned skin in days" at bounding box center [366, 303] width 133 height 11
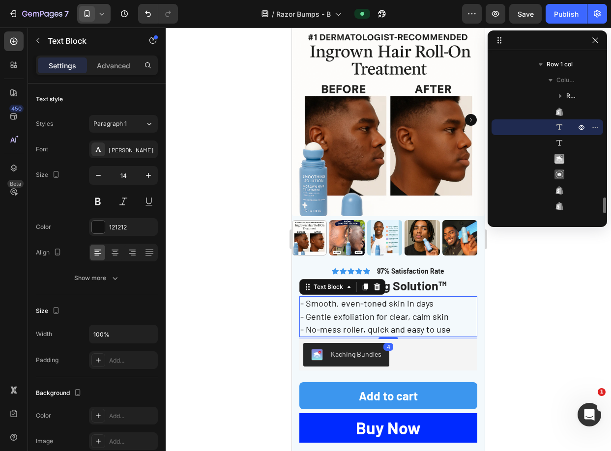
click at [333, 298] on span "- Smooth, even-toned skin in days" at bounding box center [366, 303] width 133 height 11
click at [306, 298] on span "- Smooth, even-toned skin in days" at bounding box center [366, 303] width 133 height 11
click at [304, 298] on span "- Smooth, even-toned skin in days" at bounding box center [366, 303] width 133 height 11
click at [434, 300] on p "- Smooth, even-toned skin in days - Gentle exfoliation for clear, calm skin - N…" at bounding box center [388, 316] width 176 height 39
click at [300, 298] on span "- Smooth, even-toned skin in days" at bounding box center [366, 303] width 133 height 11
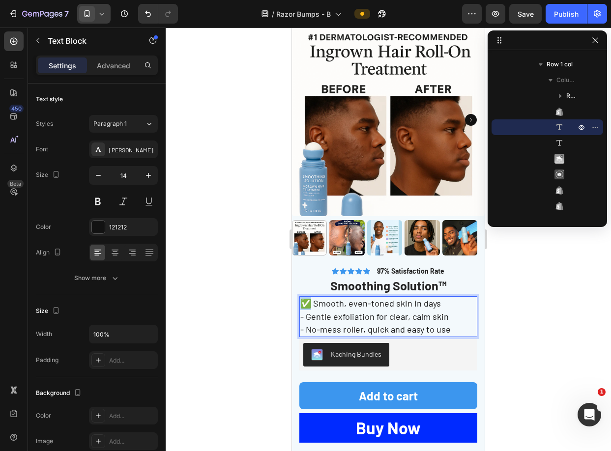
drag, startPoint x: 311, startPoint y: 296, endPoint x: 302, endPoint y: 296, distance: 9.3
click at [302, 298] on span "✅ Smooth, even-toned skin in days" at bounding box center [370, 303] width 141 height 11
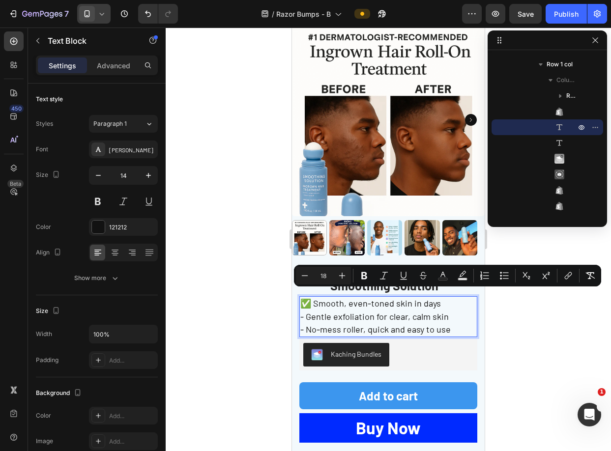
click at [314, 298] on span "✅ Smooth, even-toned skin in days" at bounding box center [370, 303] width 141 height 11
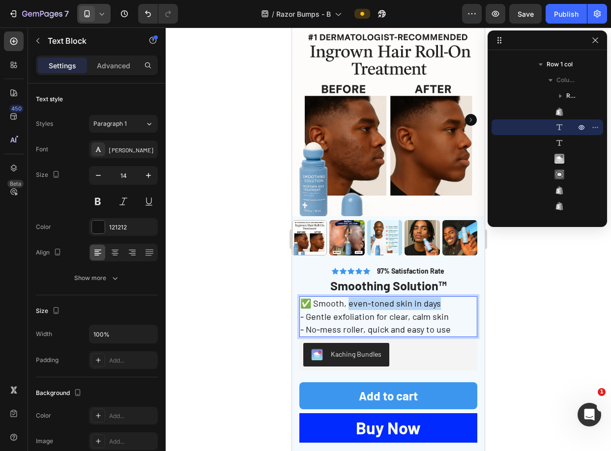
drag, startPoint x: 349, startPoint y: 296, endPoint x: 445, endPoint y: 294, distance: 96.4
click at [445, 297] on p "✅ Smooth, even-toned skin in days - Gentle exfoliation for clear, calm skin - N…" at bounding box center [388, 316] width 176 height 39
drag, startPoint x: 309, startPoint y: 297, endPoint x: 302, endPoint y: 297, distance: 6.9
click at [302, 298] on span "✅ Smooth, bump-free skin instantly" at bounding box center [372, 303] width 144 height 11
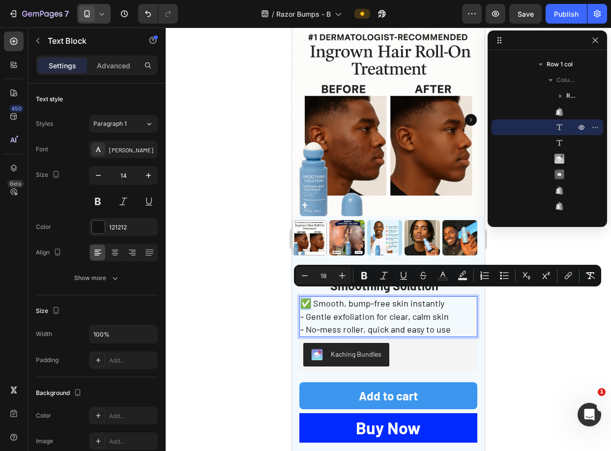
copy span "✅"
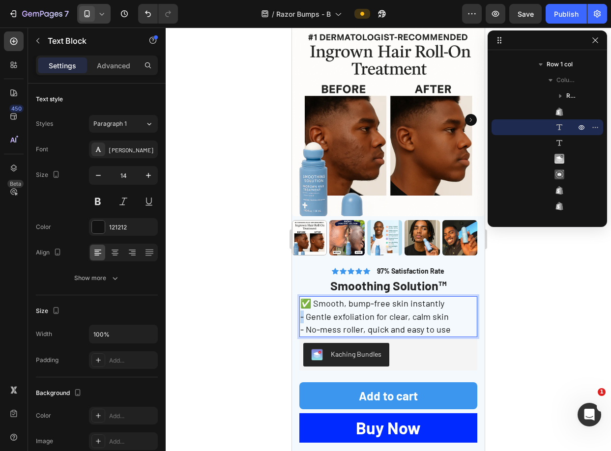
click at [299, 309] on div "✅ Smooth, bump-free skin instantly - Gentle exfoliation for clear, calm skin - …" at bounding box center [388, 316] width 178 height 41
click at [301, 324] on span "- No-mess roller, quick and easy to use" at bounding box center [375, 329] width 150 height 11
drag, startPoint x: 455, startPoint y: 310, endPoint x: 314, endPoint y: 305, distance: 141.7
click at [314, 305] on p "✅ Smooth, bump-free skin instantly ✅ Gentle exfoliation for clear, calm skin ✅ …" at bounding box center [388, 316] width 176 height 39
click at [443, 324] on span "✅ No-mess roller, quick and easy to use" at bounding box center [379, 329] width 158 height 11
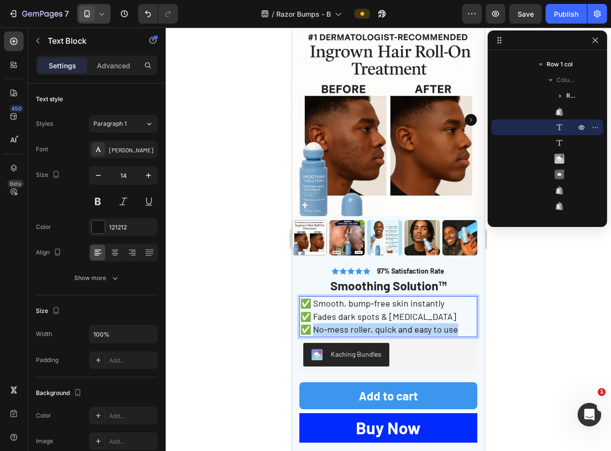
drag, startPoint x: 462, startPoint y: 323, endPoint x: 314, endPoint y: 324, distance: 148.0
click at [314, 324] on p "✅ Smooth, bump-free skin instantly ✅ Fades dark spots & [MEDICAL_DATA] ✅ No-mes…" at bounding box center [388, 316] width 176 height 39
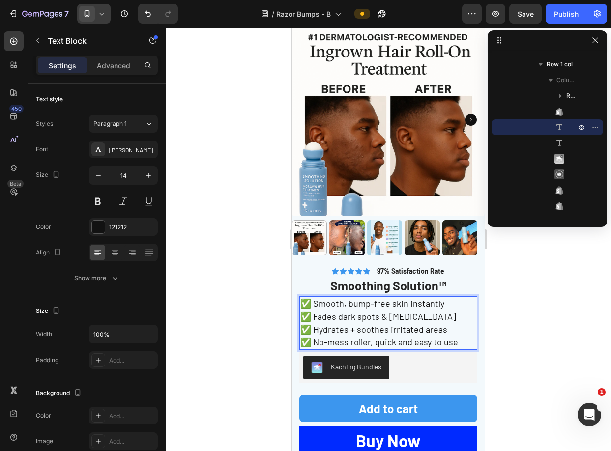
click at [402, 337] on span "✅ No-mess roller, quick and easy to use" at bounding box center [379, 342] width 158 height 11
click at [504, 281] on div at bounding box center [388, 240] width 445 height 424
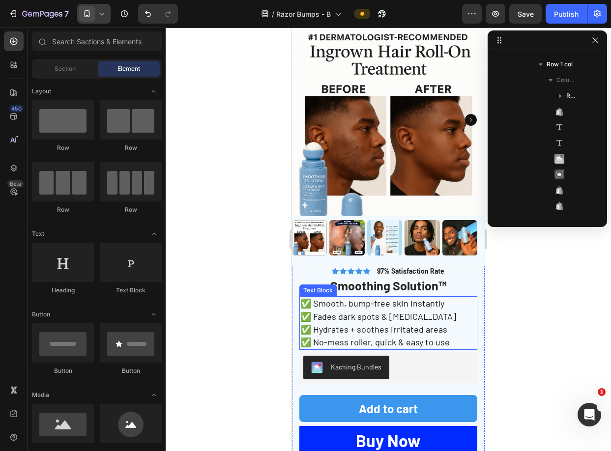
click at [420, 312] on span "✅ Fades dark spots & [MEDICAL_DATA]" at bounding box center [378, 316] width 156 height 11
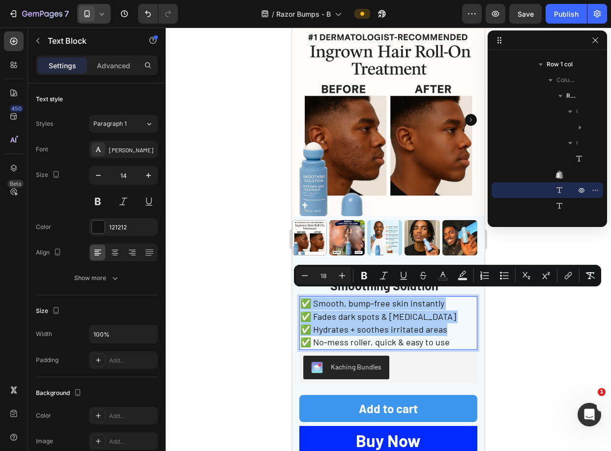
click at [530, 318] on div at bounding box center [388, 240] width 445 height 424
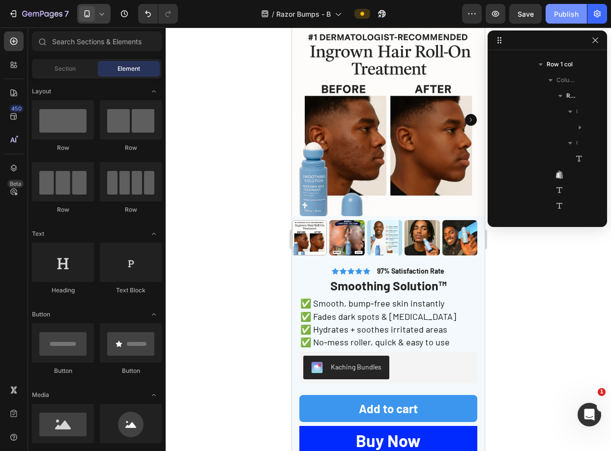
click at [565, 5] on button "Publish" at bounding box center [566, 14] width 41 height 20
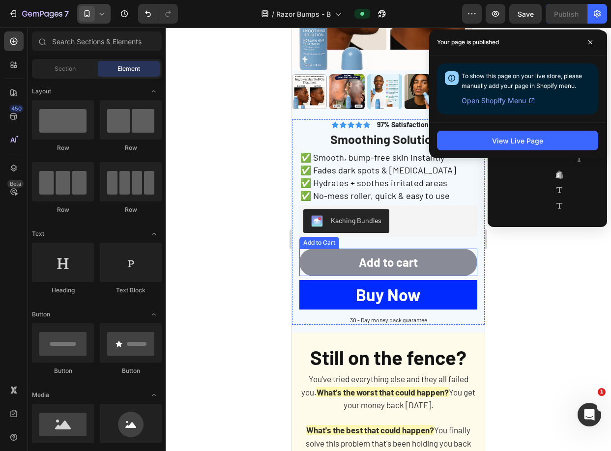
scroll to position [3050, 0]
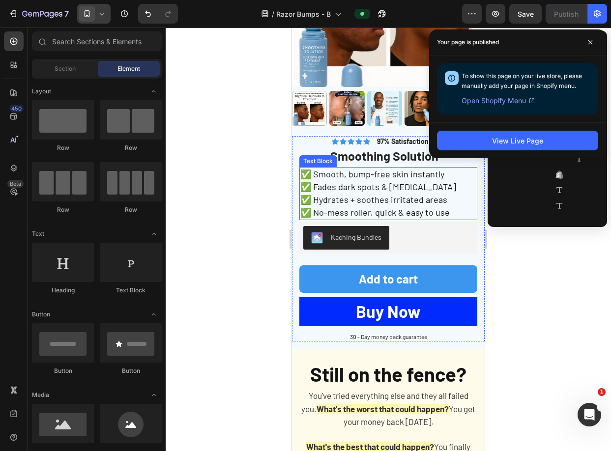
click at [392, 169] on span "✅ Smooth, bump-free skin instantly" at bounding box center [372, 174] width 144 height 11
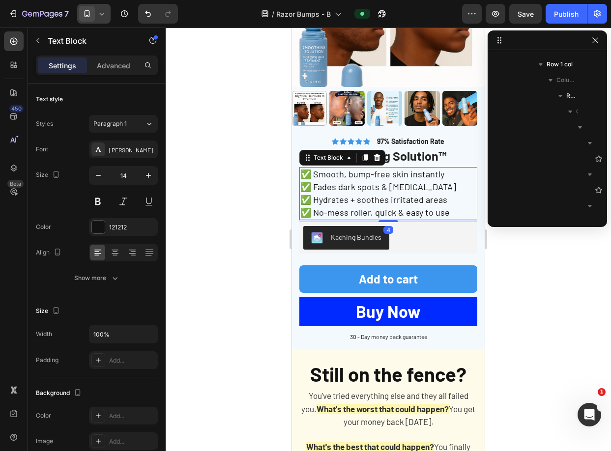
scroll to position [1665, 0]
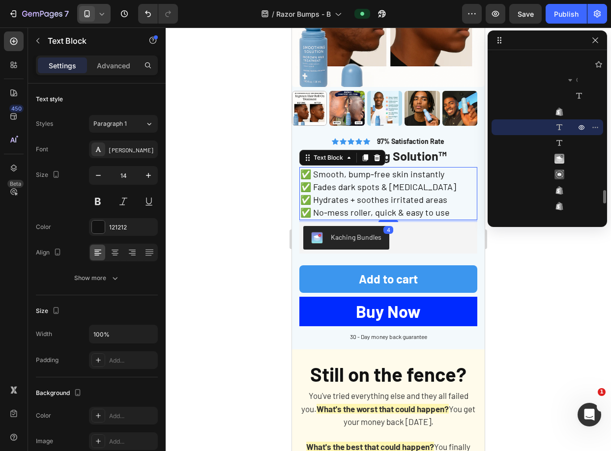
click at [420, 169] on span "✅ Smooth, bump-free skin instantly" at bounding box center [372, 174] width 144 height 11
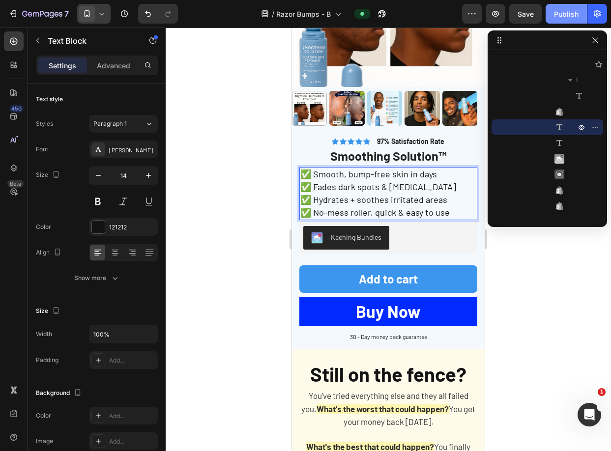
click at [548, 12] on button "Publish" at bounding box center [566, 14] width 41 height 20
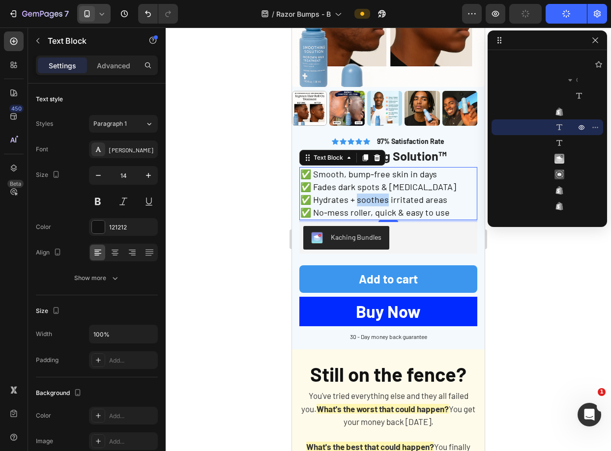
click at [361, 194] on span "✅ Hydrates + soothes irritated areas" at bounding box center [373, 199] width 147 height 11
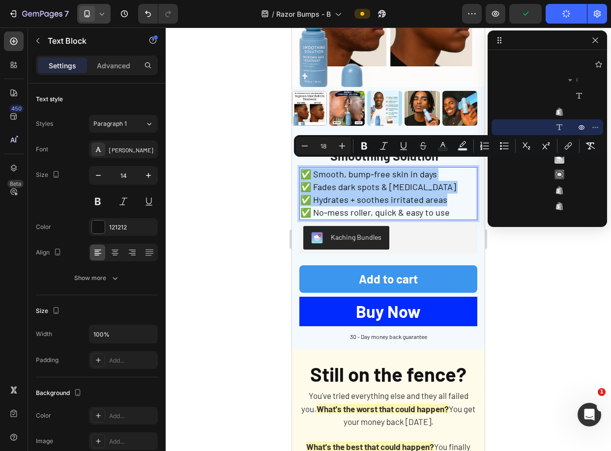
click at [539, 245] on div at bounding box center [388, 240] width 445 height 424
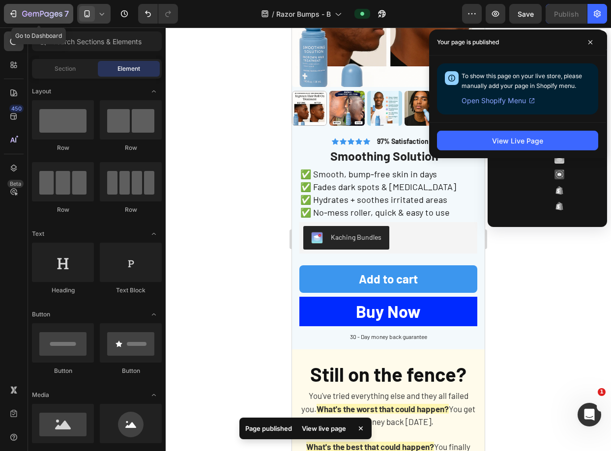
click at [33, 8] on div "7" at bounding box center [45, 14] width 47 height 12
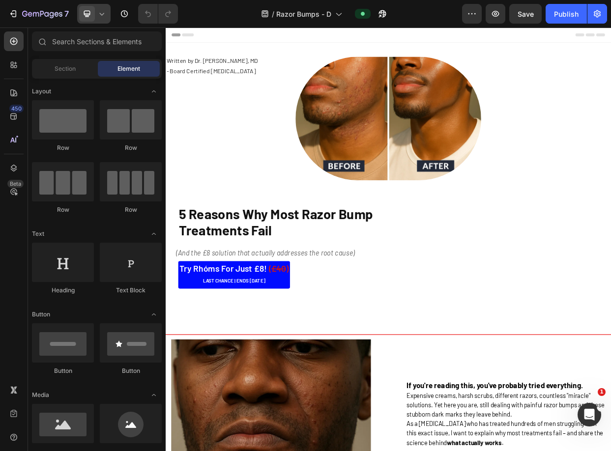
click at [103, 14] on icon at bounding box center [102, 14] width 4 height 2
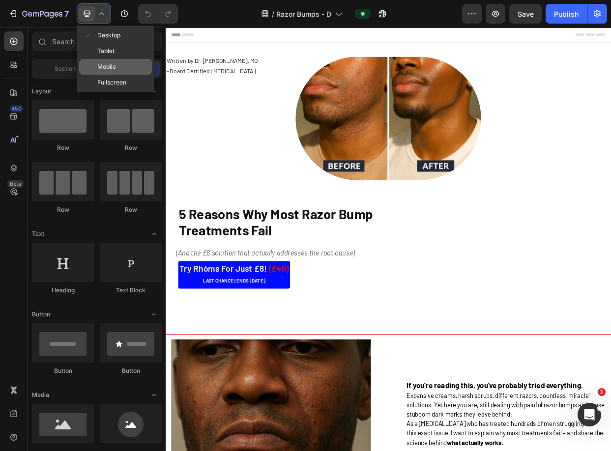
click at [111, 70] on span "Mobile" at bounding box center [106, 67] width 19 height 10
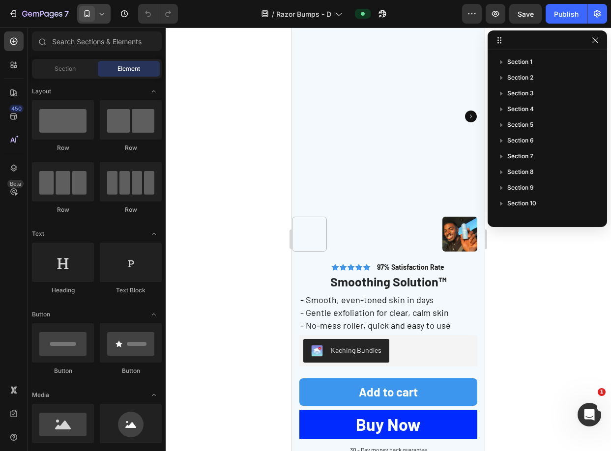
scroll to position [3485, 0]
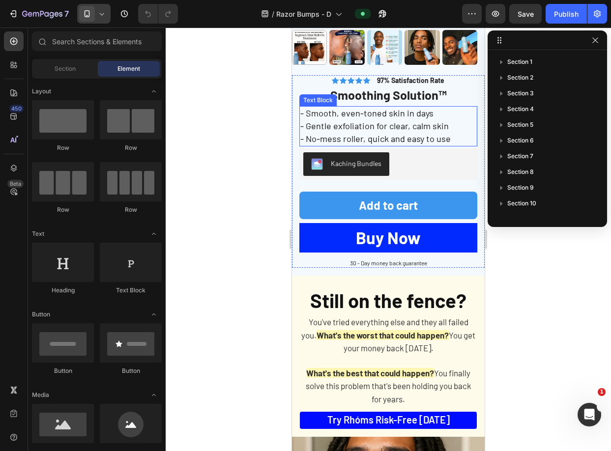
click at [397, 112] on p "- Smooth, even-toned skin in days - Gentle exfoliation for clear, calm skin - N…" at bounding box center [388, 126] width 176 height 39
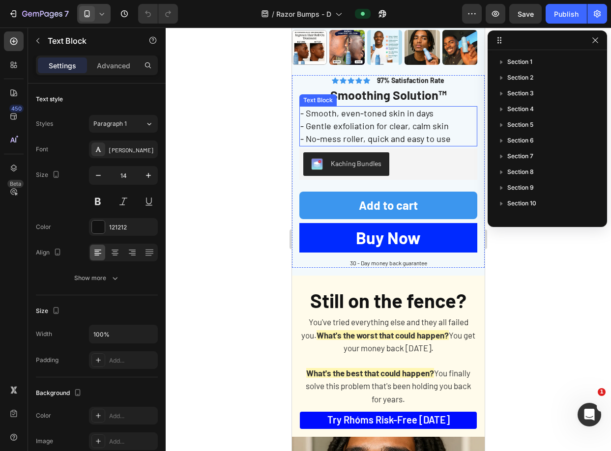
scroll to position [296, 0]
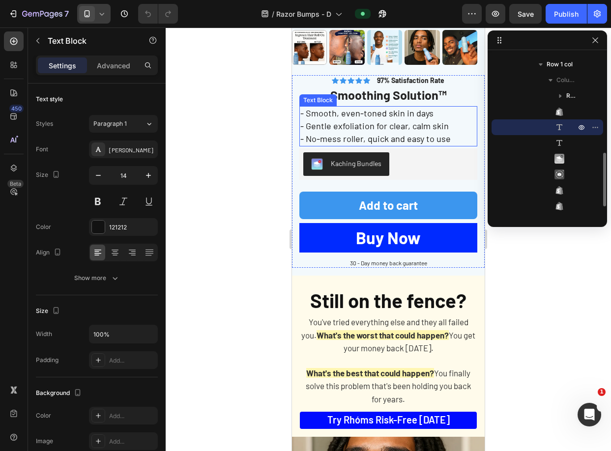
click at [397, 112] on p "- Smooth, even-toned skin in days - Gentle exfoliation for clear, calm skin - N…" at bounding box center [388, 126] width 176 height 39
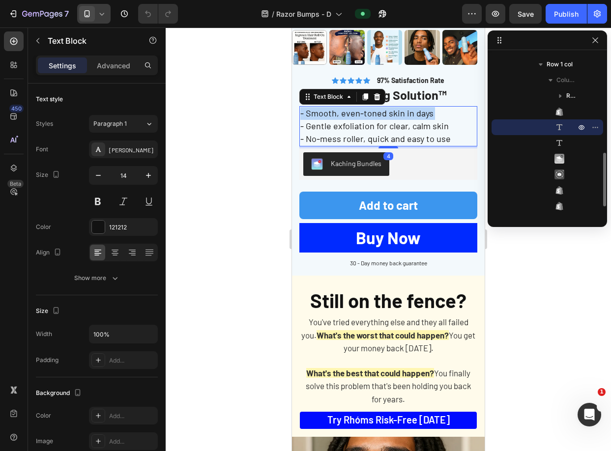
click at [397, 112] on p "- Smooth, even-toned skin in days - Gentle exfoliation for clear, calm skin - N…" at bounding box center [388, 126] width 176 height 39
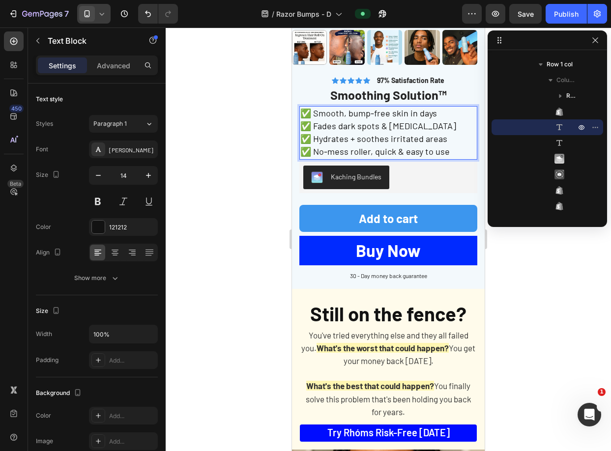
click at [527, 310] on div at bounding box center [388, 240] width 445 height 424
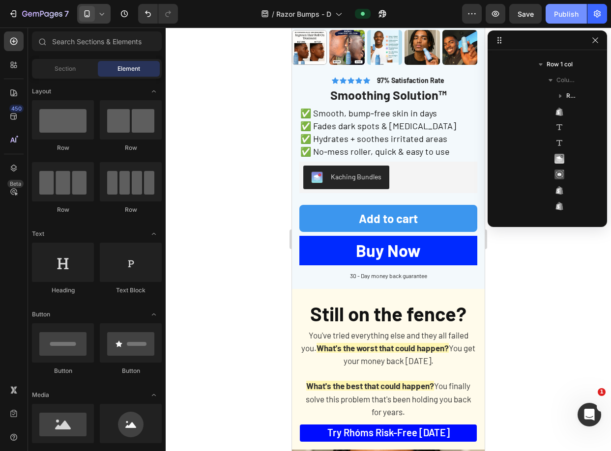
click at [563, 7] on button "Publish" at bounding box center [566, 14] width 41 height 20
